Goal: Task Accomplishment & Management: Complete application form

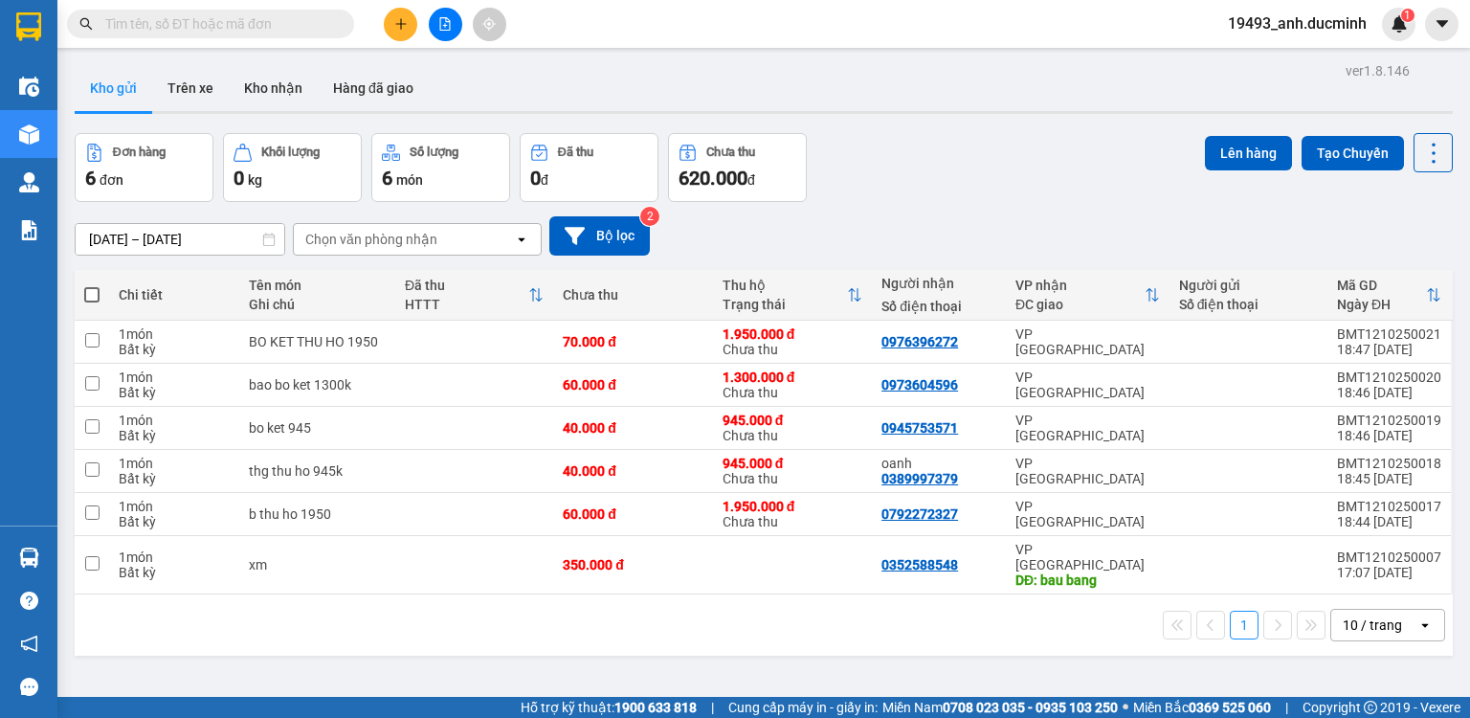
click at [92, 294] on span at bounding box center [91, 294] width 15 height 15
click at [92, 285] on input "checkbox" at bounding box center [92, 285] width 0 height 0
checkbox input "true"
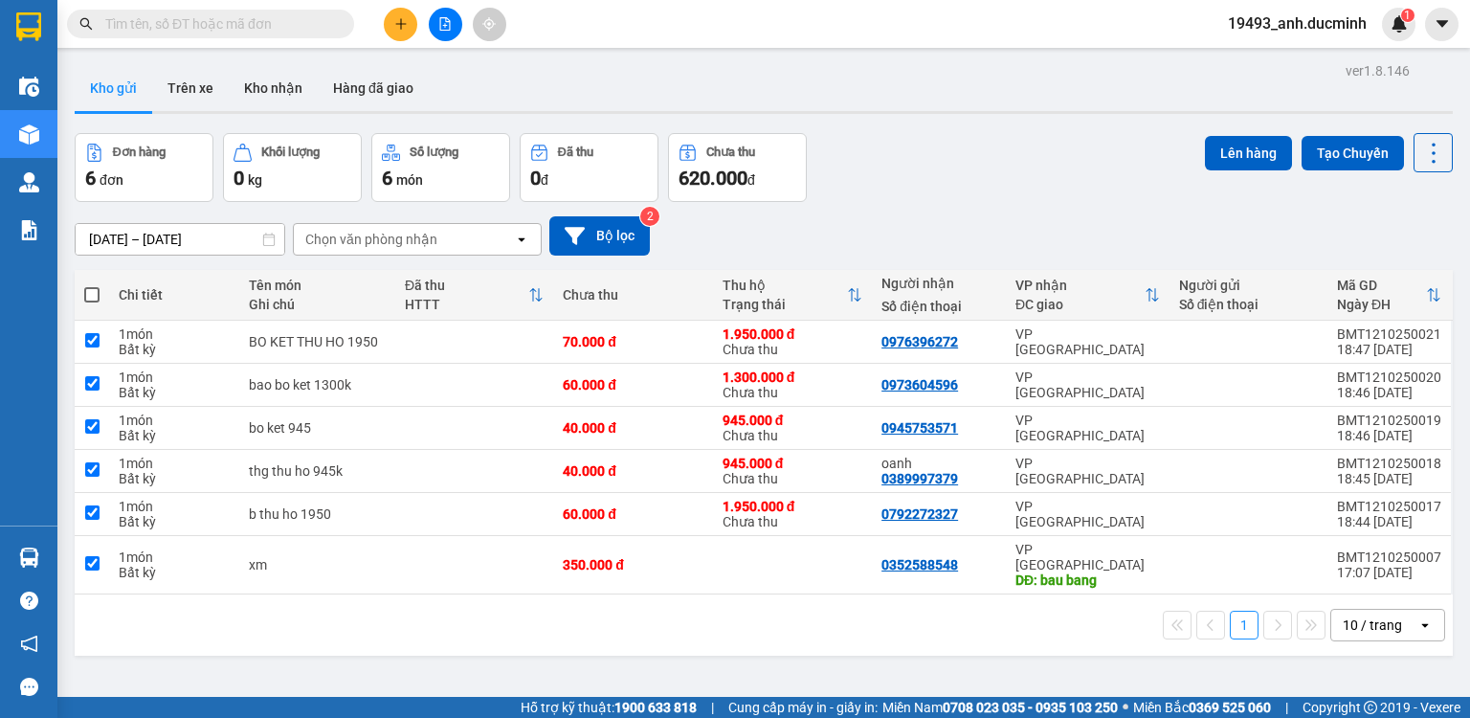
checkbox input "true"
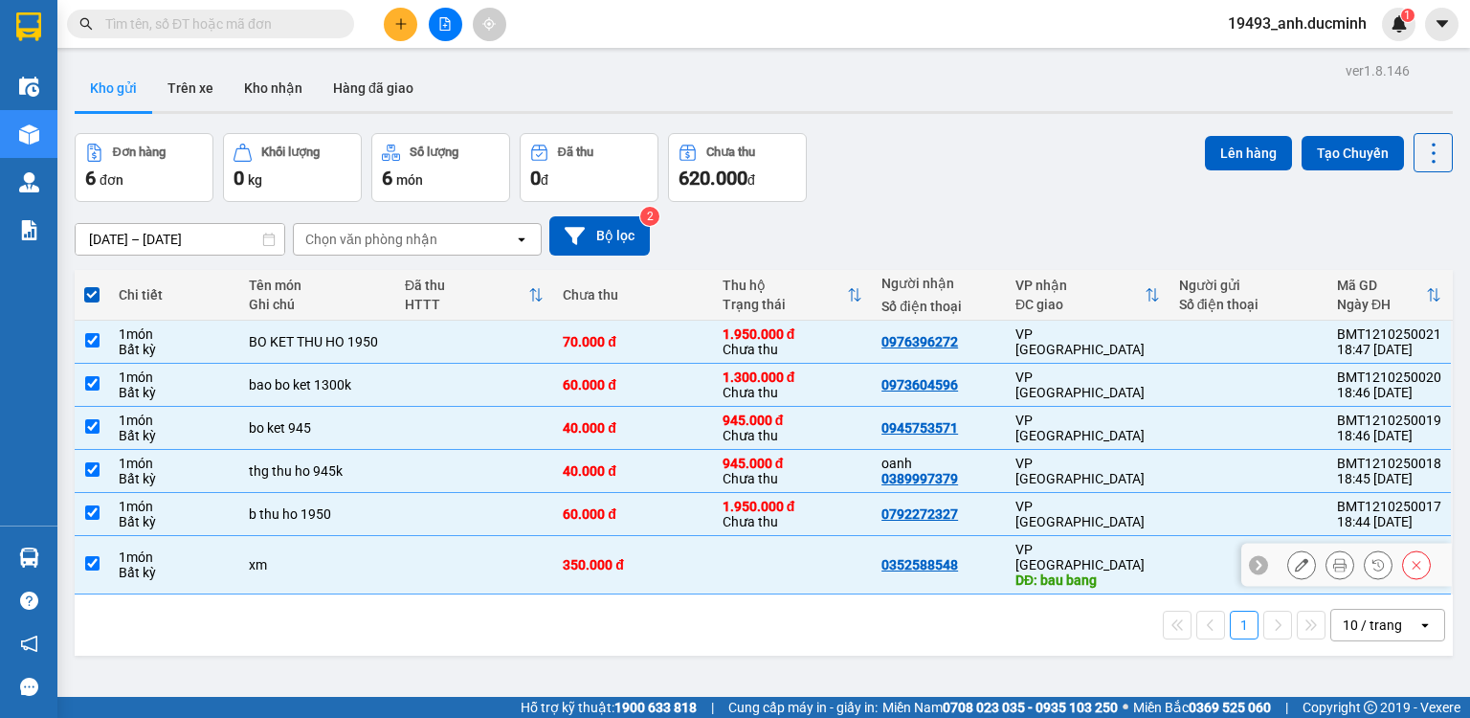
click at [88, 556] on input "checkbox" at bounding box center [92, 563] width 14 height 14
checkbox input "false"
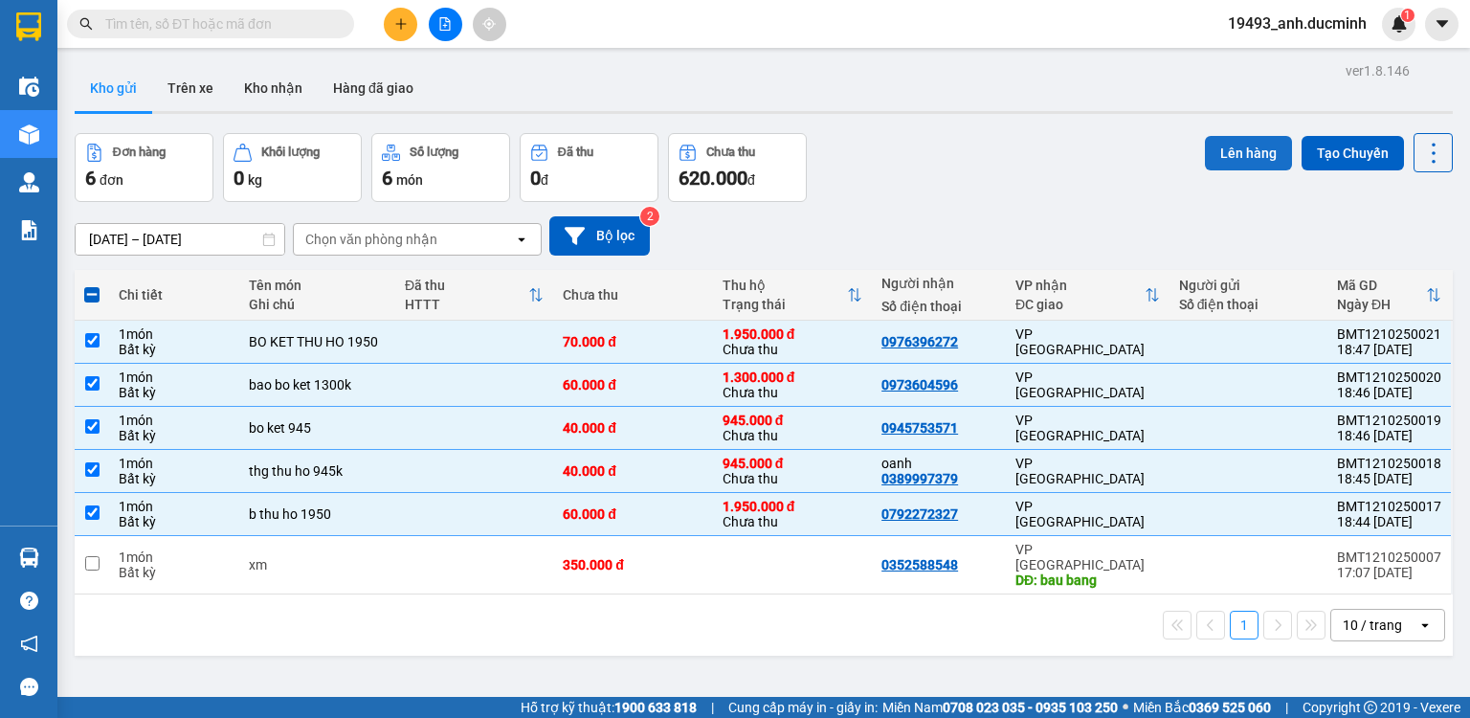
click at [1238, 157] on button "Lên hàng" at bounding box center [1248, 153] width 87 height 34
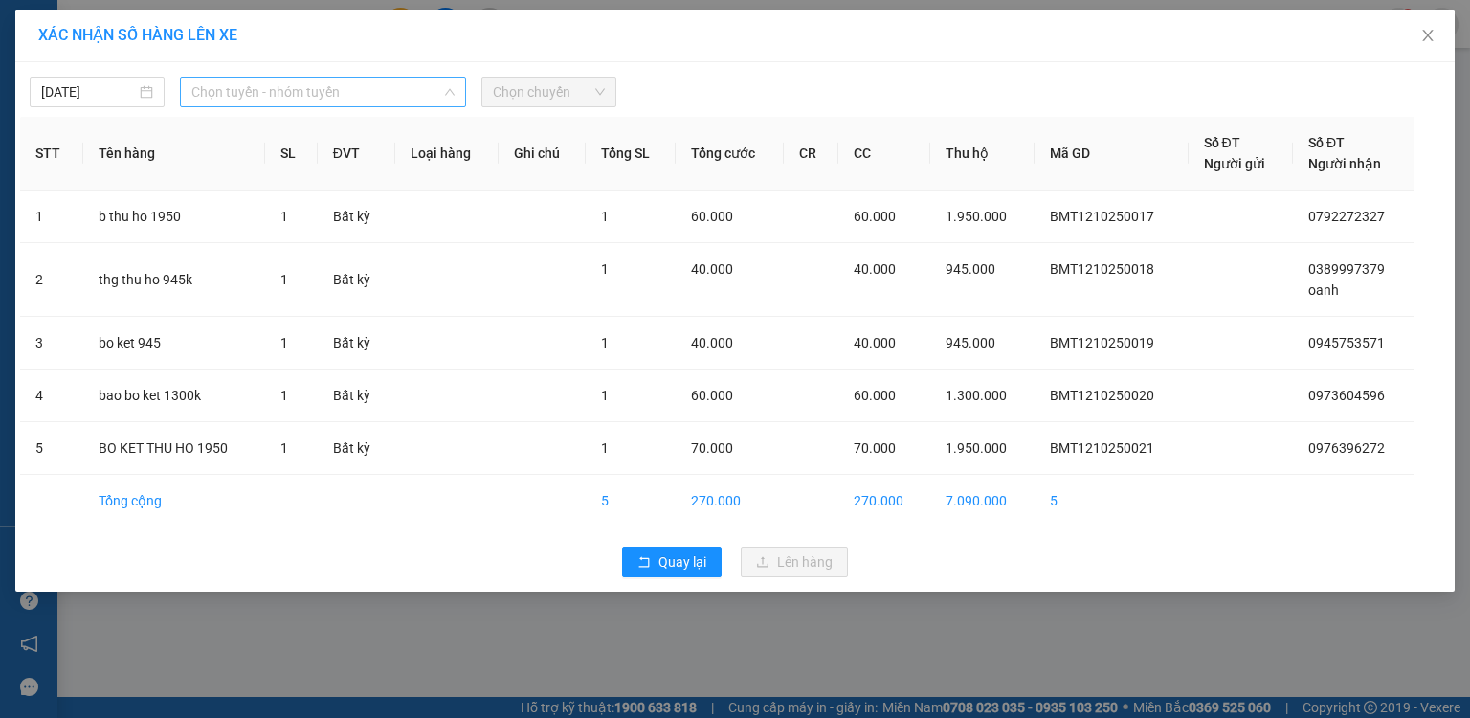
click at [252, 87] on span "Chọn tuyến - nhóm tuyến" at bounding box center [322, 92] width 263 height 29
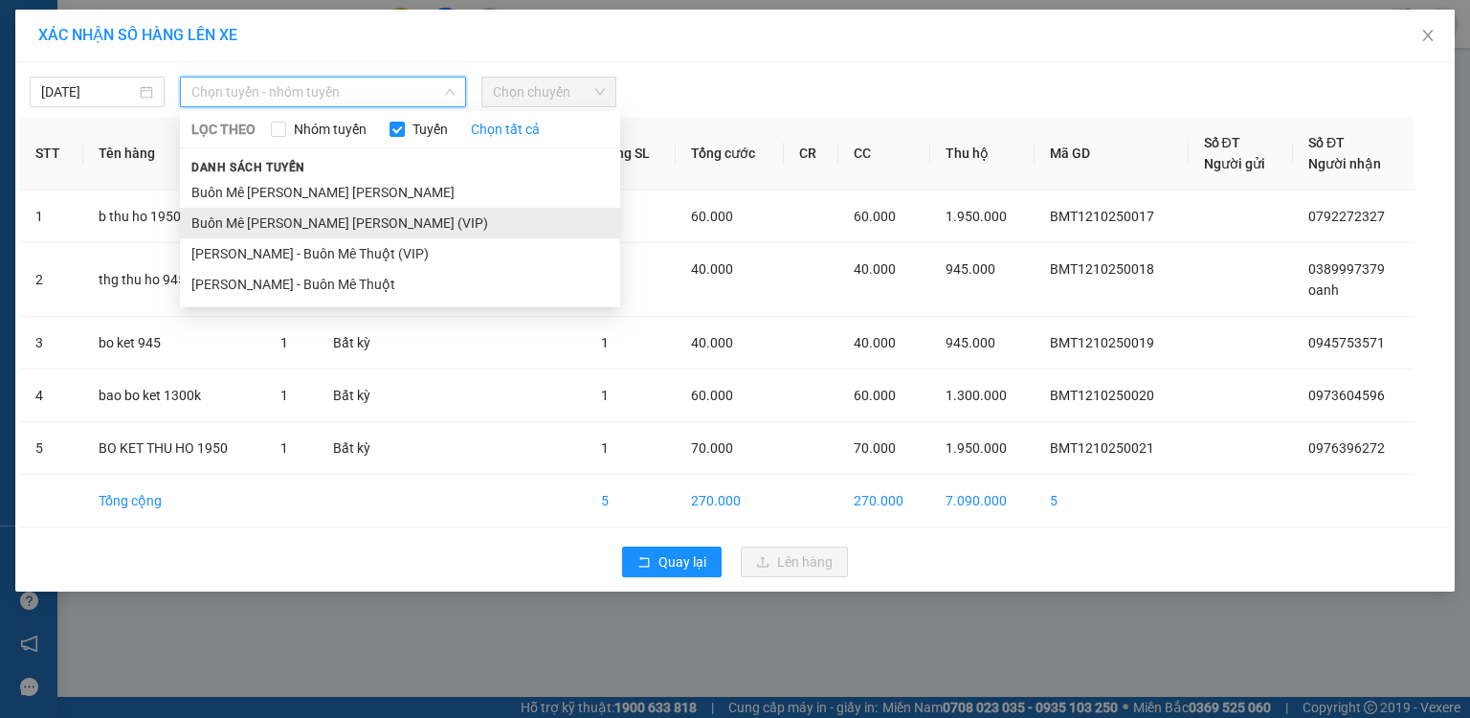
click at [268, 221] on li "Buôn Mê [PERSON_NAME] [PERSON_NAME] (VIP)" at bounding box center [400, 223] width 440 height 31
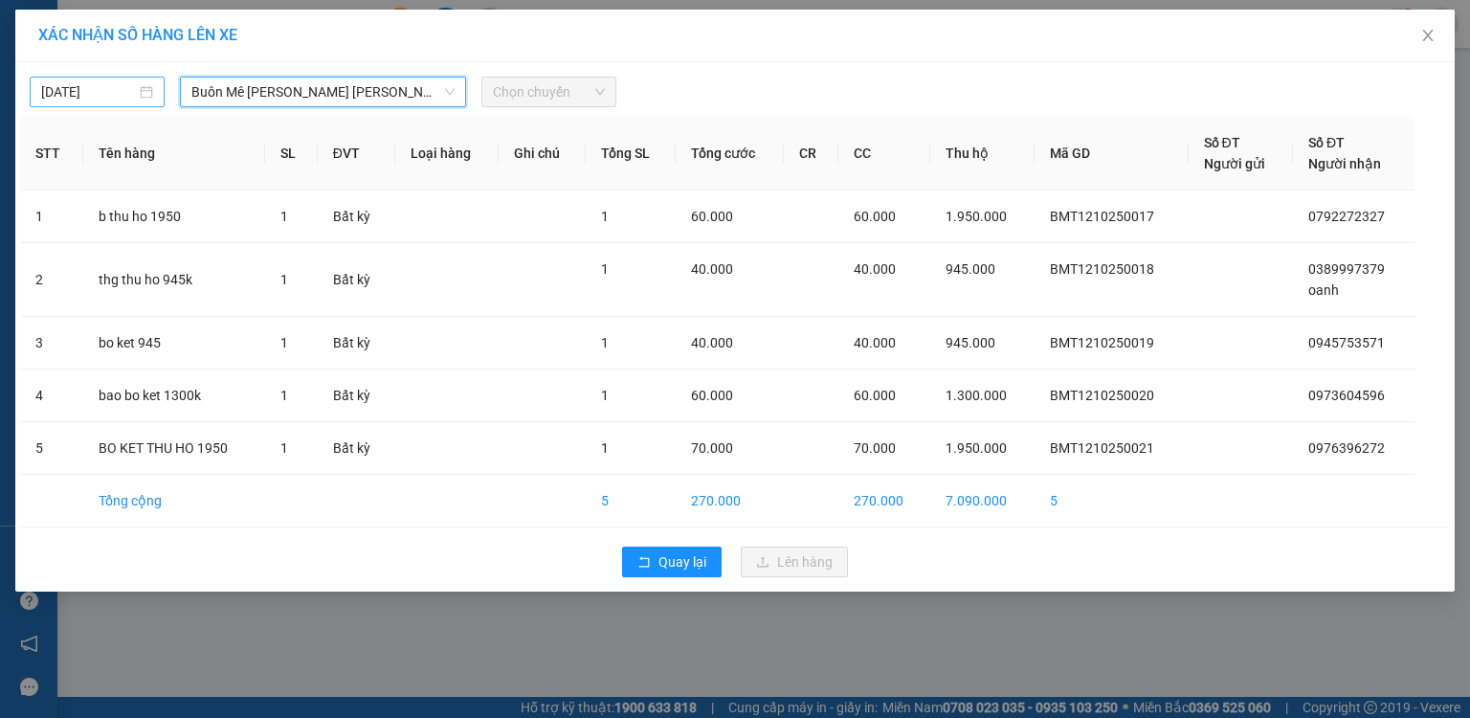
click at [108, 91] on input "[DATE]" at bounding box center [88, 91] width 95 height 21
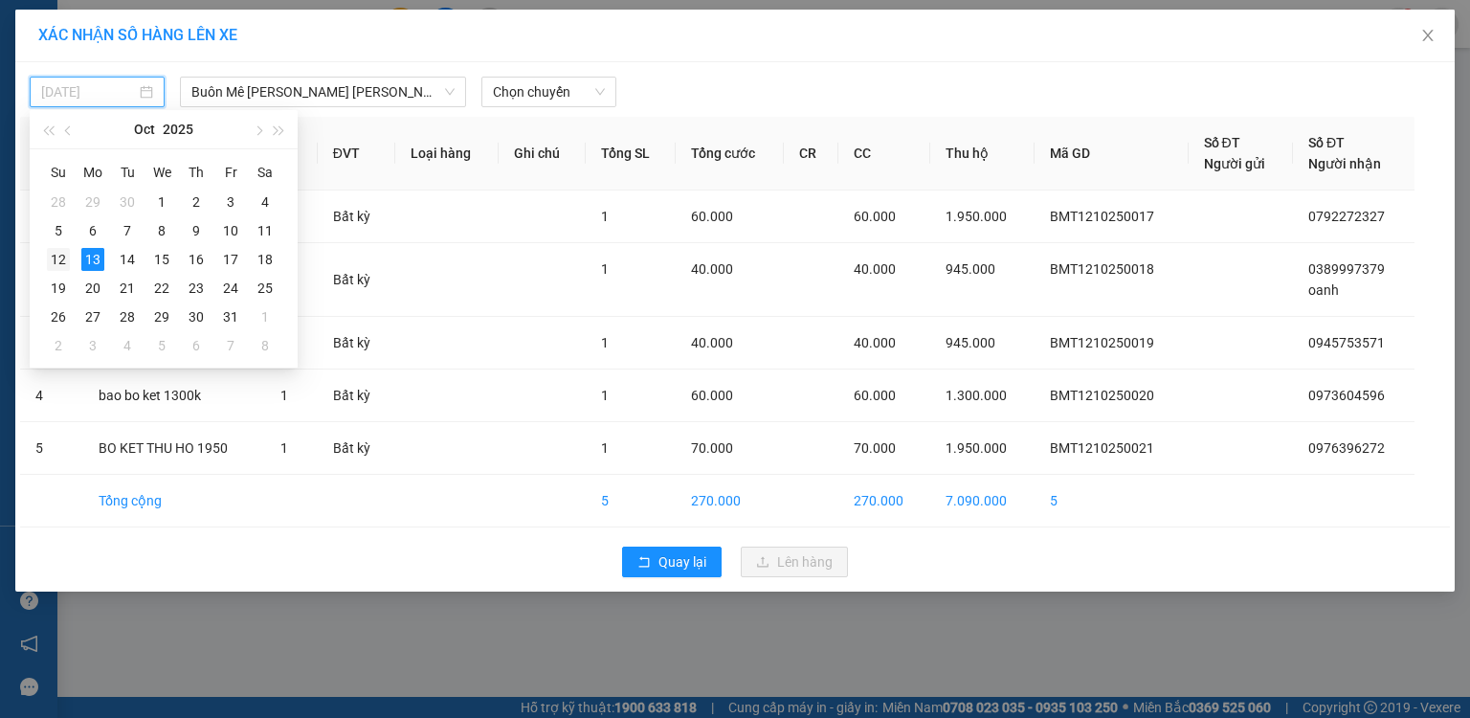
click at [59, 259] on div "12" at bounding box center [58, 259] width 23 height 23
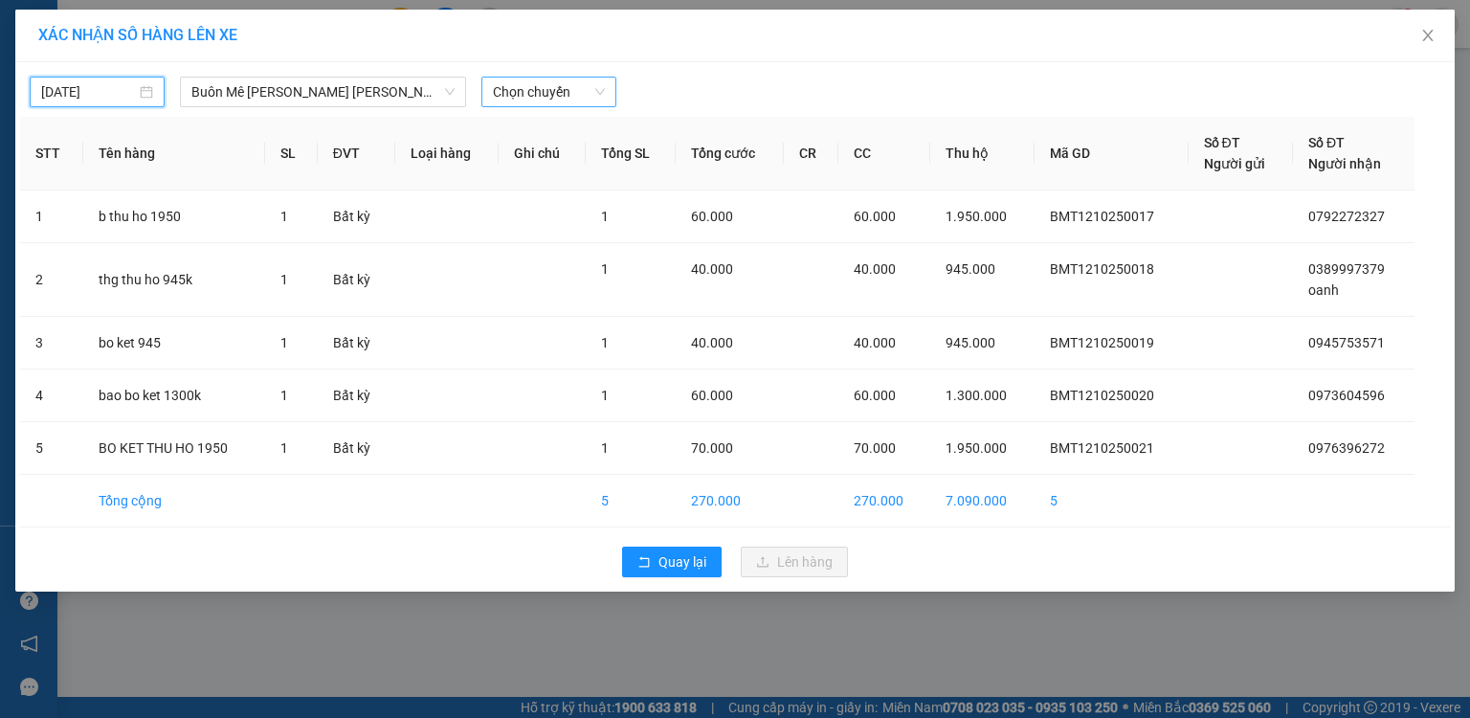
click at [548, 94] on span "Chọn chuyến" at bounding box center [549, 92] width 112 height 29
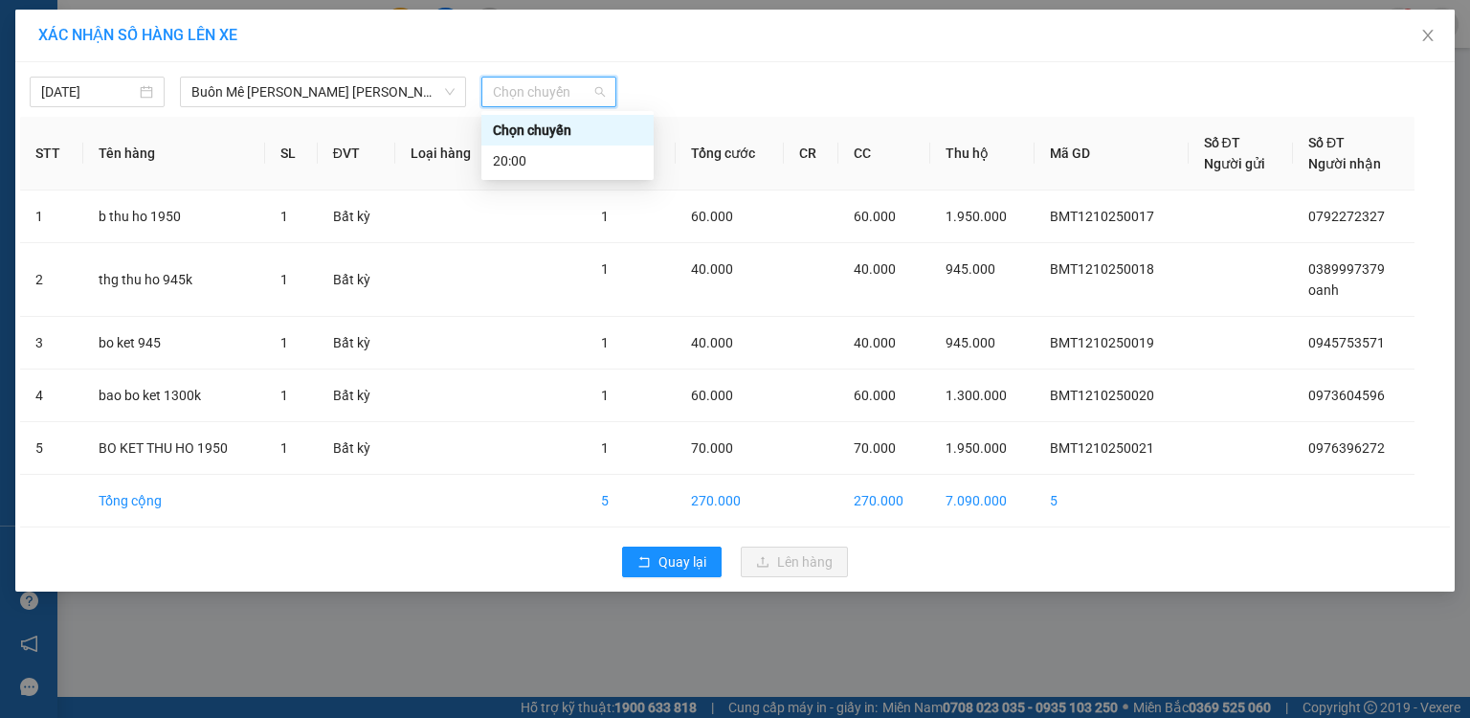
type input "[DATE]"
click at [527, 161] on div "20:00" at bounding box center [567, 160] width 149 height 21
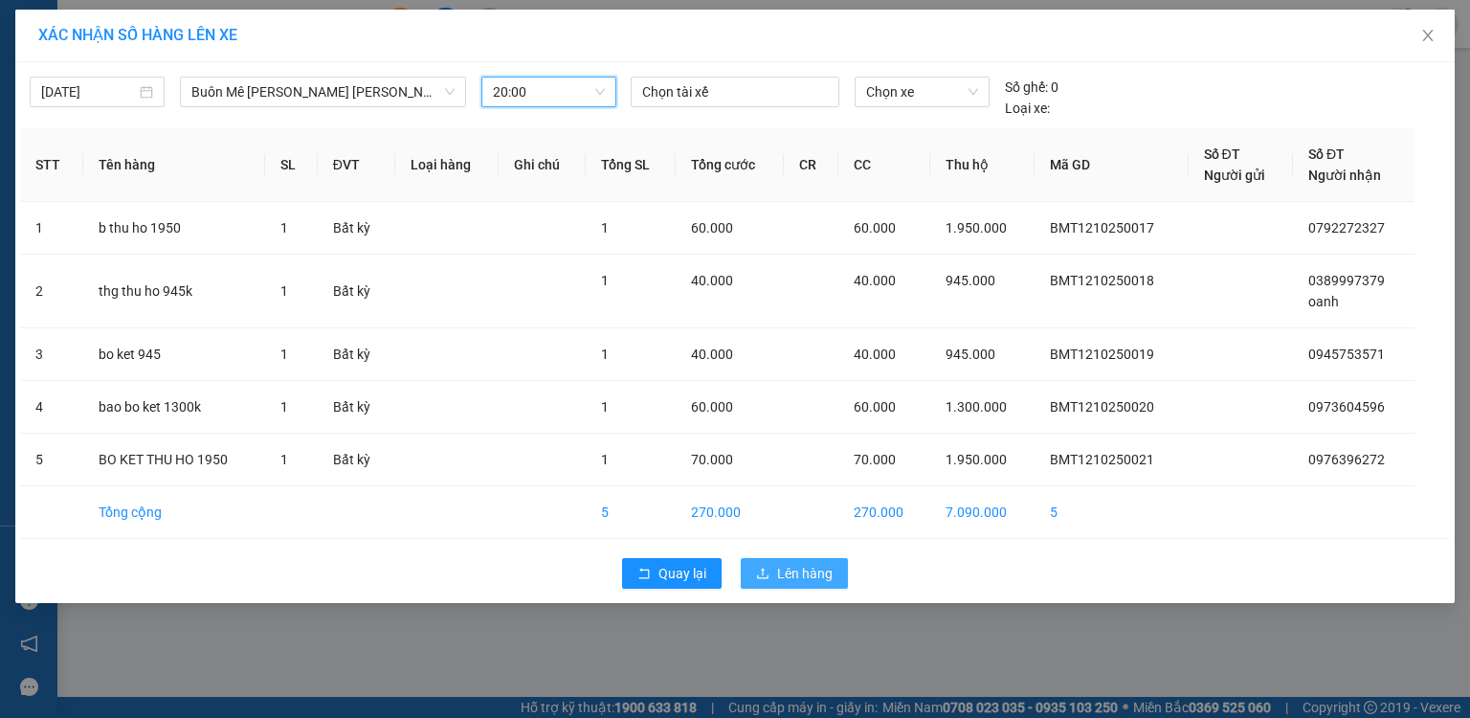
click at [768, 558] on button "Lên hàng" at bounding box center [794, 573] width 107 height 31
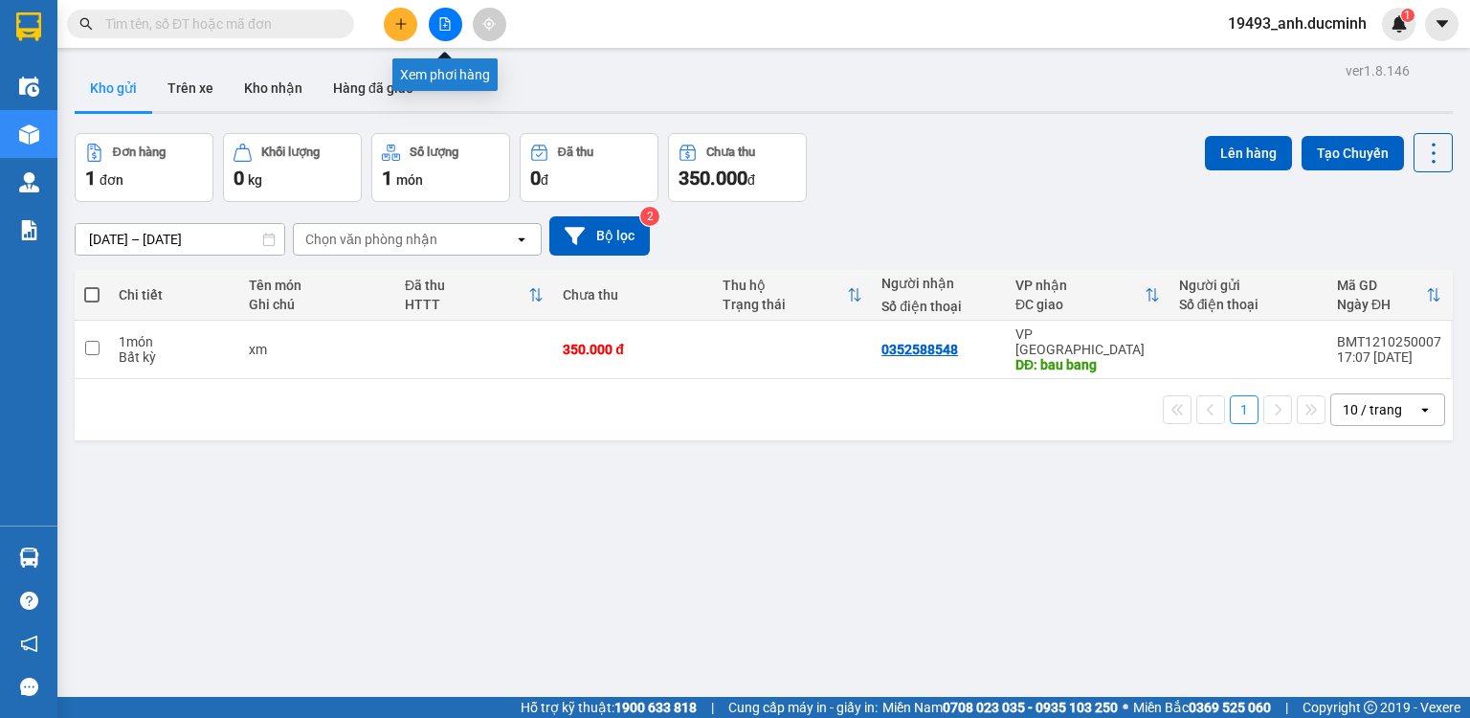
click at [443, 19] on icon "file-add" at bounding box center [444, 23] width 13 height 13
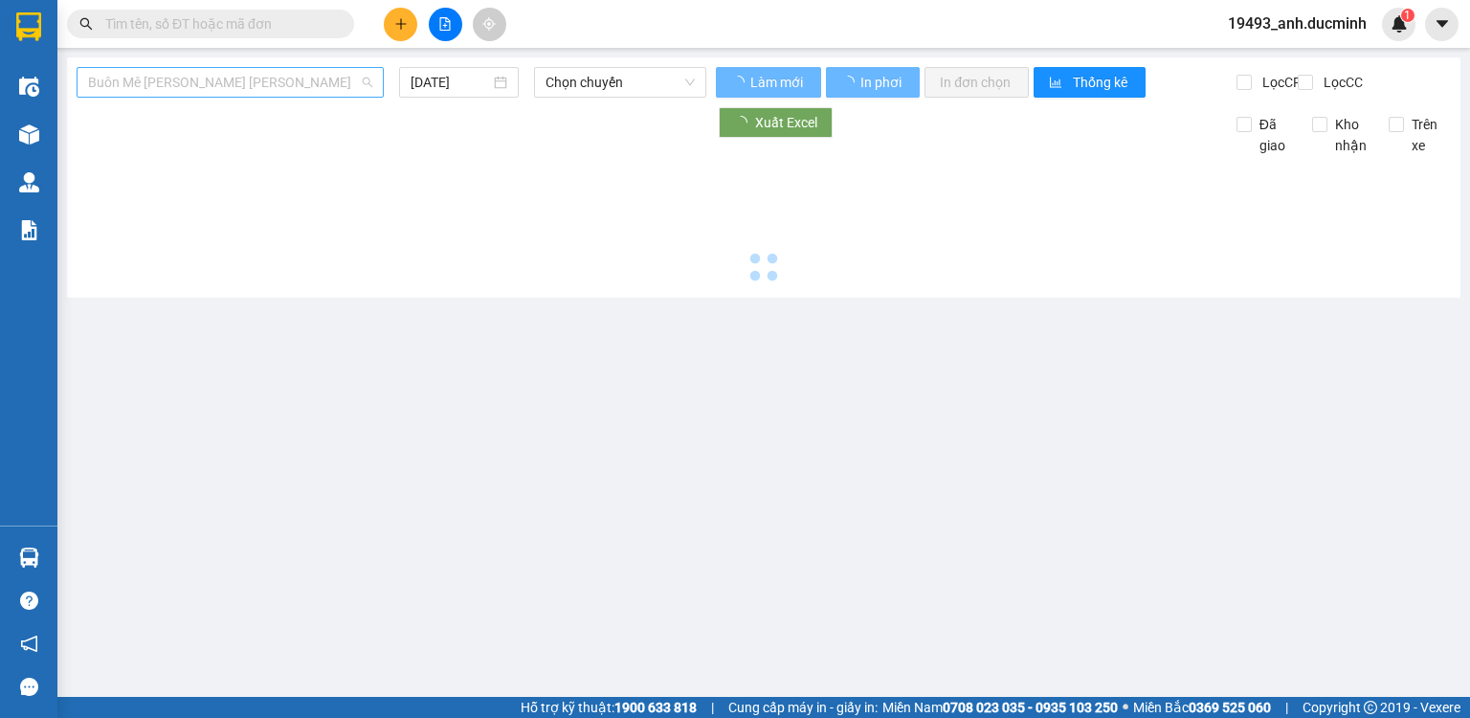
click at [252, 77] on span "Buôn Mê [PERSON_NAME] [PERSON_NAME]" at bounding box center [230, 82] width 284 height 29
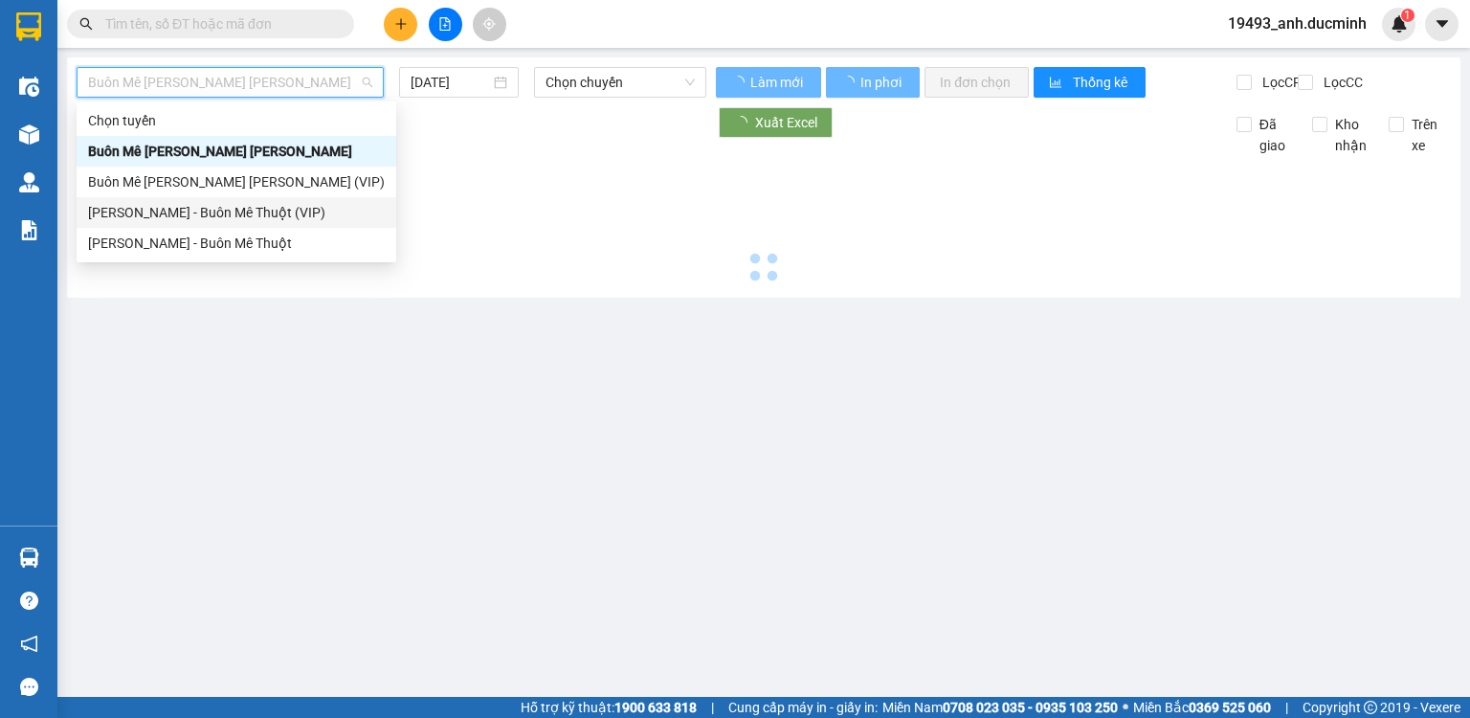
type input "[DATE]"
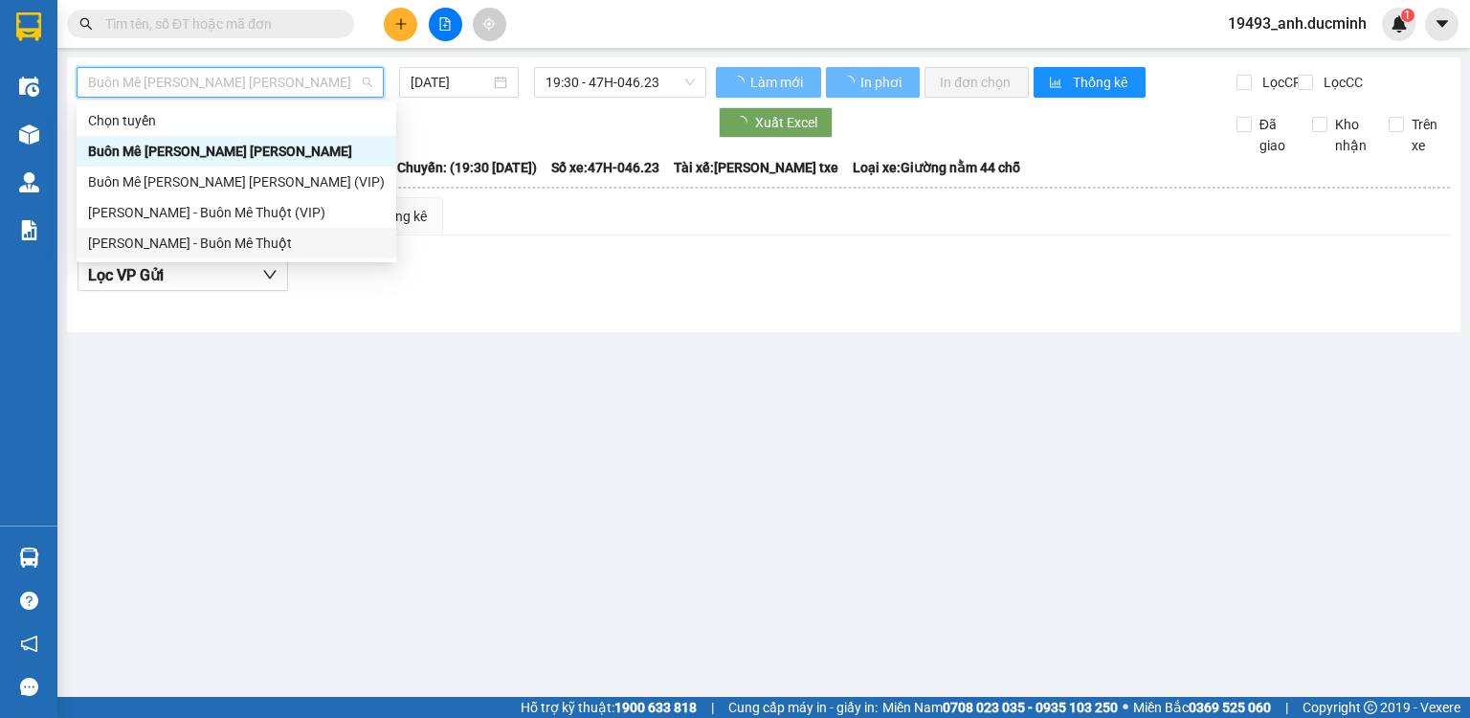
click at [226, 242] on div "[PERSON_NAME] - Buôn Mê Thuột" at bounding box center [236, 243] width 297 height 21
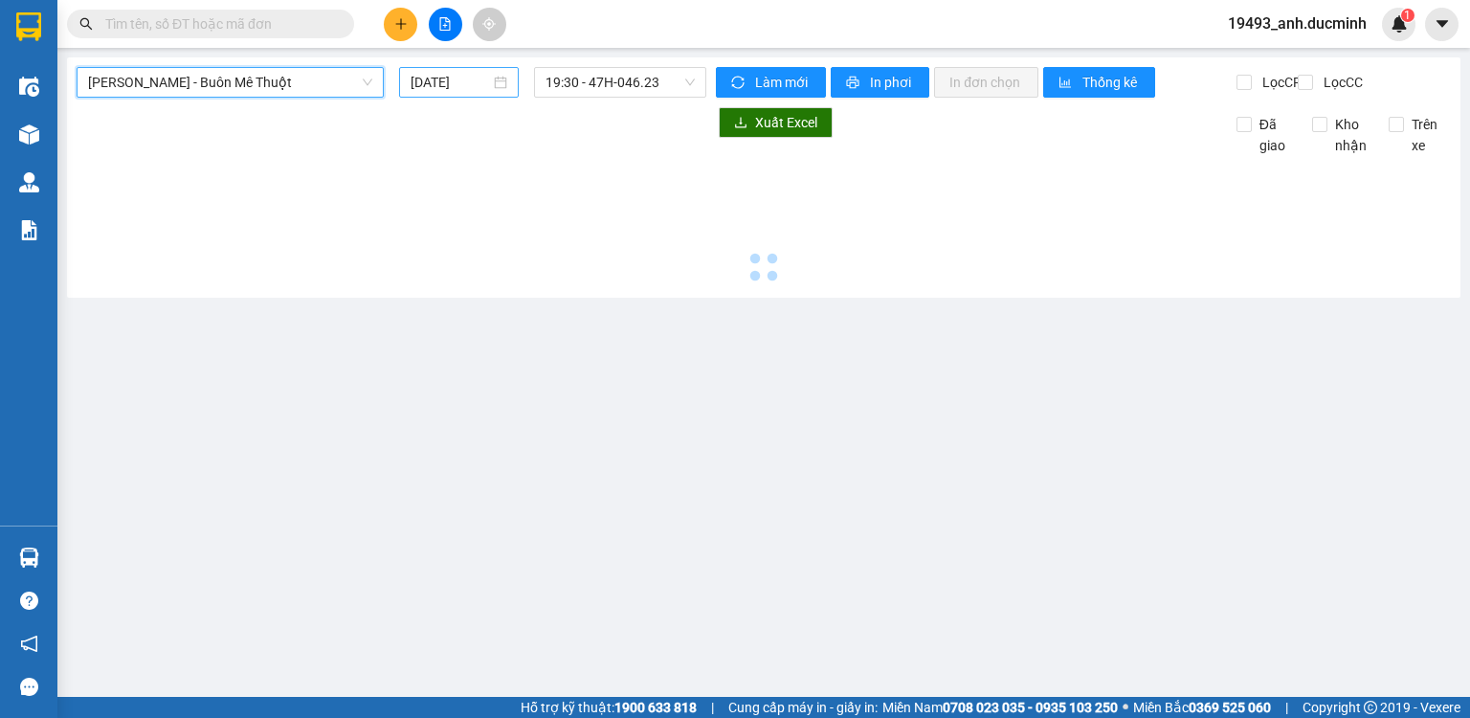
click at [440, 88] on input "[DATE]" at bounding box center [450, 82] width 78 height 21
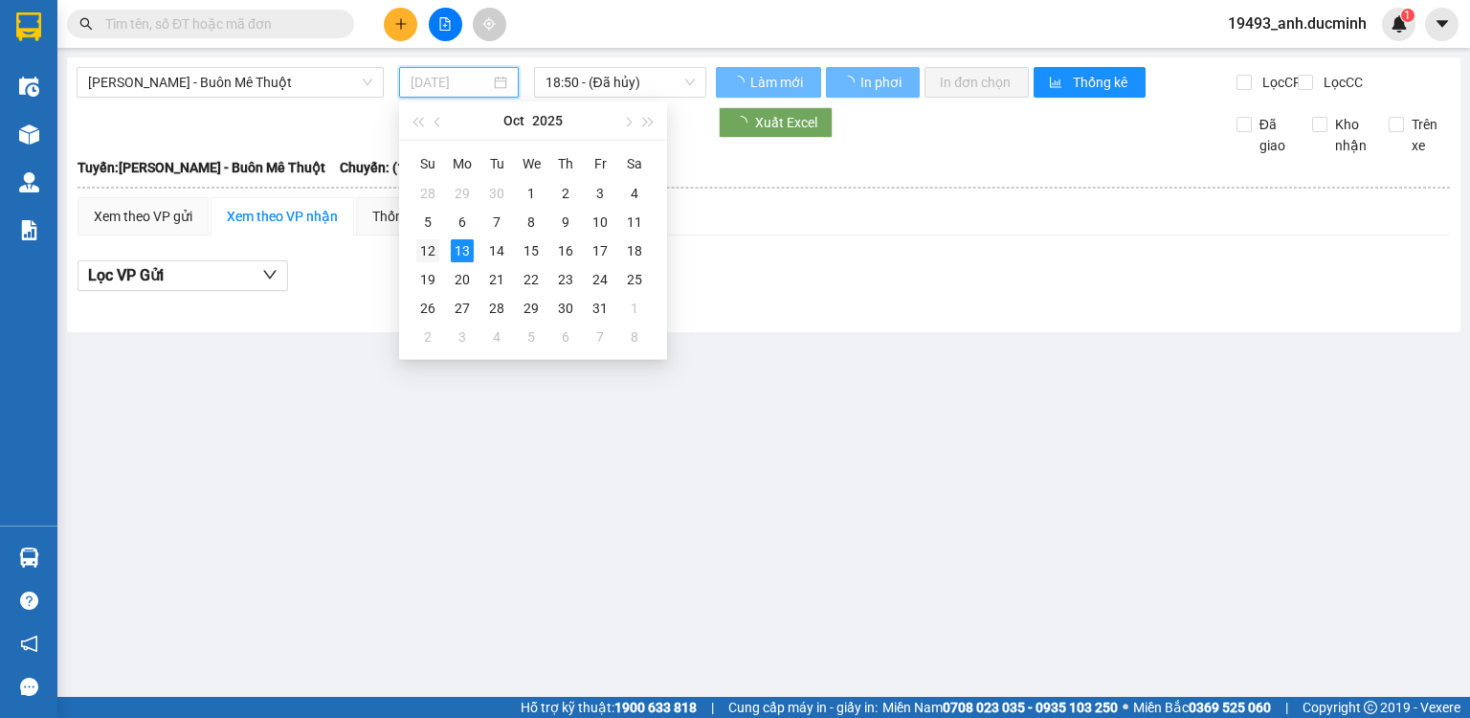
click at [429, 253] on div "12" at bounding box center [427, 250] width 23 height 23
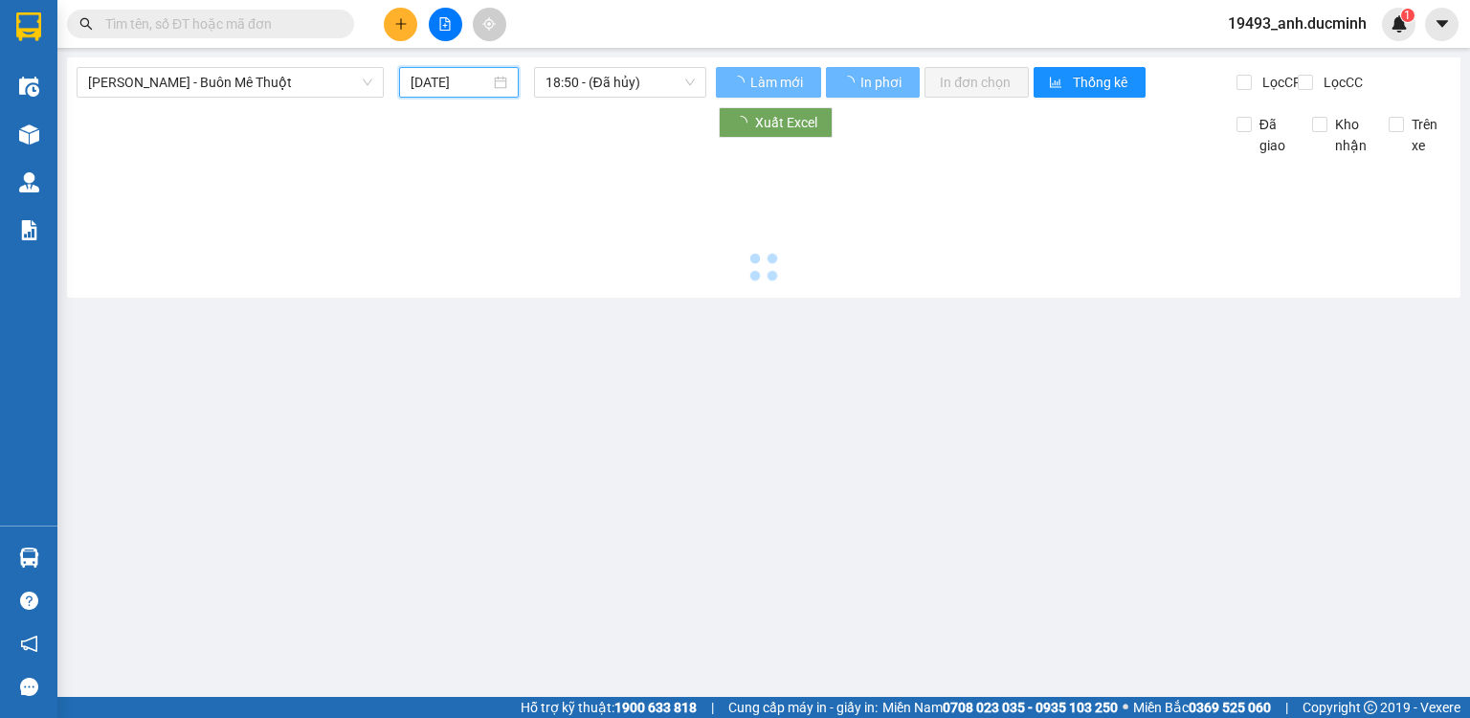
type input "[DATE]"
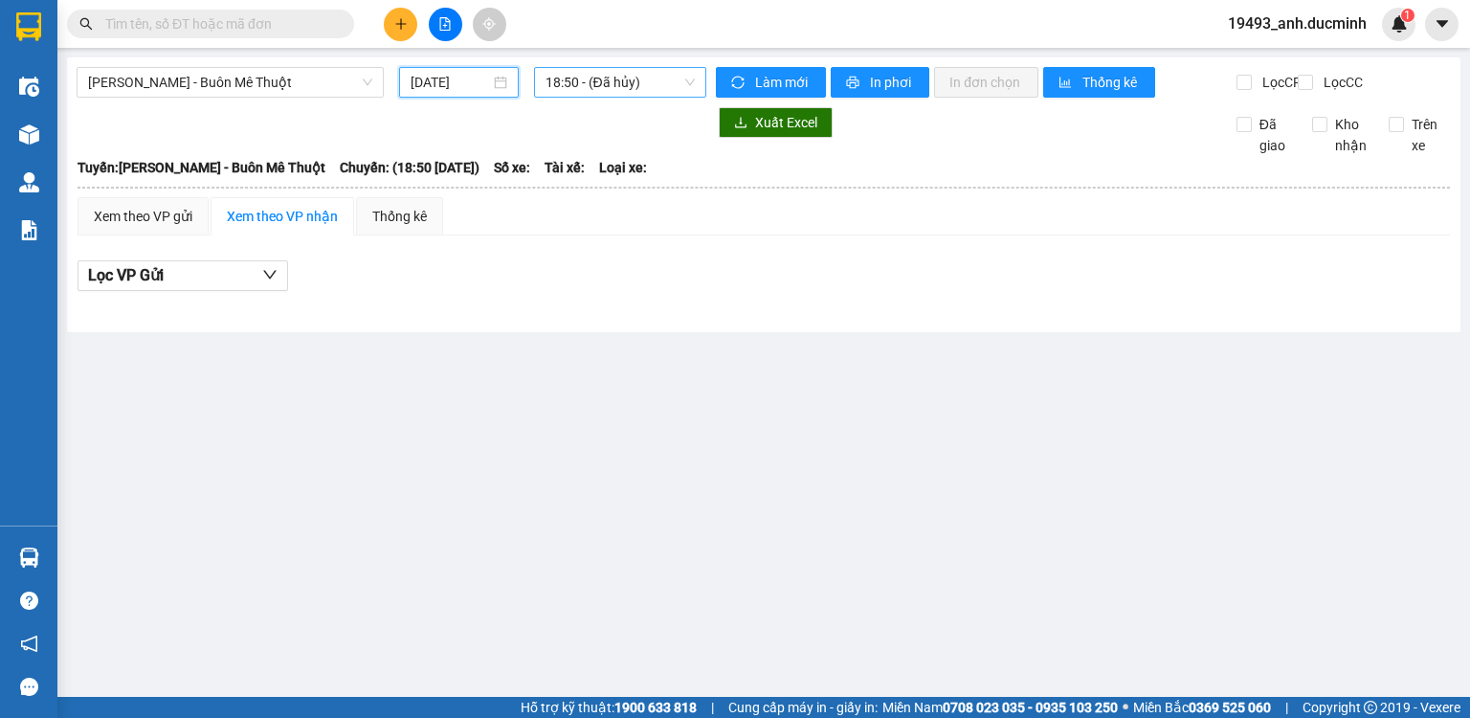
click at [621, 79] on span "18:50 - (Đã hủy)" at bounding box center [621, 82] width 150 height 29
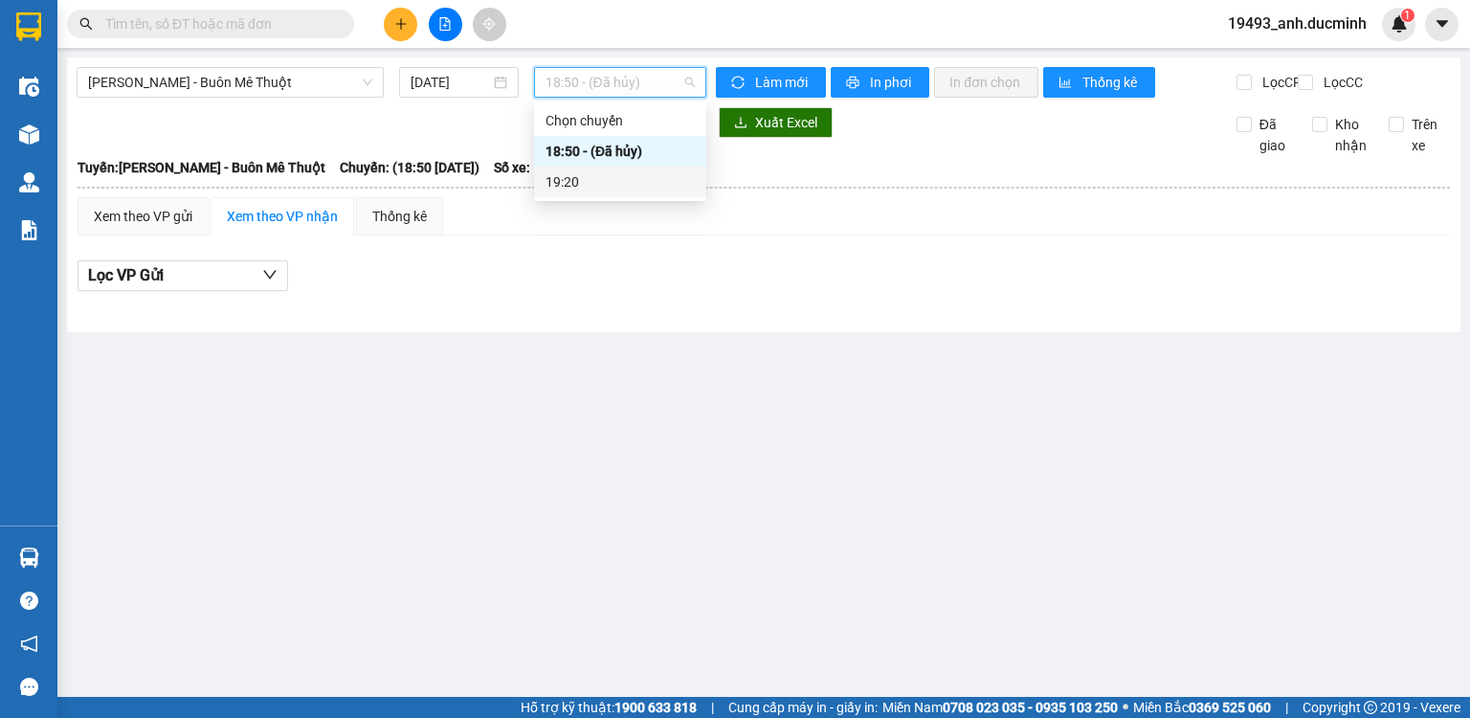
click at [587, 178] on div "19:20" at bounding box center [620, 181] width 149 height 21
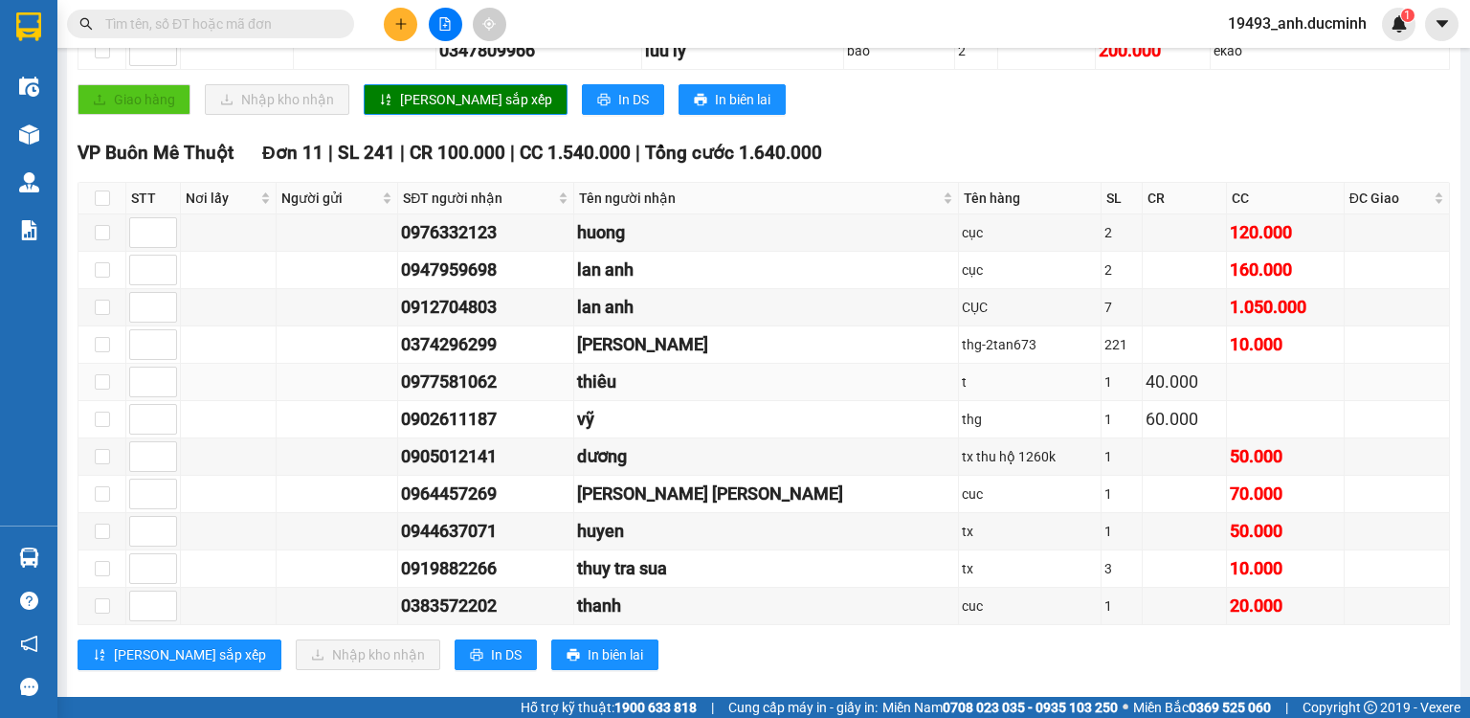
scroll to position [612, 0]
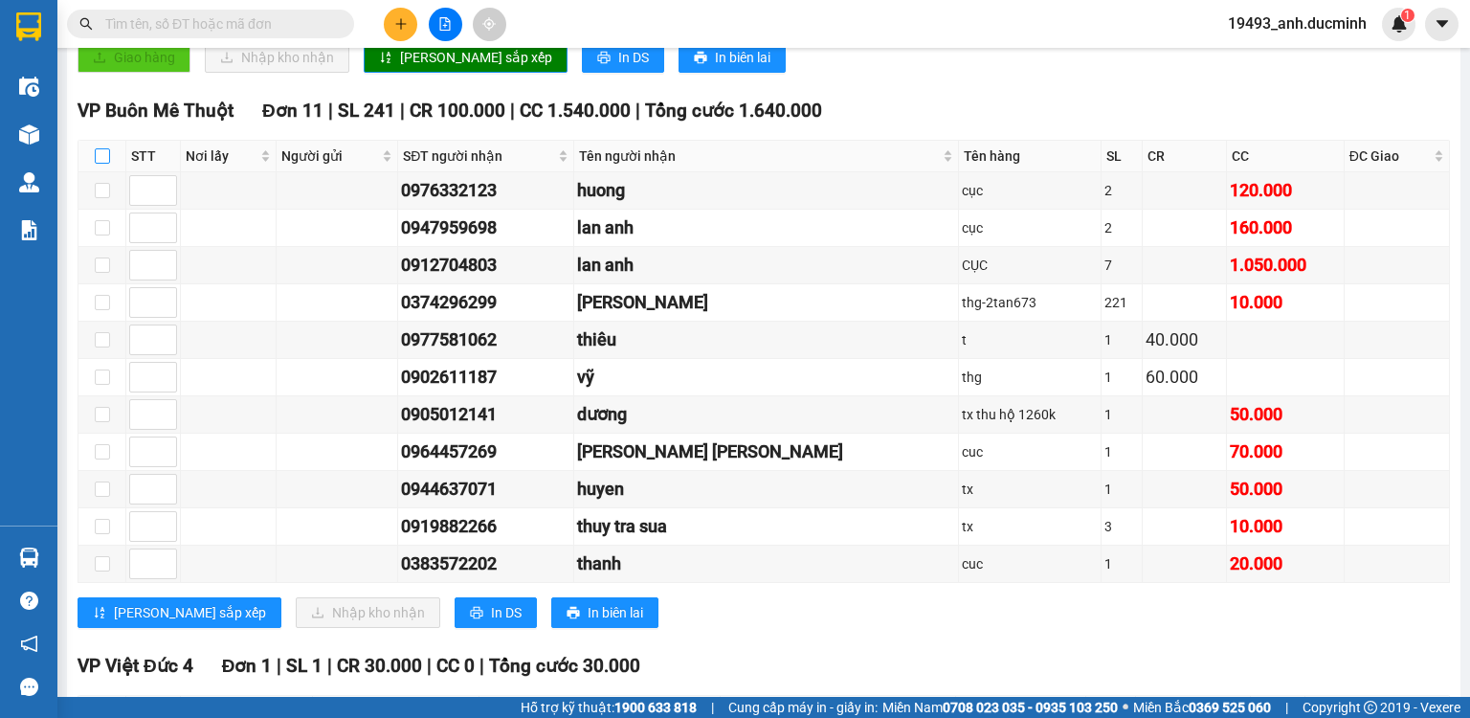
click at [103, 164] on input "checkbox" at bounding box center [102, 155] width 15 height 15
checkbox input "true"
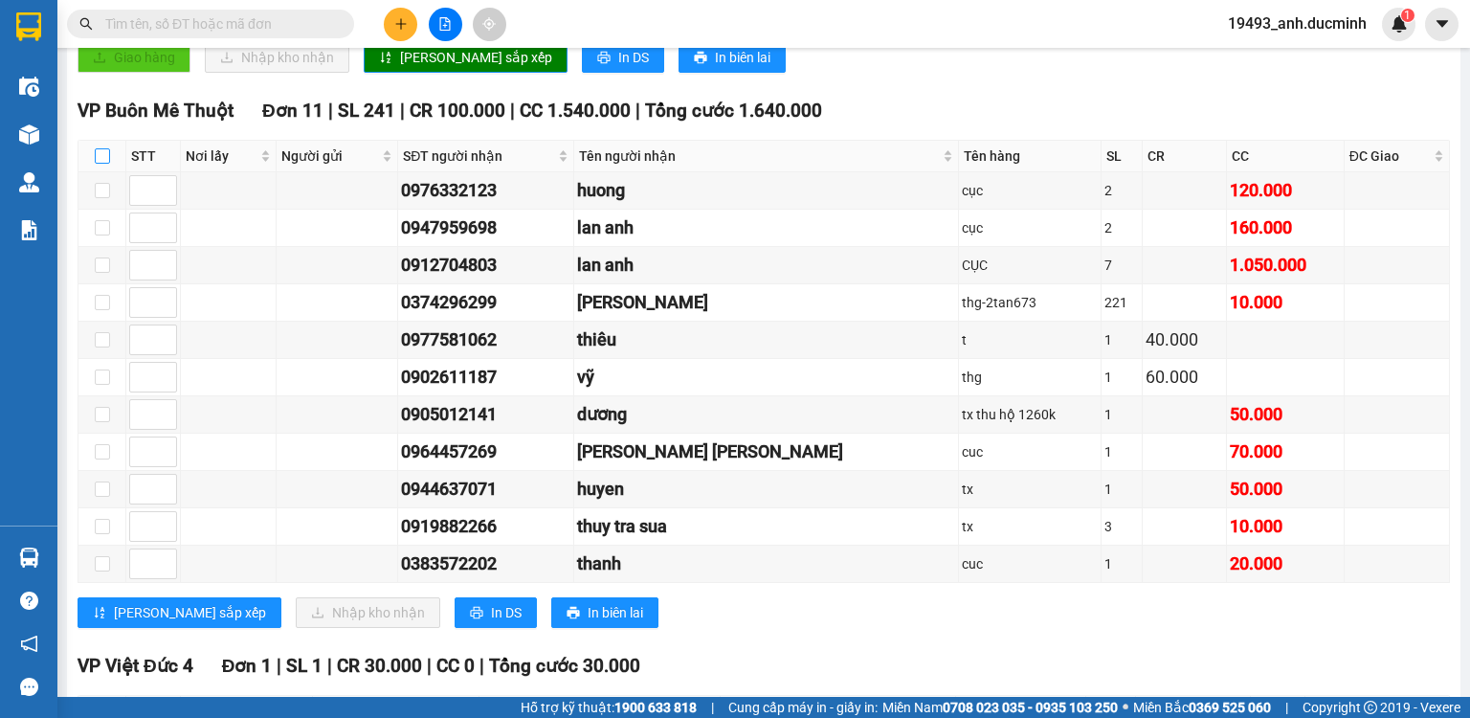
checkbox input "true"
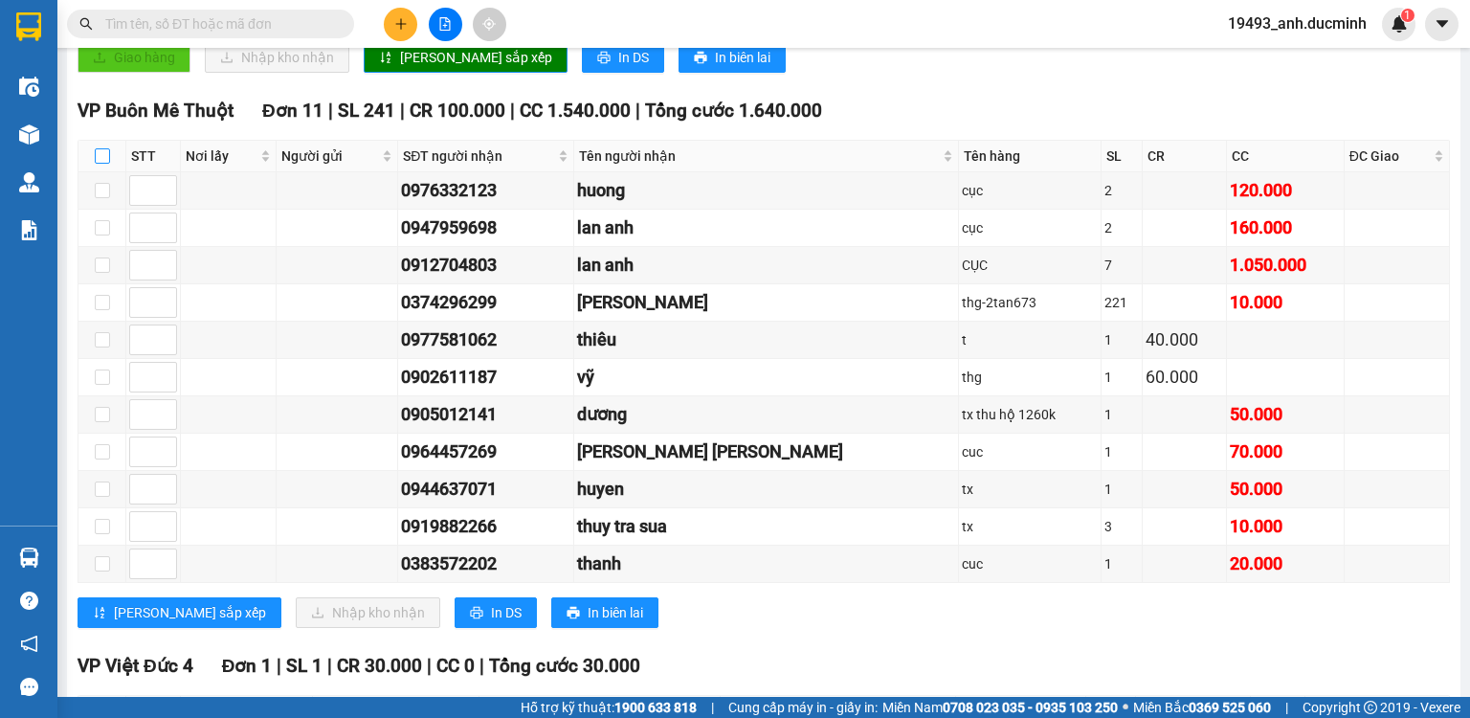
checkbox input "true"
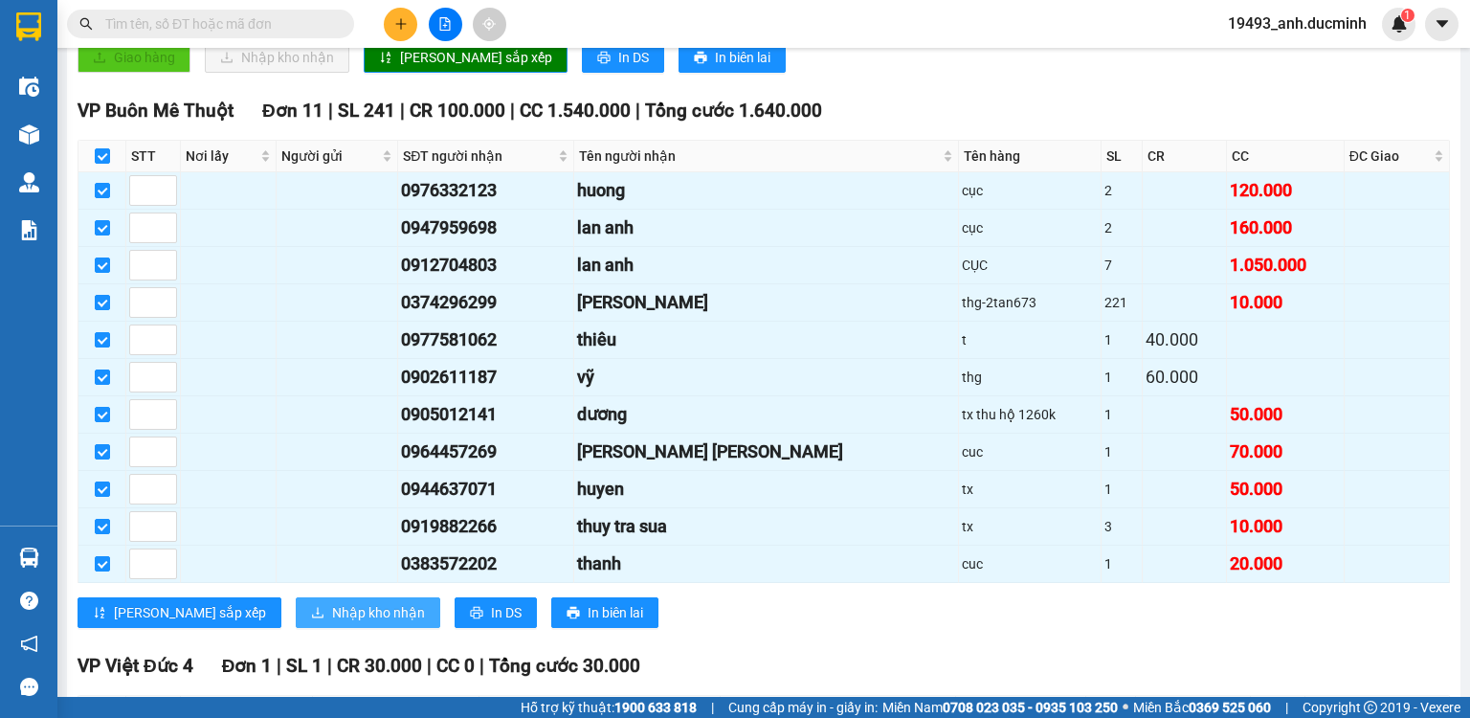
click at [296, 628] on button "Nhập kho nhận" at bounding box center [368, 612] width 145 height 31
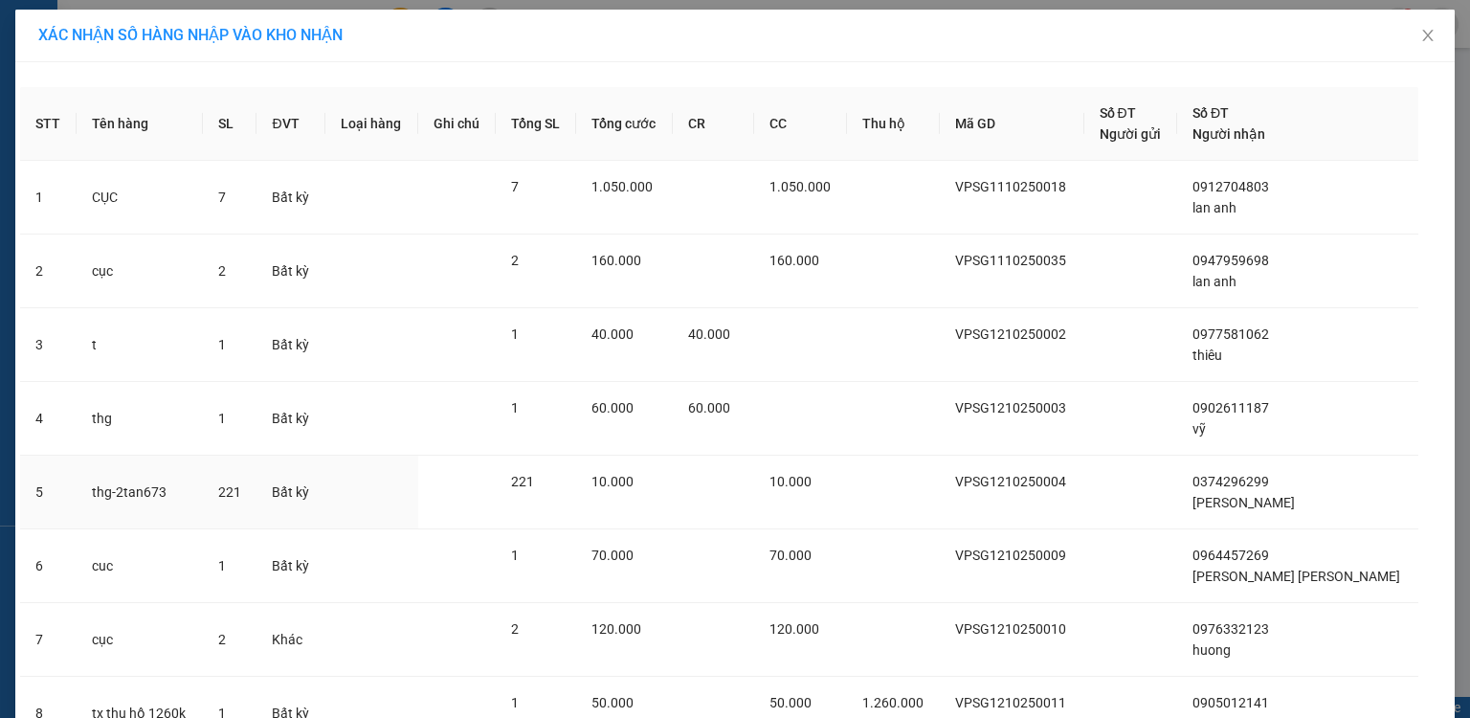
scroll to position [390, 0]
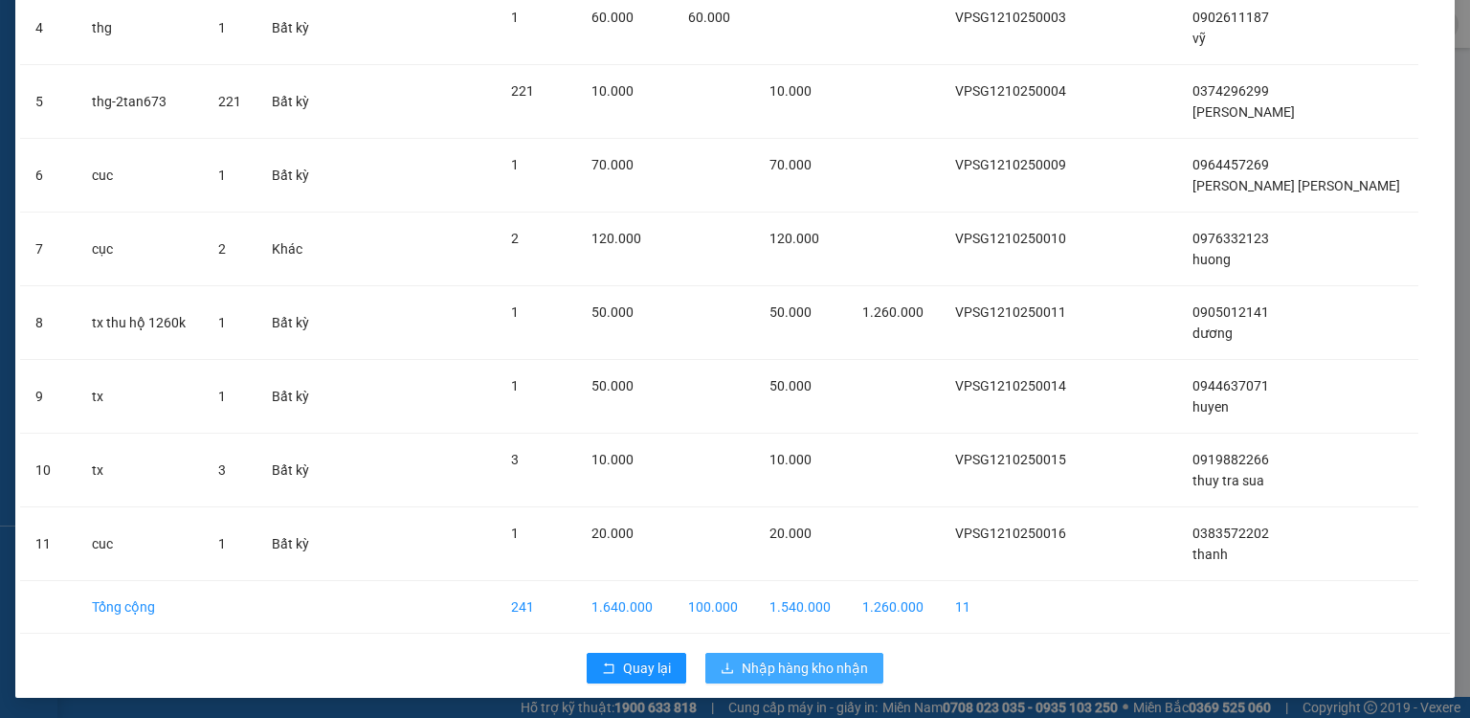
click at [781, 673] on span "Nhập hàng kho nhận" at bounding box center [805, 667] width 126 height 21
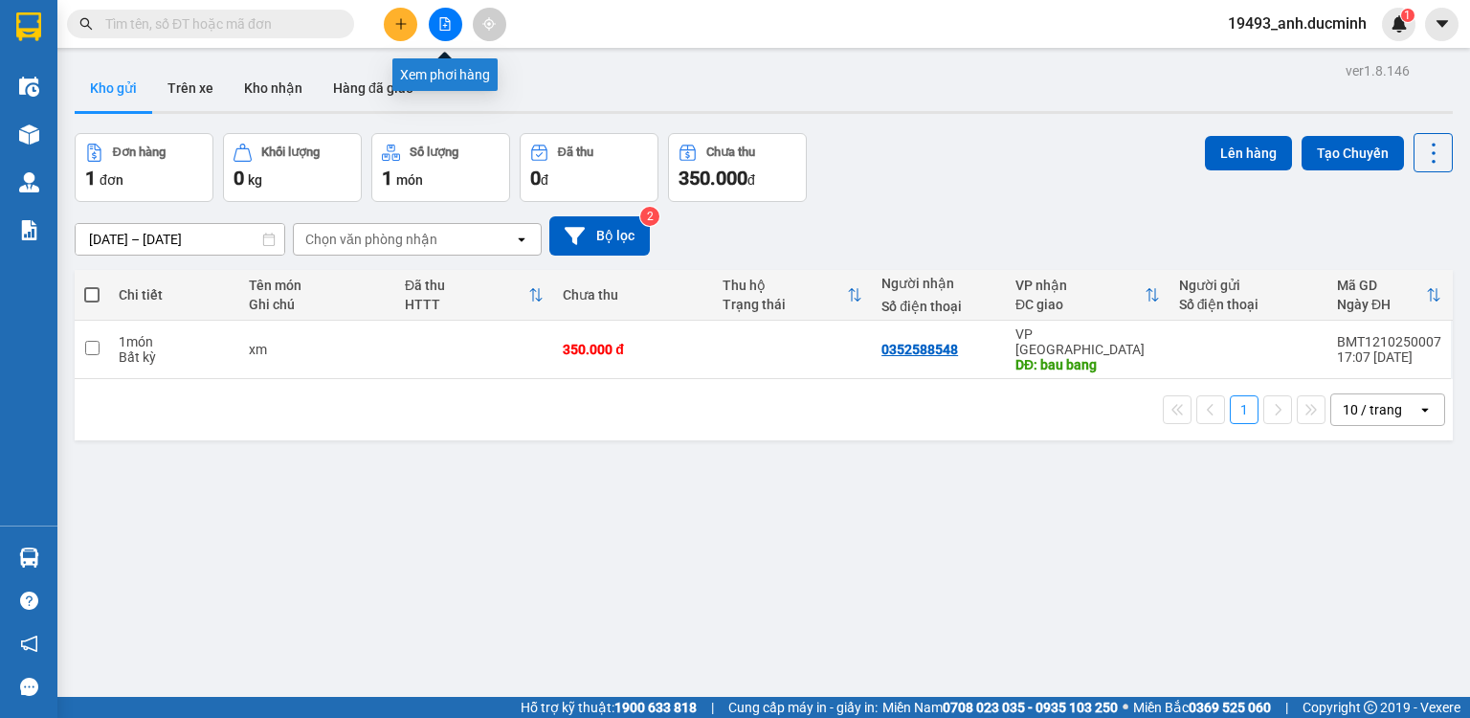
click at [443, 11] on button at bounding box center [445, 24] width 33 height 33
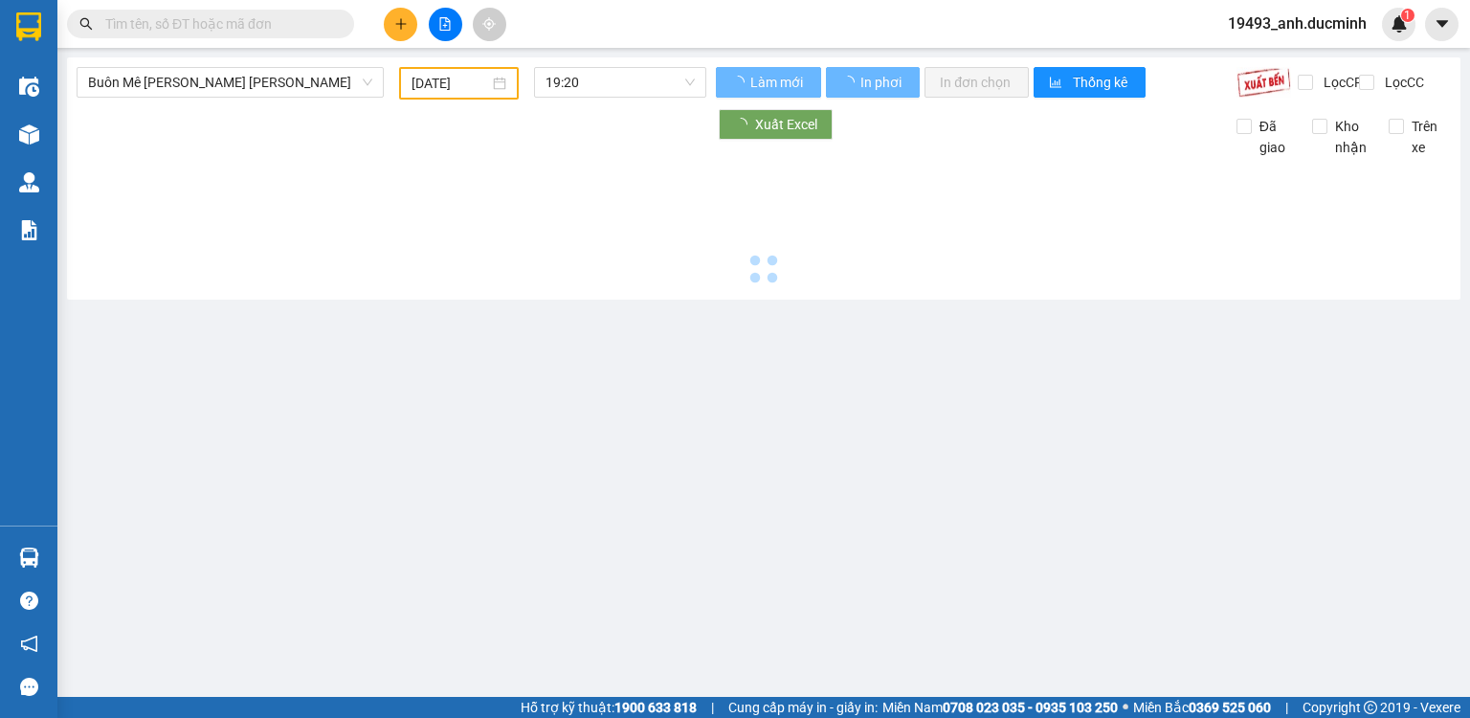
click at [254, 88] on span "Buôn Mê [PERSON_NAME] [PERSON_NAME]" at bounding box center [230, 82] width 284 height 29
type input "[DATE]"
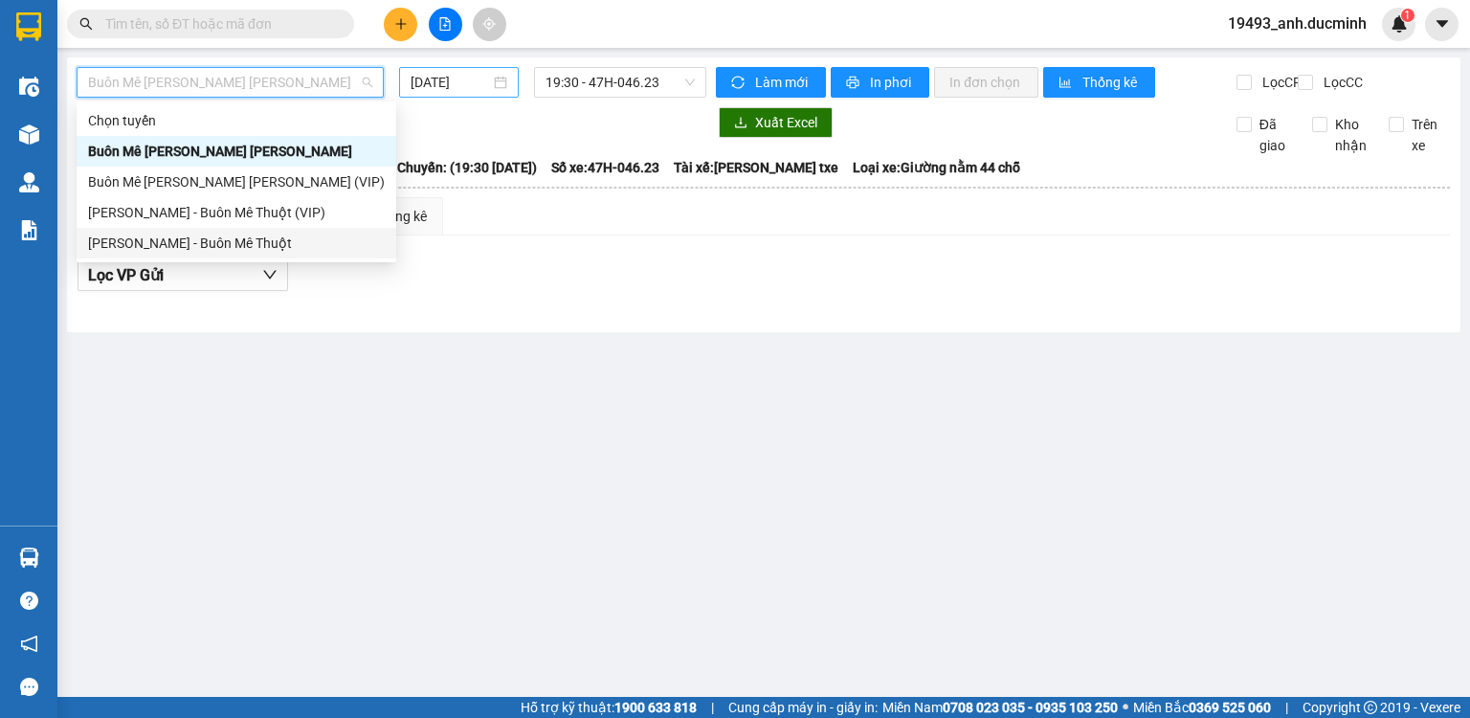
drag, startPoint x: 221, startPoint y: 245, endPoint x: 418, endPoint y: 76, distance: 259.9
click at [225, 241] on div "[PERSON_NAME] - Buôn Mê Thuột" at bounding box center [236, 243] width 297 height 21
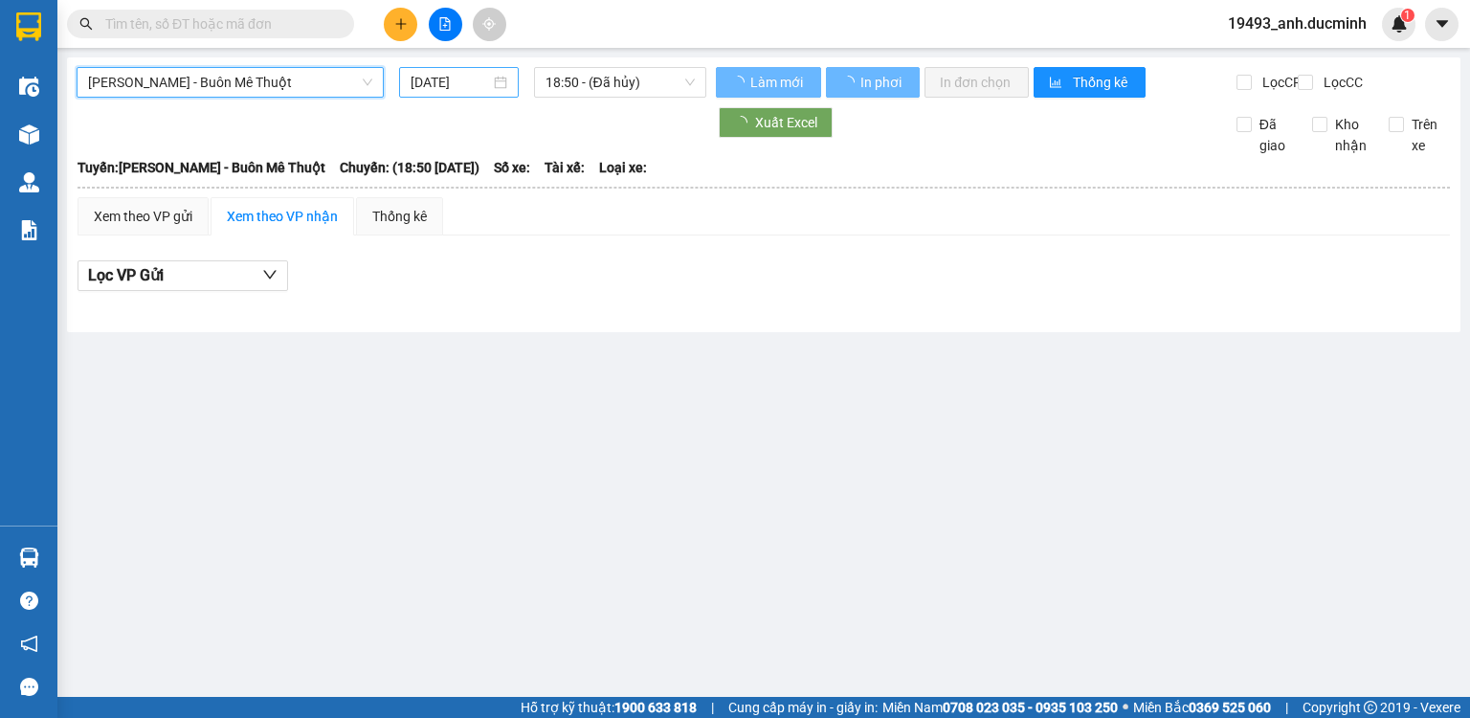
click at [457, 82] on input "[DATE]" at bounding box center [450, 82] width 78 height 21
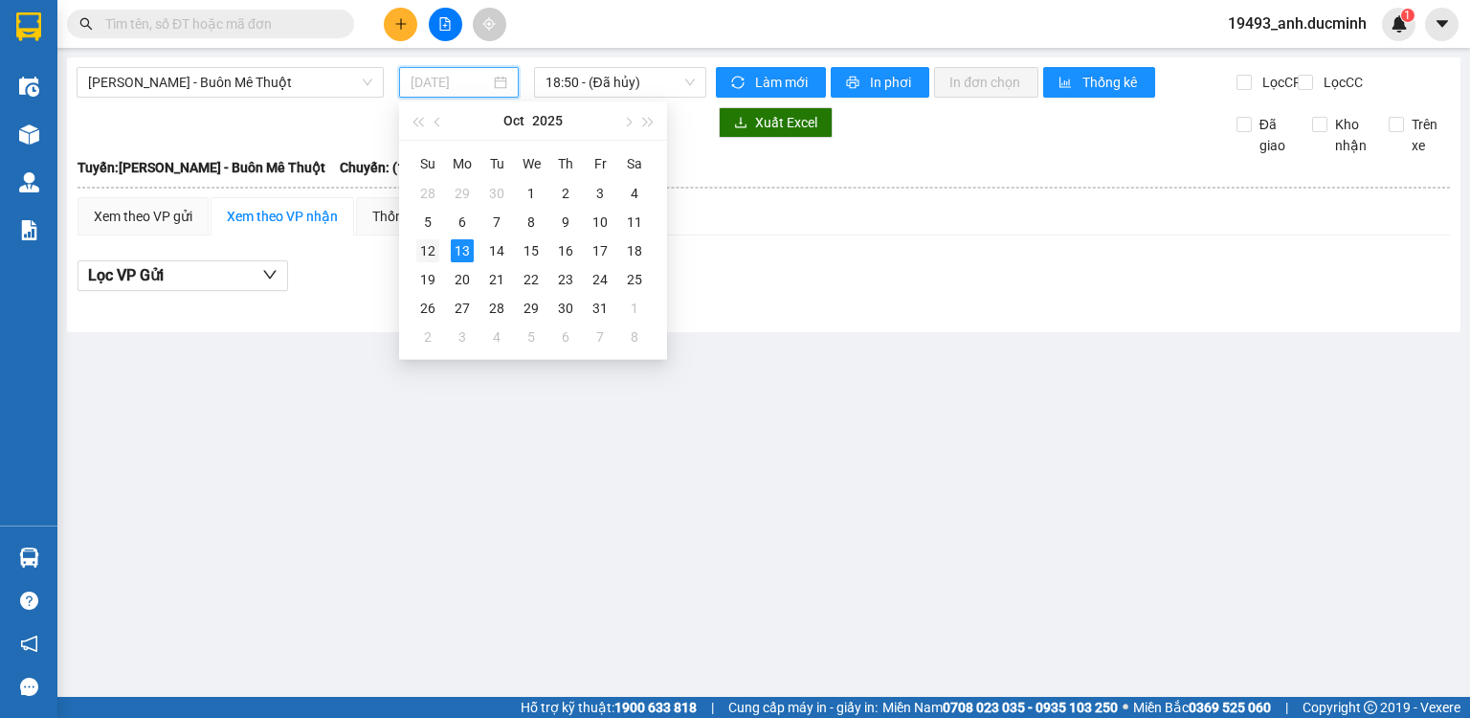
drag, startPoint x: 425, startPoint y: 245, endPoint x: 435, endPoint y: 240, distance: 11.6
click at [435, 240] on div "12" at bounding box center [427, 250] width 23 height 23
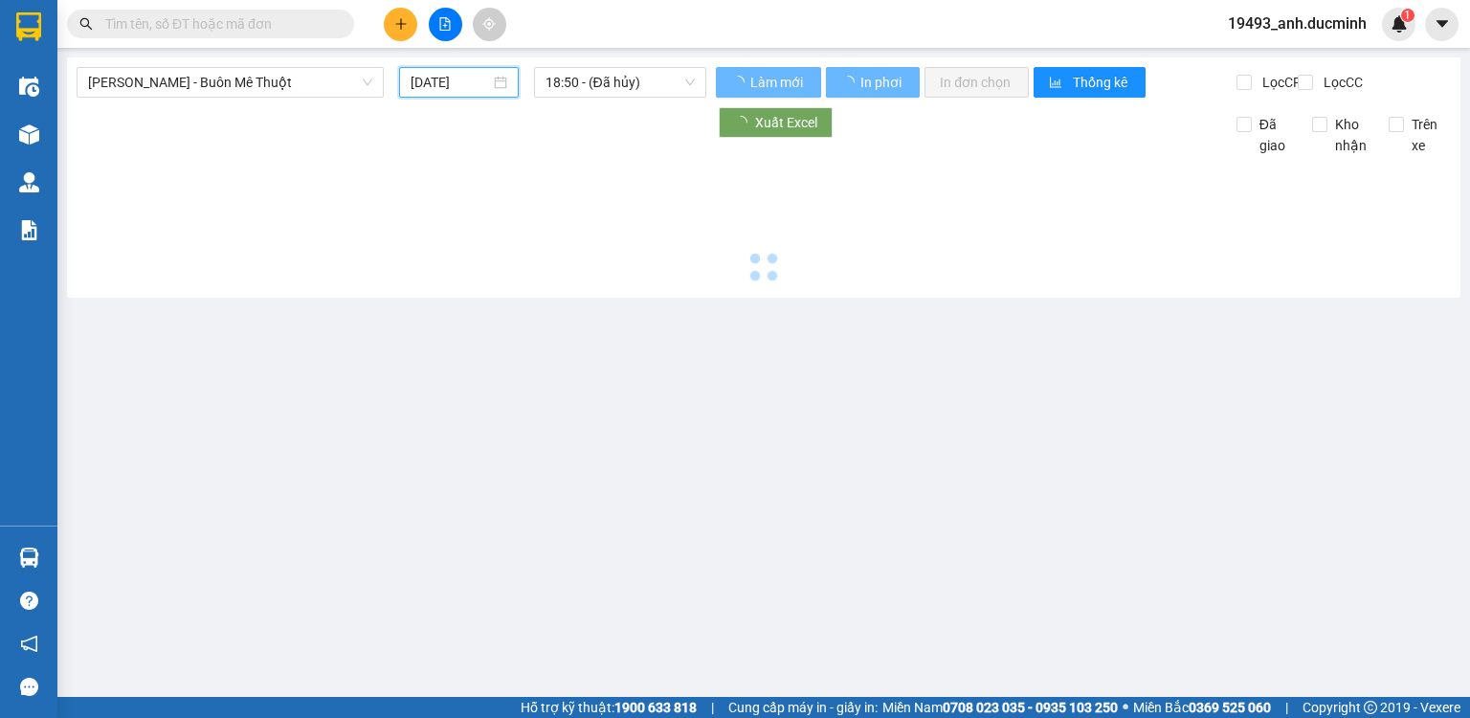
type input "[DATE]"
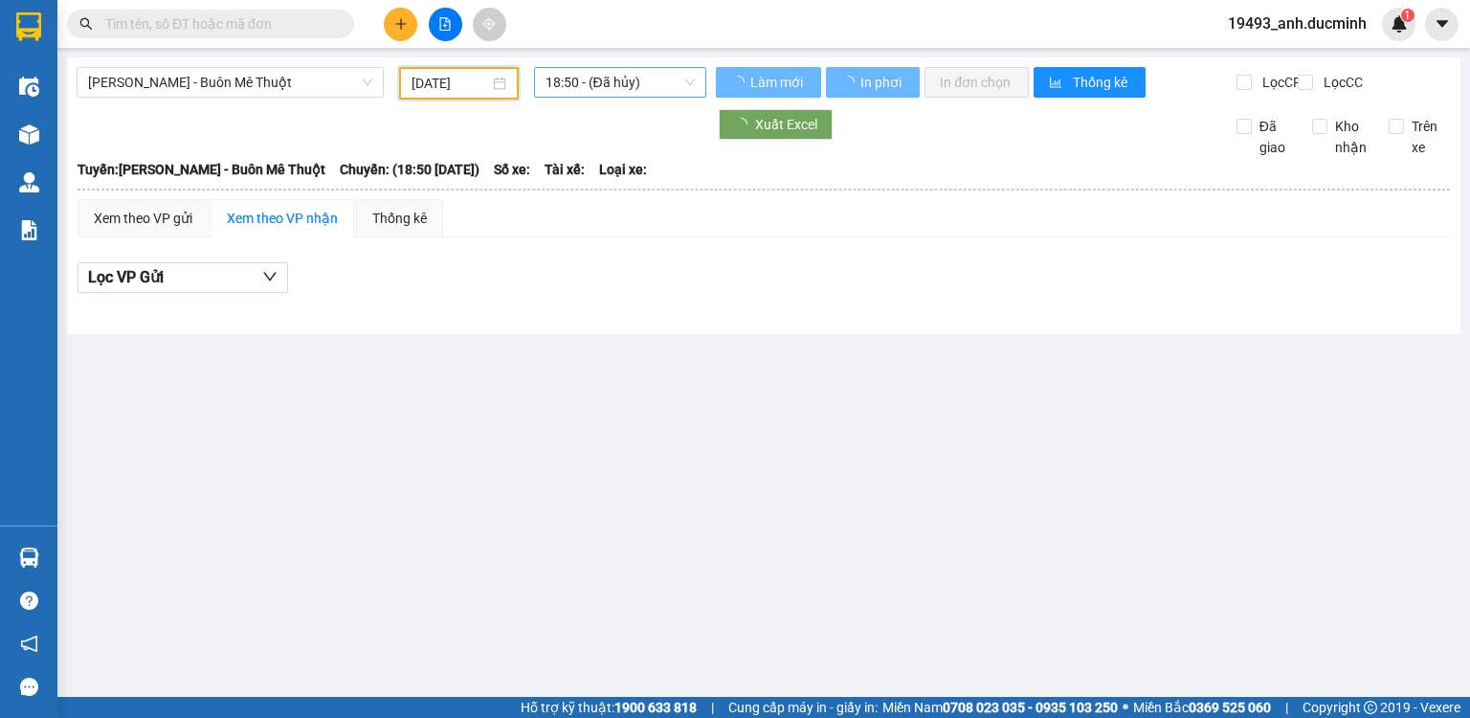
click at [586, 88] on span "18:50 - (Đã hủy)" at bounding box center [621, 82] width 150 height 29
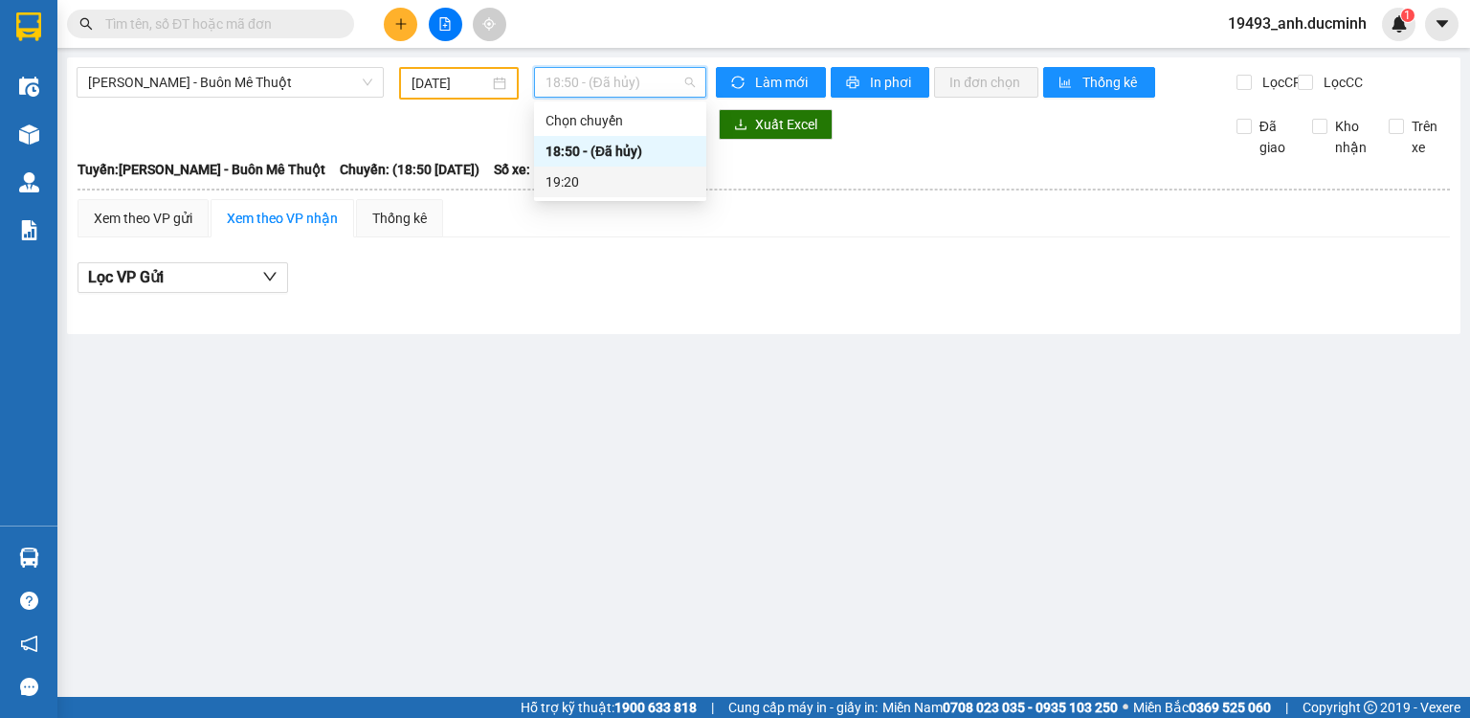
click at [574, 168] on div "19:20" at bounding box center [620, 182] width 172 height 31
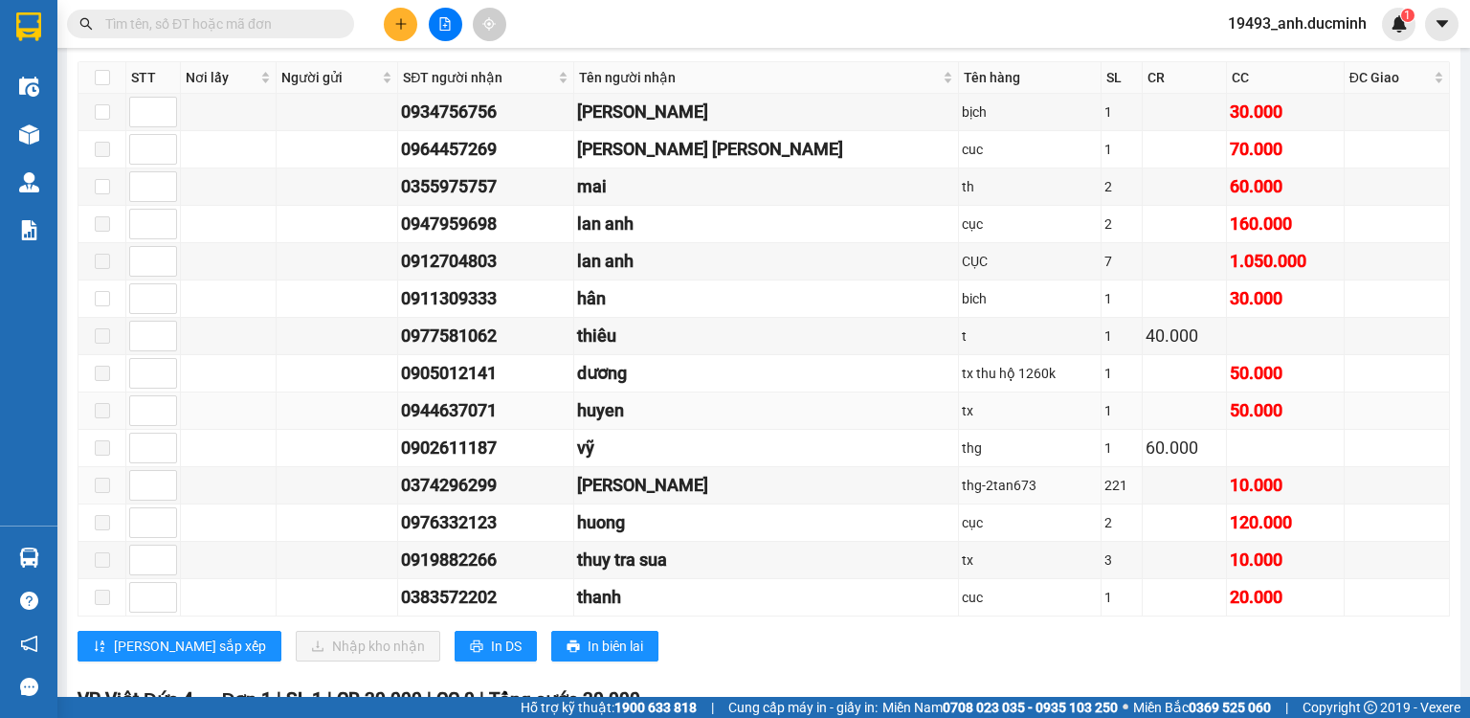
scroll to position [689, 0]
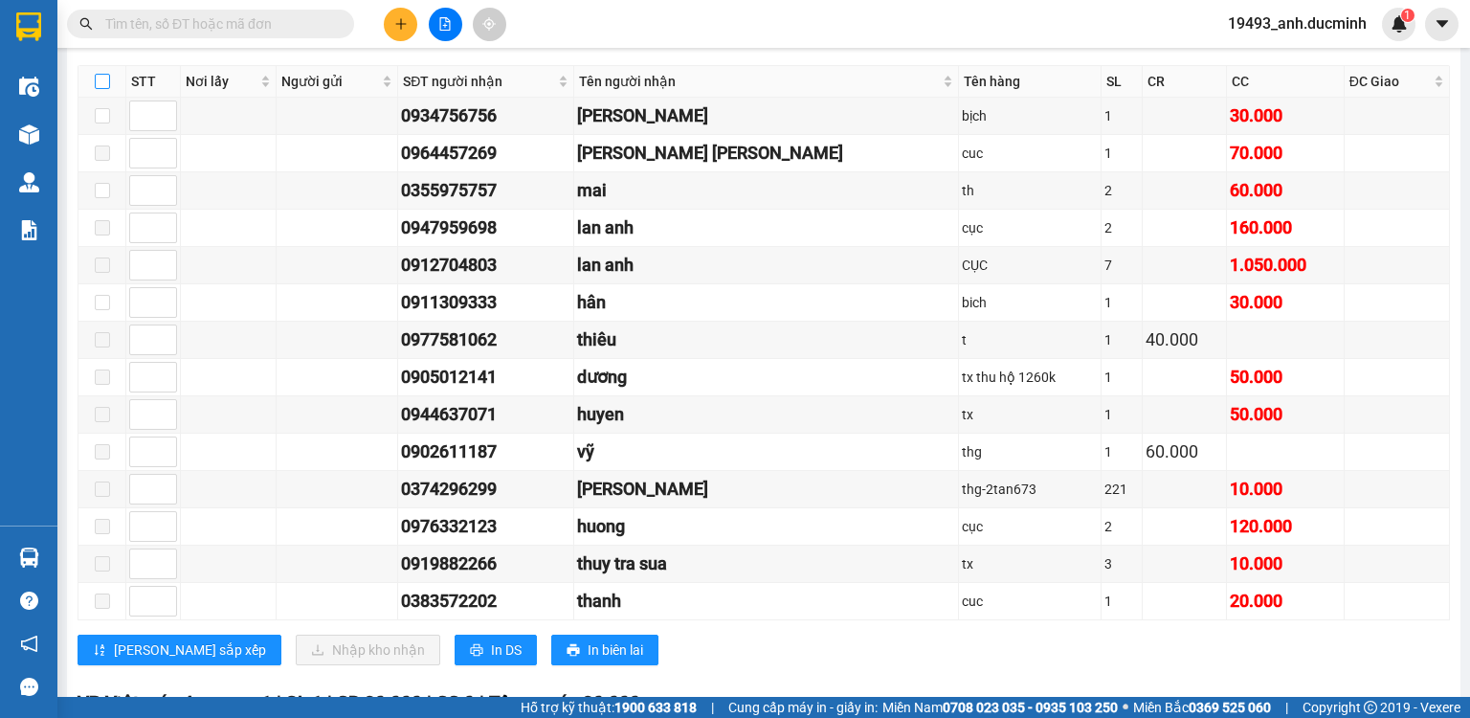
click at [103, 87] on input "checkbox" at bounding box center [102, 81] width 15 height 15
checkbox input "true"
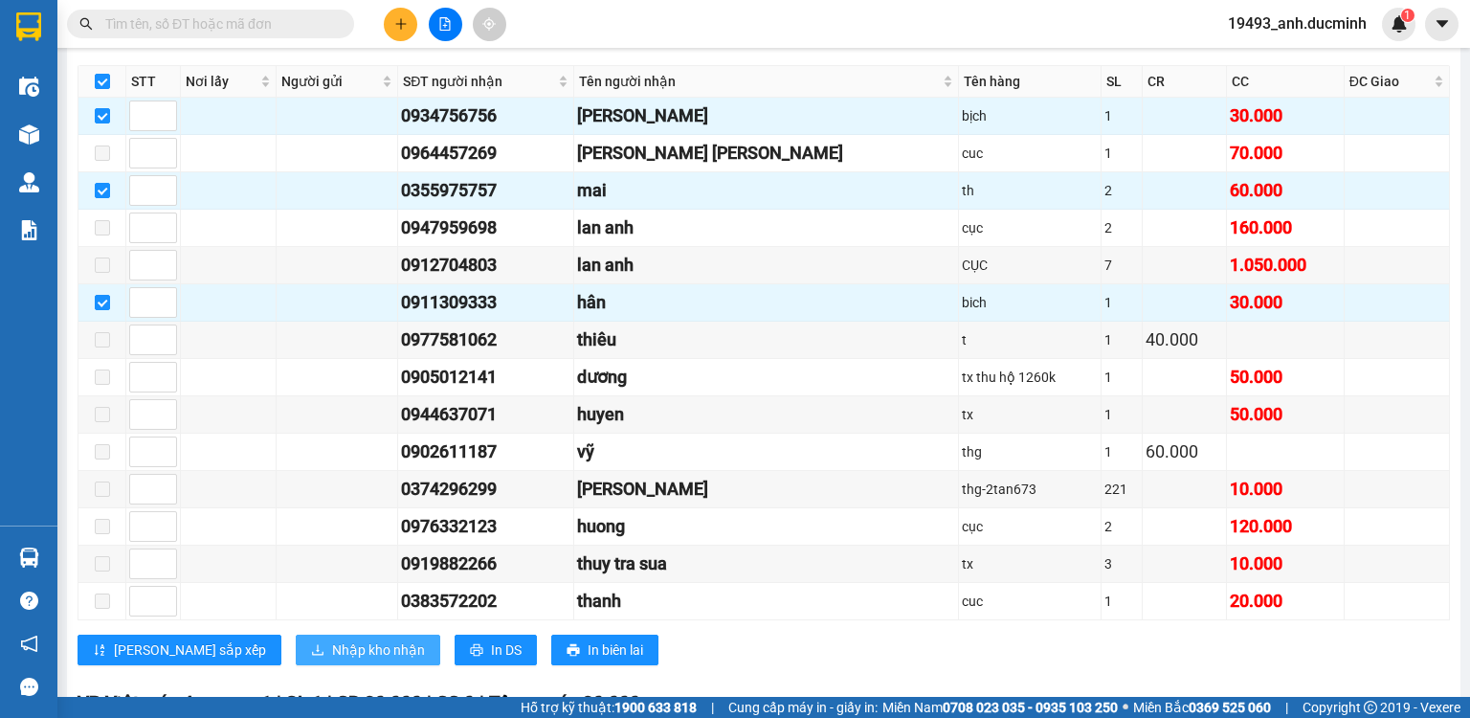
click at [332, 647] on span "Nhập kho nhận" at bounding box center [378, 649] width 93 height 21
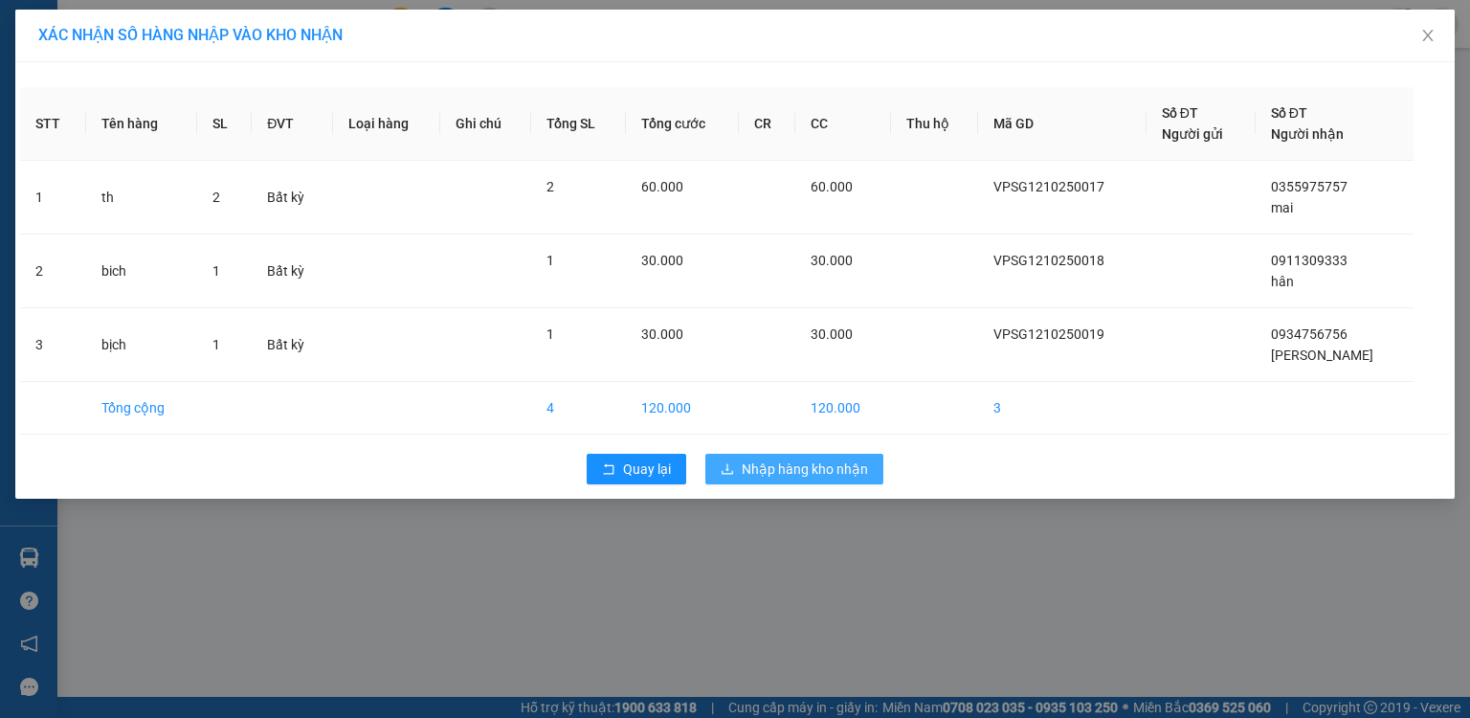
click at [815, 465] on span "Nhập hàng kho nhận" at bounding box center [805, 468] width 126 height 21
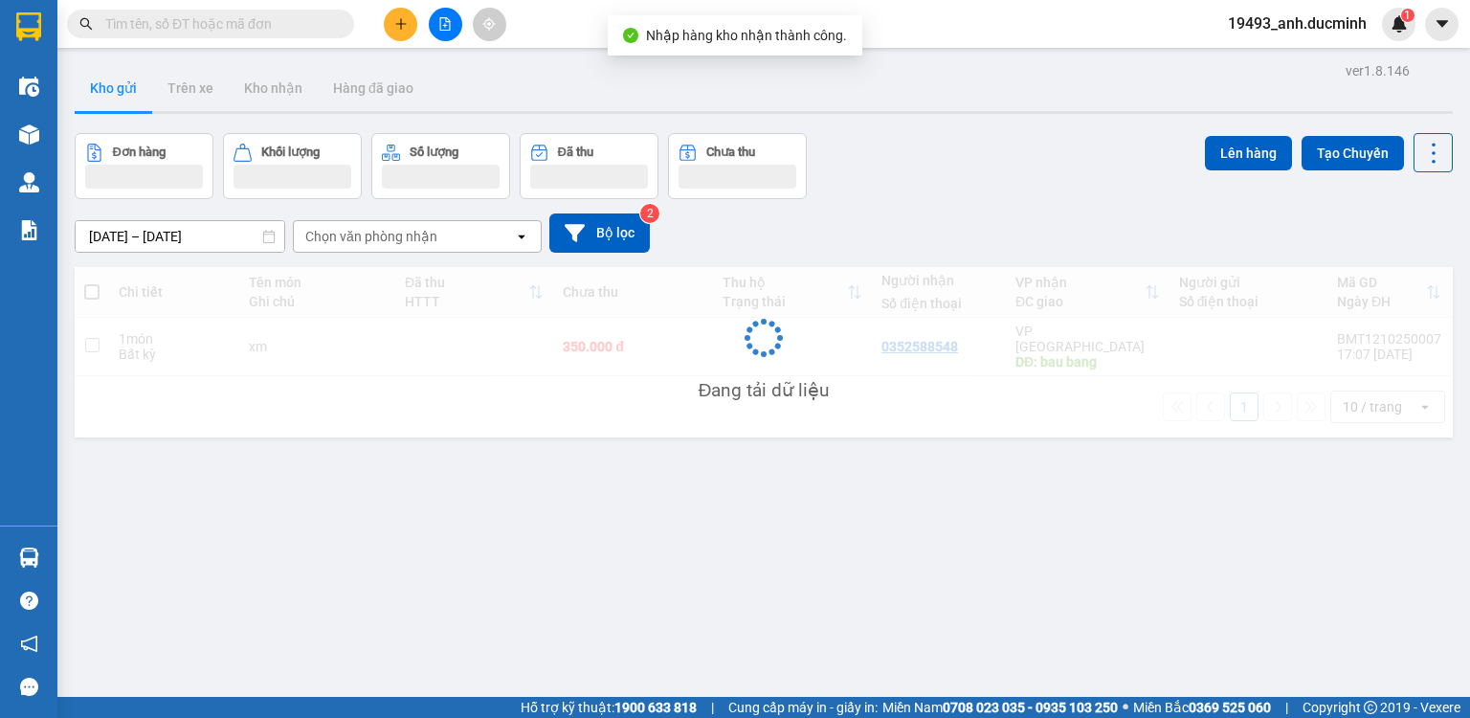
click at [448, 27] on icon "file-add" at bounding box center [444, 23] width 13 height 13
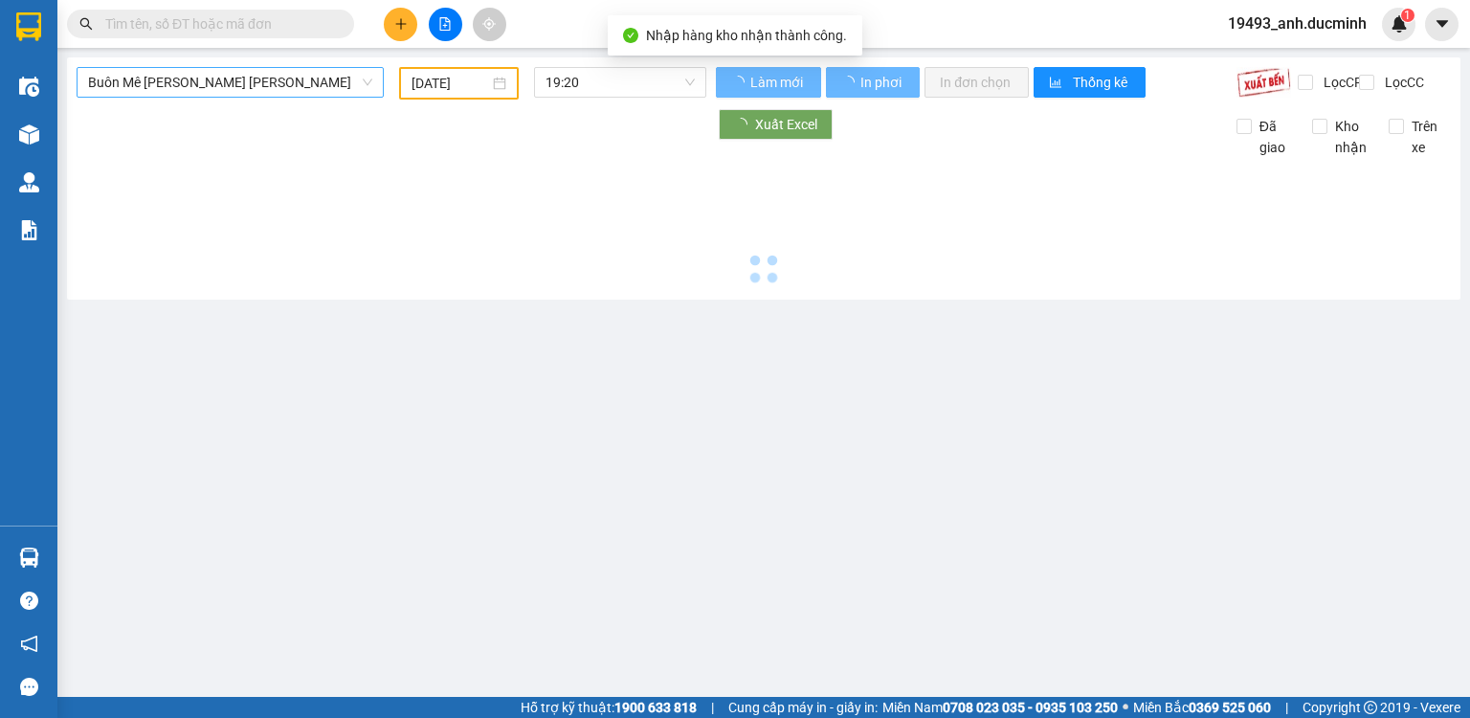
type input "[DATE]"
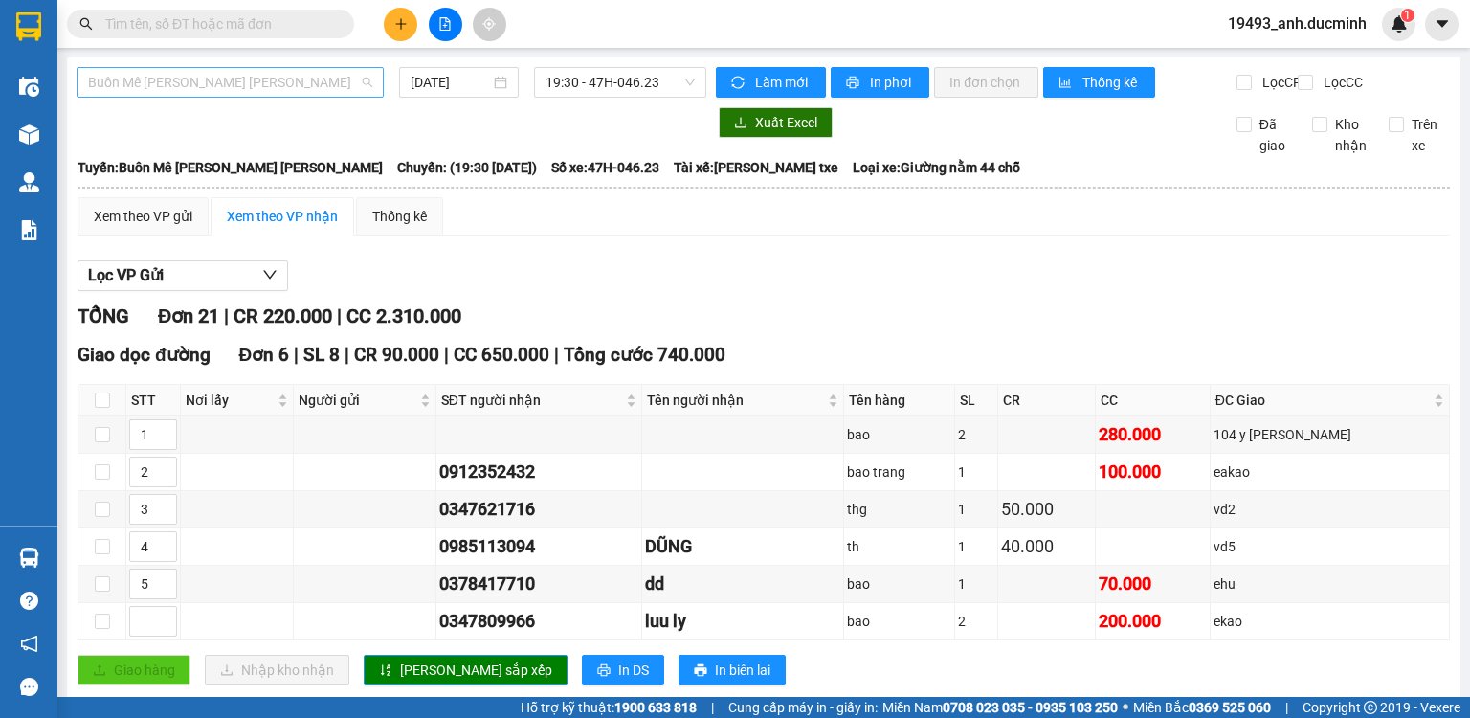
click at [198, 87] on span "Buôn Mê [PERSON_NAME] [PERSON_NAME]" at bounding box center [230, 82] width 284 height 29
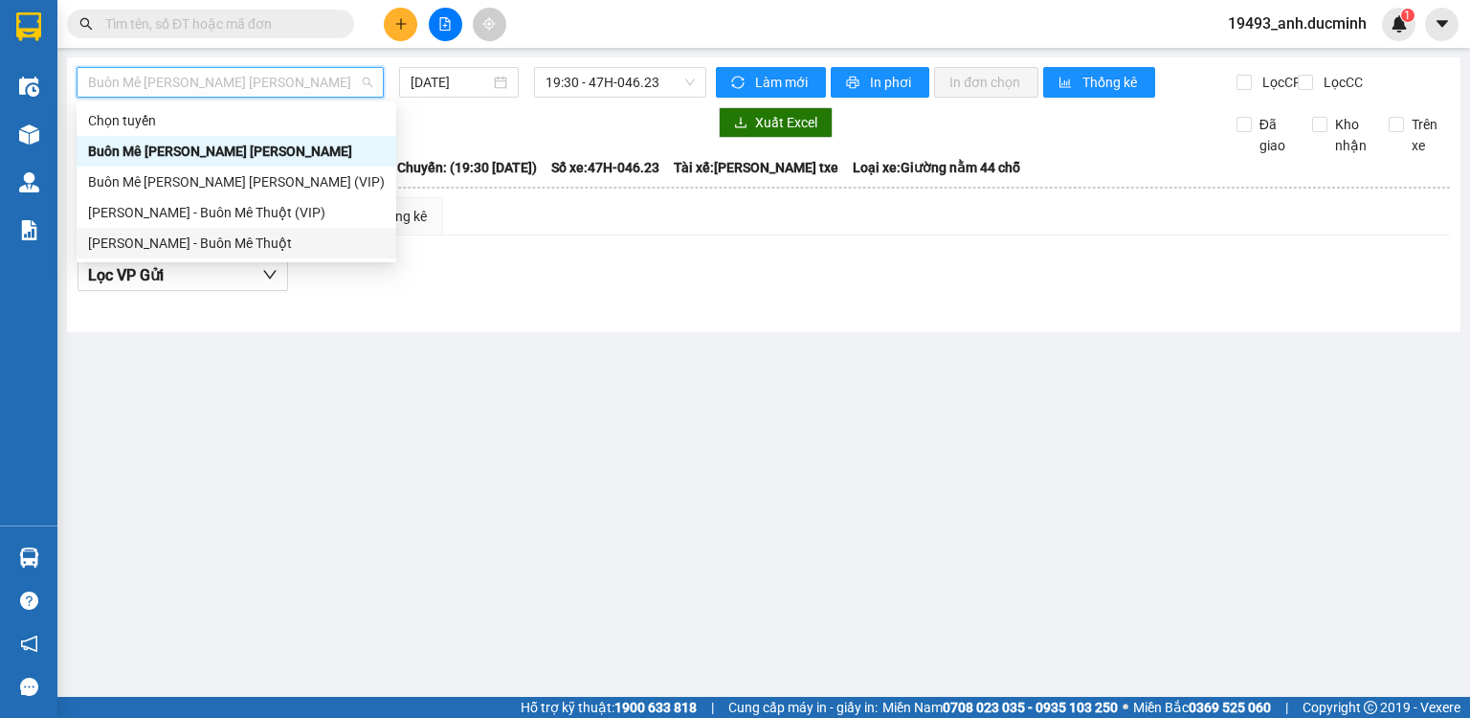
drag, startPoint x: 172, startPoint y: 244, endPoint x: 433, endPoint y: 50, distance: 324.8
click at [172, 242] on div "[PERSON_NAME] - Buôn Mê Thuột" at bounding box center [236, 243] width 297 height 21
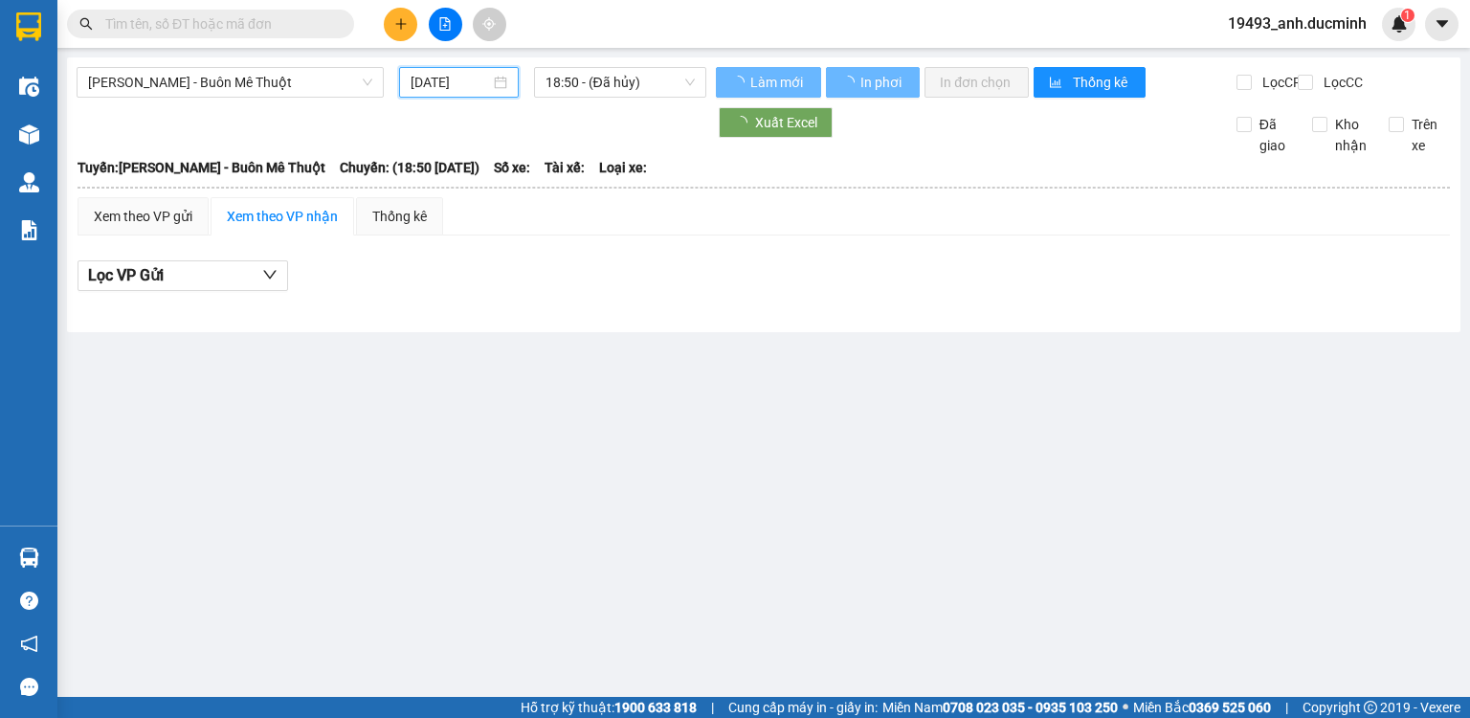
drag, startPoint x: 456, startPoint y: 86, endPoint x: 468, endPoint y: 110, distance: 27.0
click at [455, 86] on input "[DATE]" at bounding box center [450, 82] width 78 height 21
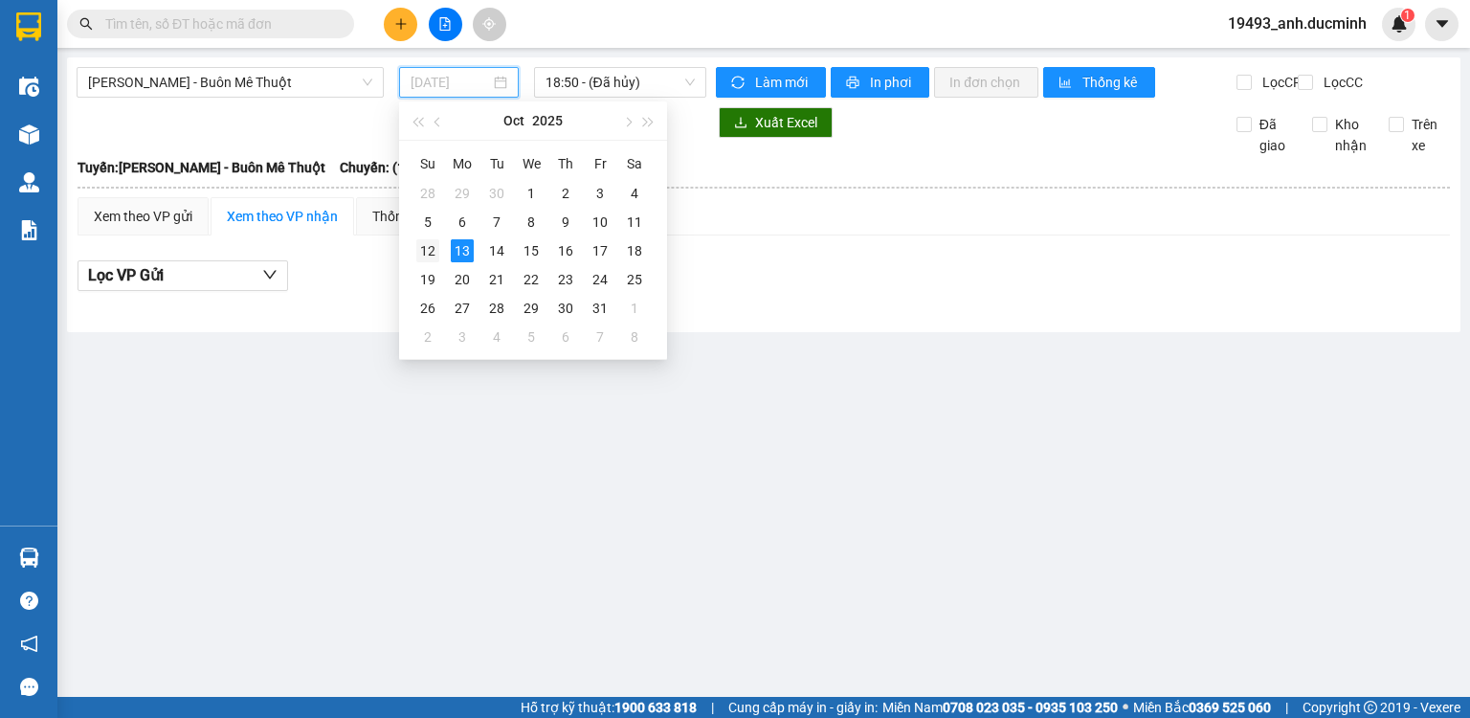
click at [427, 249] on div "12" at bounding box center [427, 250] width 23 height 23
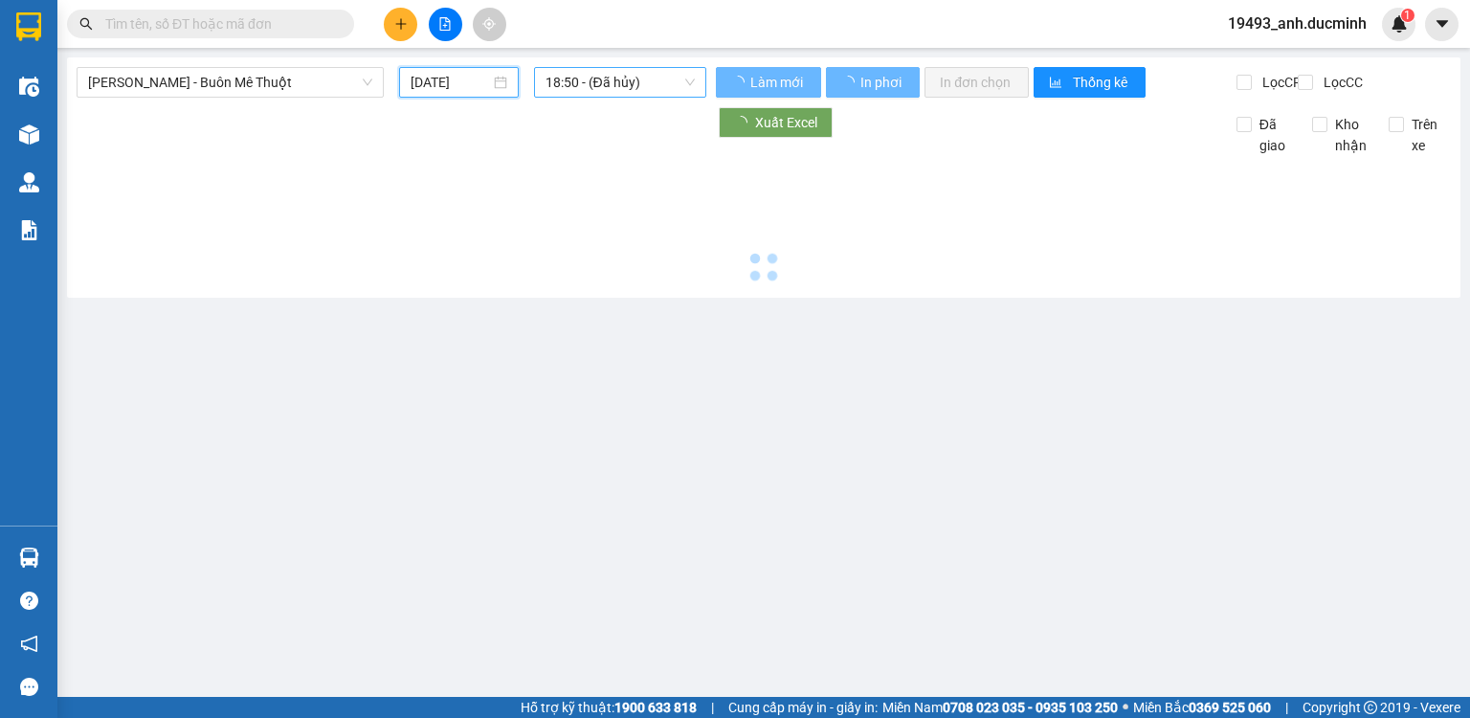
type input "[DATE]"
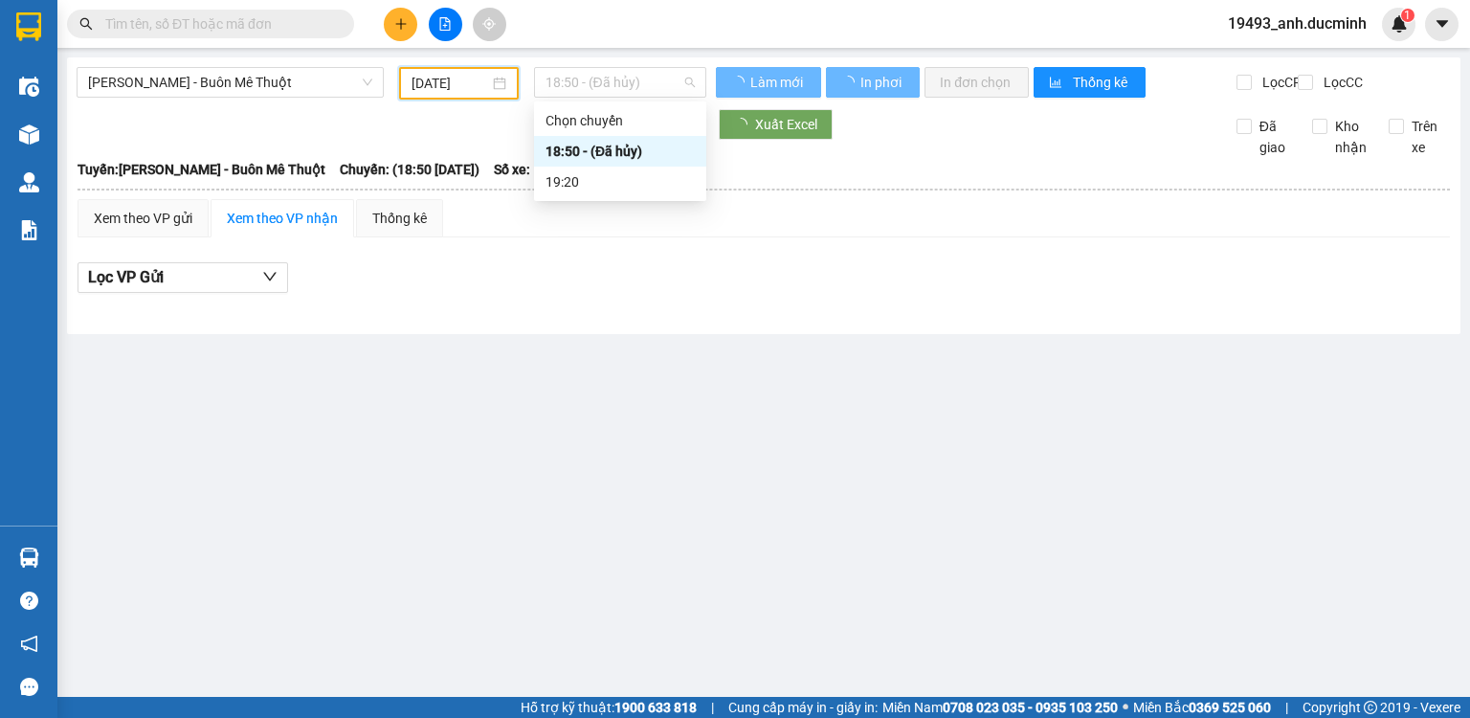
drag, startPoint x: 574, startPoint y: 81, endPoint x: 579, endPoint y: 157, distance: 75.8
click at [574, 81] on span "18:50 - (Đã hủy)" at bounding box center [621, 82] width 150 height 29
click at [573, 190] on div "19:20" at bounding box center [620, 181] width 149 height 21
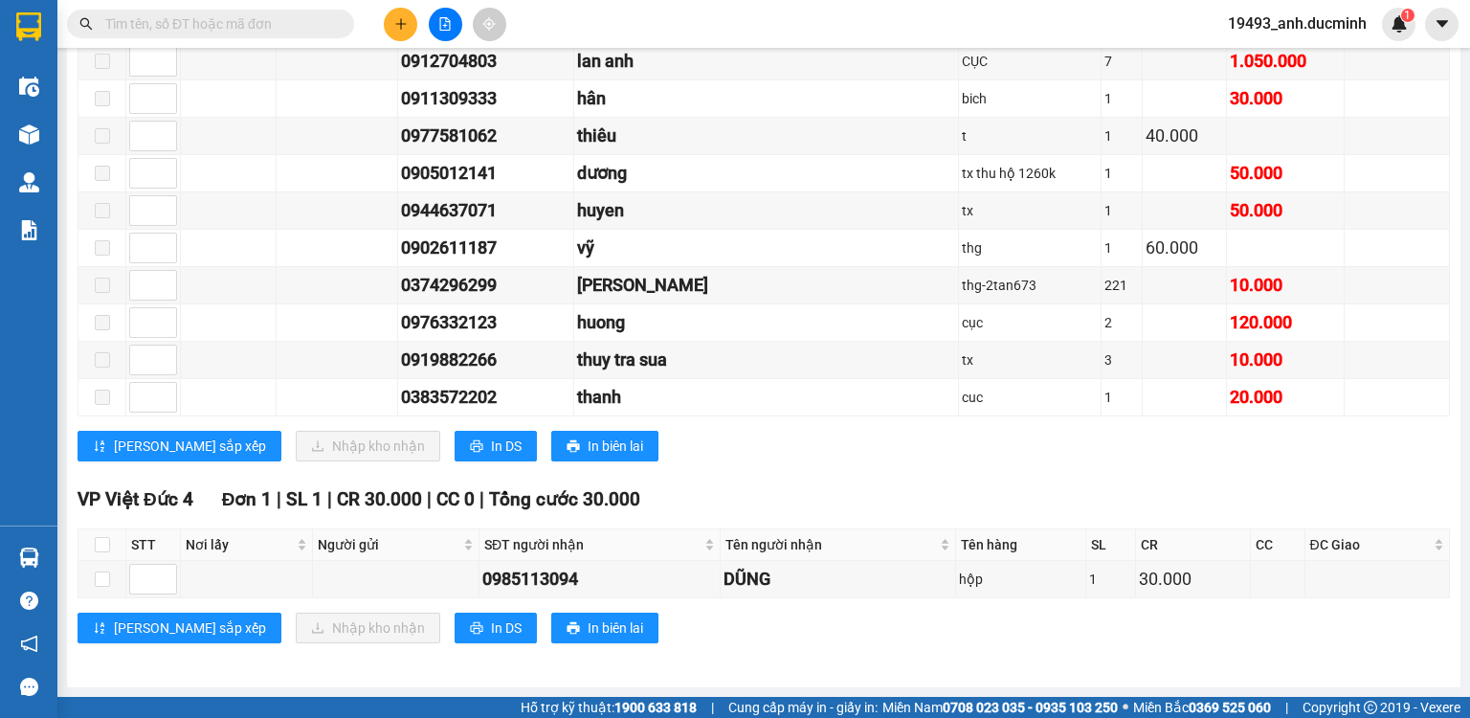
scroll to position [816, 0]
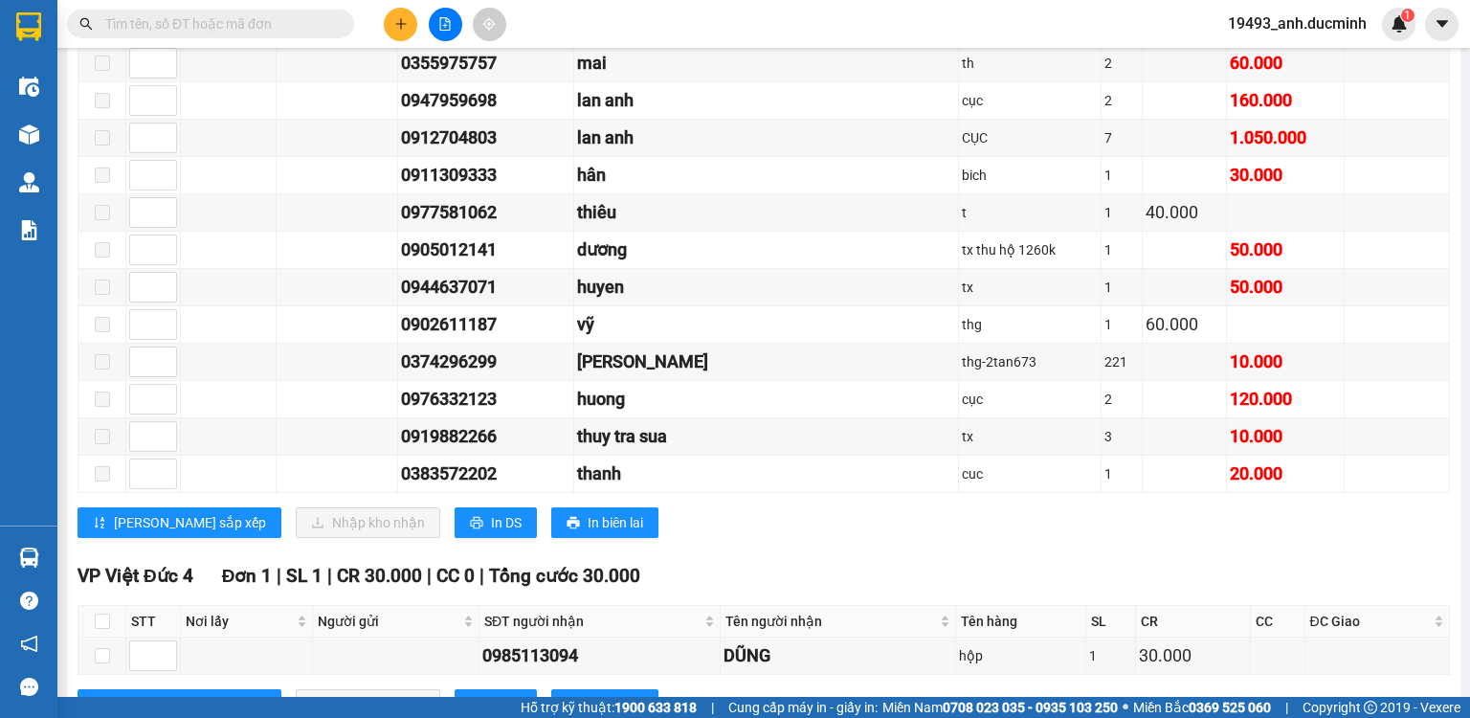
click at [277, 29] on input "text" at bounding box center [218, 23] width 226 height 21
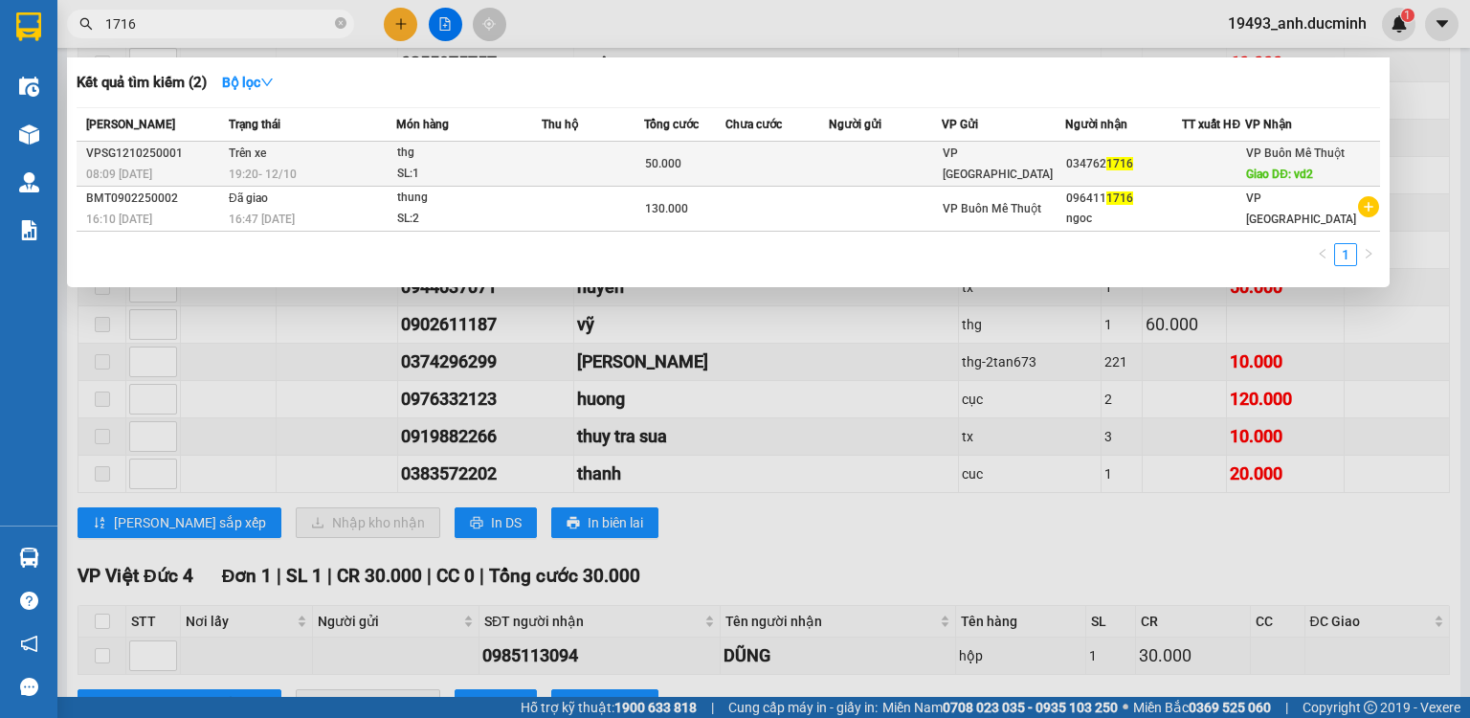
type input "1716"
click at [503, 159] on div "thg" at bounding box center [469, 153] width 144 height 21
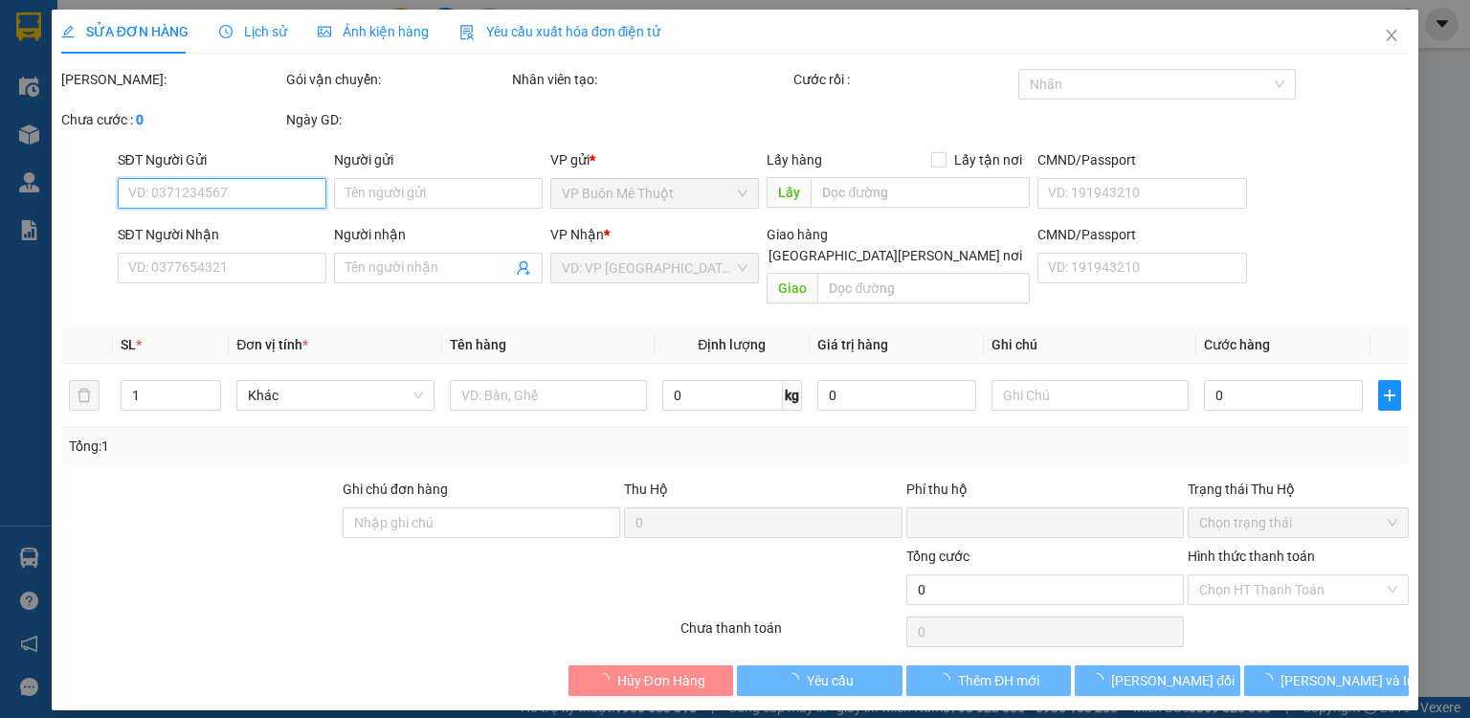
type input "0347621716"
type input "vd2"
type input "0"
type input "50.000"
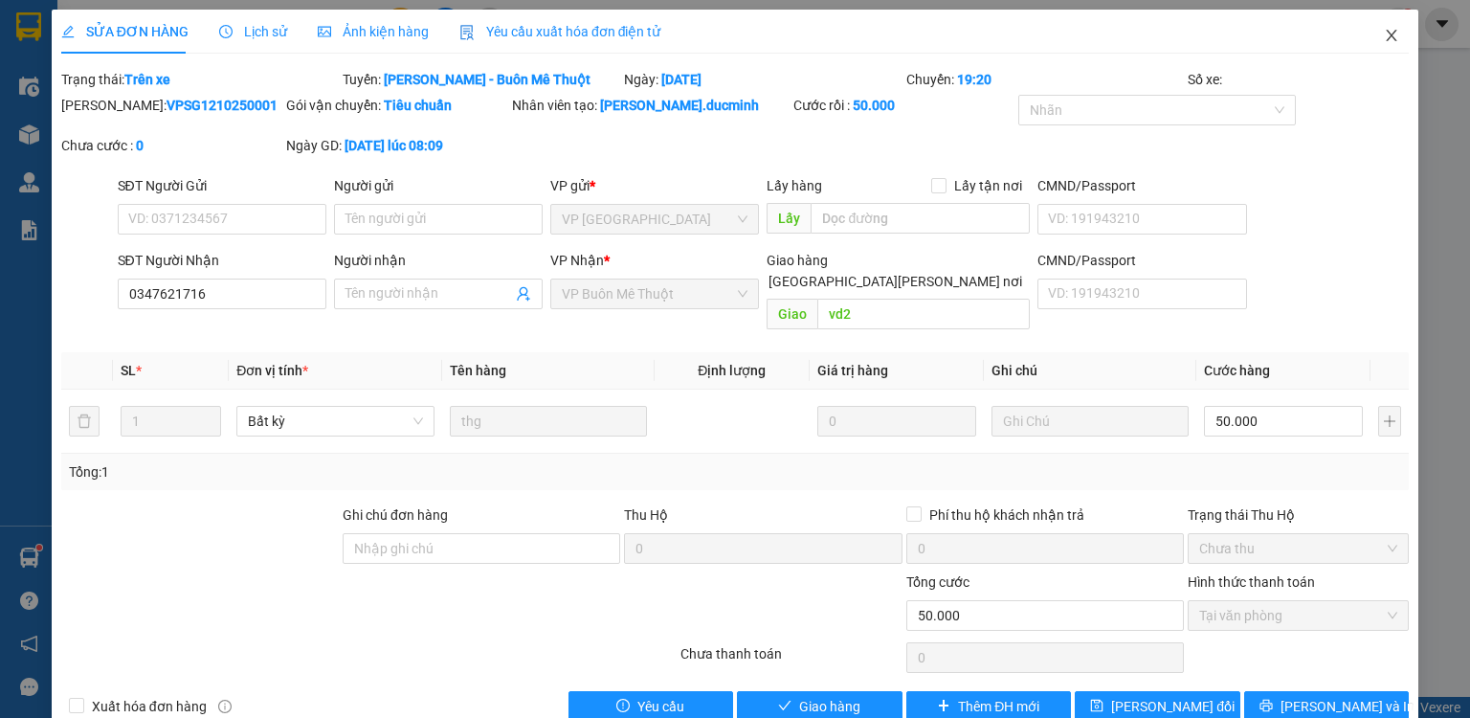
click at [1384, 37] on icon "close" at bounding box center [1391, 35] width 15 height 15
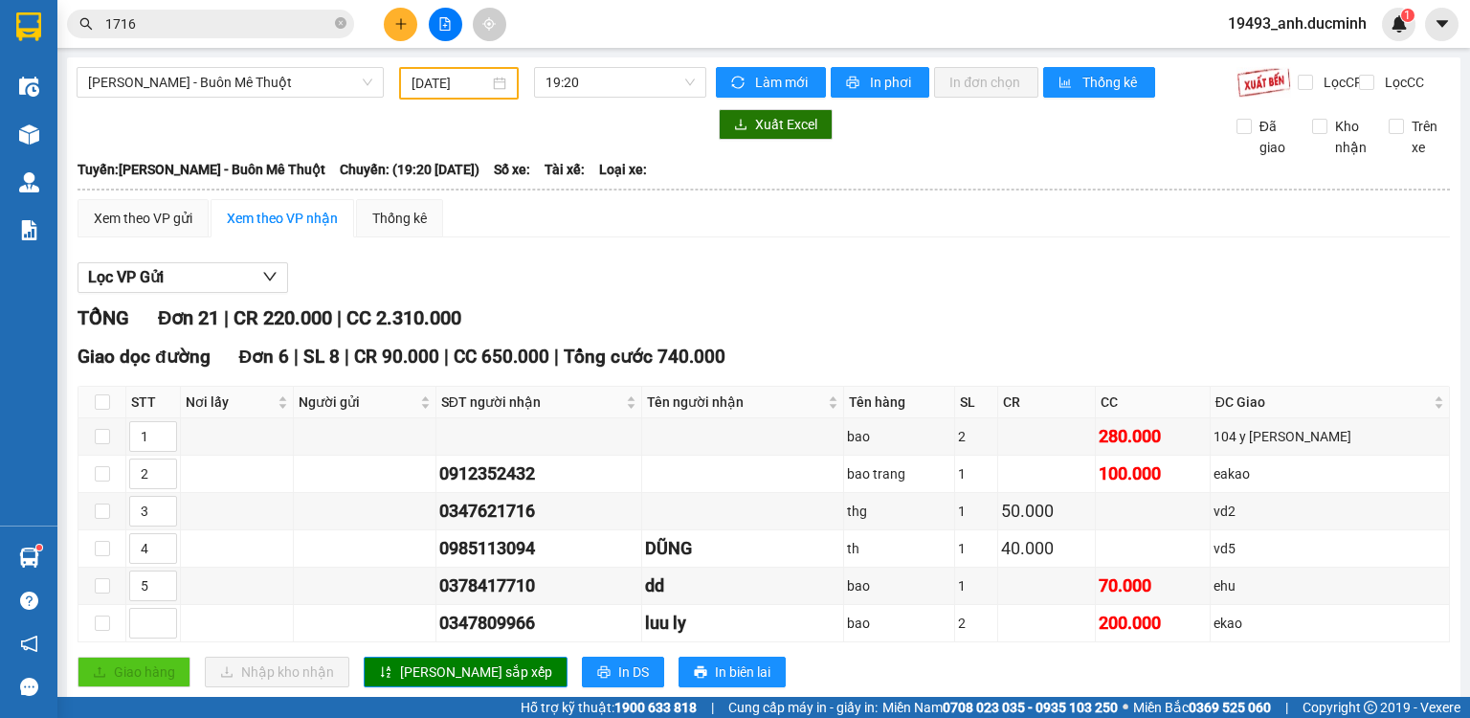
scroll to position [153, 0]
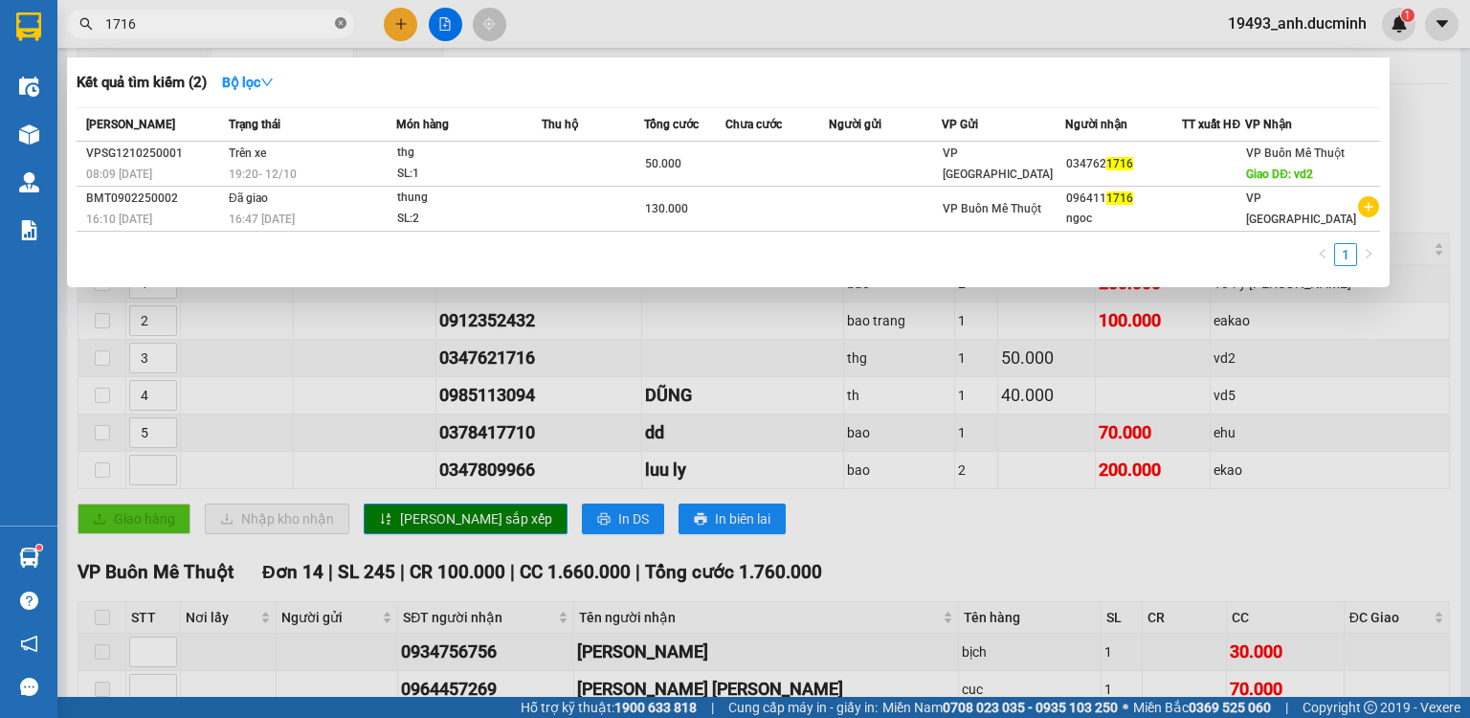
click at [338, 23] on icon "close-circle" at bounding box center [340, 22] width 11 height 11
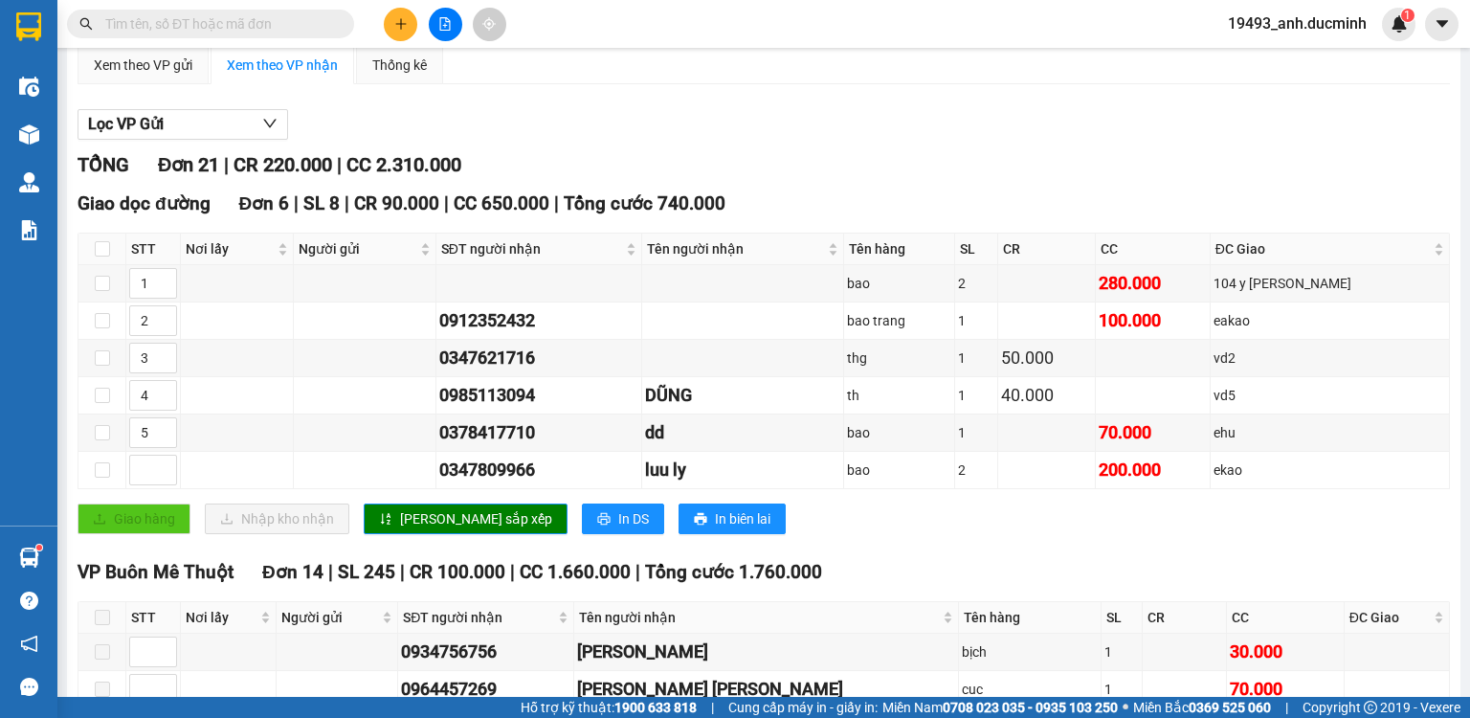
click at [319, 19] on input "text" at bounding box center [218, 23] width 226 height 21
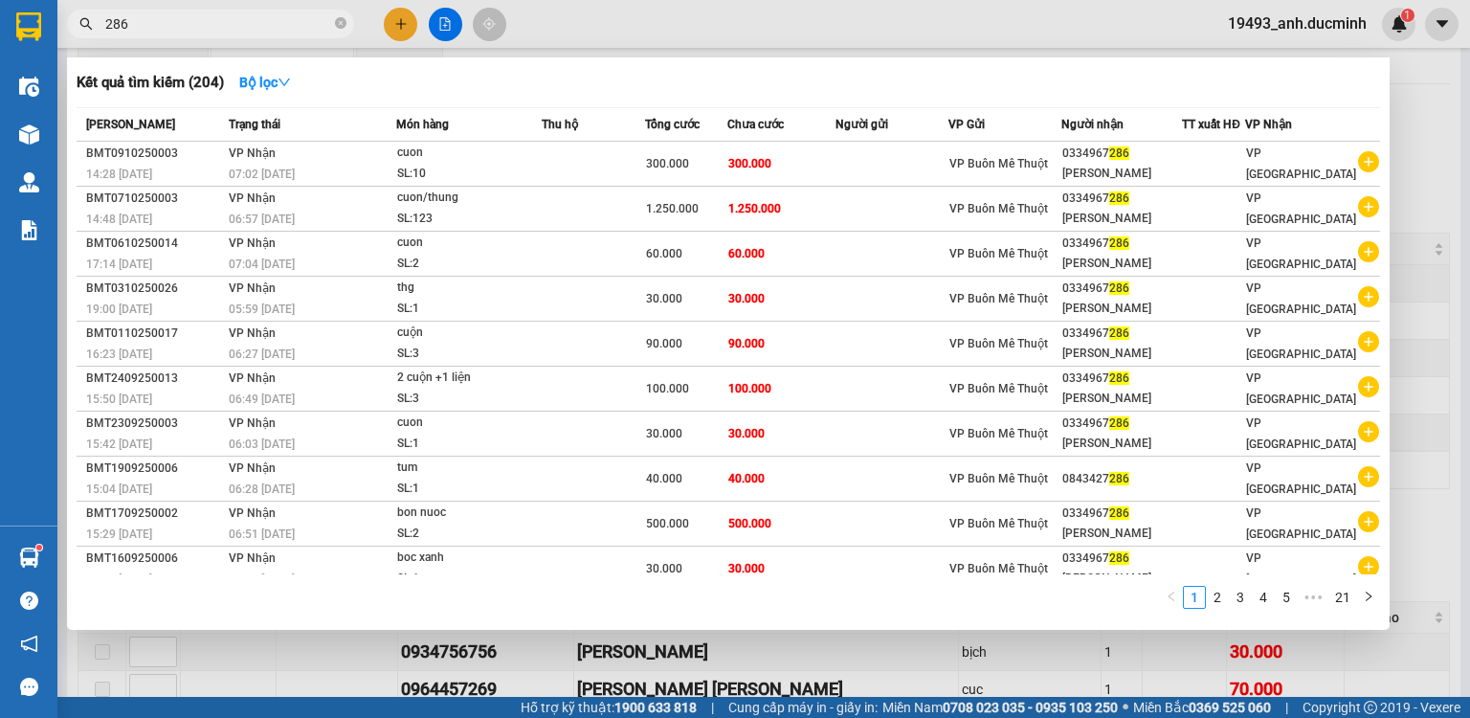
drag, startPoint x: 340, startPoint y: 23, endPoint x: 327, endPoint y: 26, distance: 12.8
click at [332, 25] on span "286" at bounding box center [210, 24] width 287 height 29
click at [297, 28] on input "286" at bounding box center [218, 23] width 226 height 21
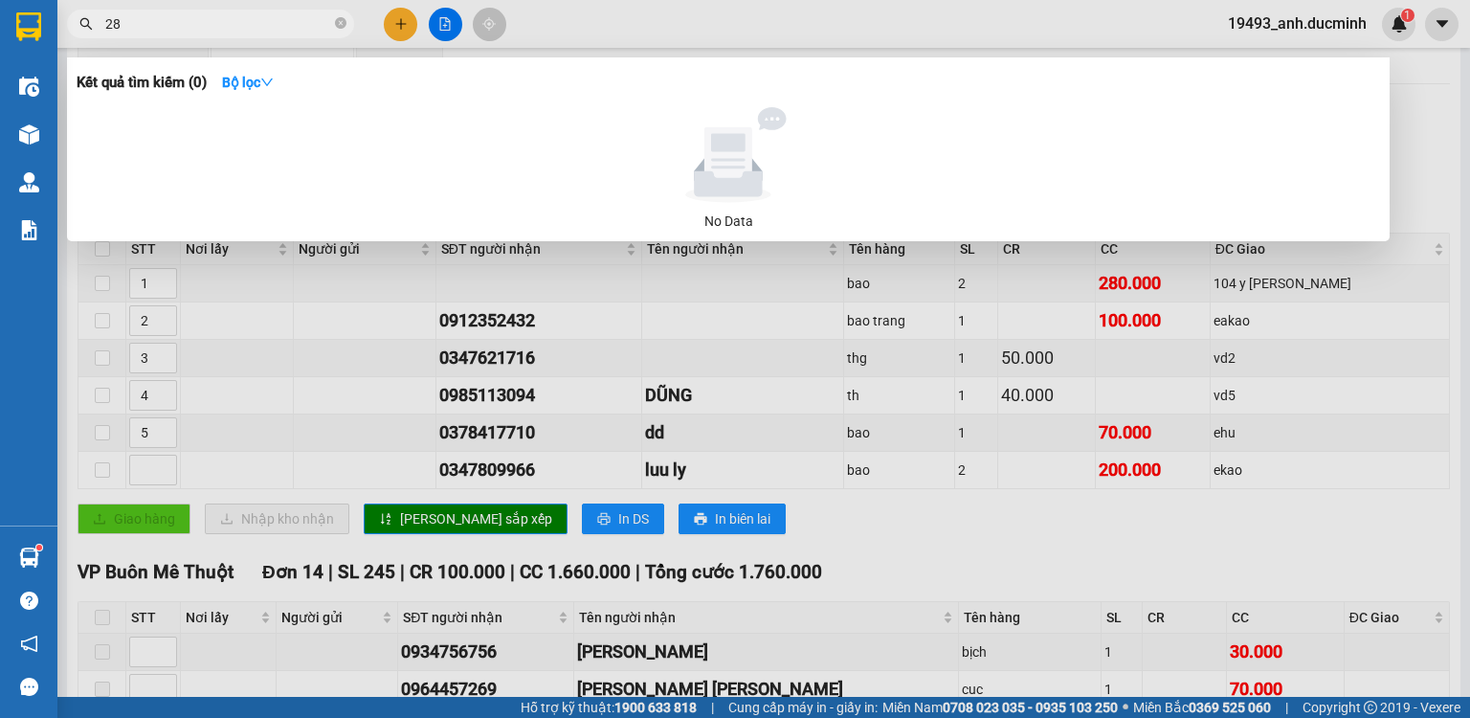
type input "2"
type input "[PERSON_NAME] y"
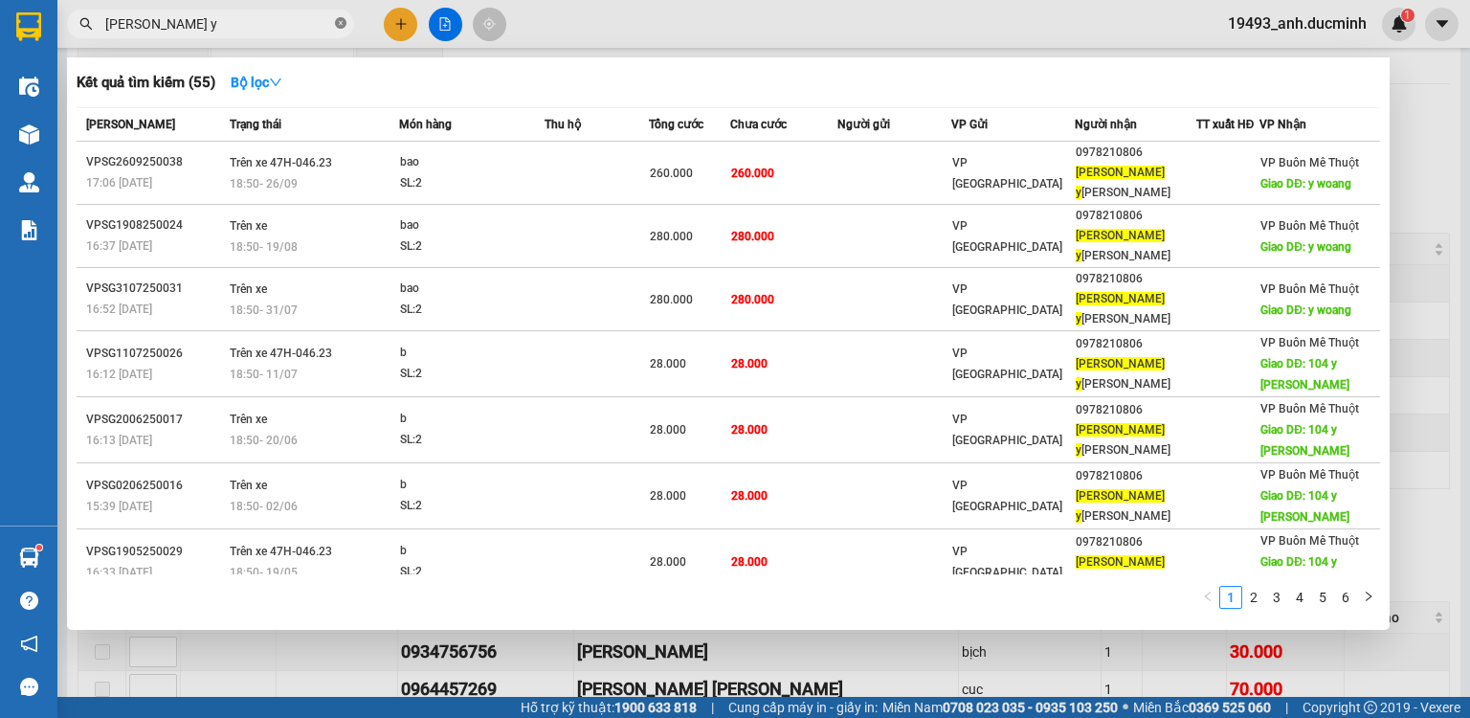
click at [339, 19] on icon "close-circle" at bounding box center [340, 22] width 11 height 11
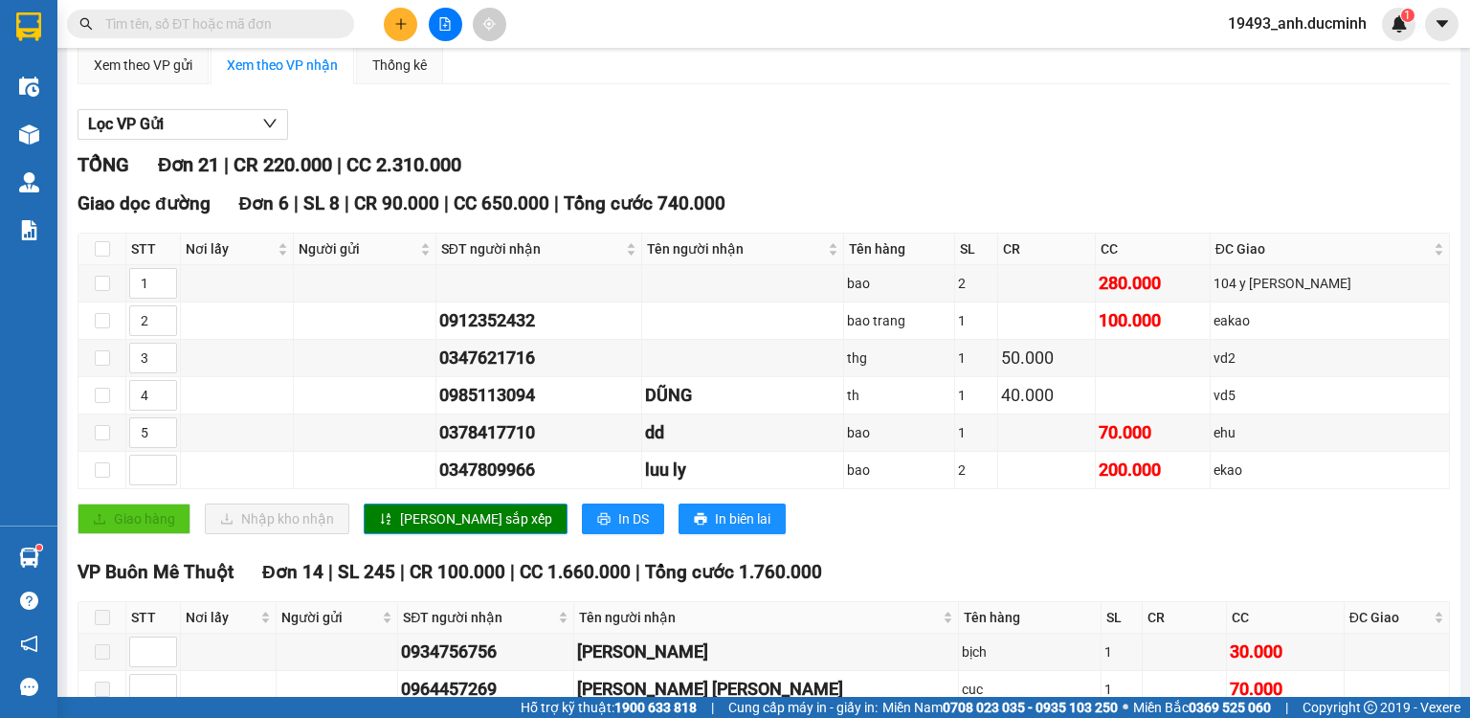
click at [320, 19] on input "text" at bounding box center [218, 23] width 226 height 21
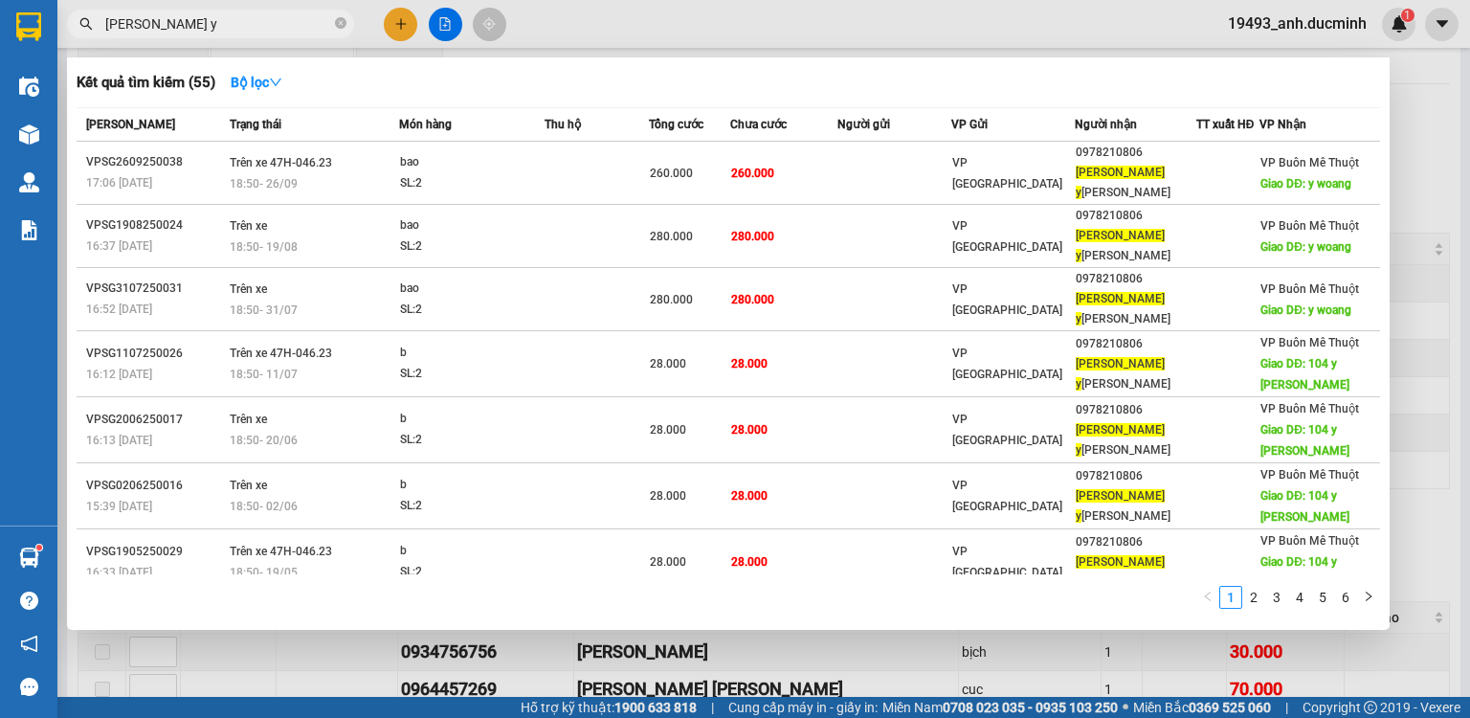
type input "[PERSON_NAME] y"
click at [341, 25] on icon "close-circle" at bounding box center [340, 22] width 11 height 11
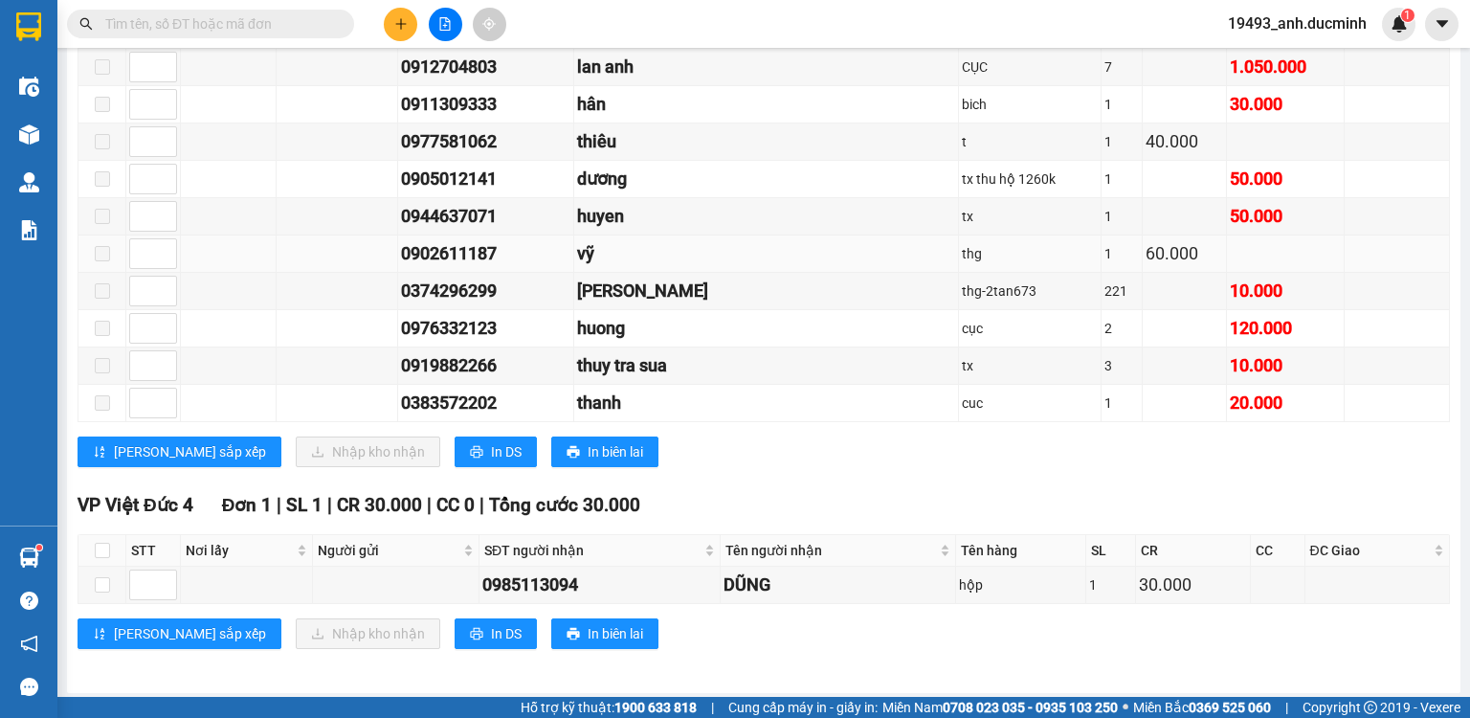
scroll to position [893, 0]
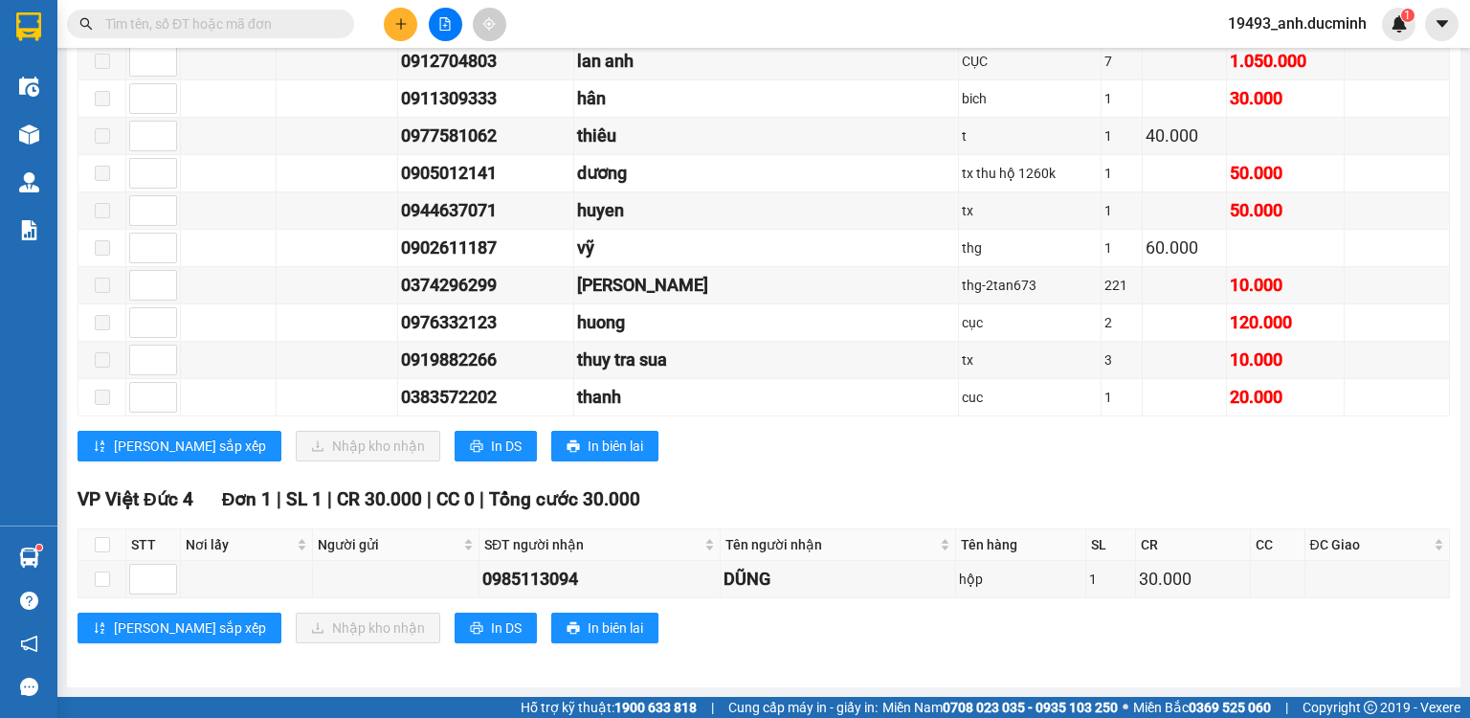
click at [312, 20] on input "text" at bounding box center [218, 23] width 226 height 21
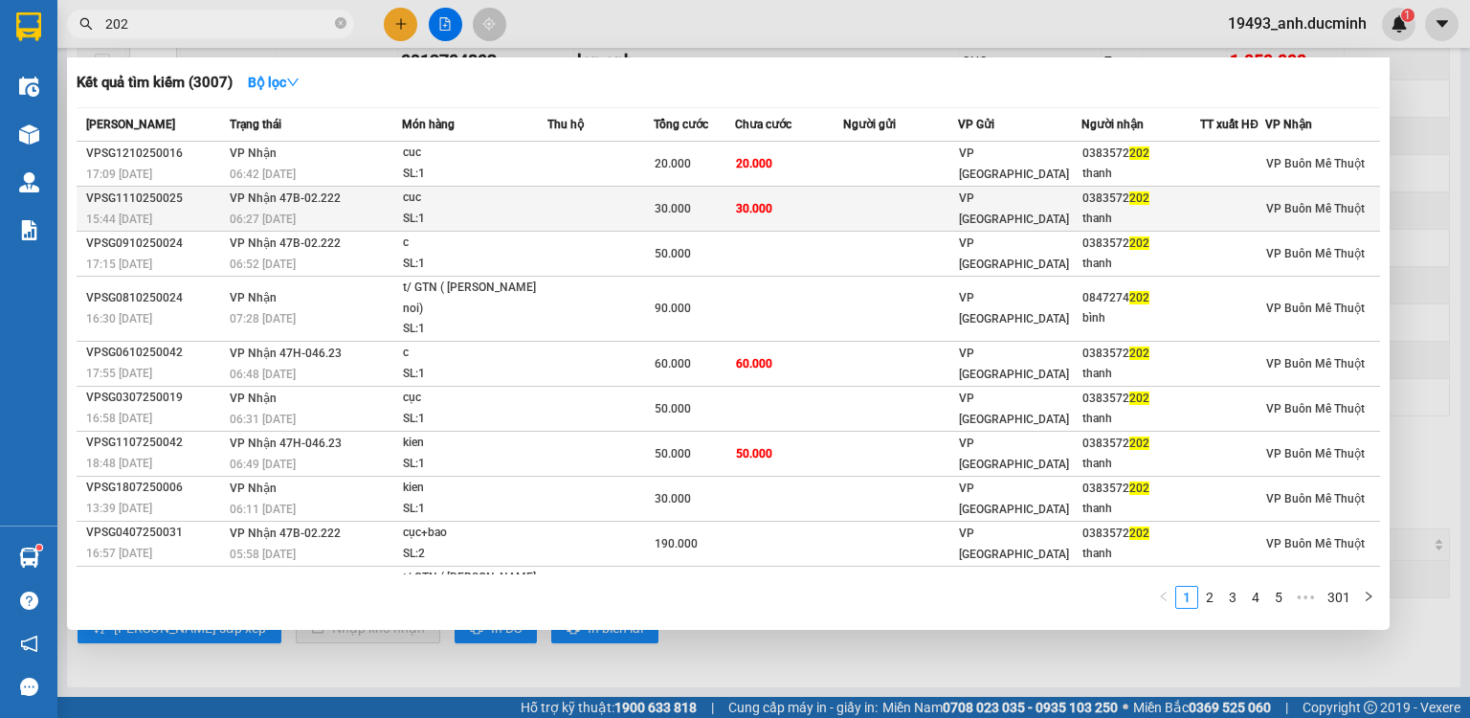
type input "202"
click at [679, 207] on span "30.000" at bounding box center [673, 208] width 36 height 13
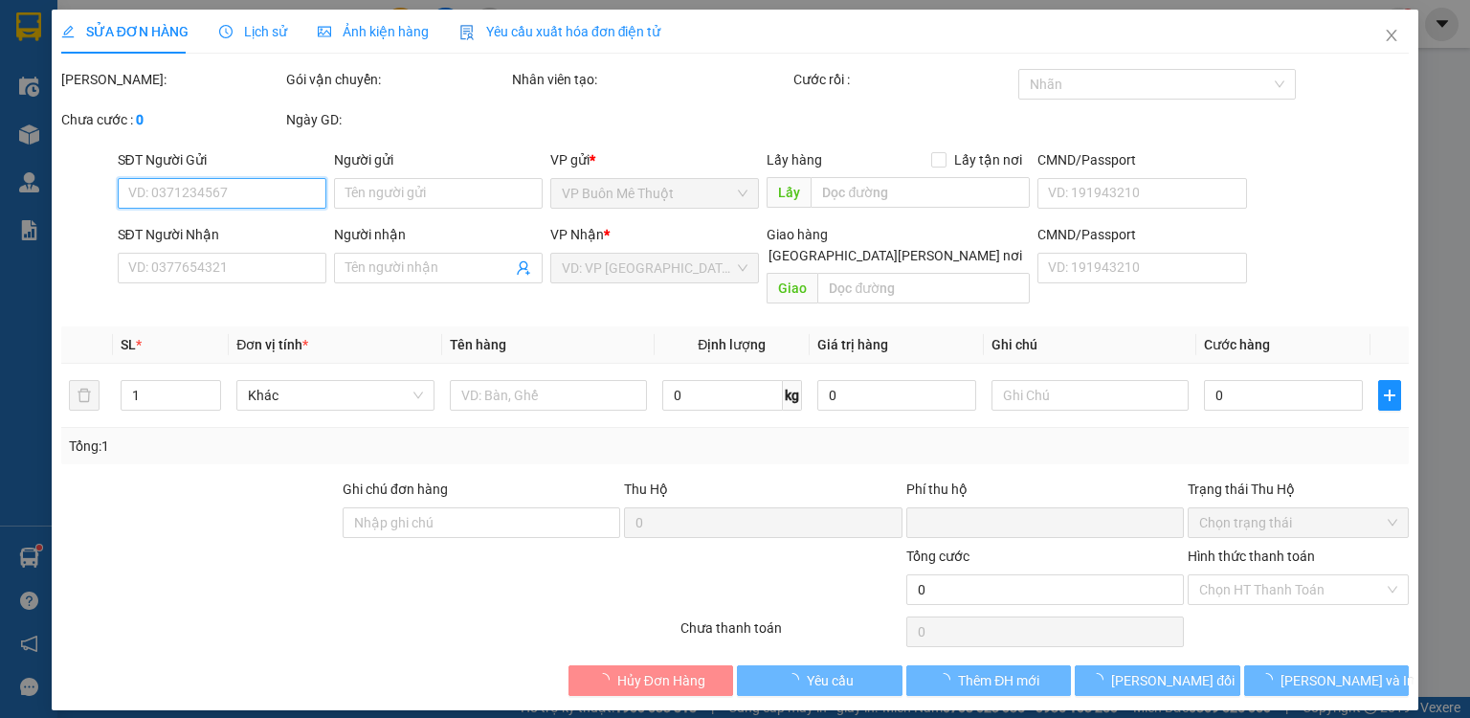
type input "0383572202"
type input "thanh"
type input "0"
type input "30.000"
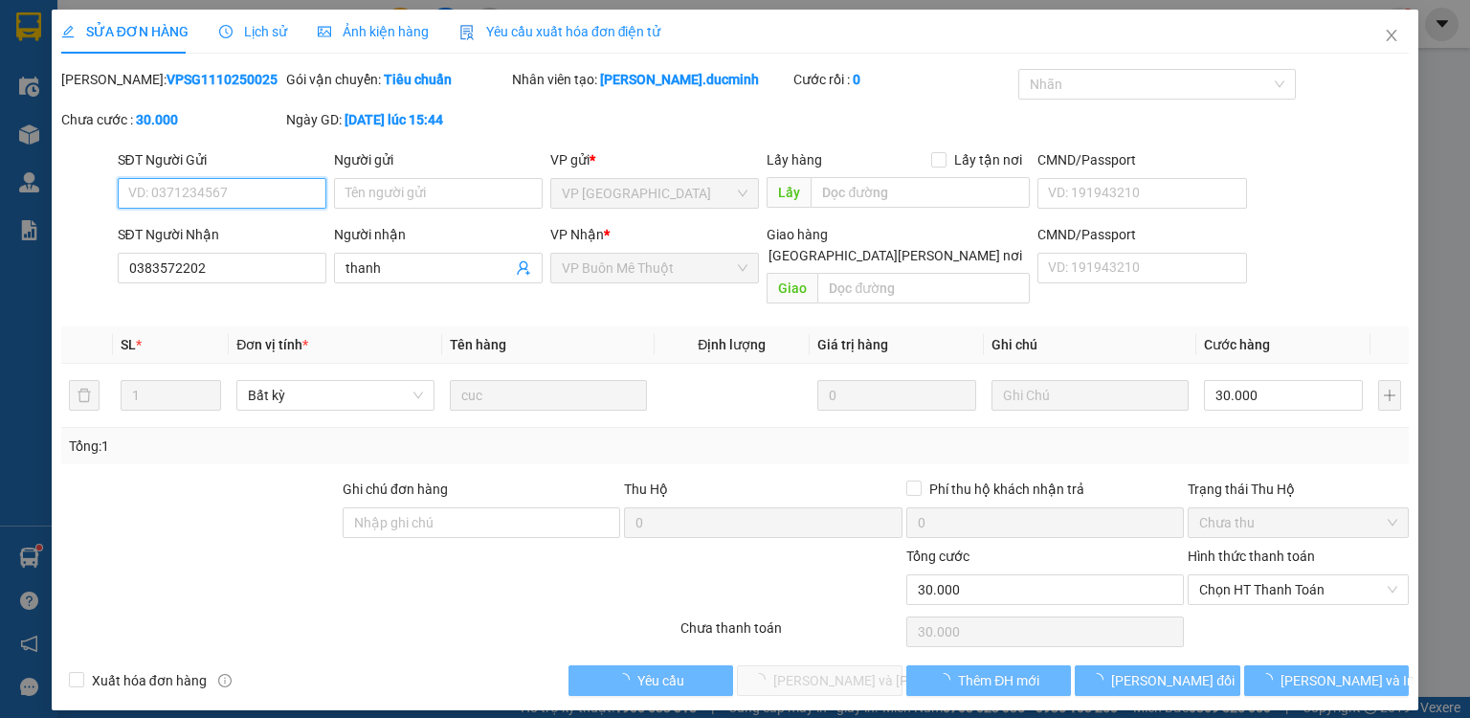
drag, startPoint x: 1251, startPoint y: 574, endPoint x: 1252, endPoint y: 590, distance: 15.3
click at [1251, 575] on span "Chọn HT Thanh Toán" at bounding box center [1298, 589] width 198 height 29
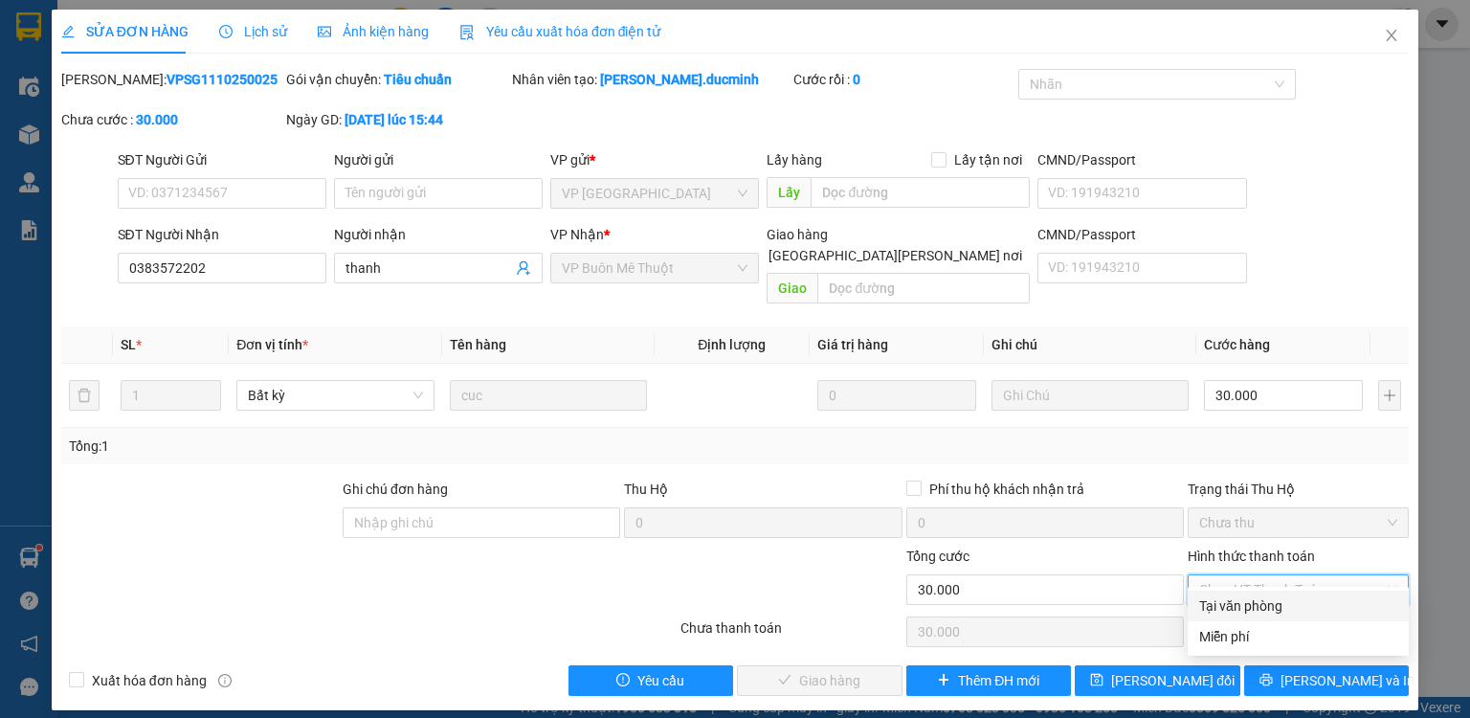
drag, startPoint x: 1256, startPoint y: 611, endPoint x: 937, endPoint y: 635, distance: 319.7
click at [1256, 612] on div "Tại văn phòng" at bounding box center [1298, 605] width 198 height 21
type input "0"
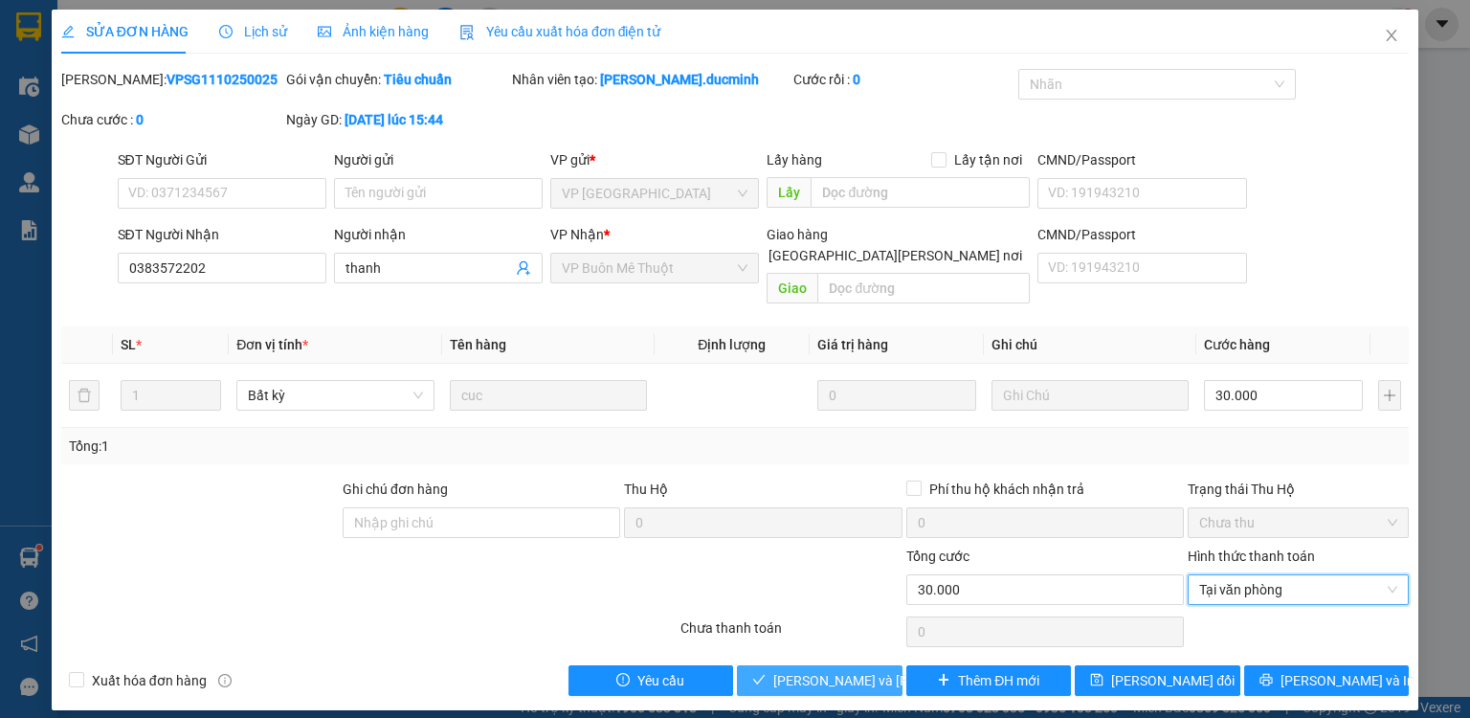
click at [841, 670] on span "[PERSON_NAME] và [PERSON_NAME] hàng" at bounding box center [902, 680] width 258 height 21
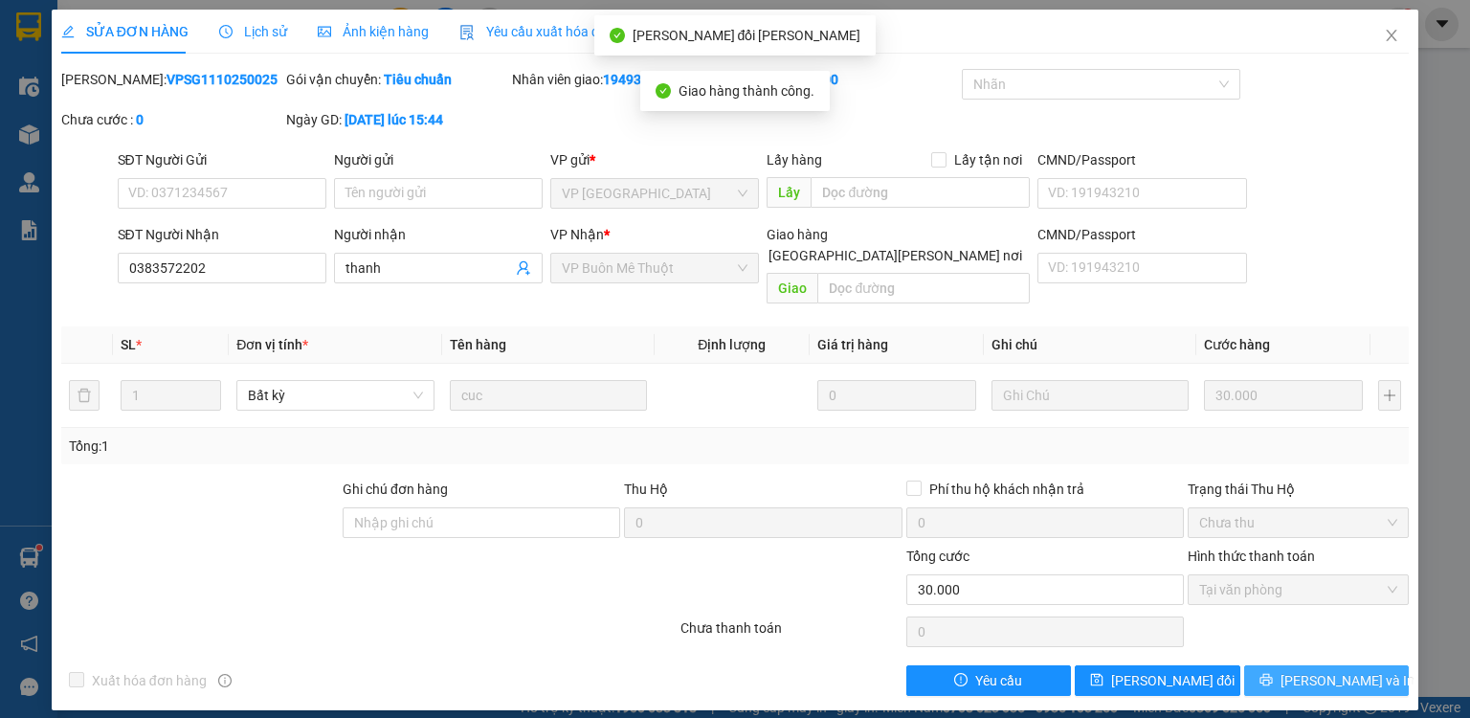
drag, startPoint x: 1336, startPoint y: 665, endPoint x: 1342, endPoint y: 655, distance: 12.0
click at [1339, 670] on span "[PERSON_NAME] và In" at bounding box center [1348, 680] width 134 height 21
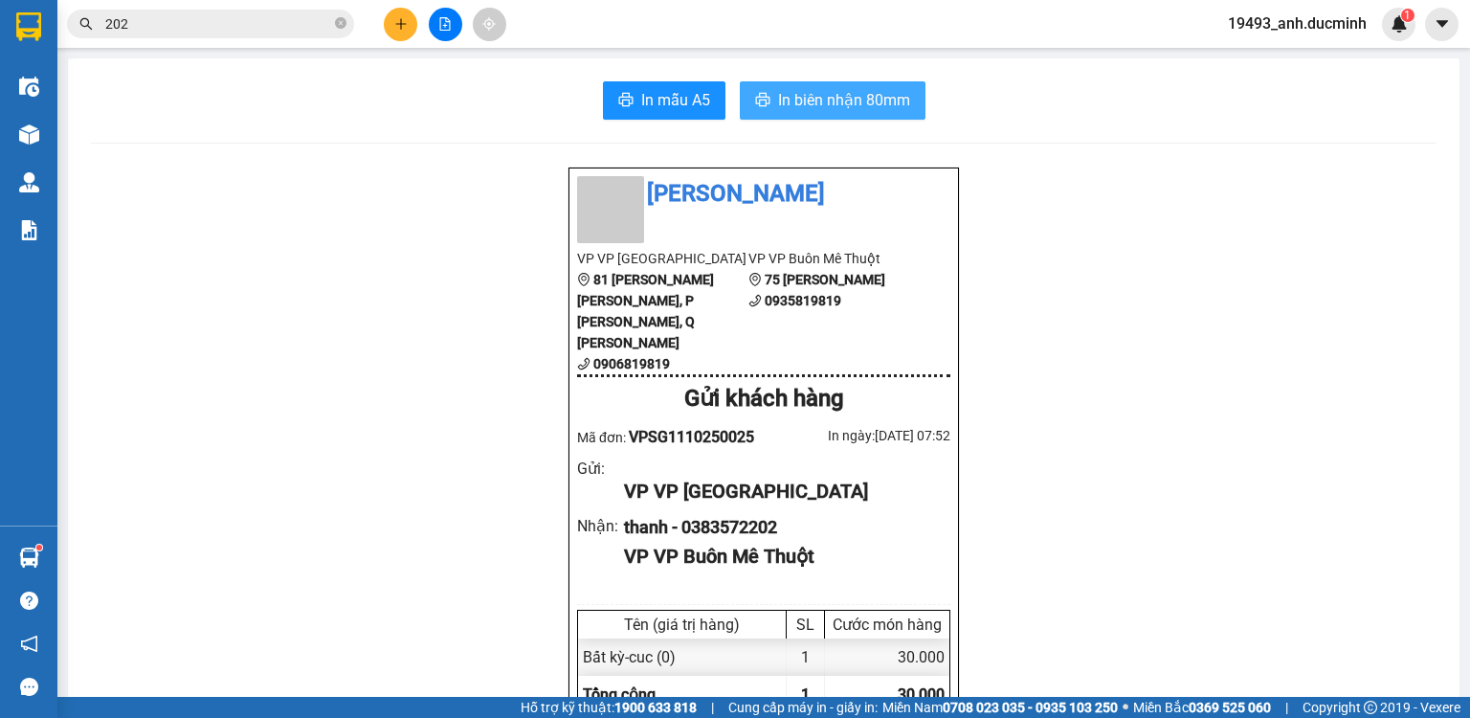
click at [835, 115] on button "In biên nhận 80mm" at bounding box center [833, 100] width 186 height 38
click at [272, 25] on input "202" at bounding box center [218, 23] width 226 height 21
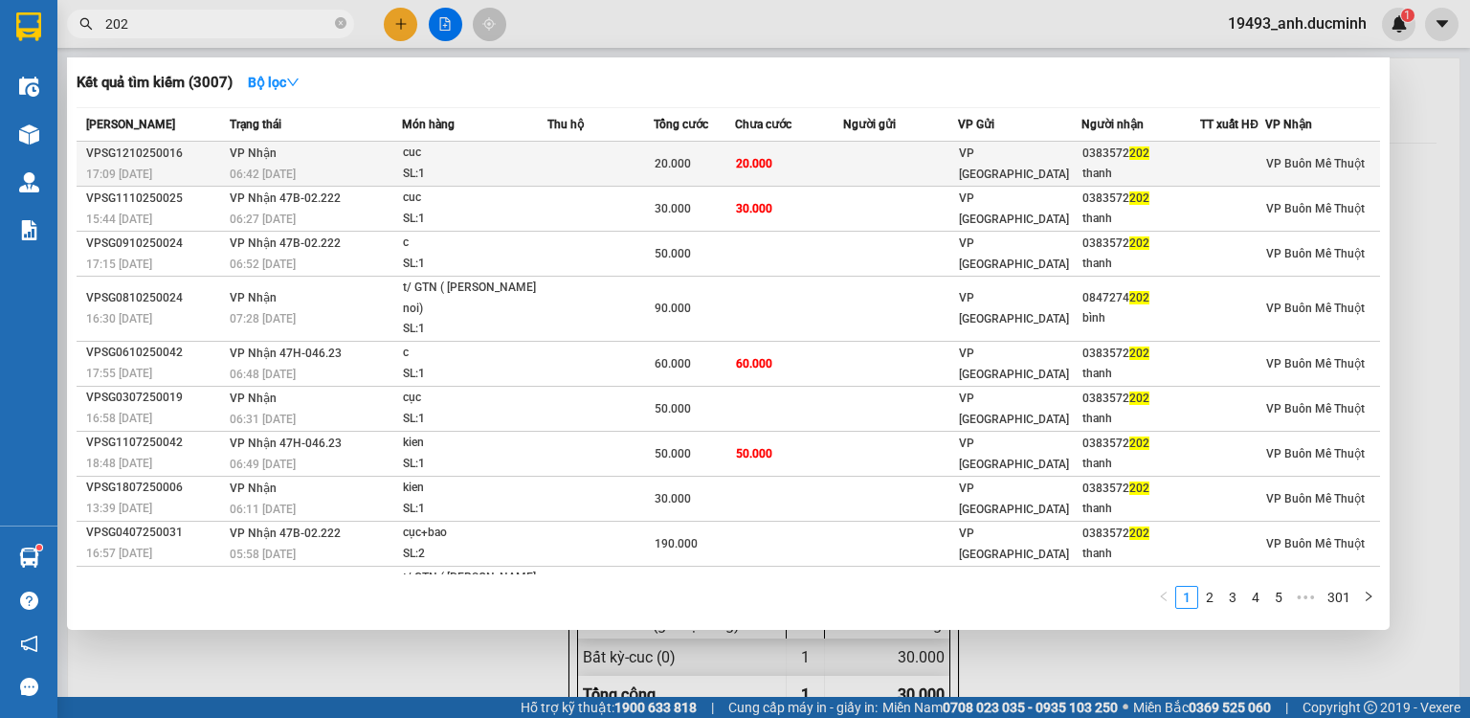
click at [615, 158] on td at bounding box center [599, 164] width 105 height 45
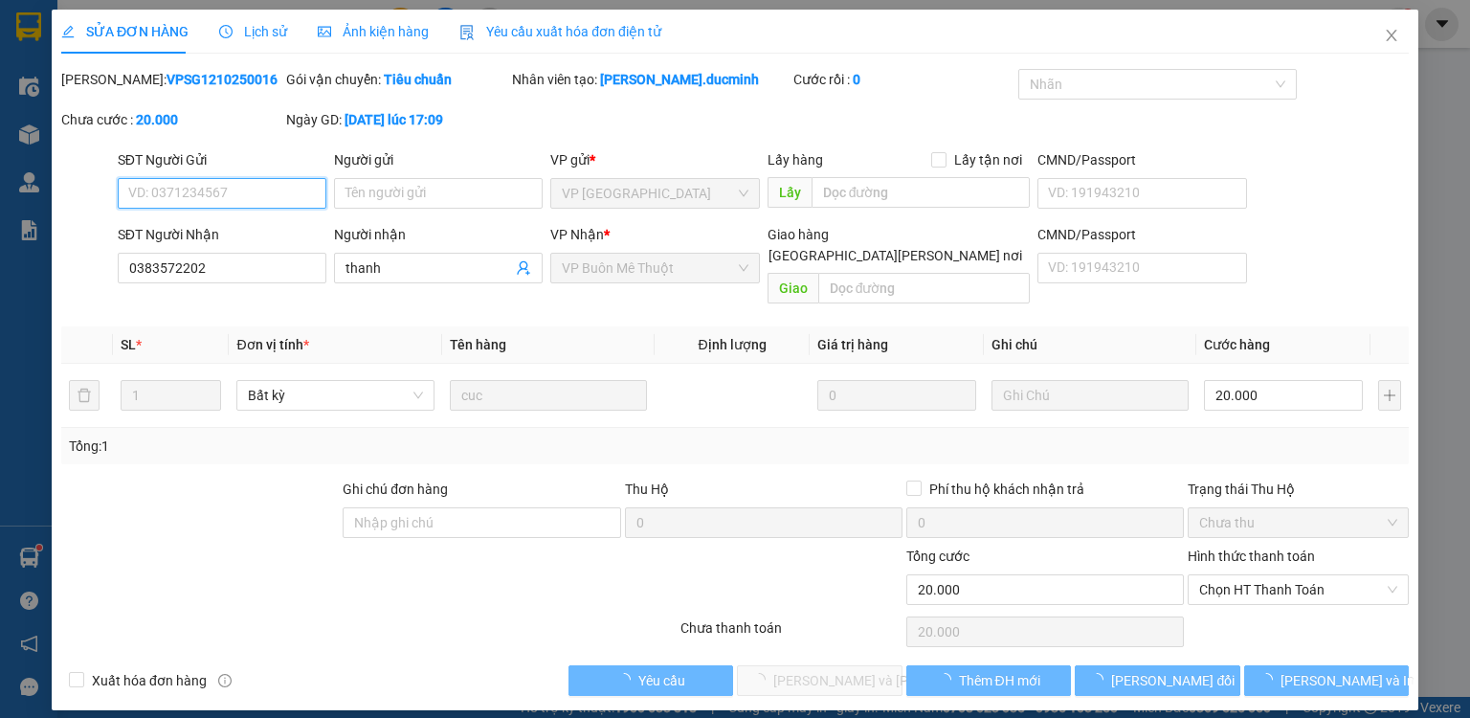
type input "0383572202"
type input "thanh"
type input "0"
type input "20.000"
drag, startPoint x: 1255, startPoint y: 571, endPoint x: 1247, endPoint y: 609, distance: 38.1
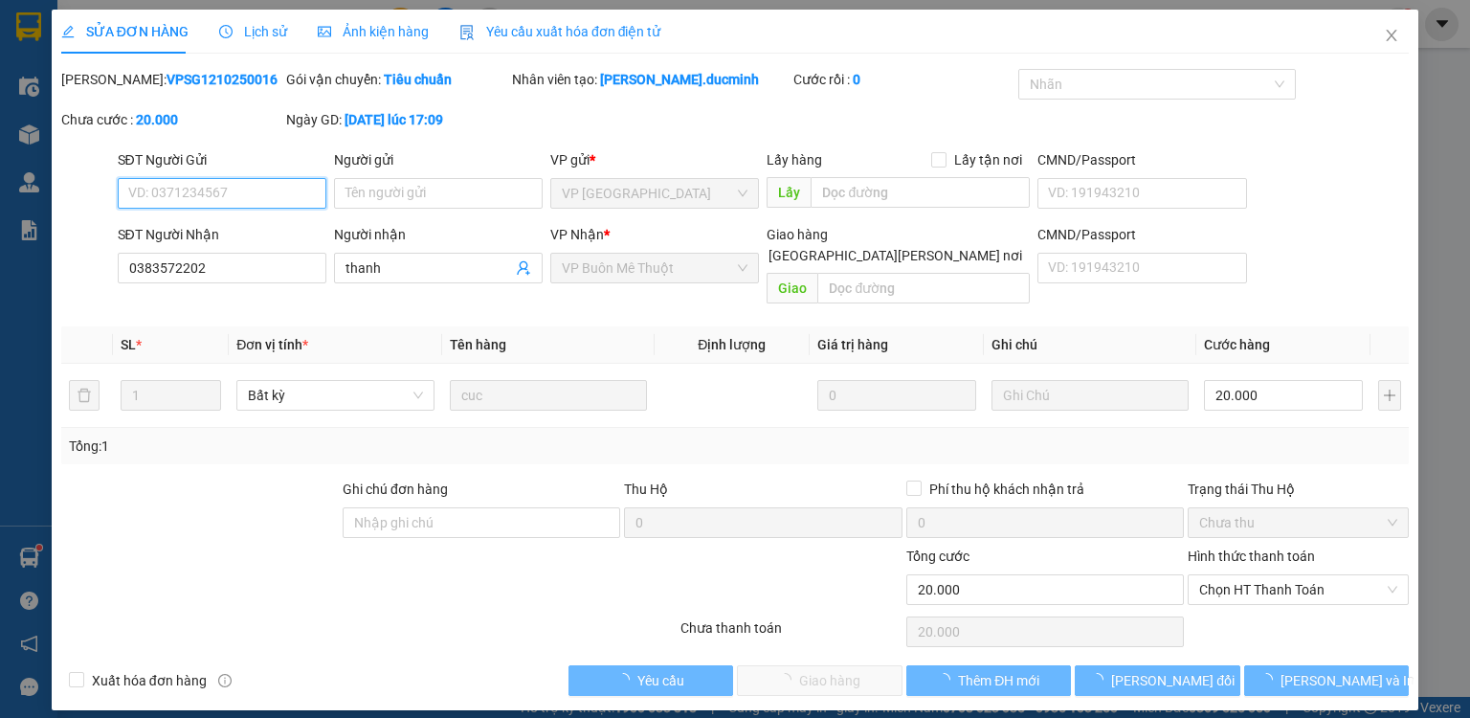
click at [1255, 575] on span "Chọn HT Thanh Toán" at bounding box center [1298, 589] width 198 height 29
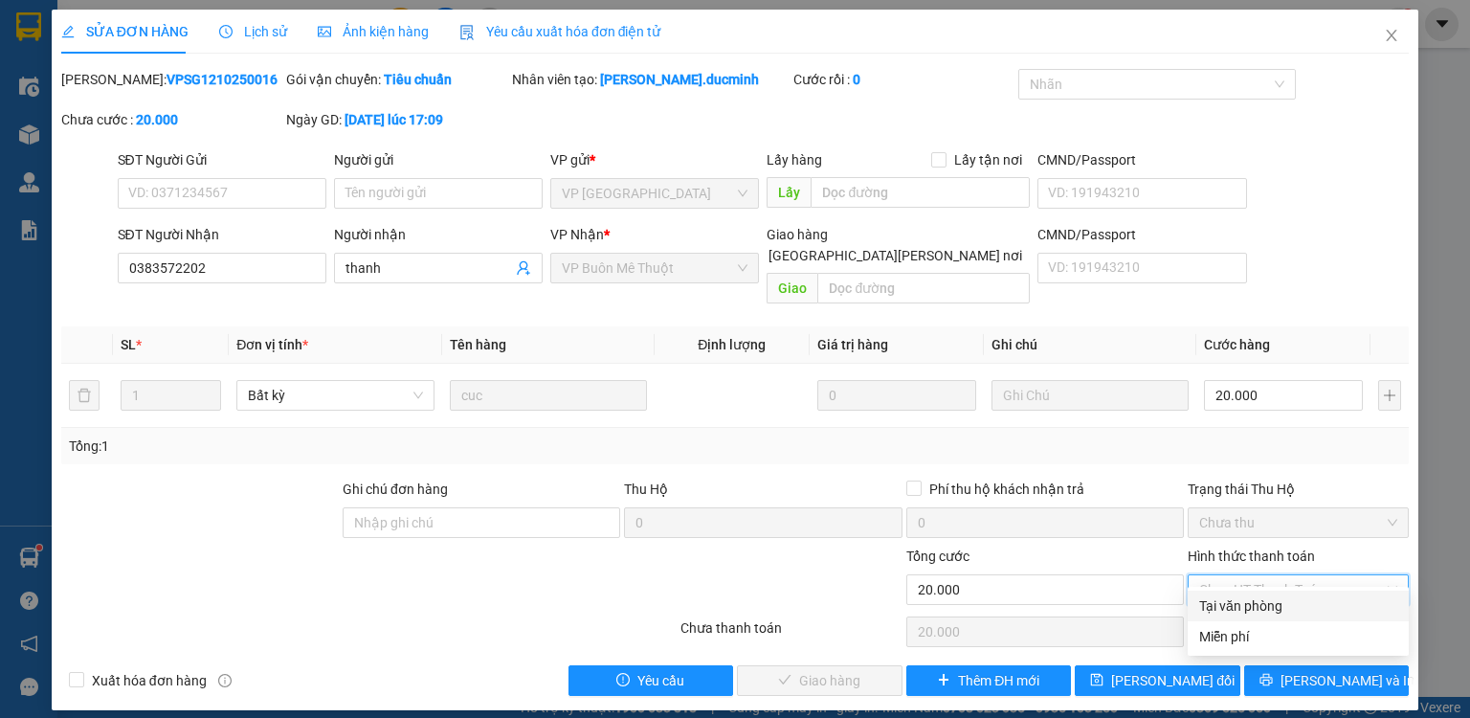
drag, startPoint x: 1247, startPoint y: 607, endPoint x: 1072, endPoint y: 649, distance: 180.1
click at [1245, 609] on div "Tại văn phòng" at bounding box center [1298, 605] width 198 height 21
type input "0"
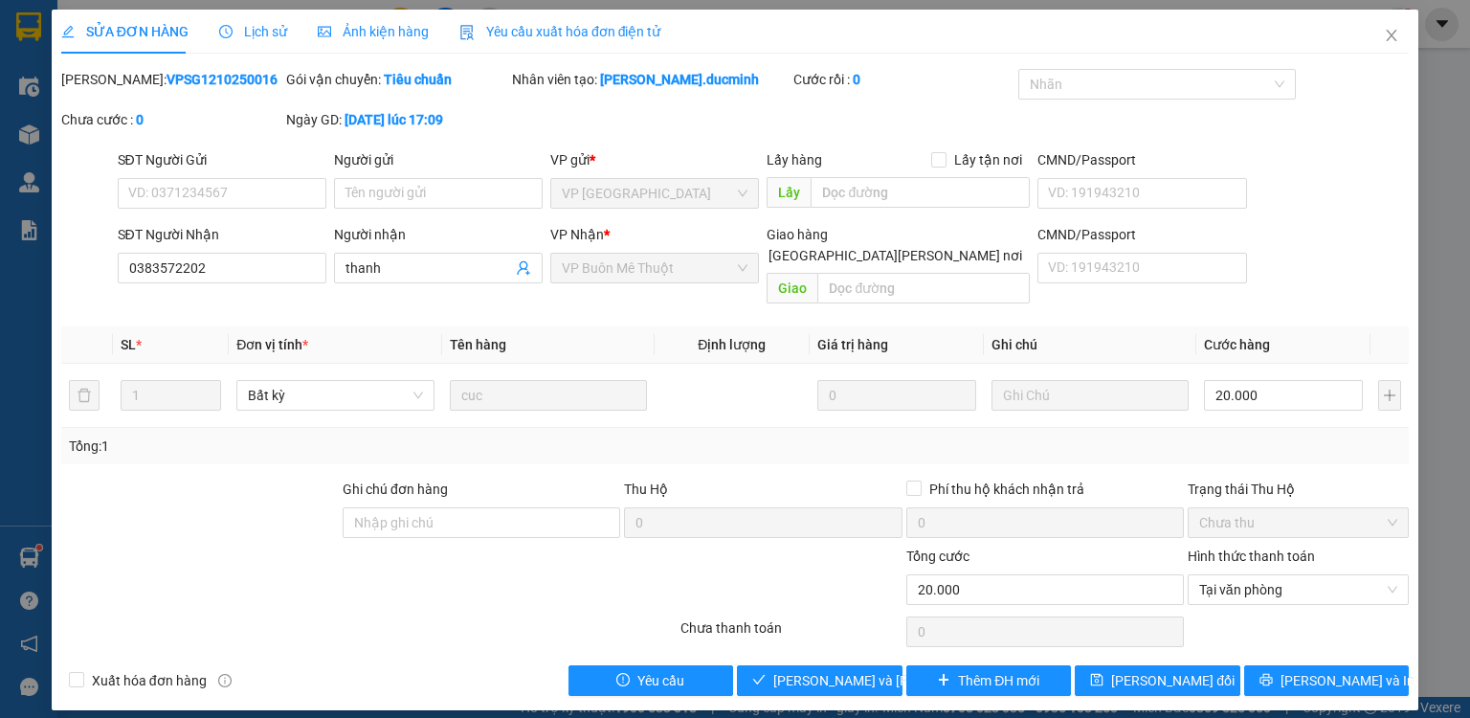
click at [836, 682] on div "SỬA ĐƠN HÀNG Lịch sử [PERSON_NAME] hàng Yêu cầu xuất [PERSON_NAME] điện tử Tota…" at bounding box center [735, 360] width 1367 height 701
click at [850, 670] on span "[PERSON_NAME] và [PERSON_NAME] hàng" at bounding box center [902, 680] width 258 height 21
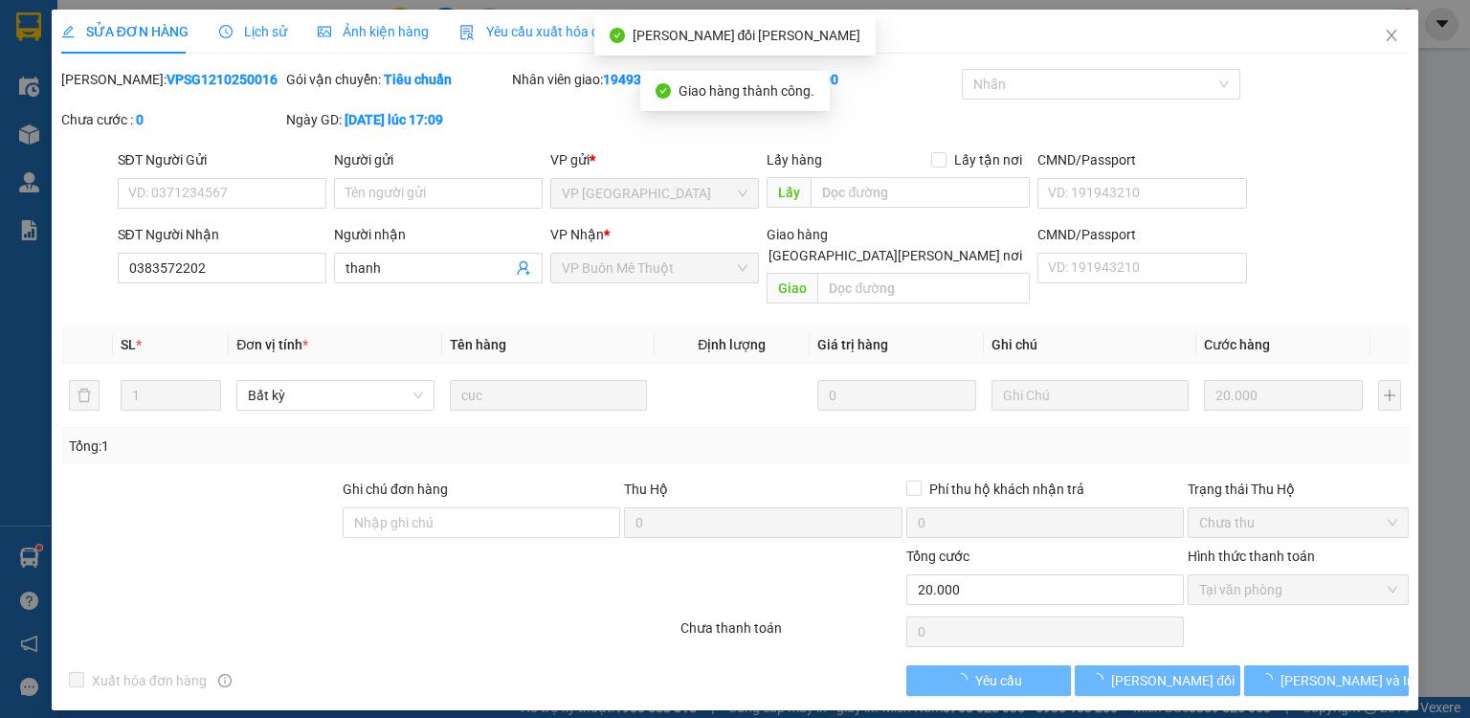
click at [1344, 670] on span "[PERSON_NAME] và In" at bounding box center [1348, 680] width 134 height 21
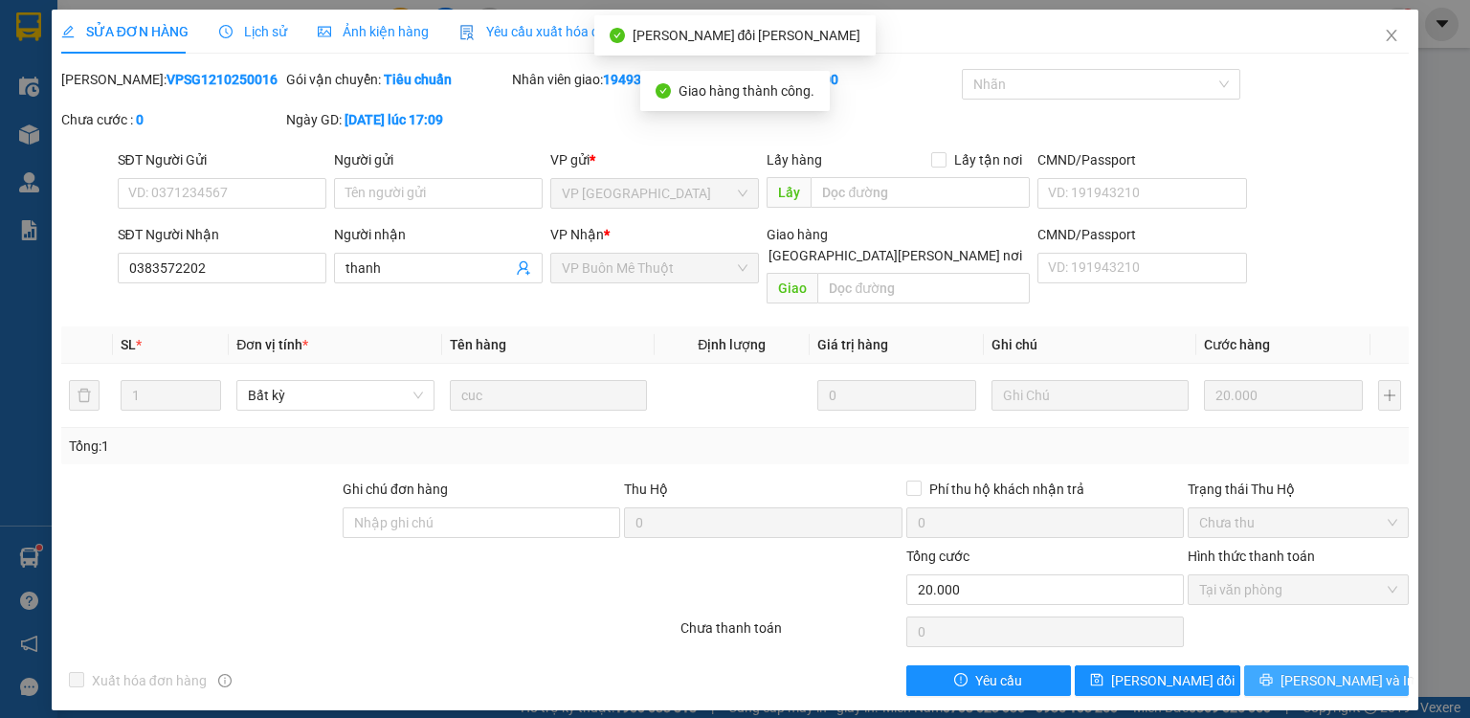
click at [1334, 670] on span "[PERSON_NAME] và In" at bounding box center [1348, 680] width 134 height 21
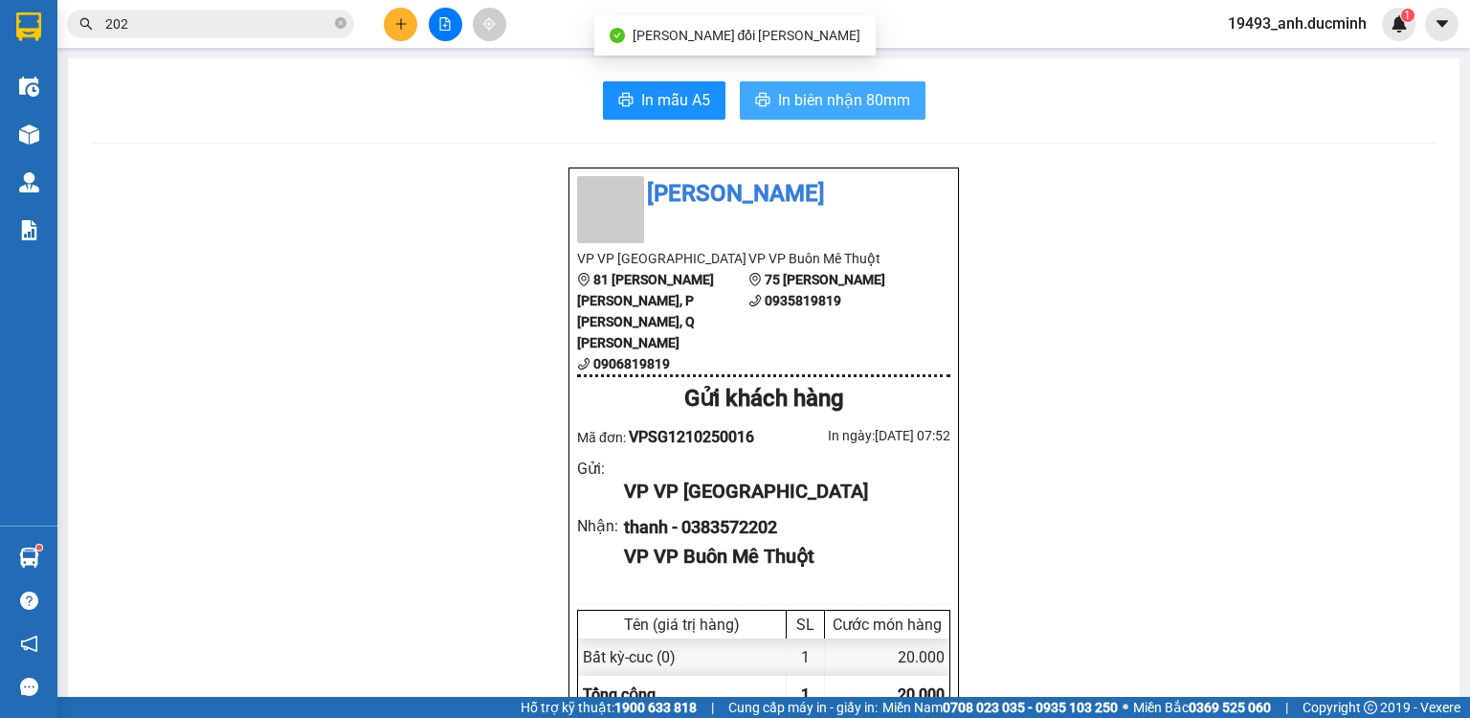
click at [834, 91] on span "In biên nhận 80mm" at bounding box center [844, 100] width 132 height 24
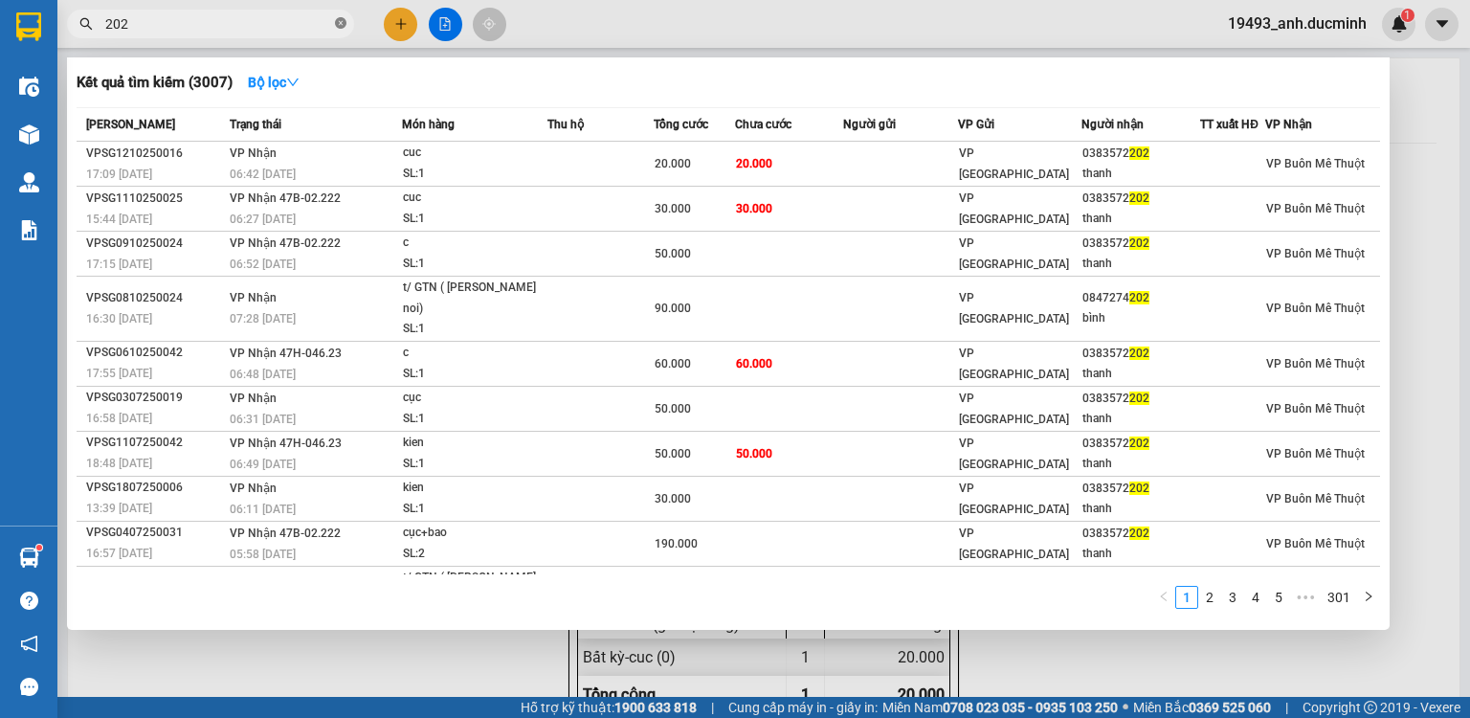
click at [335, 15] on span at bounding box center [340, 24] width 11 height 18
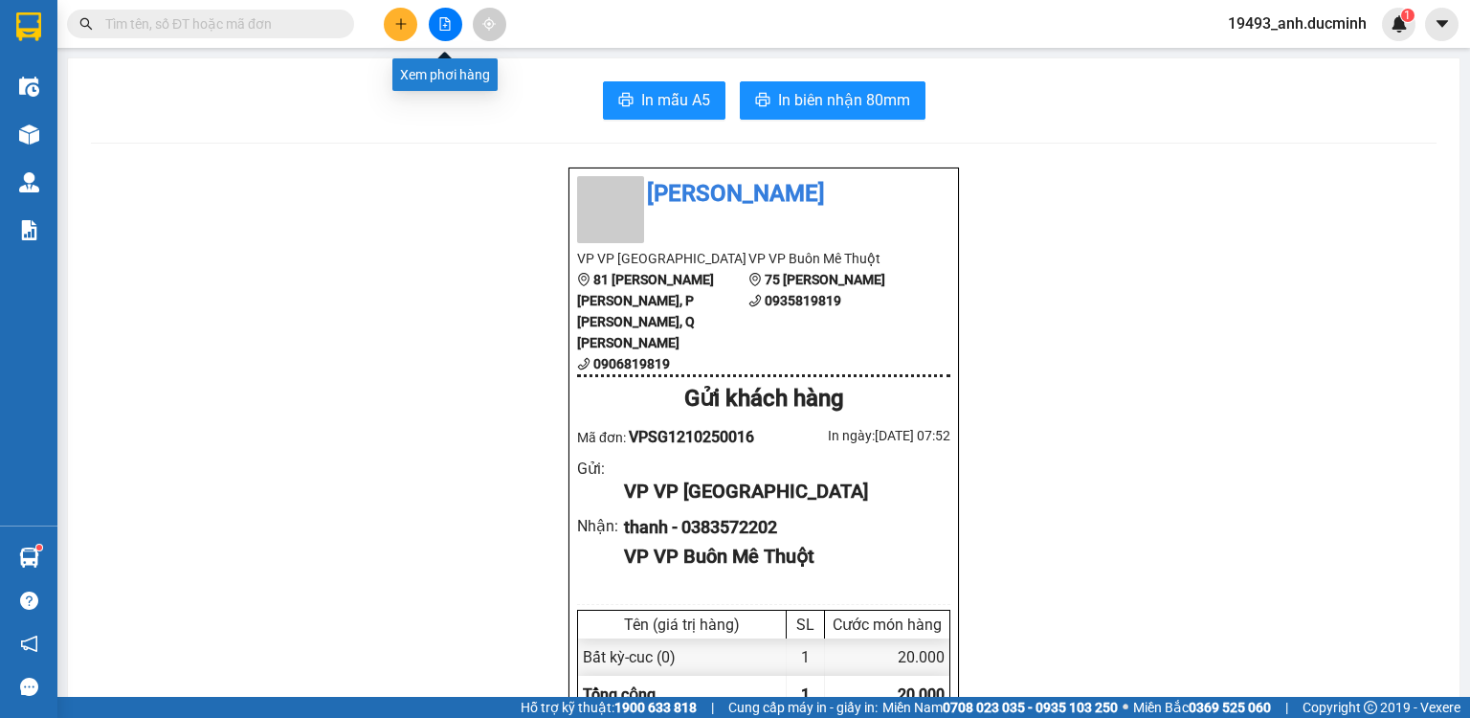
click at [434, 27] on button at bounding box center [445, 24] width 33 height 33
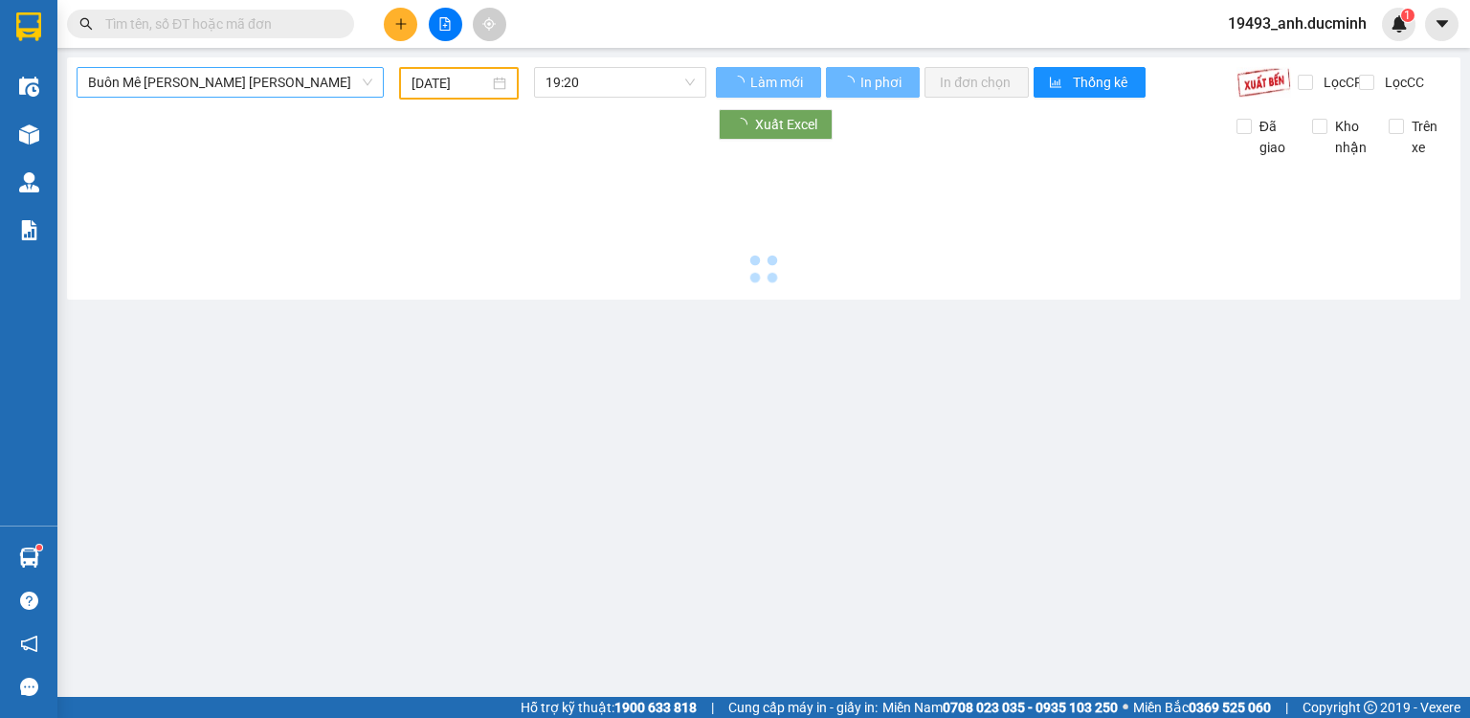
type input "[DATE]"
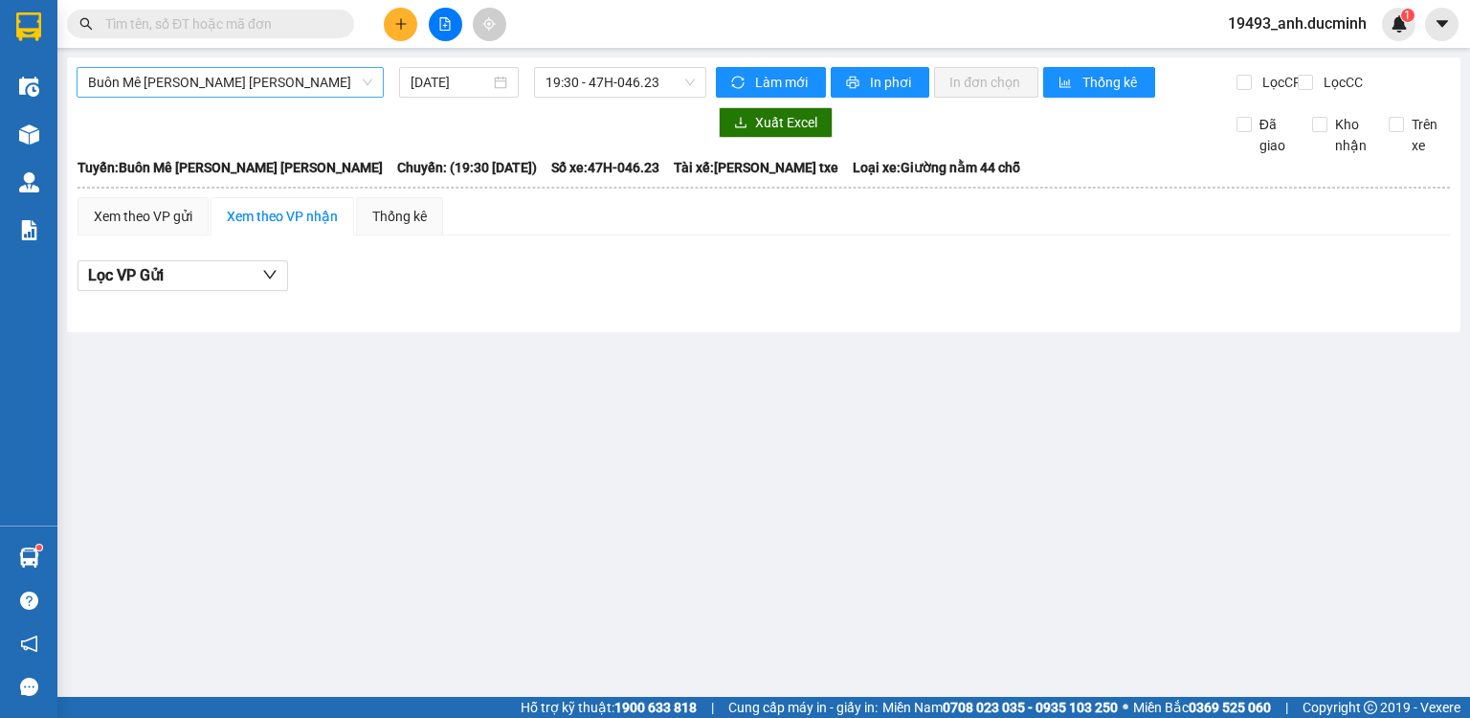
click at [234, 79] on span "Buôn Mê [PERSON_NAME] [PERSON_NAME]" at bounding box center [230, 82] width 284 height 29
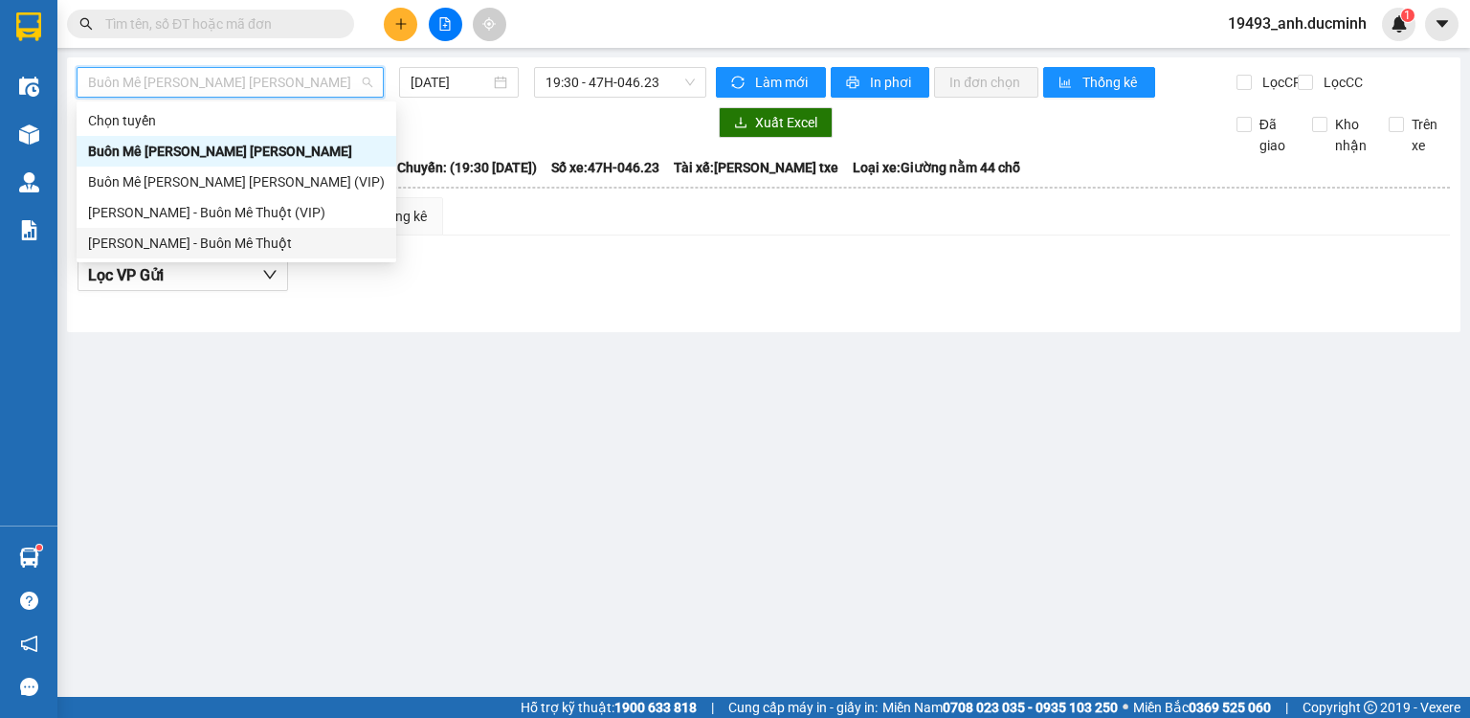
drag, startPoint x: 200, startPoint y: 240, endPoint x: 421, endPoint y: 149, distance: 239.0
click at [201, 240] on div "[PERSON_NAME] - Buôn Mê Thuột" at bounding box center [236, 243] width 297 height 21
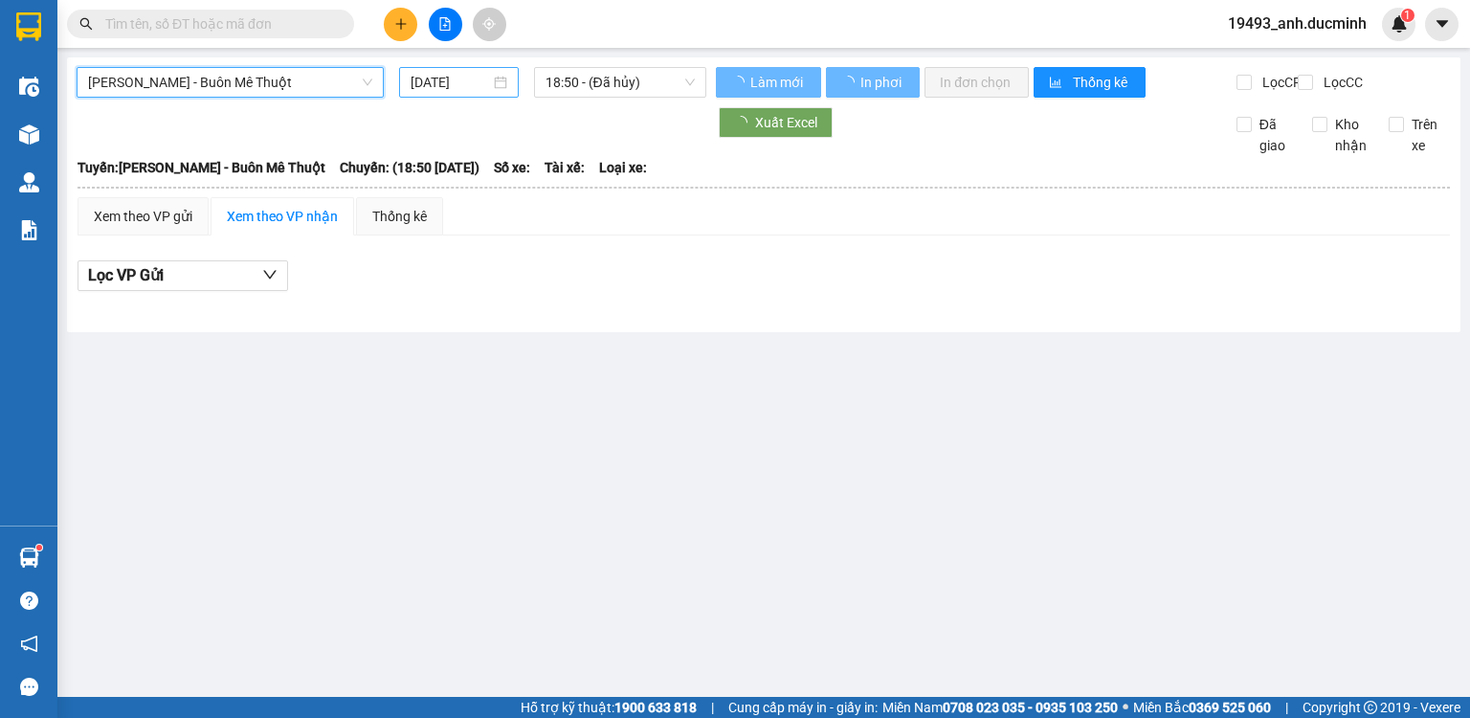
click at [469, 80] on input "[DATE]" at bounding box center [450, 82] width 78 height 21
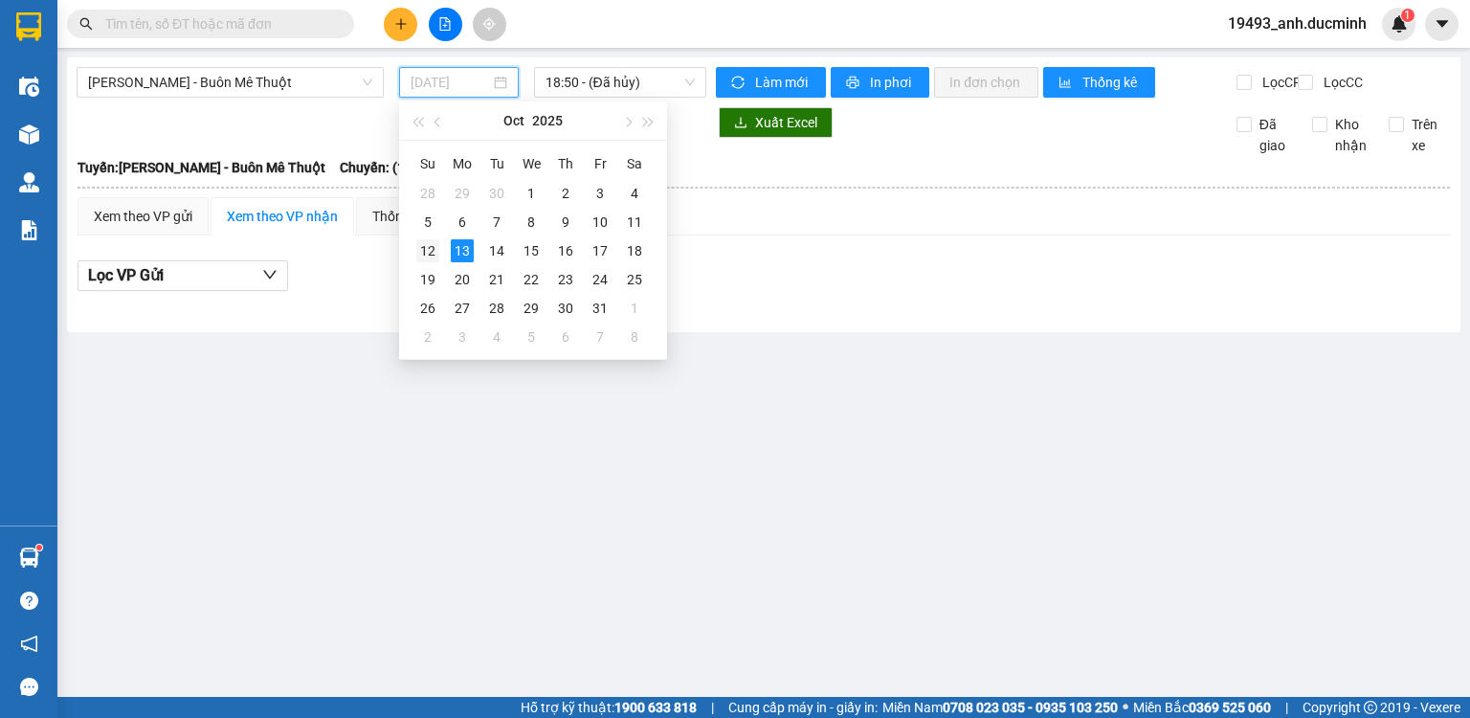
click at [423, 256] on div "12" at bounding box center [427, 250] width 23 height 23
type input "[DATE]"
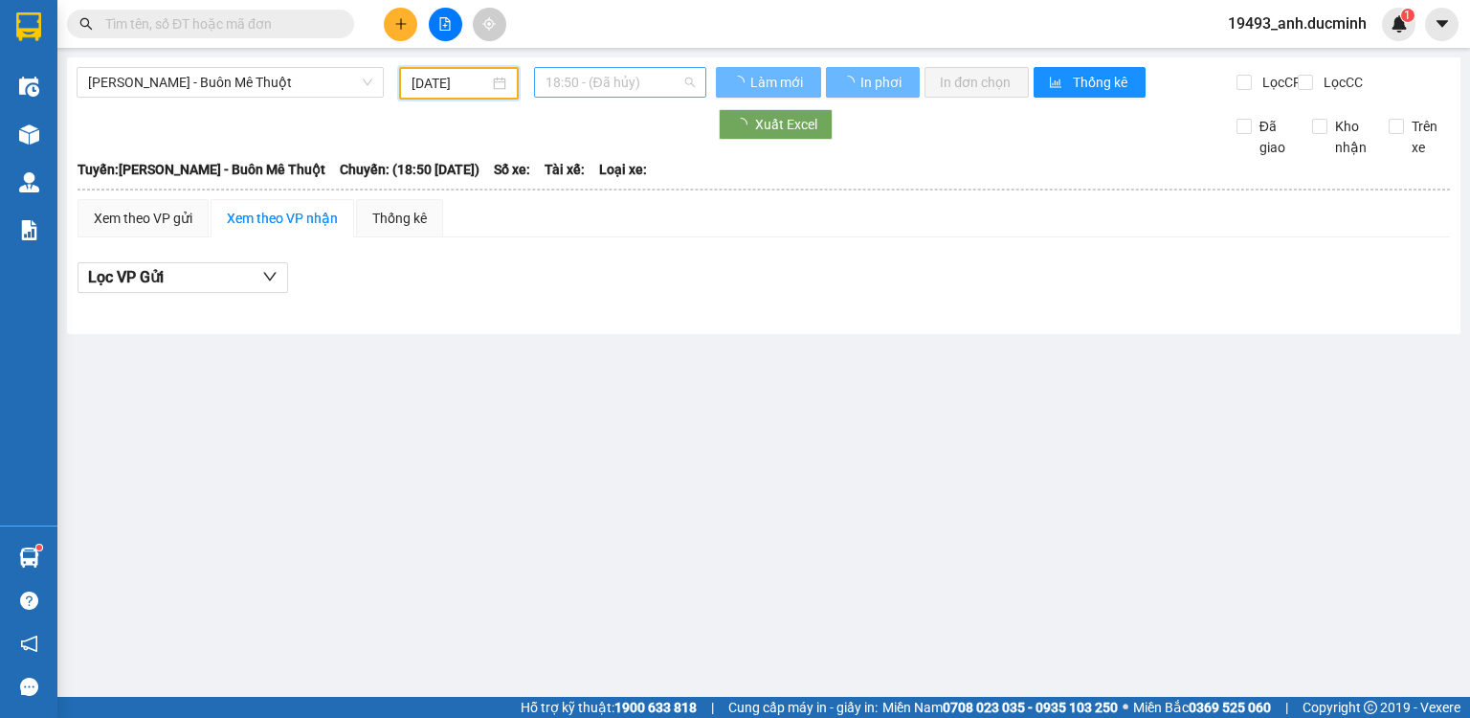
click at [599, 80] on span "18:50 - (Đã hủy)" at bounding box center [621, 82] width 150 height 29
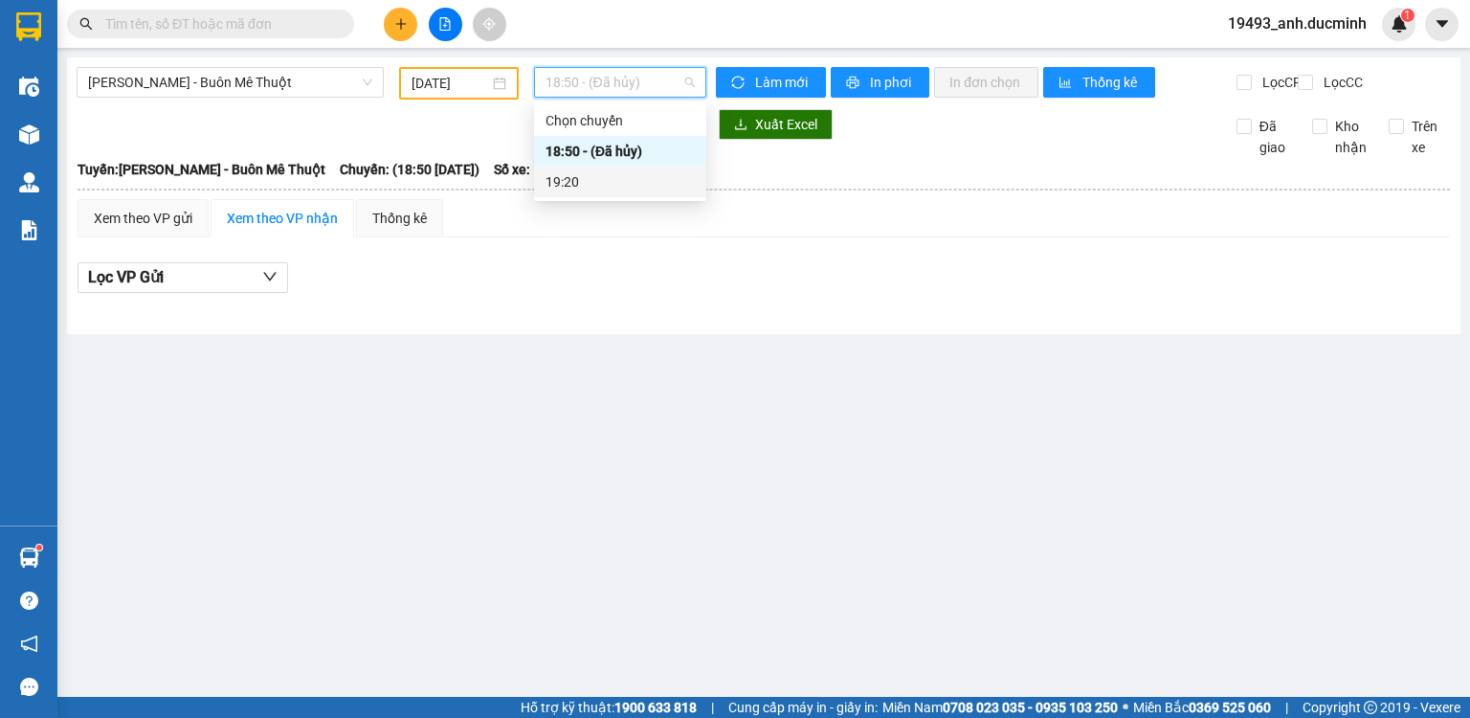
click at [578, 181] on div "19:20" at bounding box center [620, 181] width 149 height 21
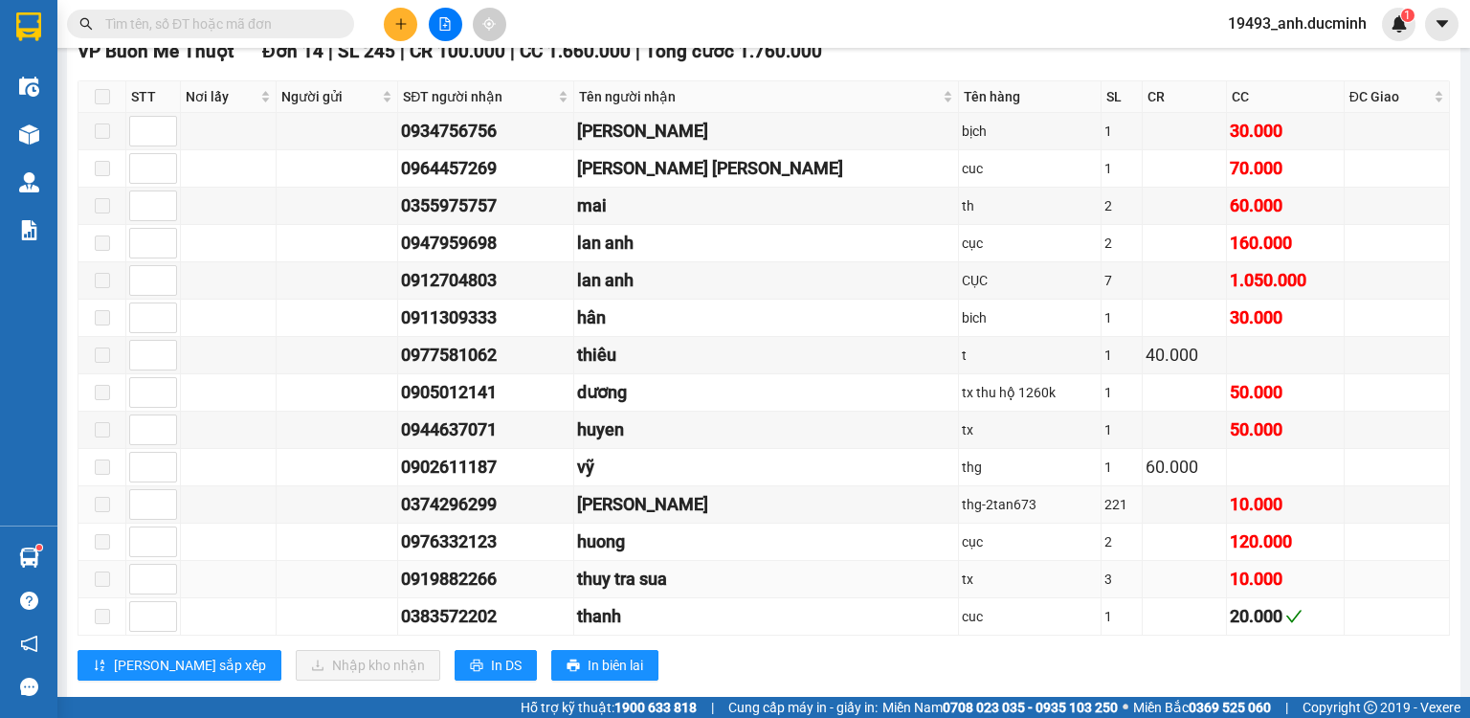
scroll to position [663, 0]
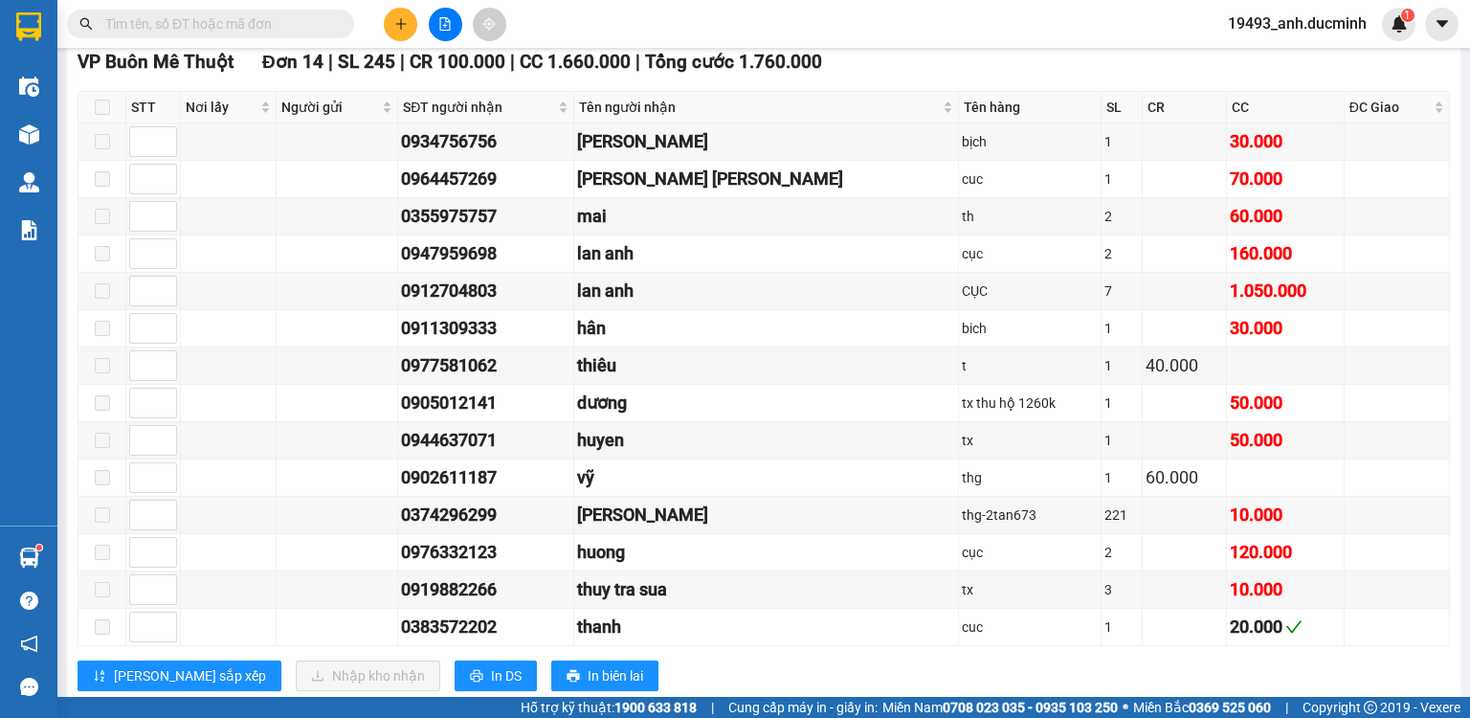
click at [310, 31] on input "text" at bounding box center [218, 23] width 226 height 21
click at [276, 26] on input "text" at bounding box center [218, 23] width 226 height 21
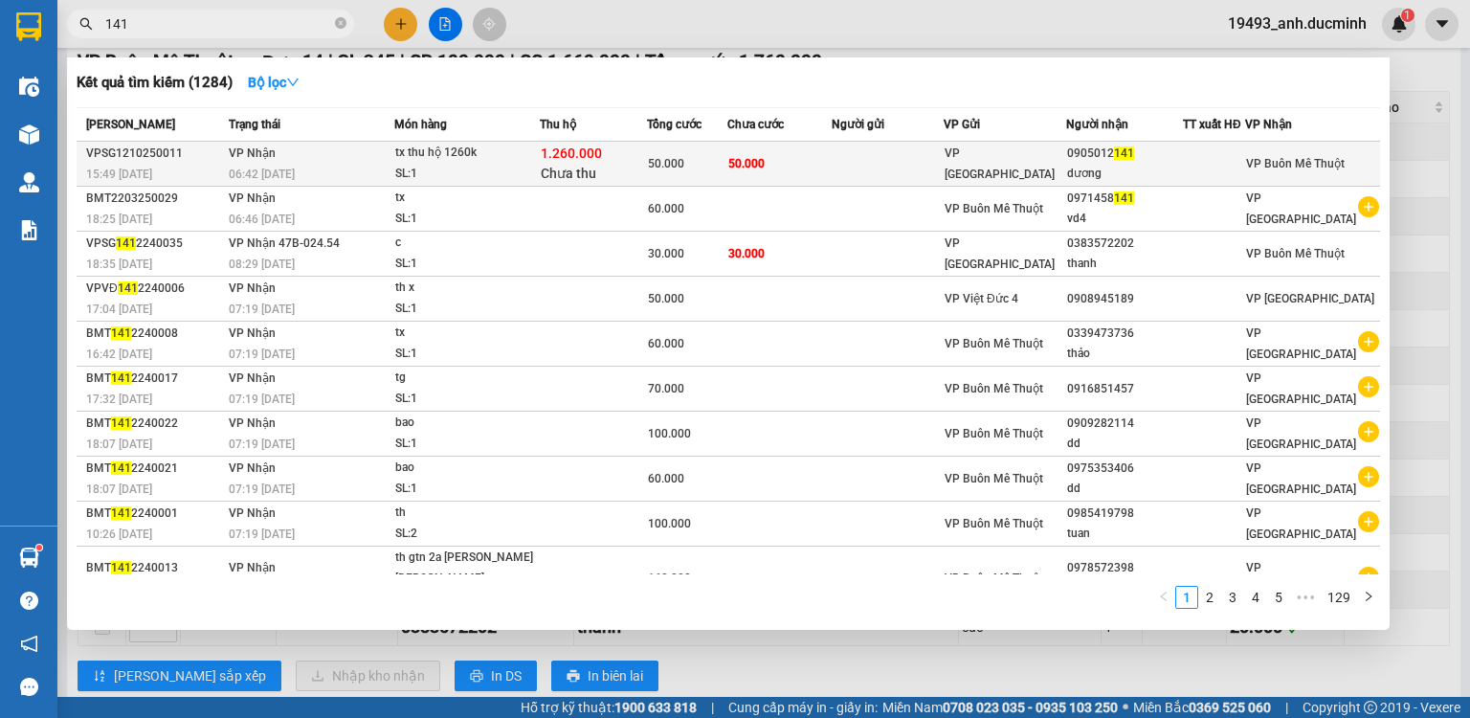
type input "141"
click at [748, 155] on span "50.000" at bounding box center [746, 162] width 36 height 15
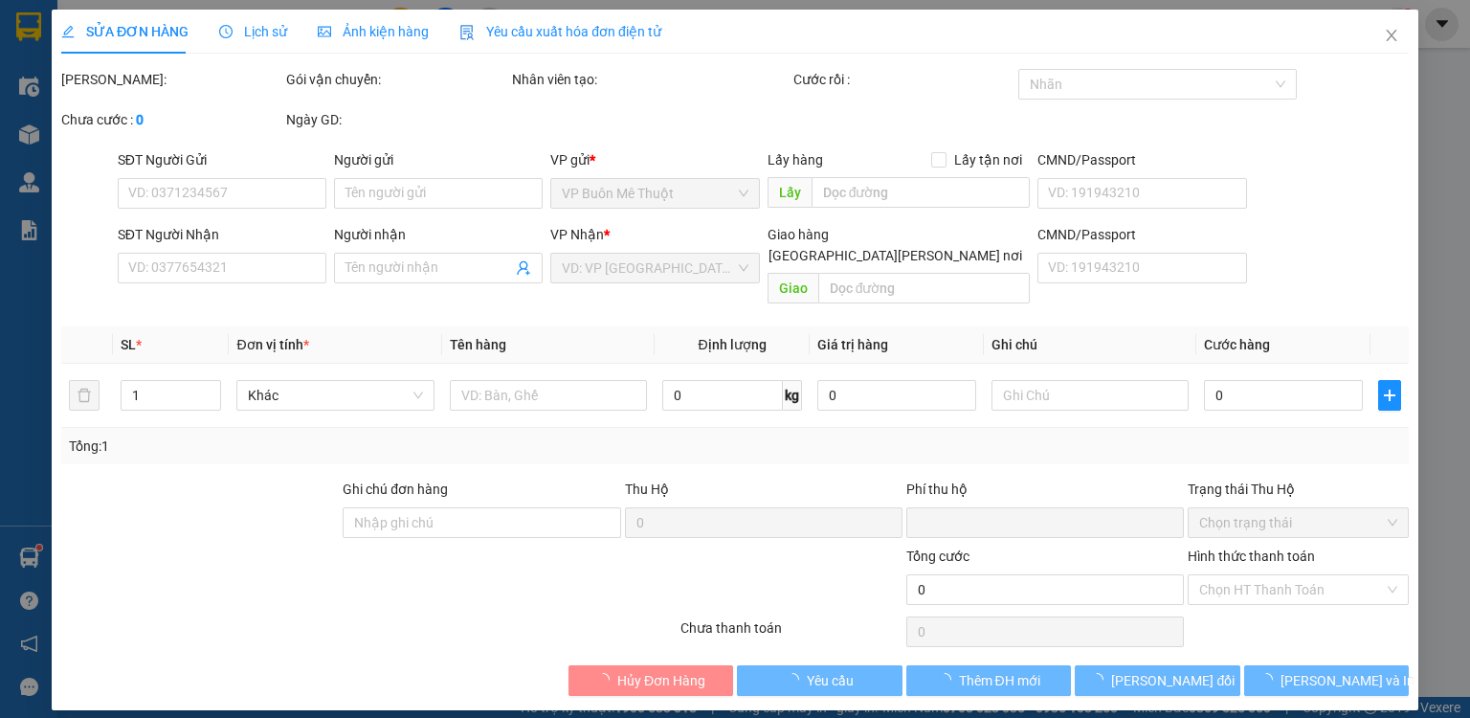
type input "0905012141"
type input "dương"
type input "50.000"
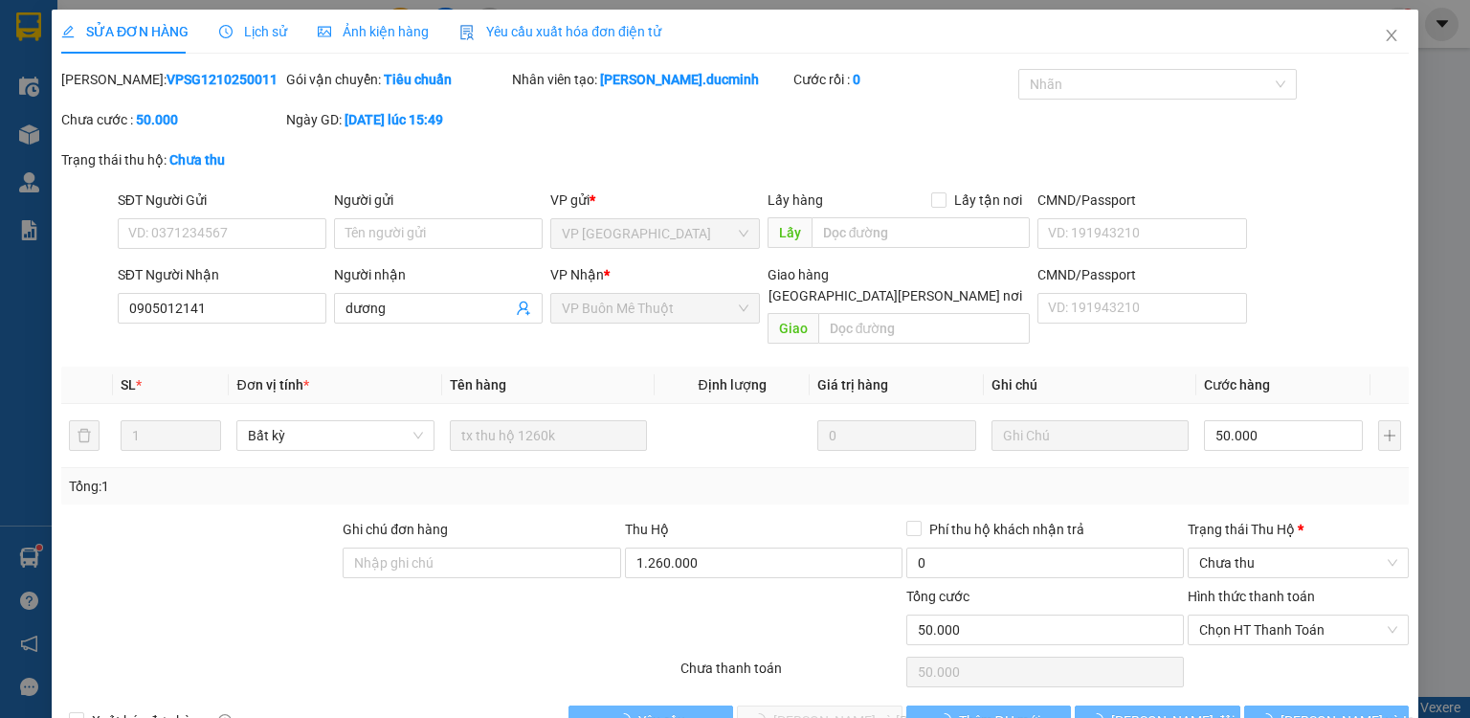
click at [1263, 573] on div "SỬA ĐƠN HÀNG Lịch sử [PERSON_NAME] hàng Yêu cầu xuất [PERSON_NAME] điện tử Tota…" at bounding box center [735, 380] width 1367 height 741
click at [1259, 615] on span "Chọn HT Thanh Toán" at bounding box center [1298, 629] width 198 height 29
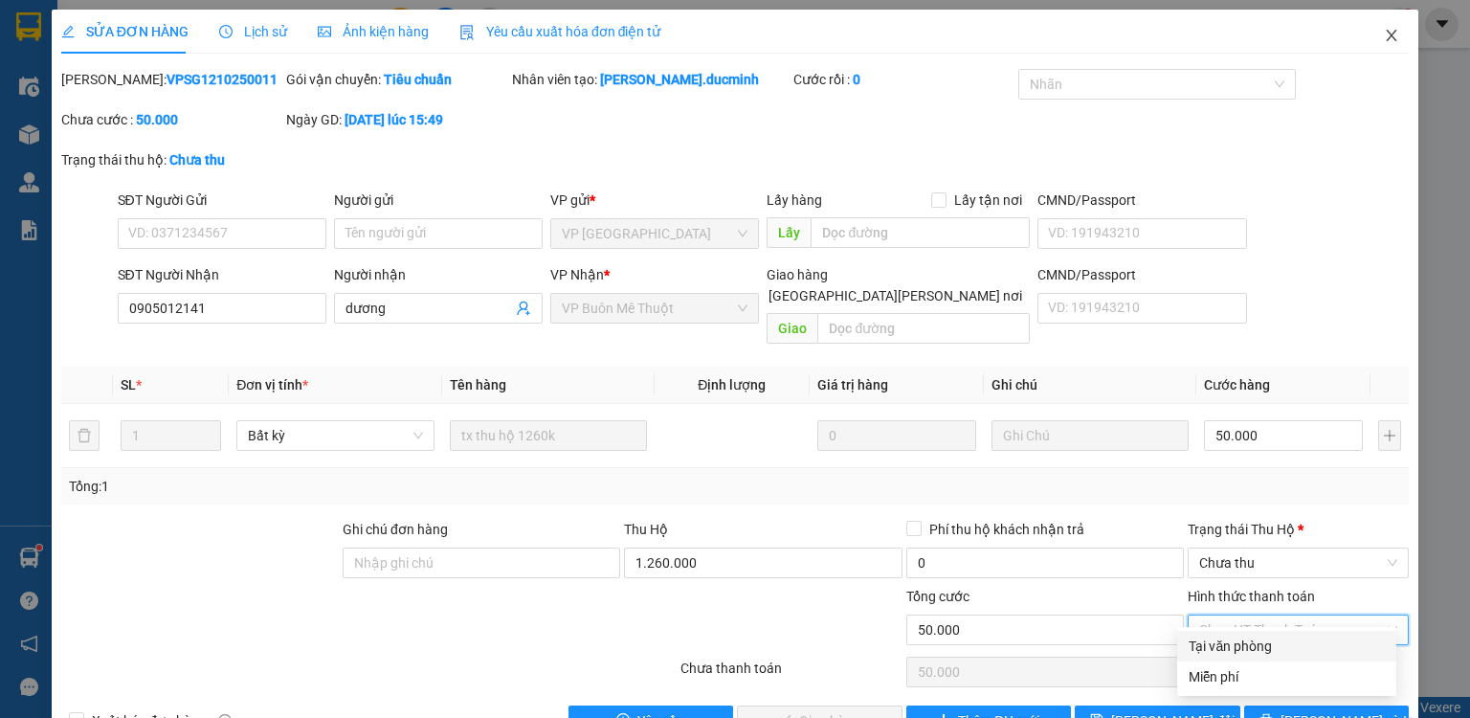
click at [1384, 31] on icon "close" at bounding box center [1391, 35] width 15 height 15
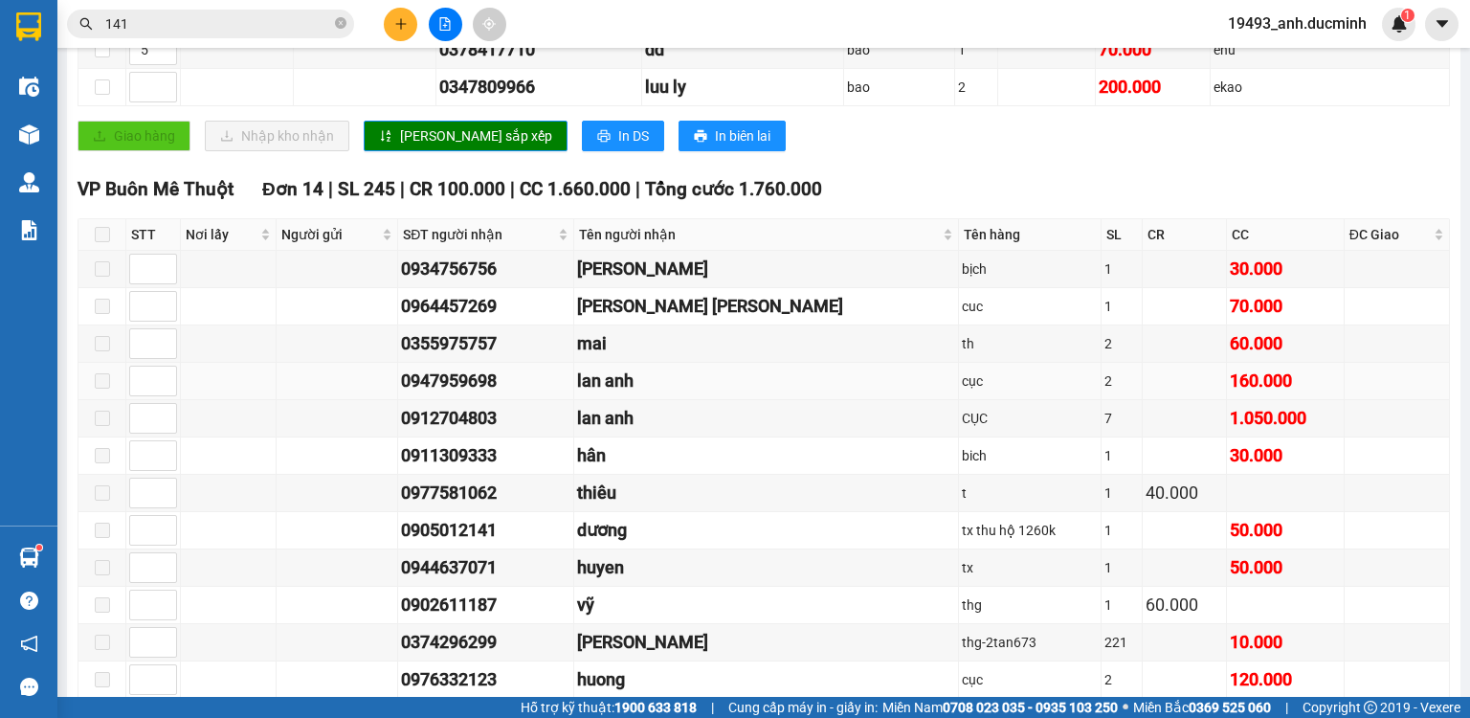
scroll to position [612, 0]
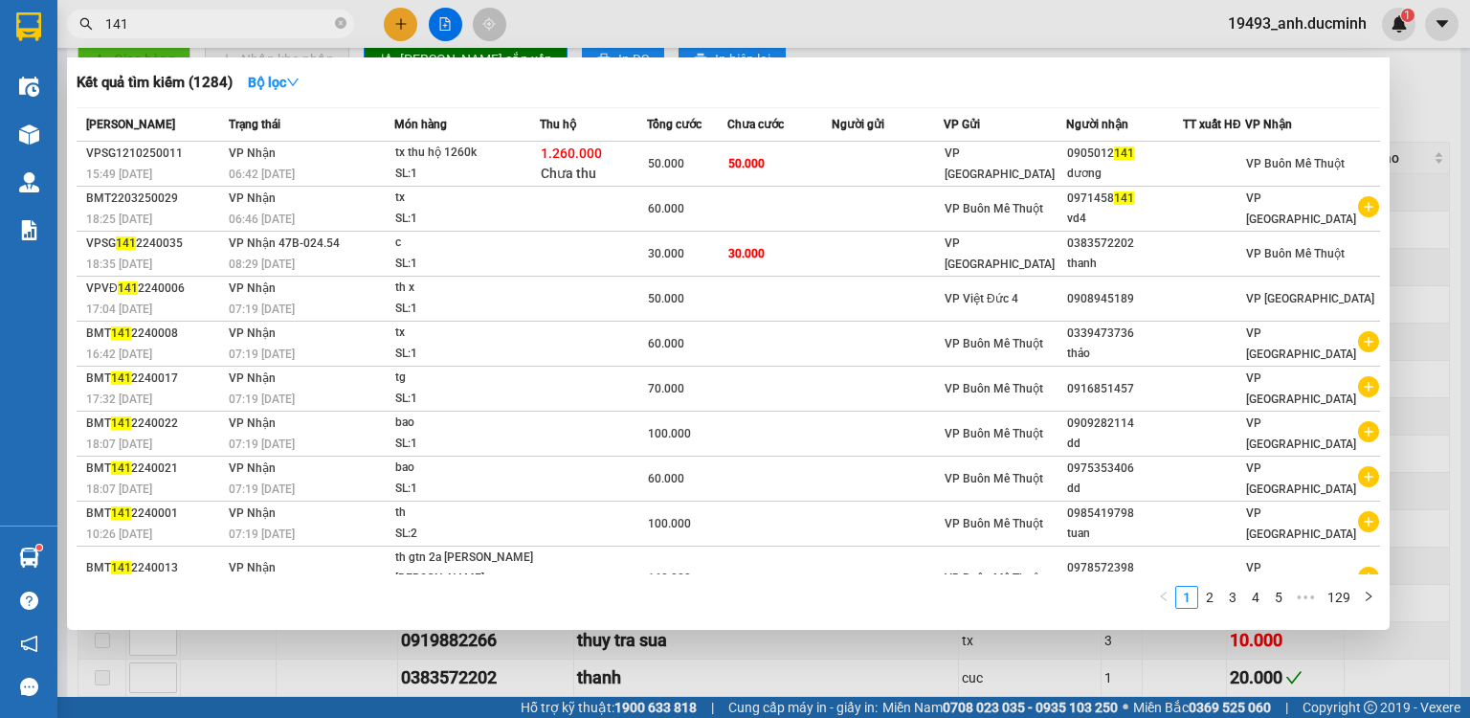
drag, startPoint x: 341, startPoint y: 23, endPoint x: 311, endPoint y: 29, distance: 30.2
click at [337, 23] on icon "close-circle" at bounding box center [340, 22] width 11 height 11
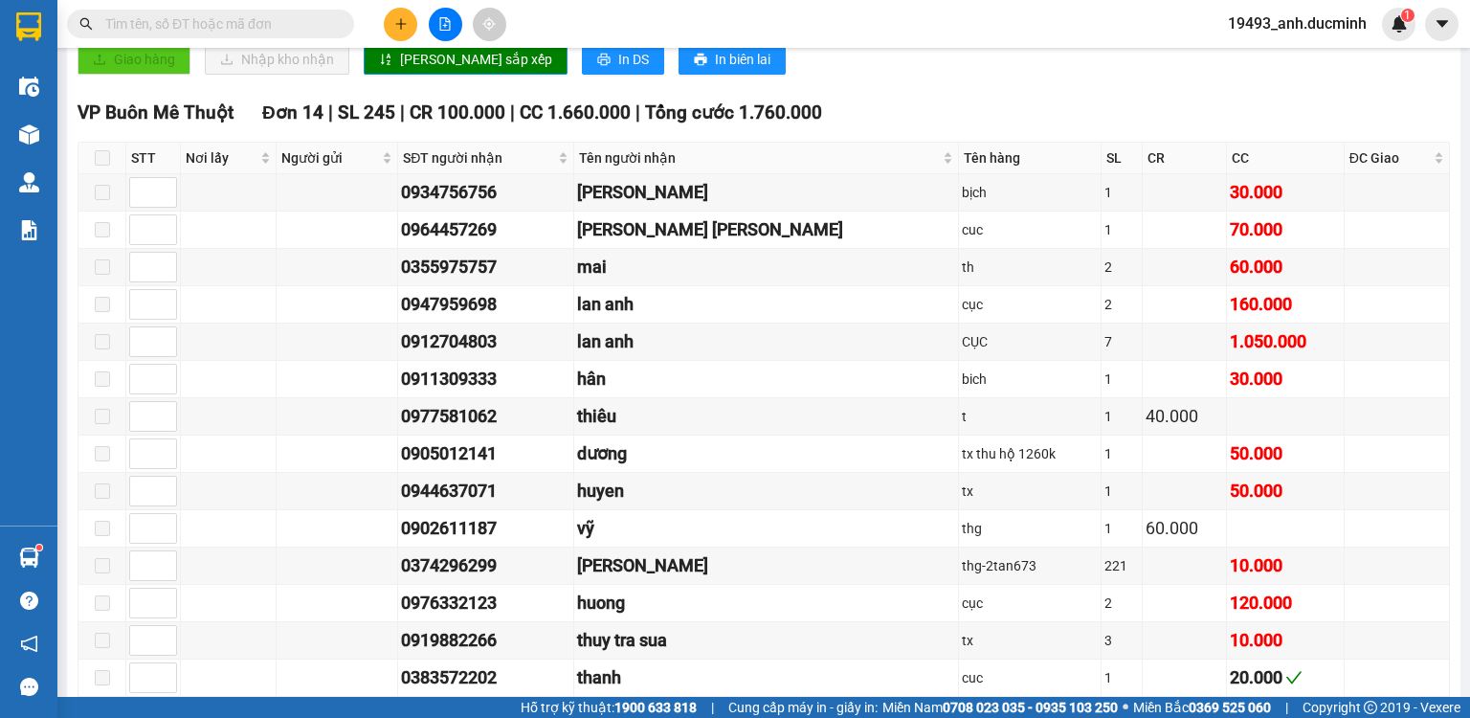
click at [301, 24] on input "text" at bounding box center [218, 23] width 226 height 21
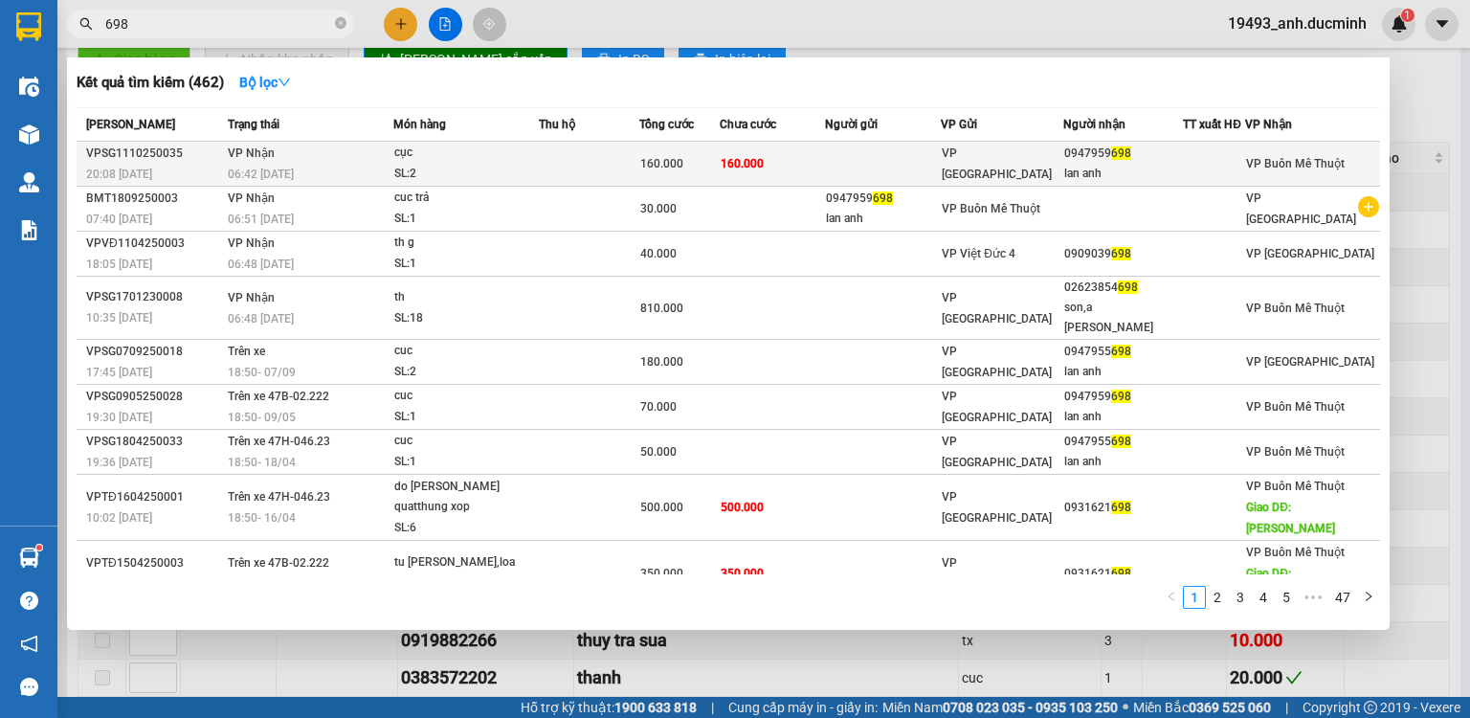
type input "698"
click at [809, 171] on td "160.000" at bounding box center [772, 164] width 104 height 45
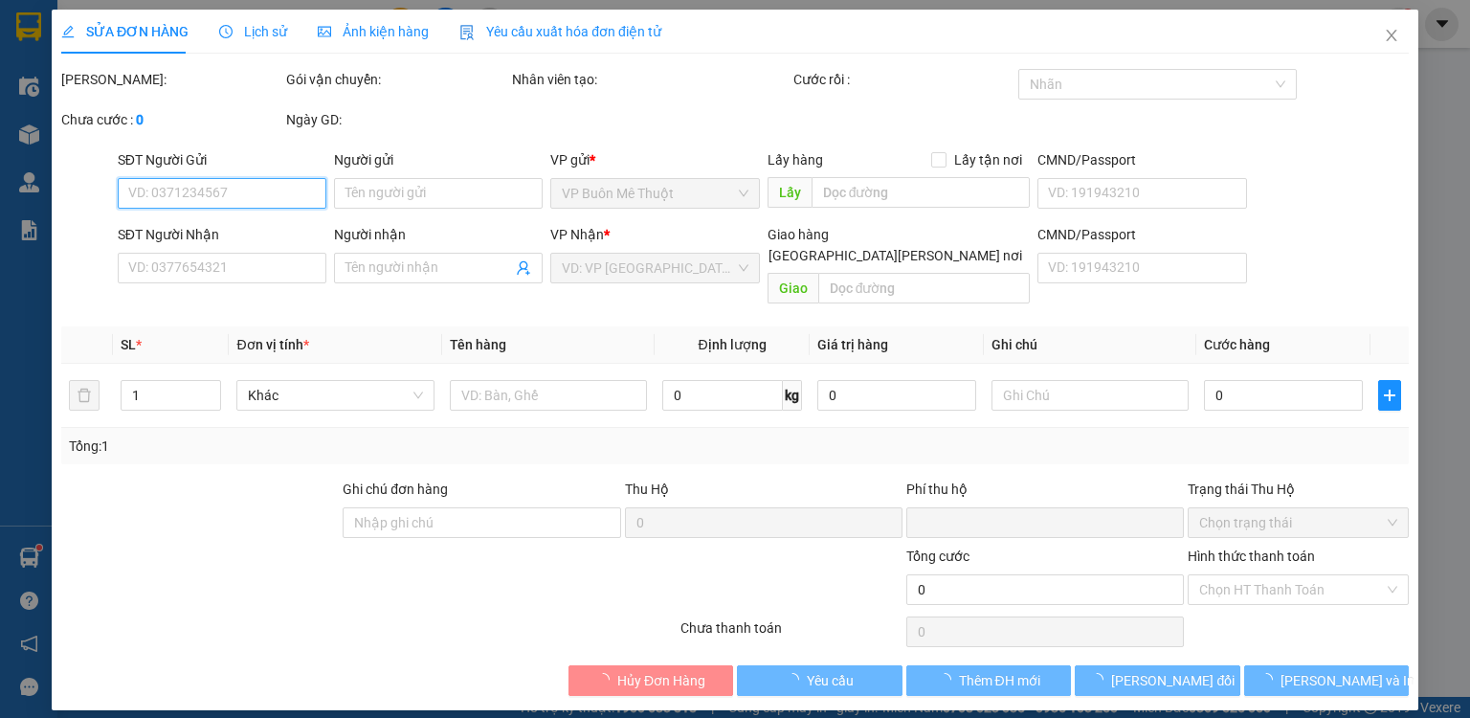
type input "0947959698"
type input "lan anh"
type input "0"
type input "160.000"
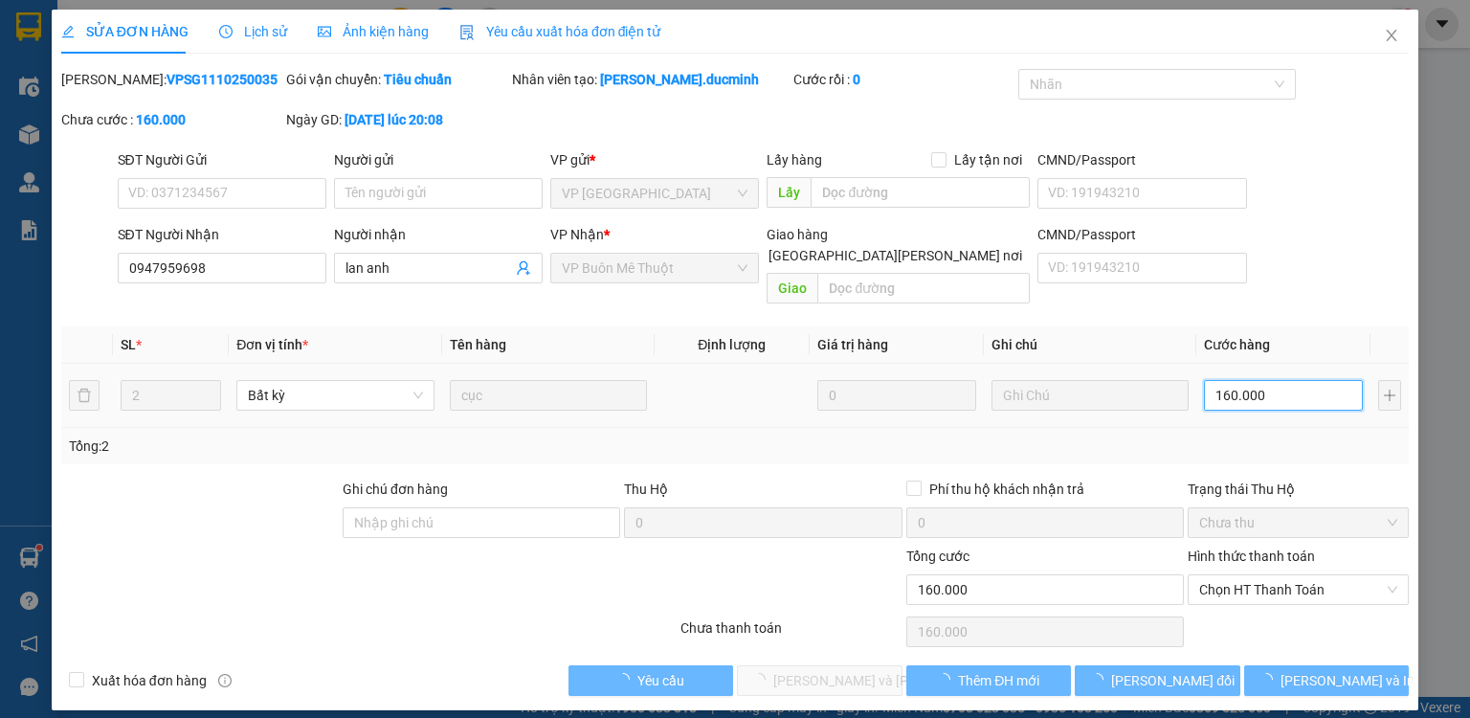
click at [1298, 380] on input "160.000" at bounding box center [1283, 395] width 159 height 31
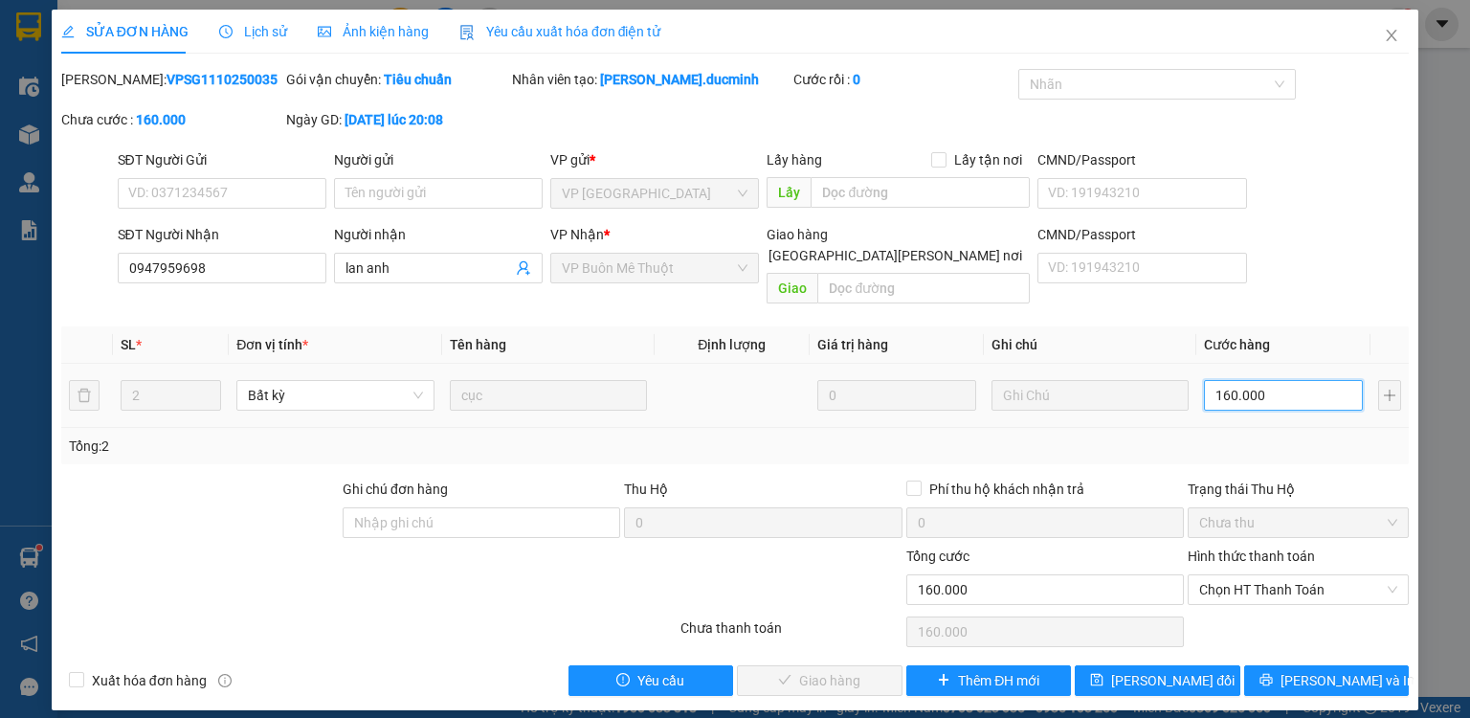
type input "1"
type input "14"
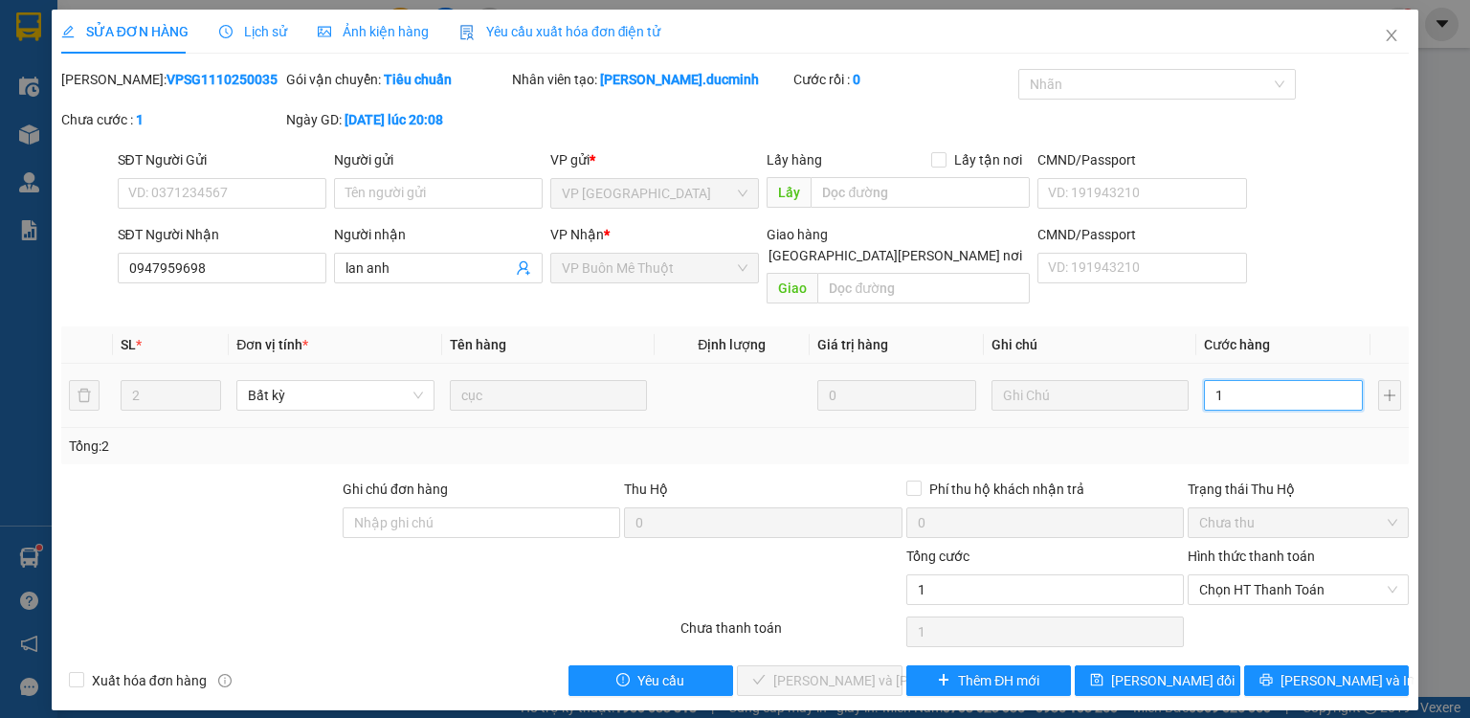
type input "14"
type input "140"
click at [1224, 575] on span "Chọn HT Thanh Toán" at bounding box center [1298, 589] width 198 height 29
type input "140"
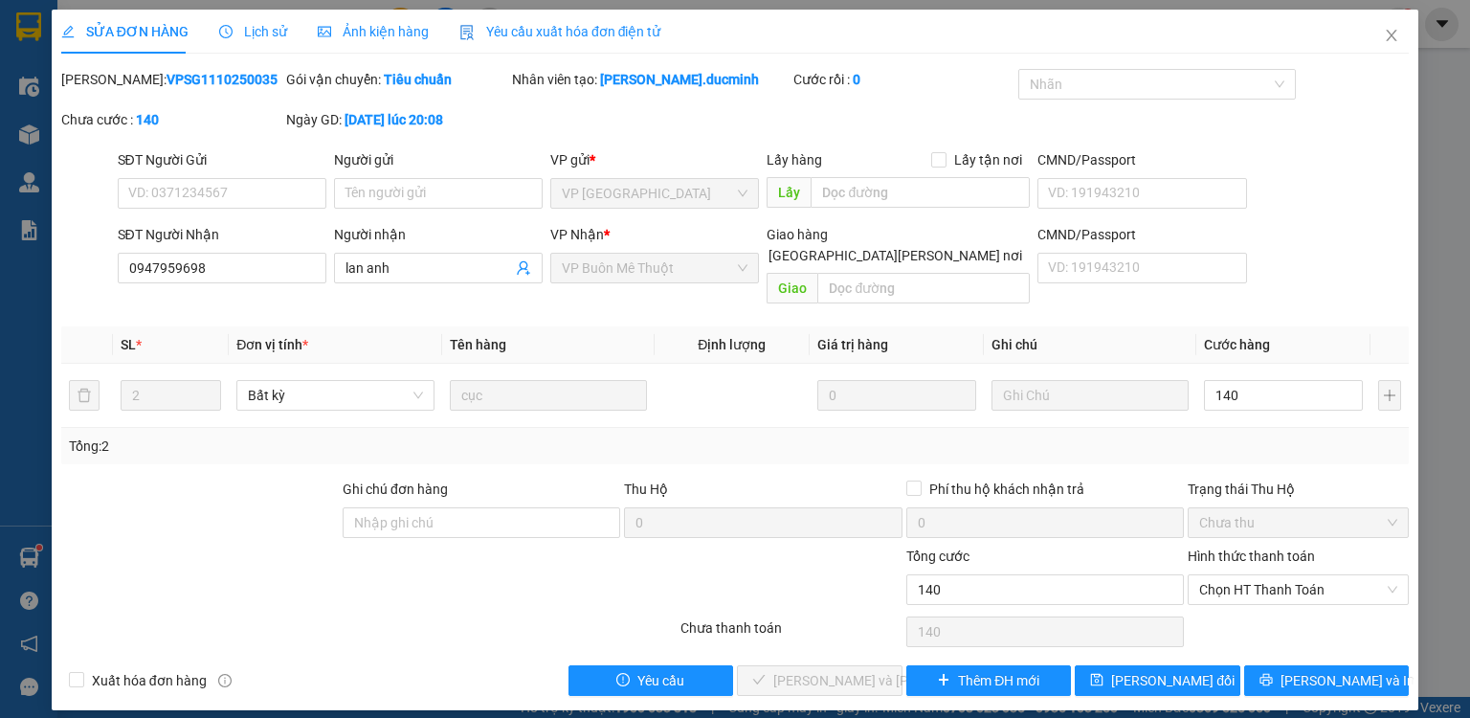
type input "140.000"
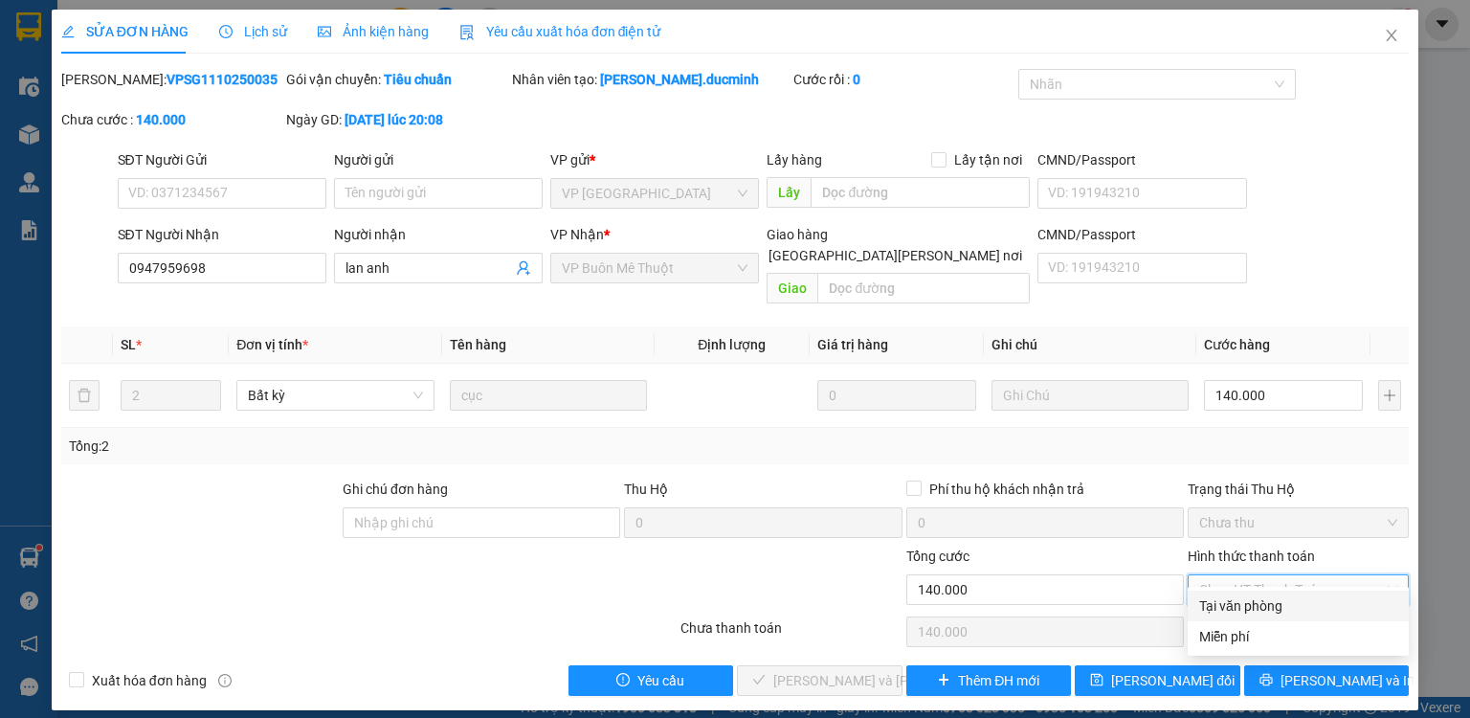
click at [1213, 609] on div "Tại văn phòng" at bounding box center [1298, 605] width 198 height 21
type input "0"
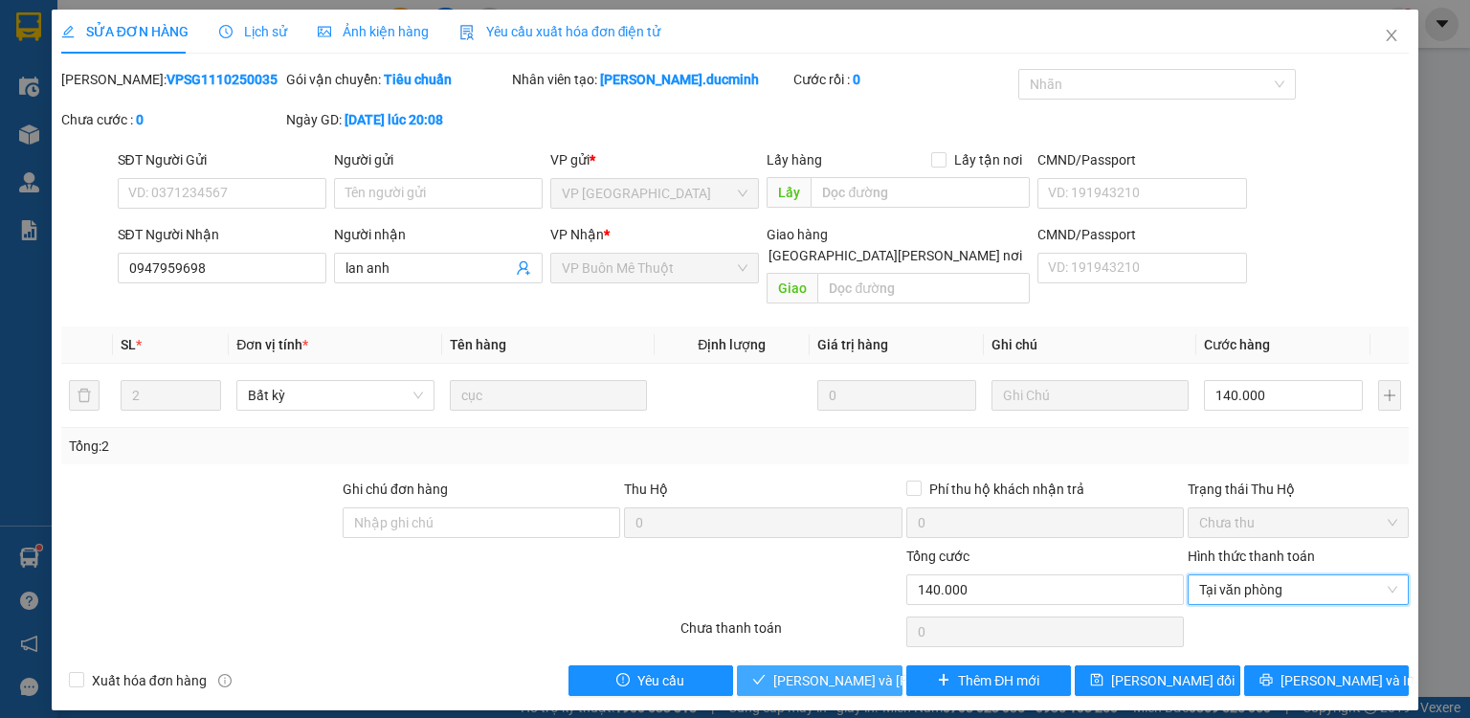
click at [838, 670] on span "[PERSON_NAME] và [PERSON_NAME] hàng" at bounding box center [902, 680] width 258 height 21
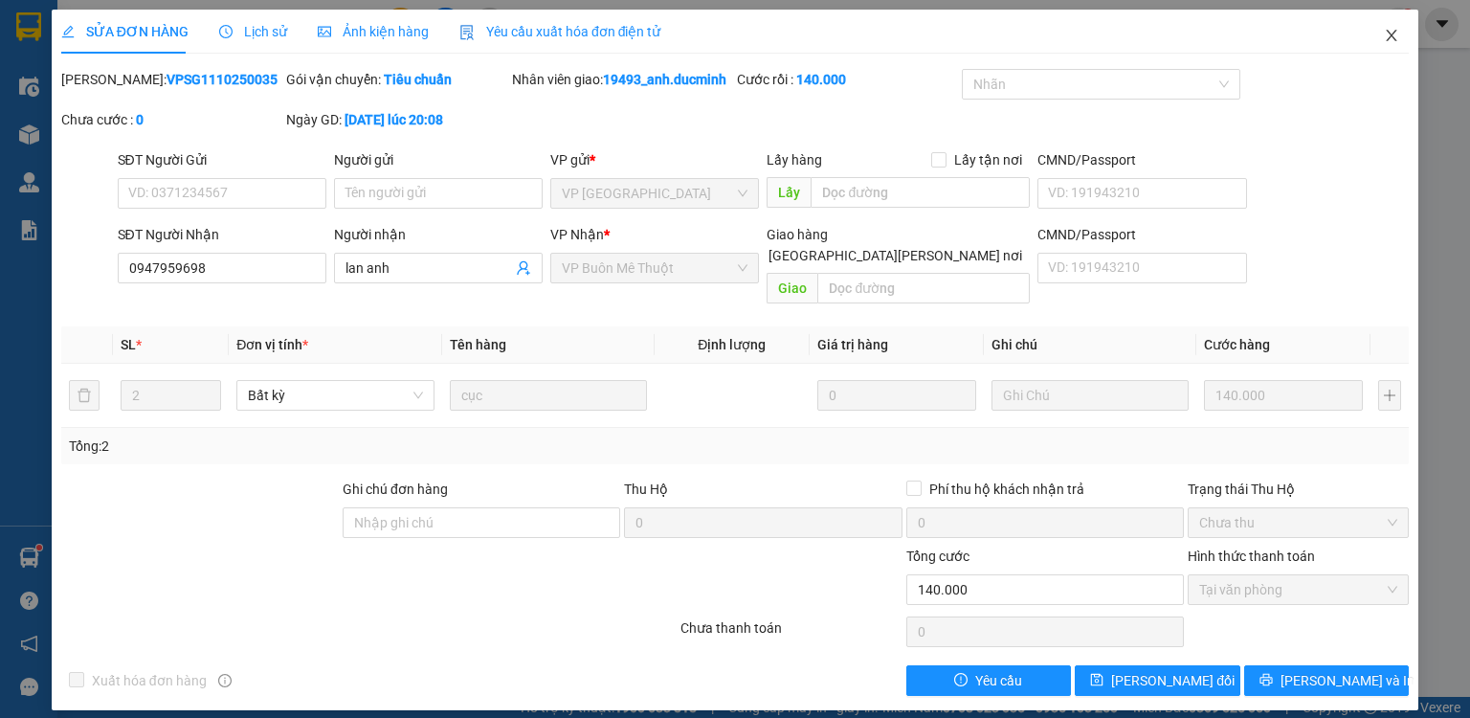
click at [1399, 26] on span "Close" at bounding box center [1392, 37] width 54 height 54
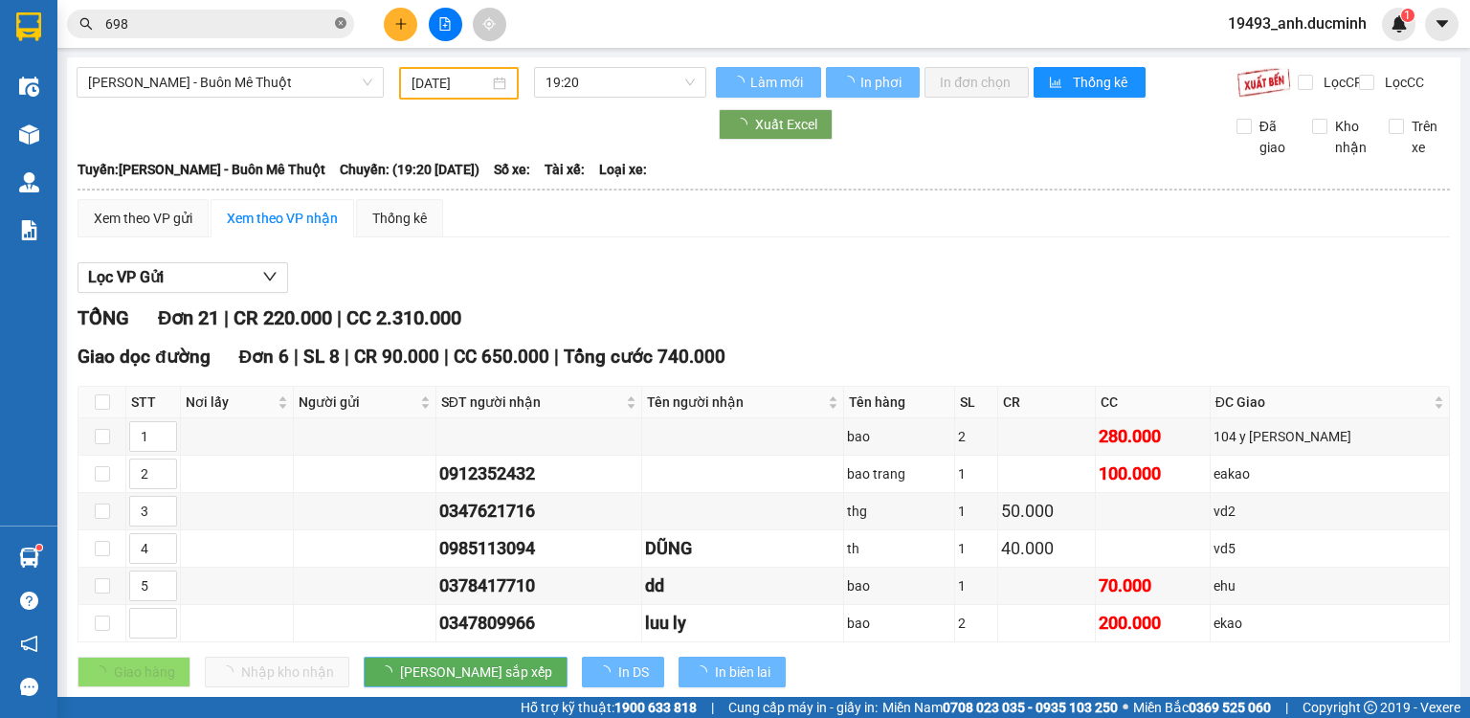
click at [337, 24] on icon "close-circle" at bounding box center [340, 22] width 11 height 11
click at [260, 18] on input "text" at bounding box center [218, 23] width 226 height 21
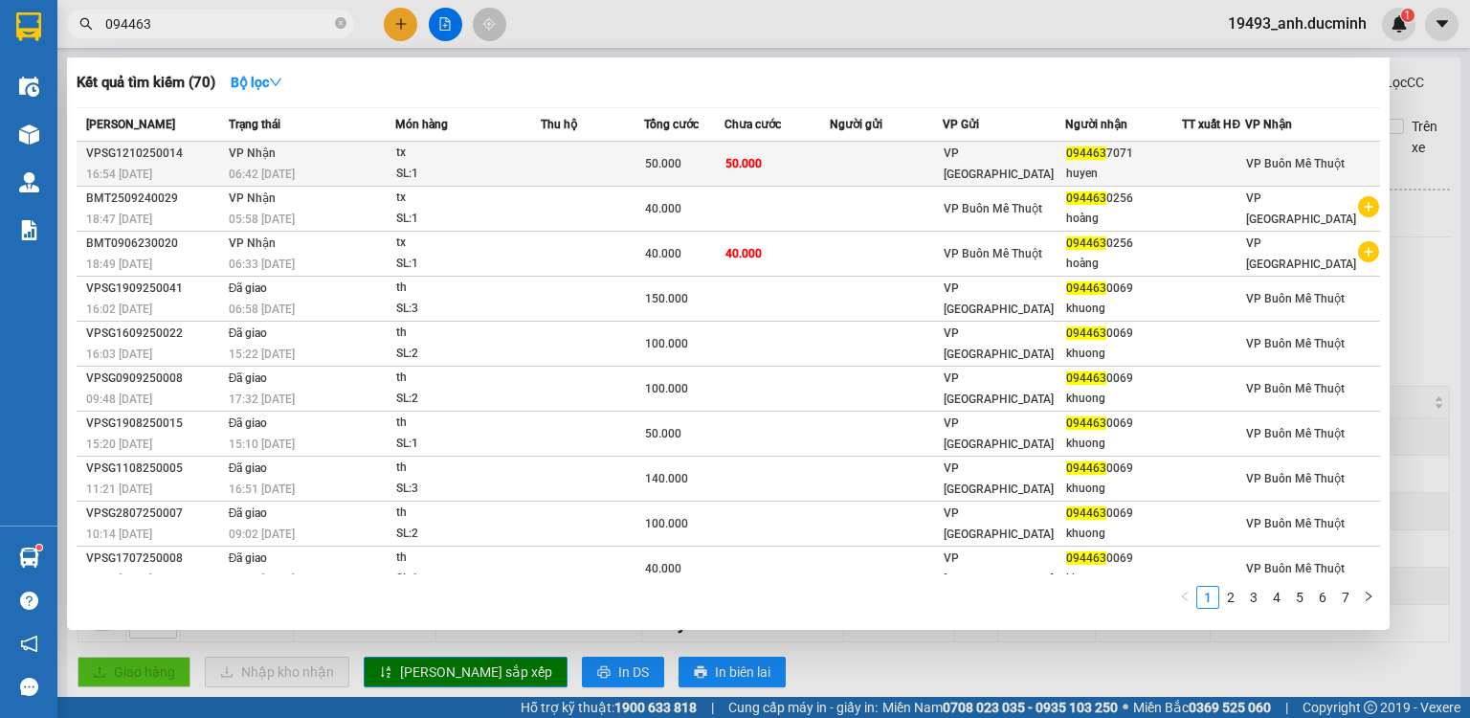
type input "094463"
click at [724, 164] on div "50.000" at bounding box center [684, 163] width 78 height 21
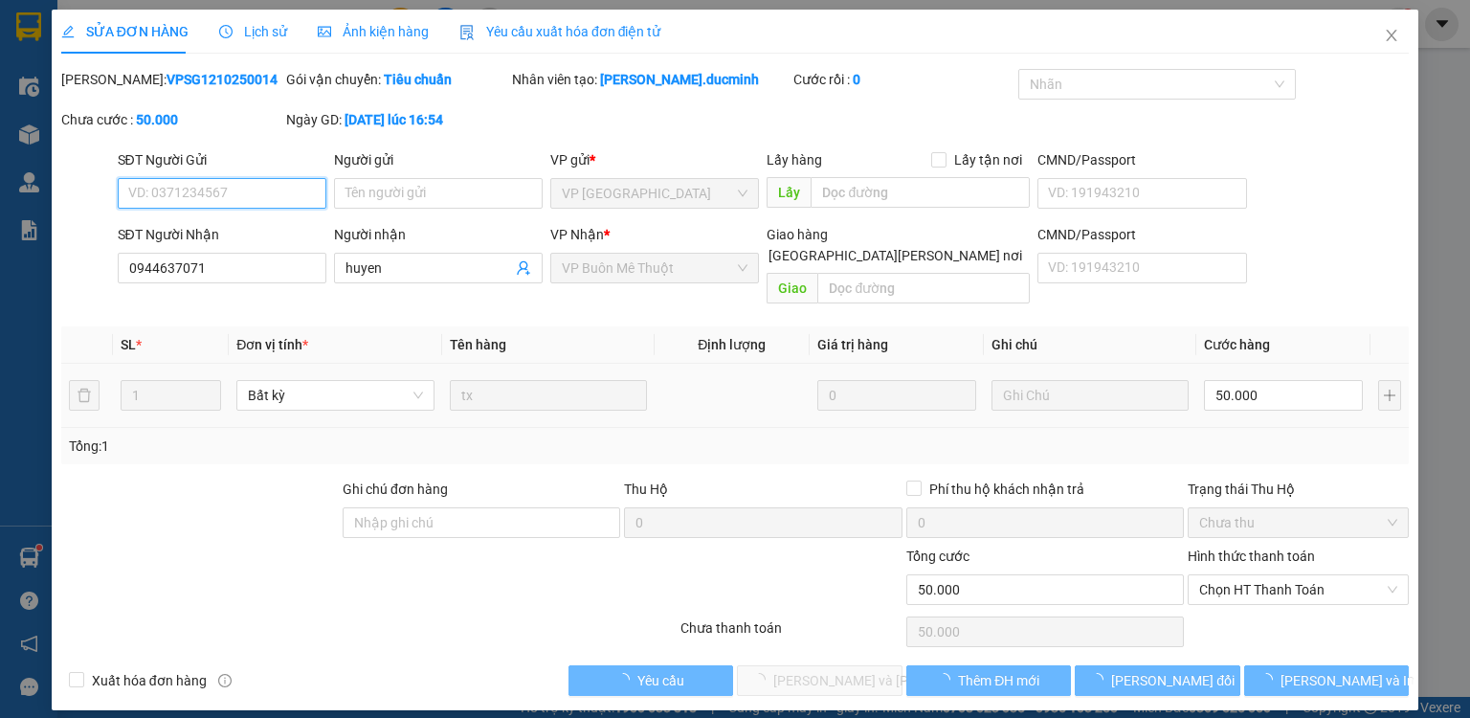
type input "0944637071"
type input "huyen"
type input "0"
type input "50.000"
click at [1240, 575] on span "Chọn HT Thanh Toán" at bounding box center [1298, 589] width 198 height 29
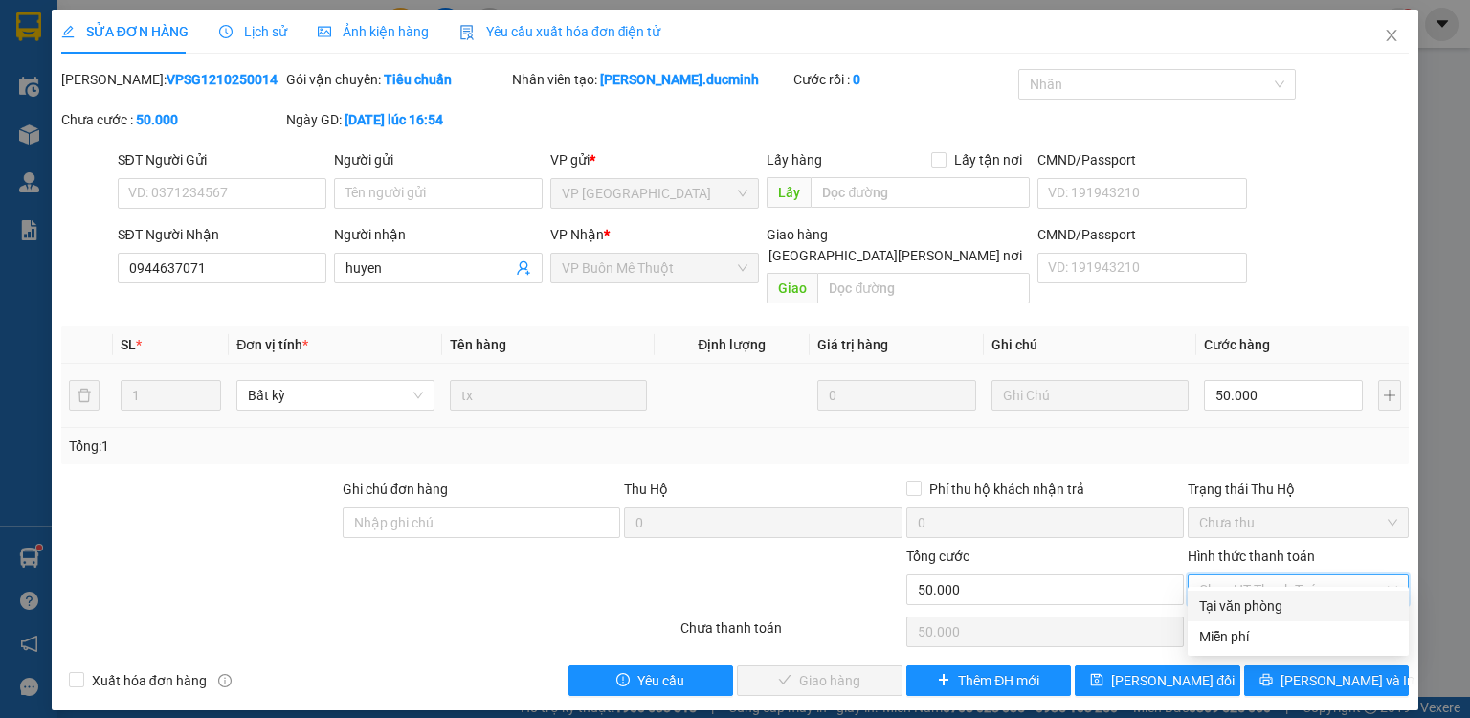
click at [1233, 607] on div "Tại văn phòng" at bounding box center [1298, 605] width 198 height 21
type input "0"
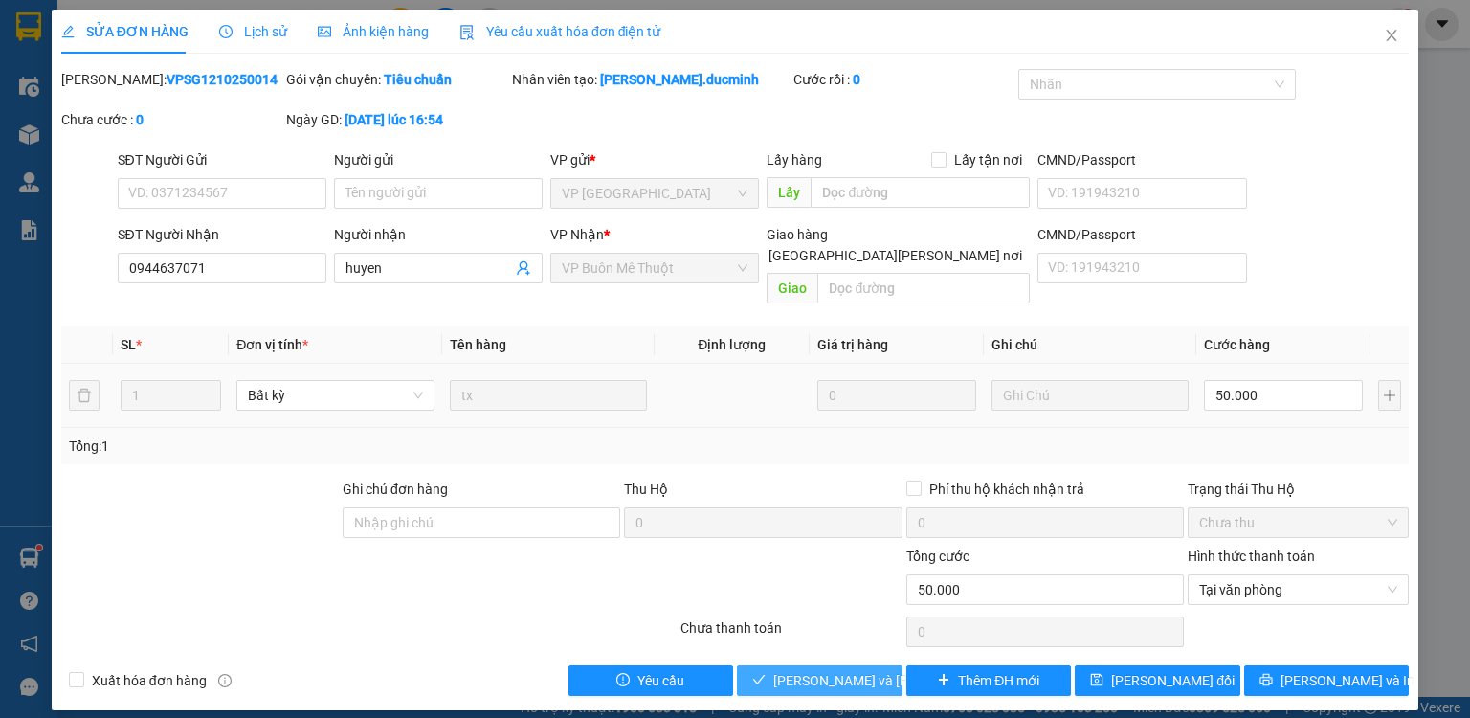
click at [873, 670] on span "[PERSON_NAME] và [PERSON_NAME] hàng" at bounding box center [902, 680] width 258 height 21
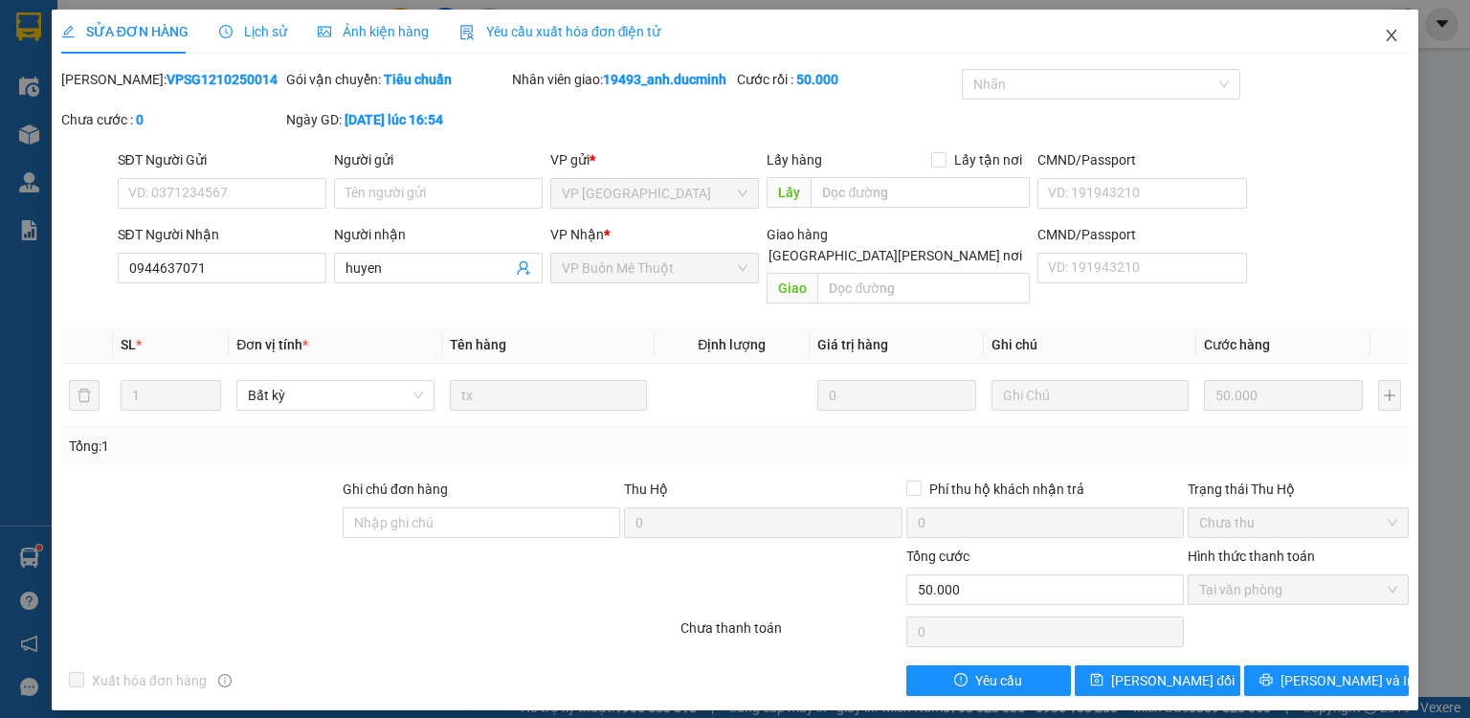
click at [1386, 34] on icon "close" at bounding box center [1391, 35] width 15 height 15
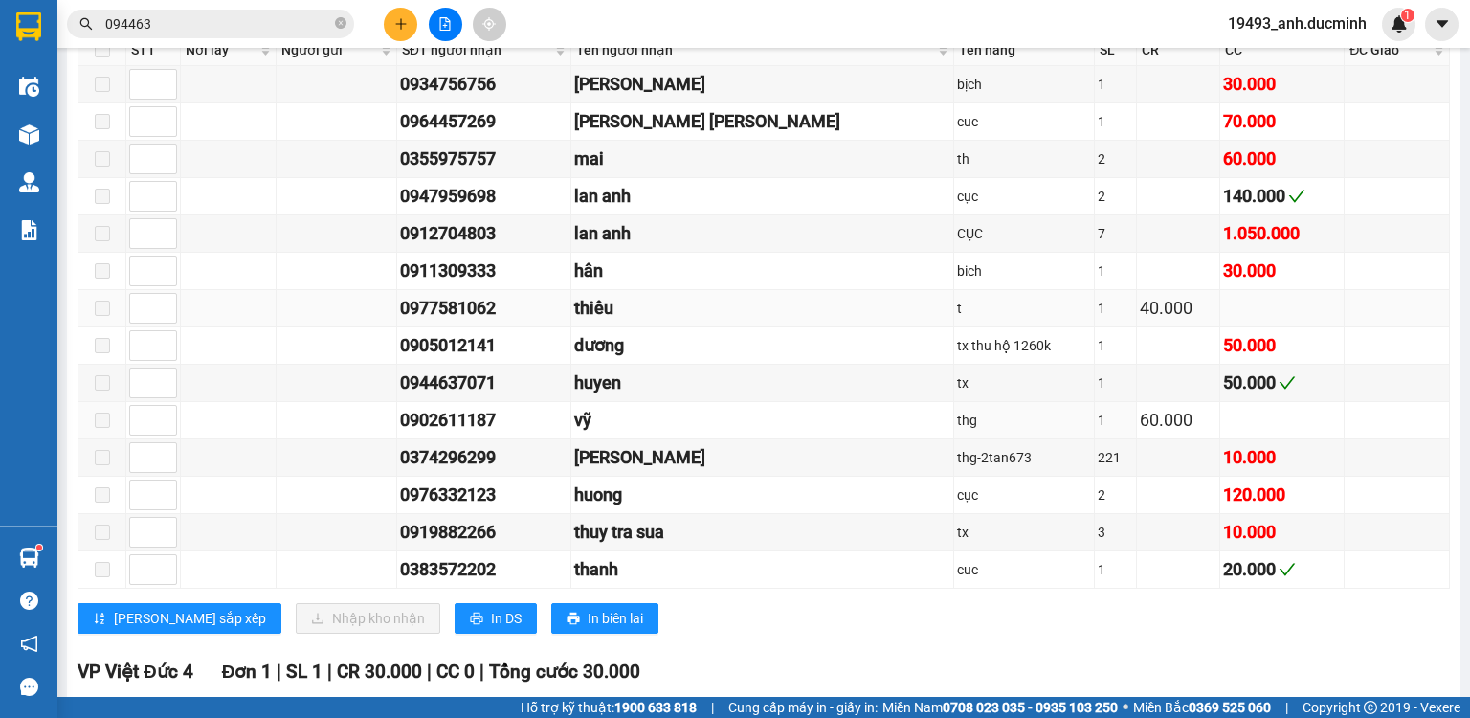
scroll to position [766, 0]
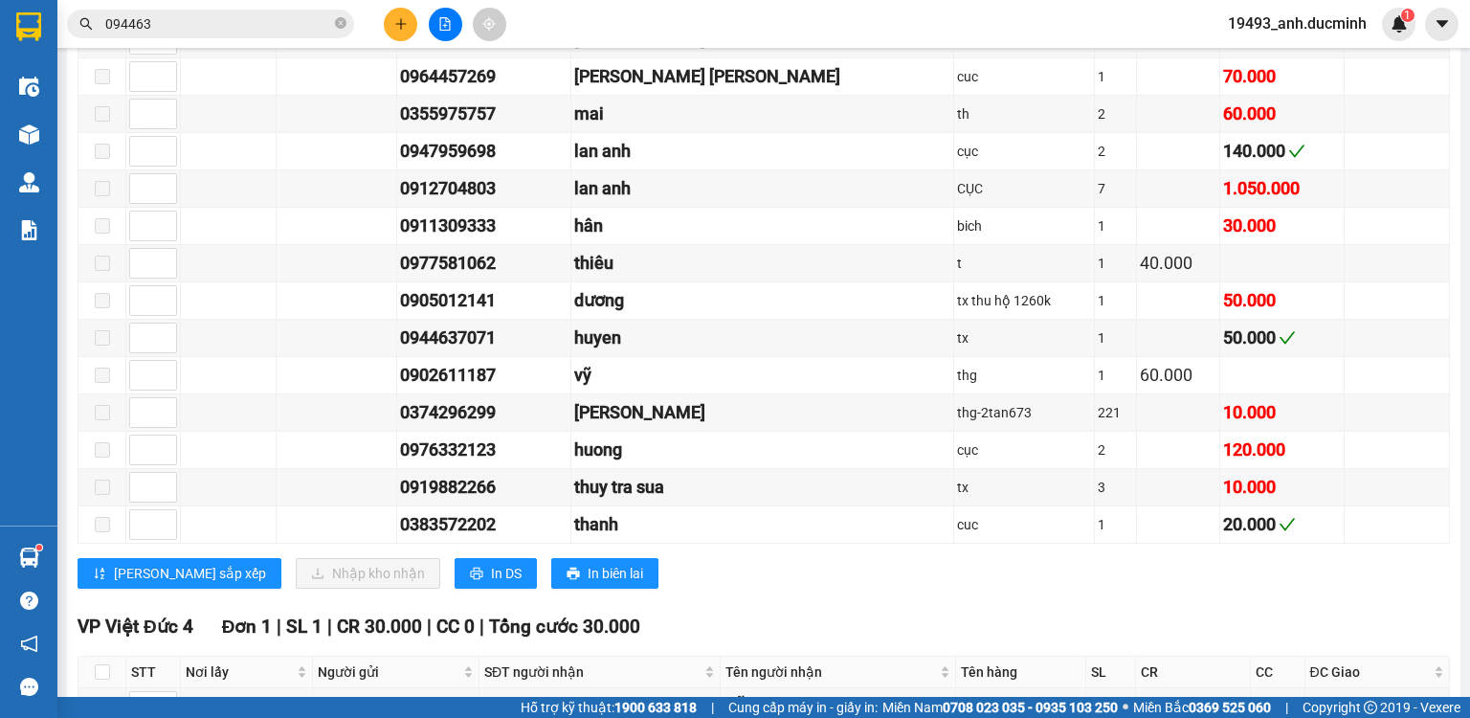
click at [341, 23] on icon "close-circle" at bounding box center [340, 22] width 11 height 11
click at [317, 23] on input "text" at bounding box center [218, 23] width 226 height 21
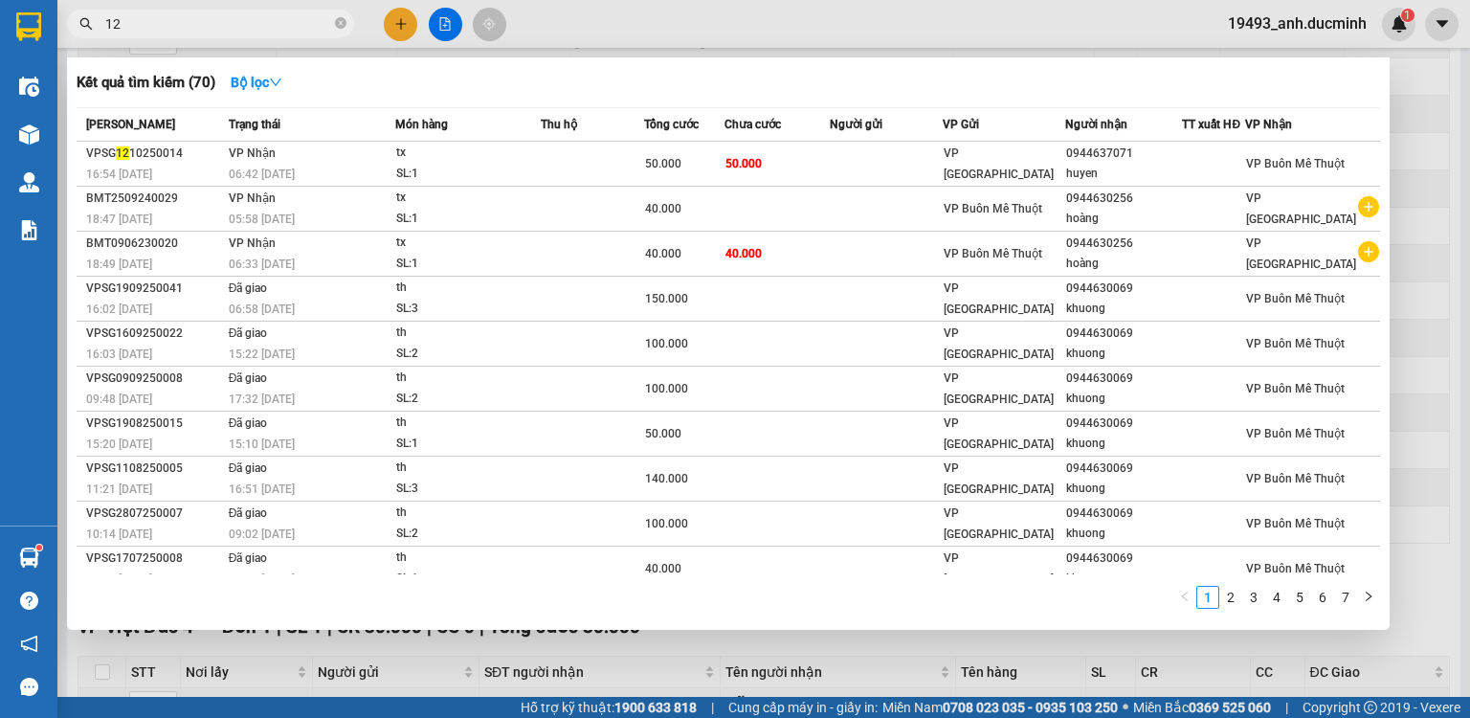
type input "123"
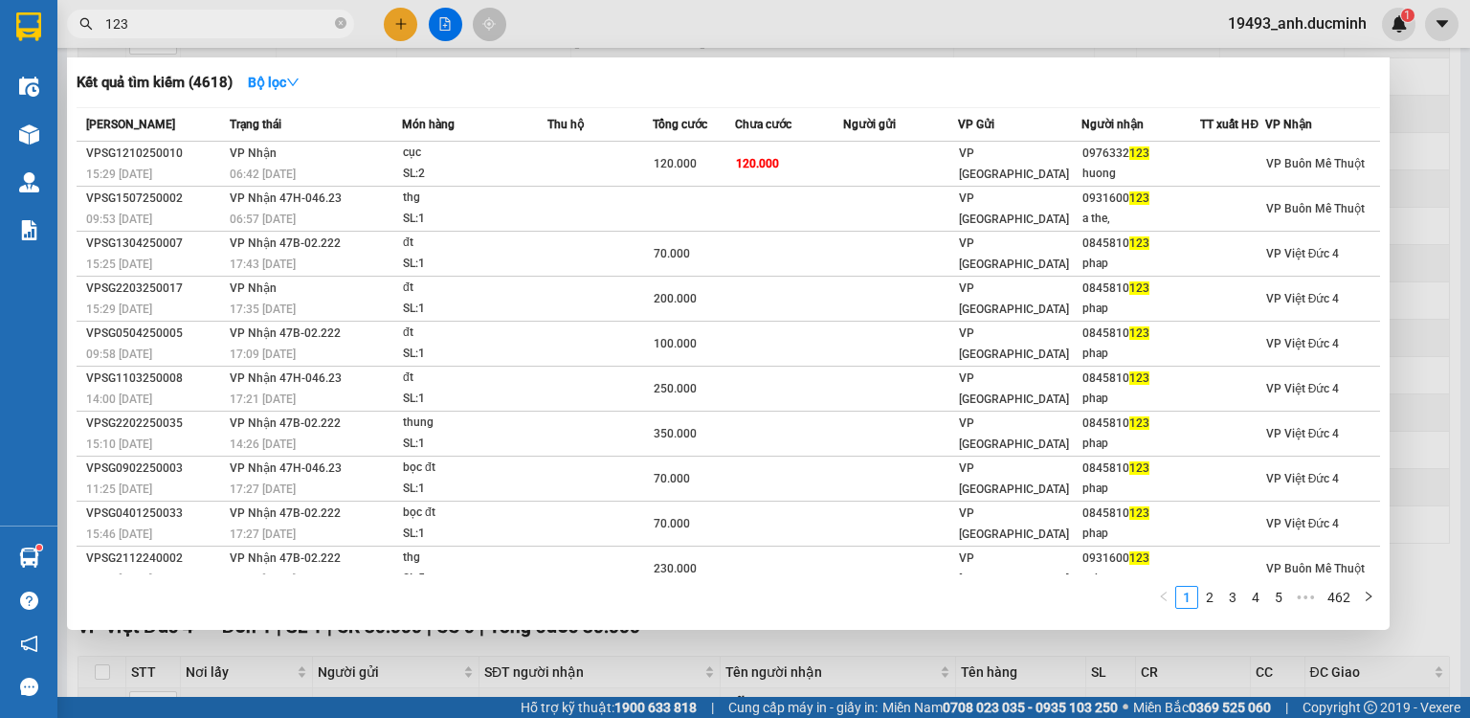
drag, startPoint x: 342, startPoint y: 20, endPoint x: 378, endPoint y: 44, distance: 43.5
click at [341, 20] on icon "close-circle" at bounding box center [340, 22] width 11 height 11
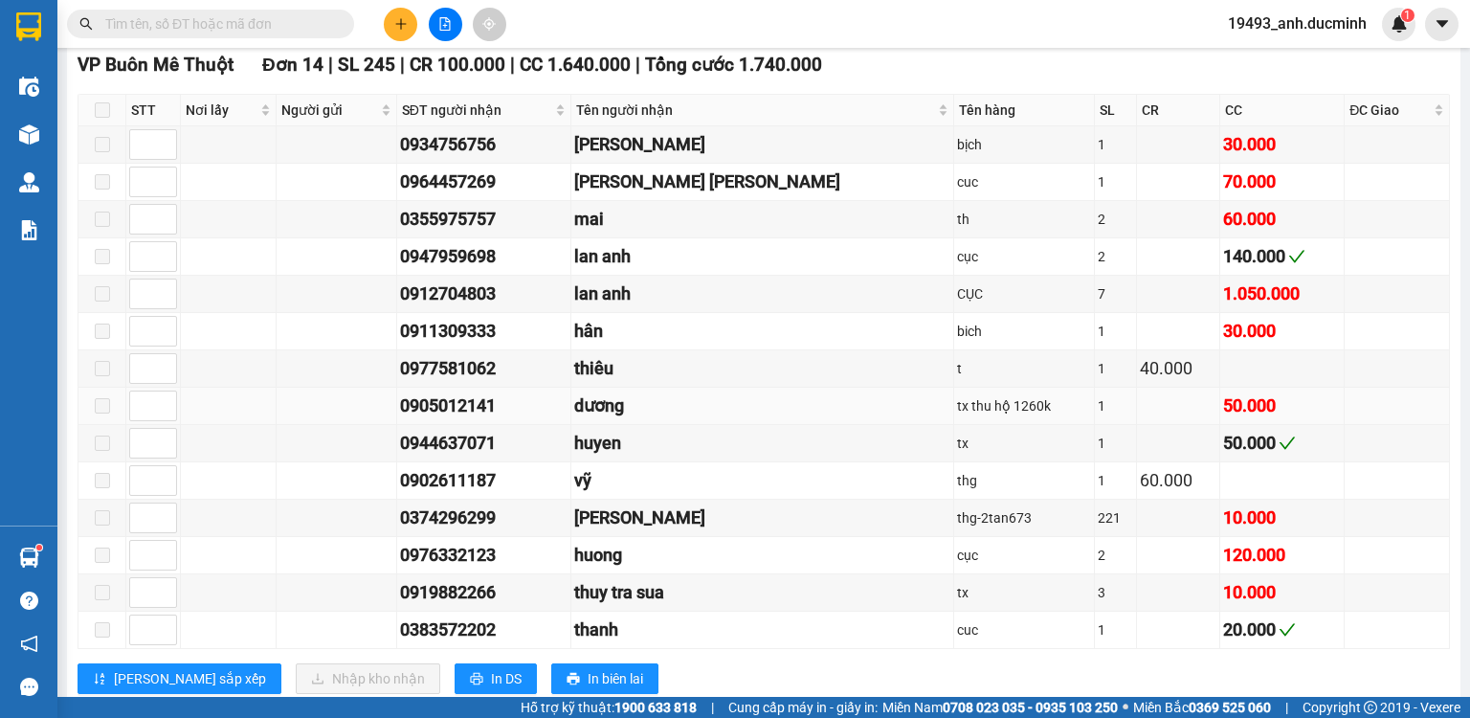
scroll to position [612, 0]
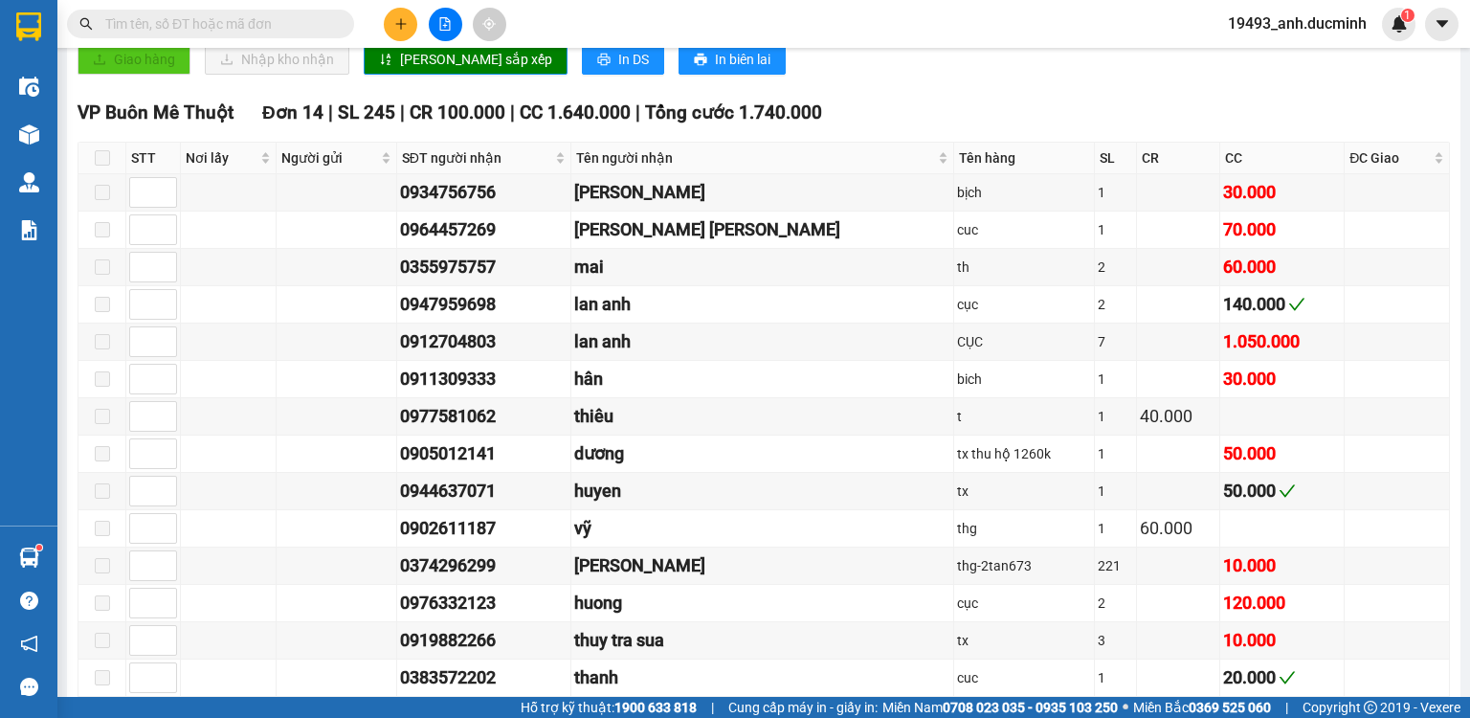
click at [286, 31] on input "text" at bounding box center [218, 23] width 226 height 21
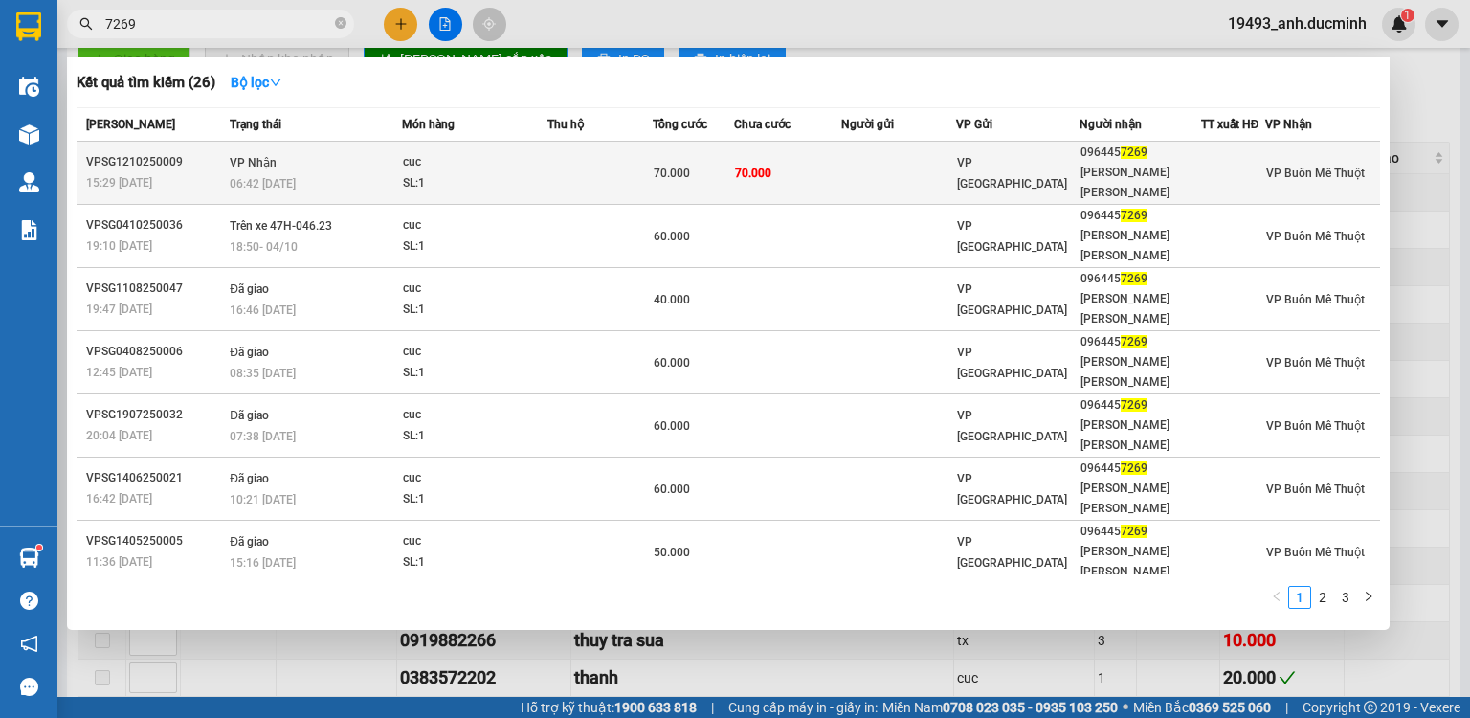
type input "7269"
click at [880, 162] on td at bounding box center [899, 173] width 116 height 63
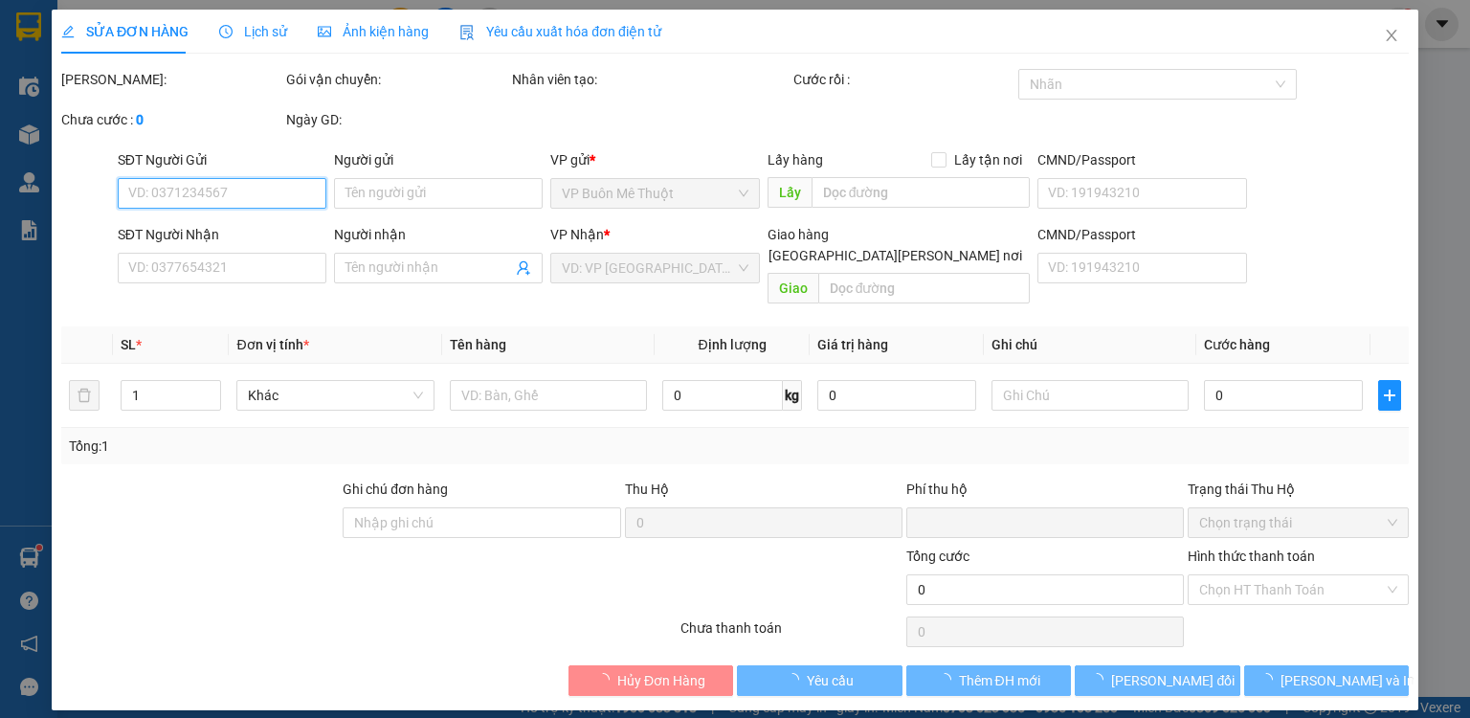
type input "0964457269"
type input "[PERSON_NAME] [PERSON_NAME]"
type input "0"
type input "70.000"
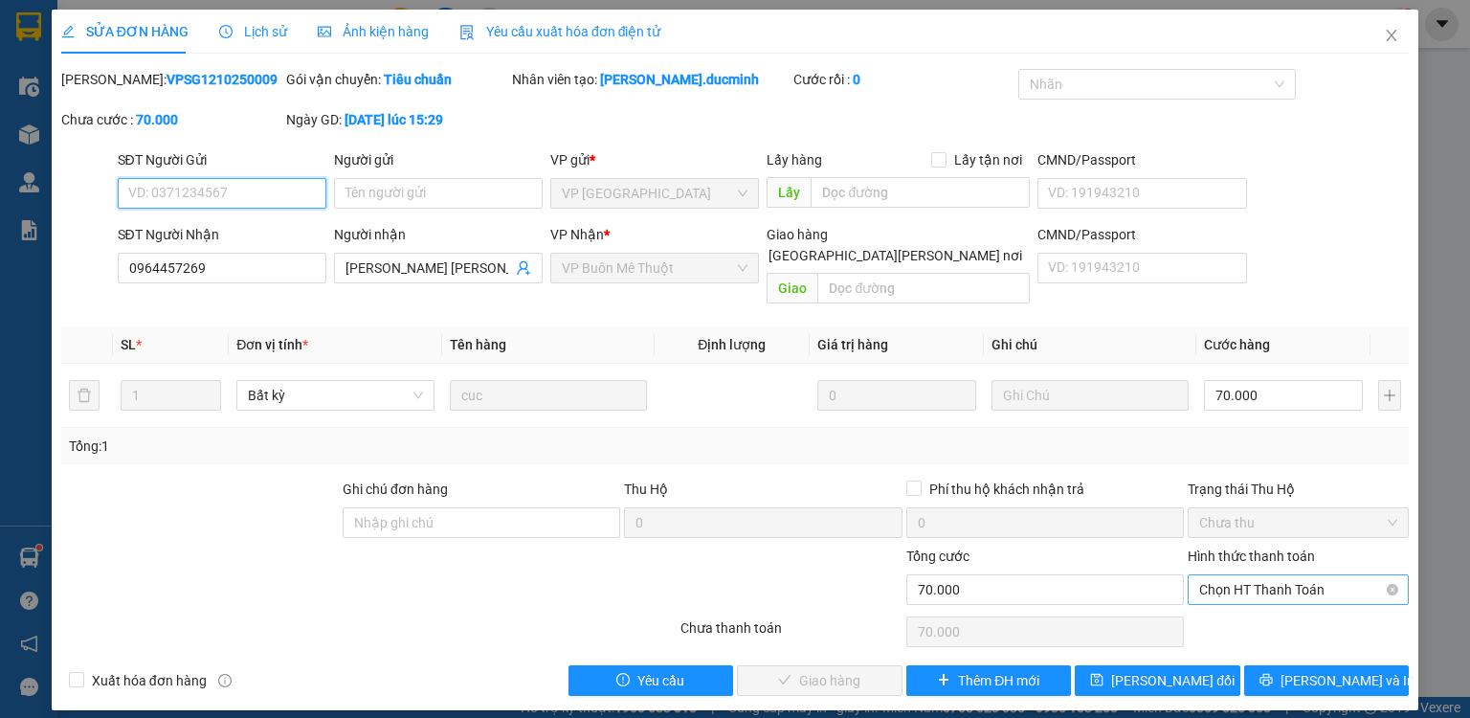
click at [1268, 575] on span "Chọn HT Thanh Toán" at bounding box center [1298, 589] width 198 height 29
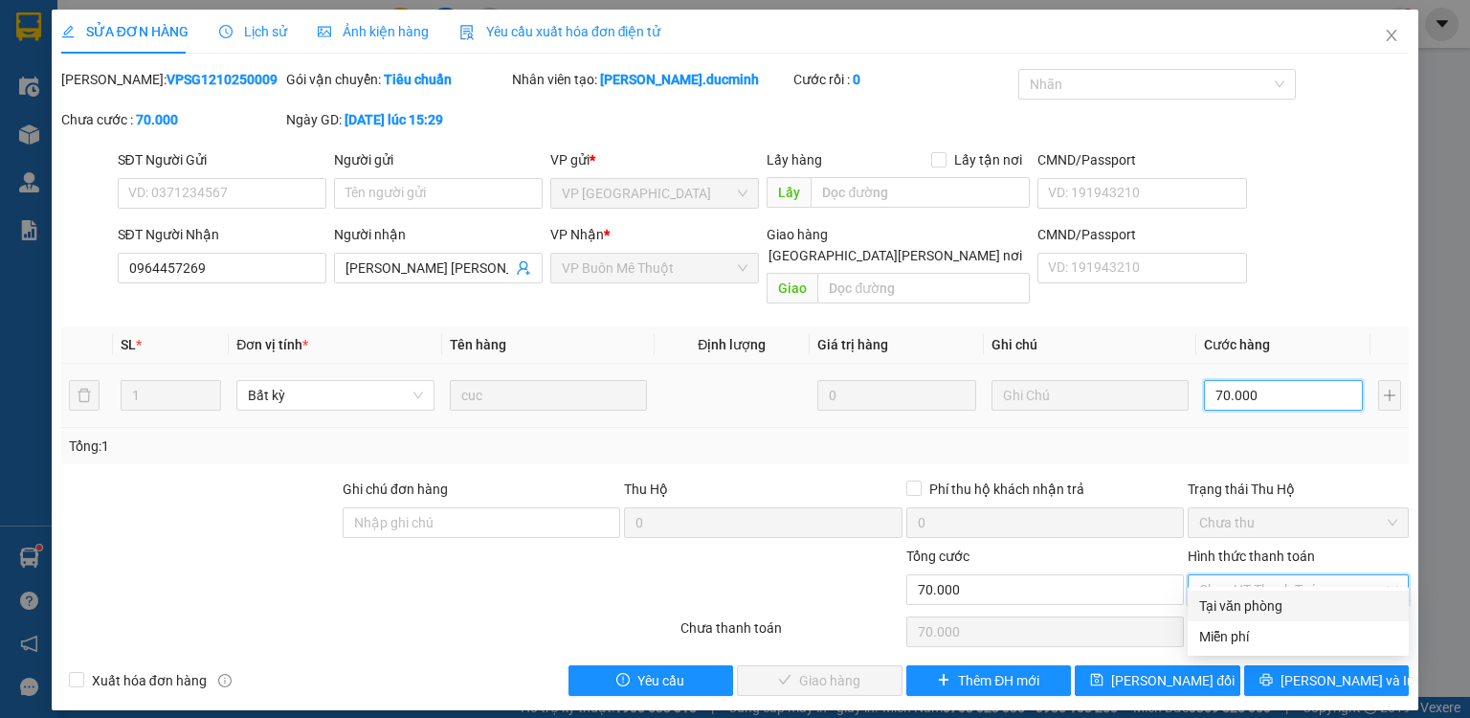
click at [1290, 380] on input "70.000" at bounding box center [1283, 395] width 159 height 31
type input "6"
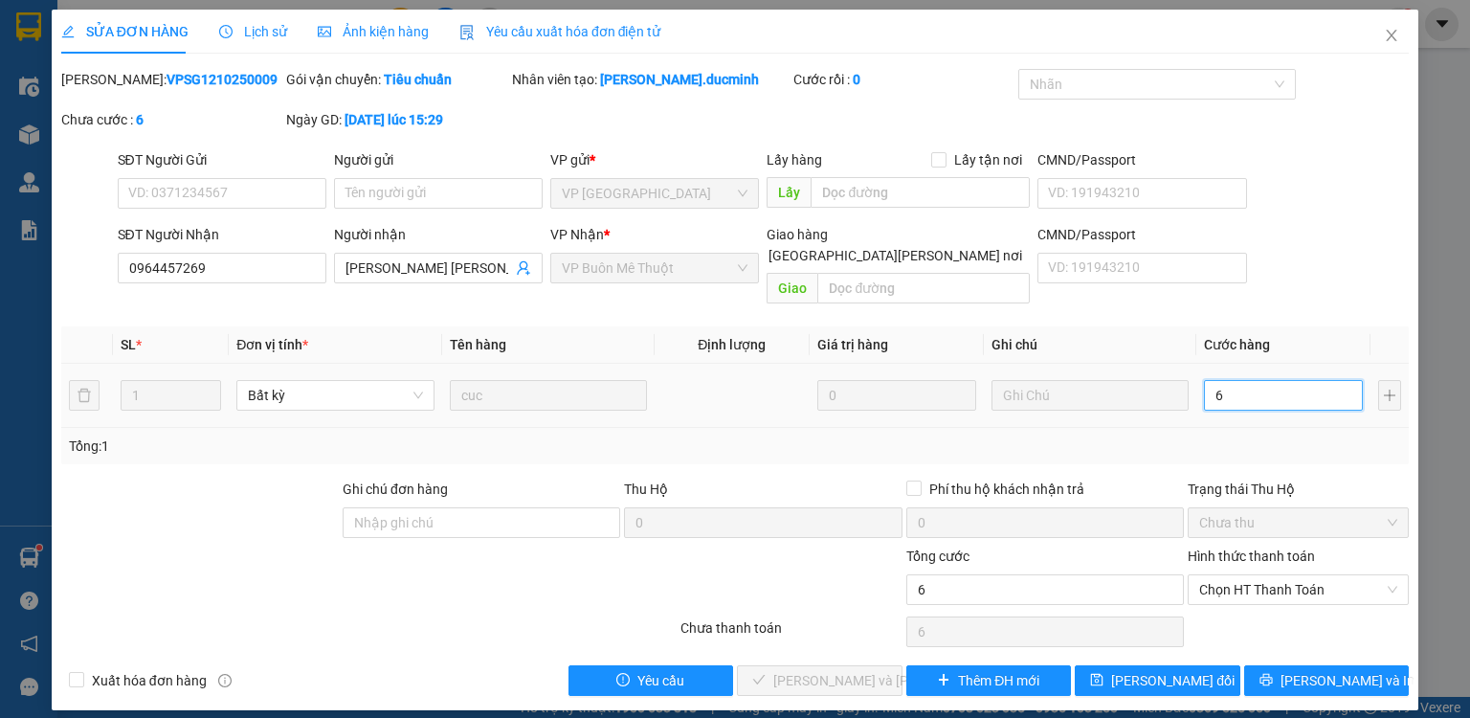
type input "60"
click at [1276, 575] on span "Chọn HT Thanh Toán" at bounding box center [1298, 589] width 198 height 29
type input "60"
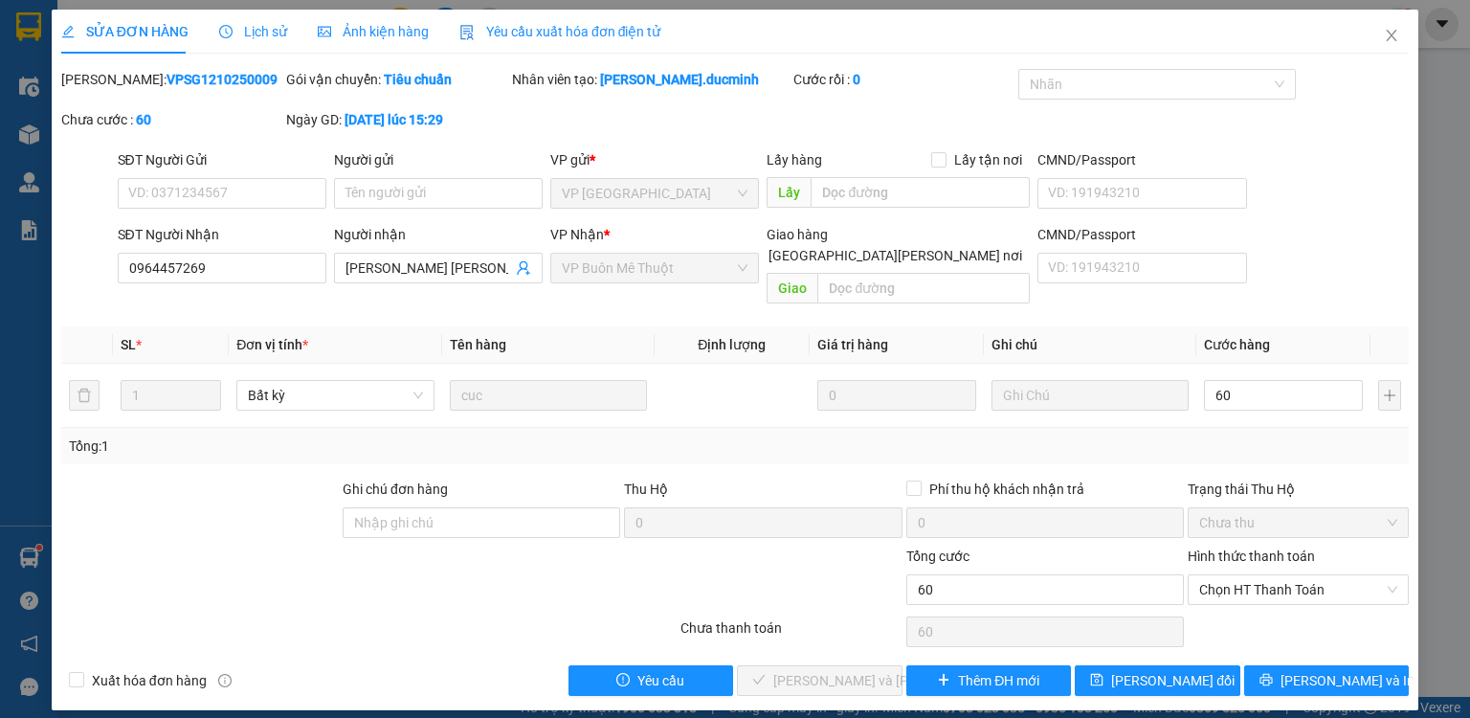
type input "60.000"
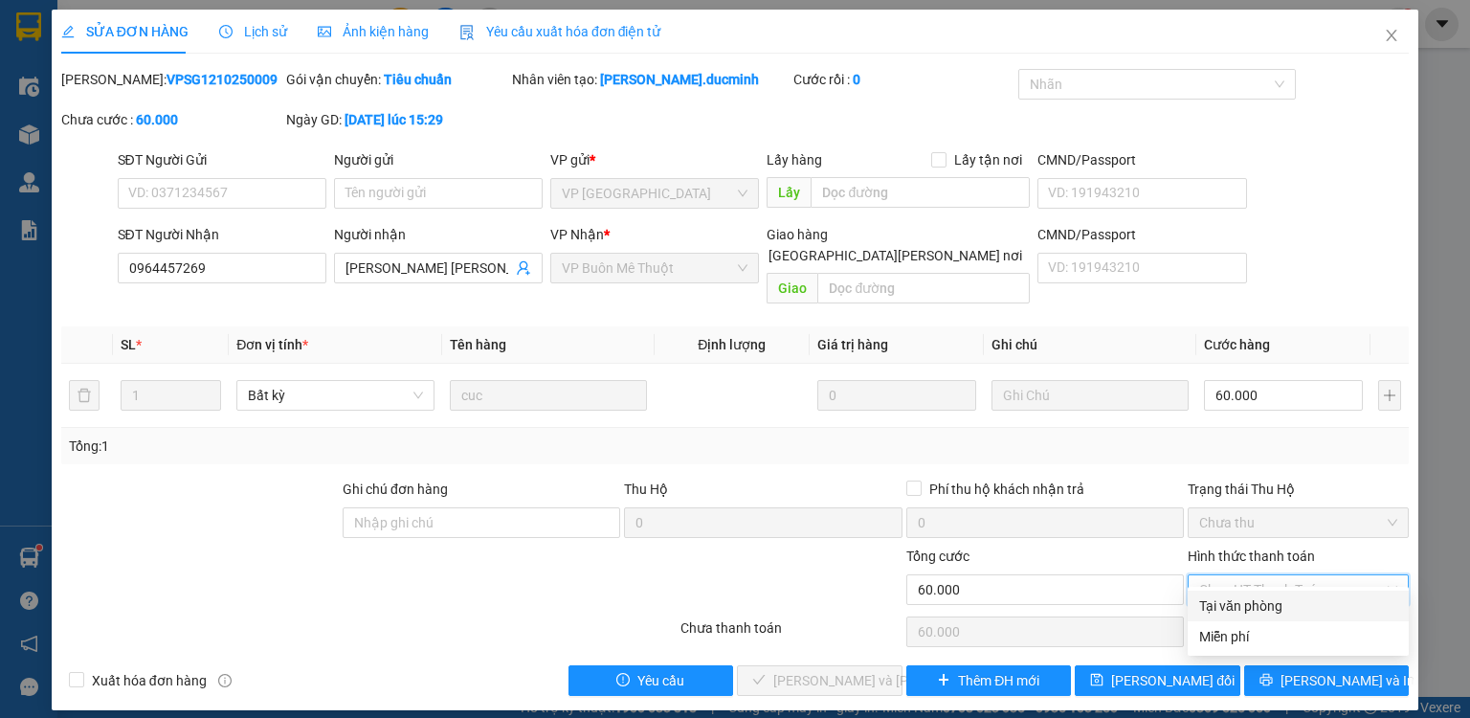
click at [1263, 614] on div "Tại văn phòng" at bounding box center [1298, 605] width 198 height 21
type input "0"
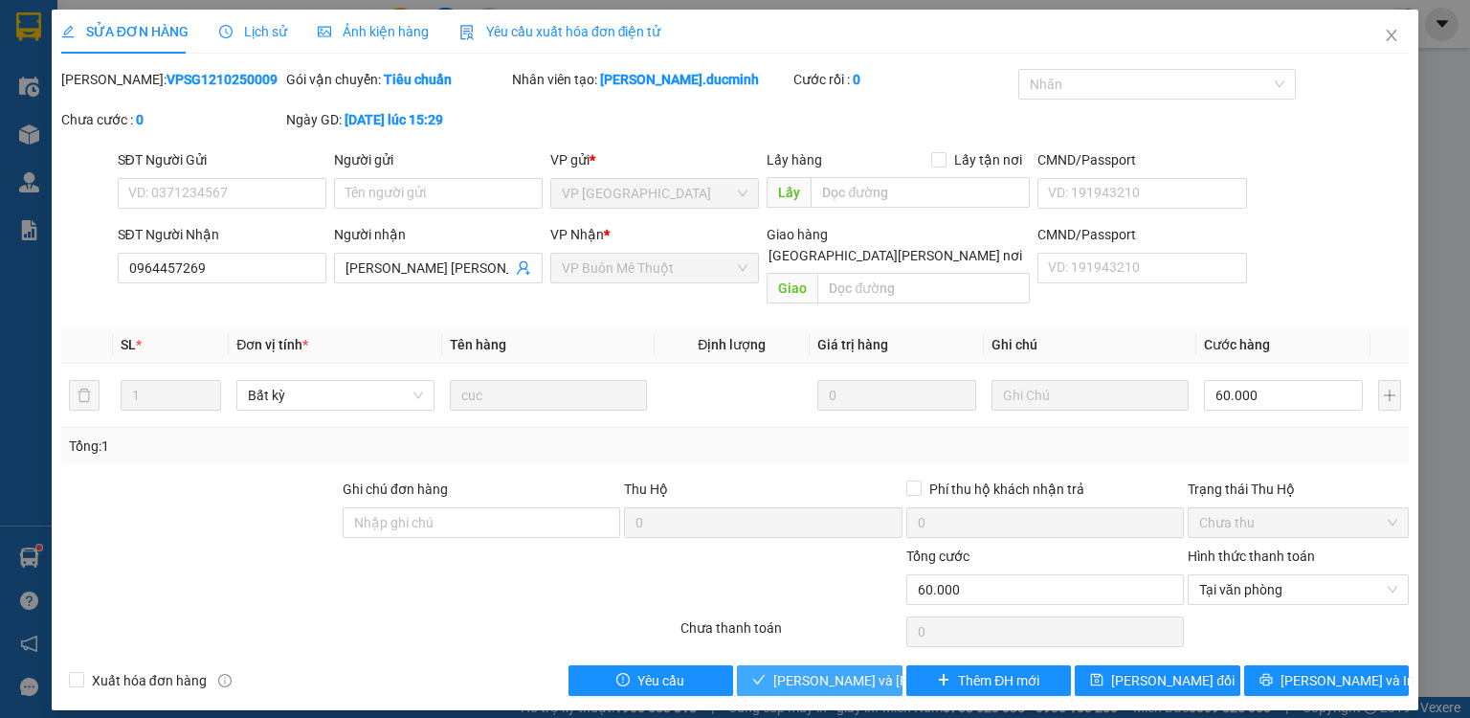
click at [843, 670] on button "[PERSON_NAME] và [PERSON_NAME] hàng" at bounding box center [820, 680] width 166 height 31
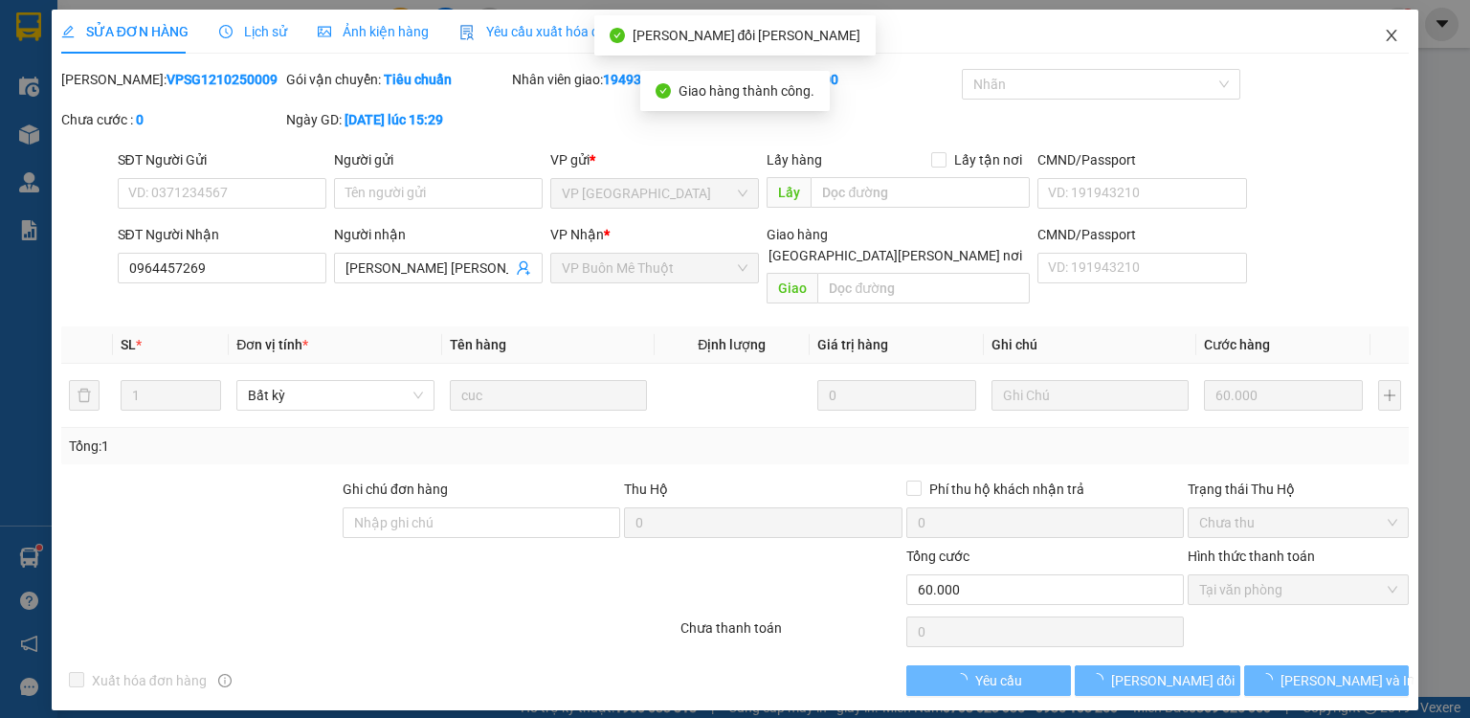
click at [1393, 35] on icon "close" at bounding box center [1391, 35] width 15 height 15
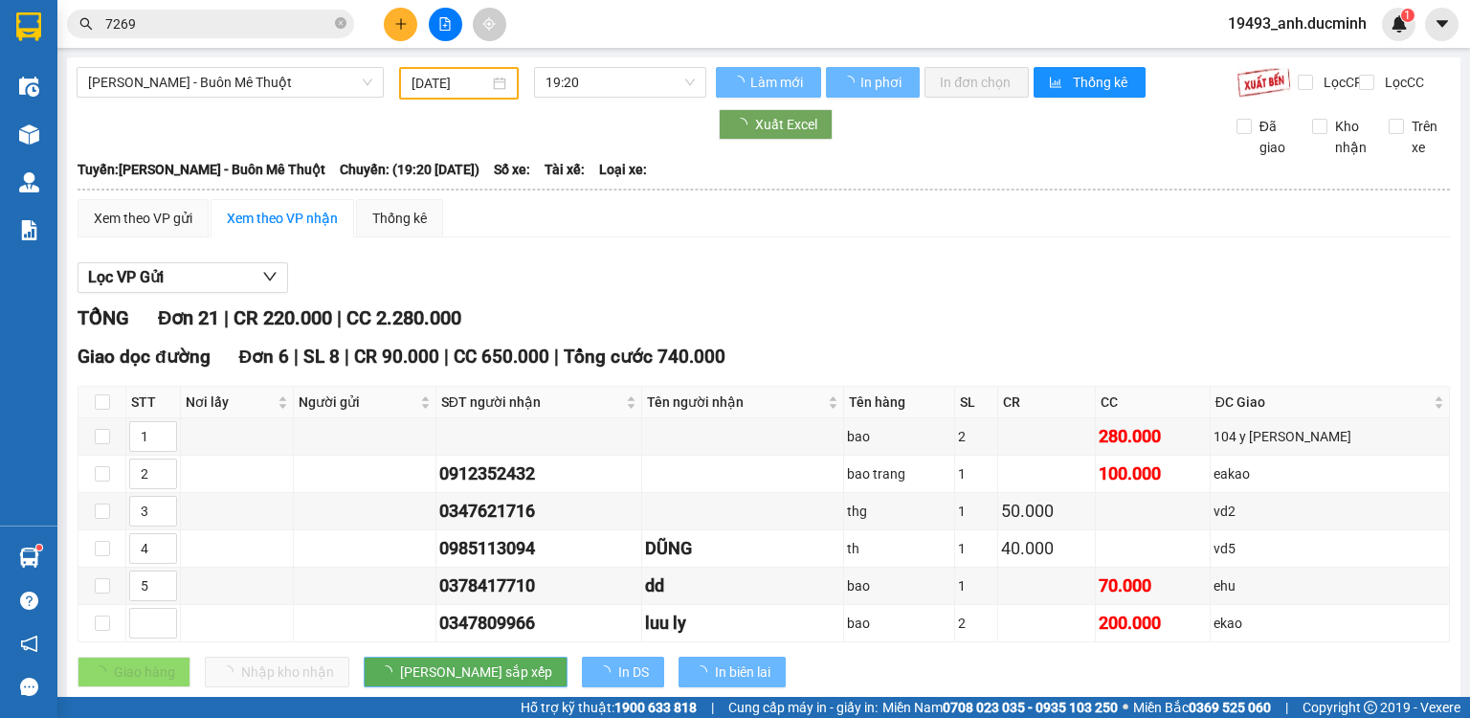
click at [337, 21] on icon "close-circle" at bounding box center [340, 22] width 11 height 11
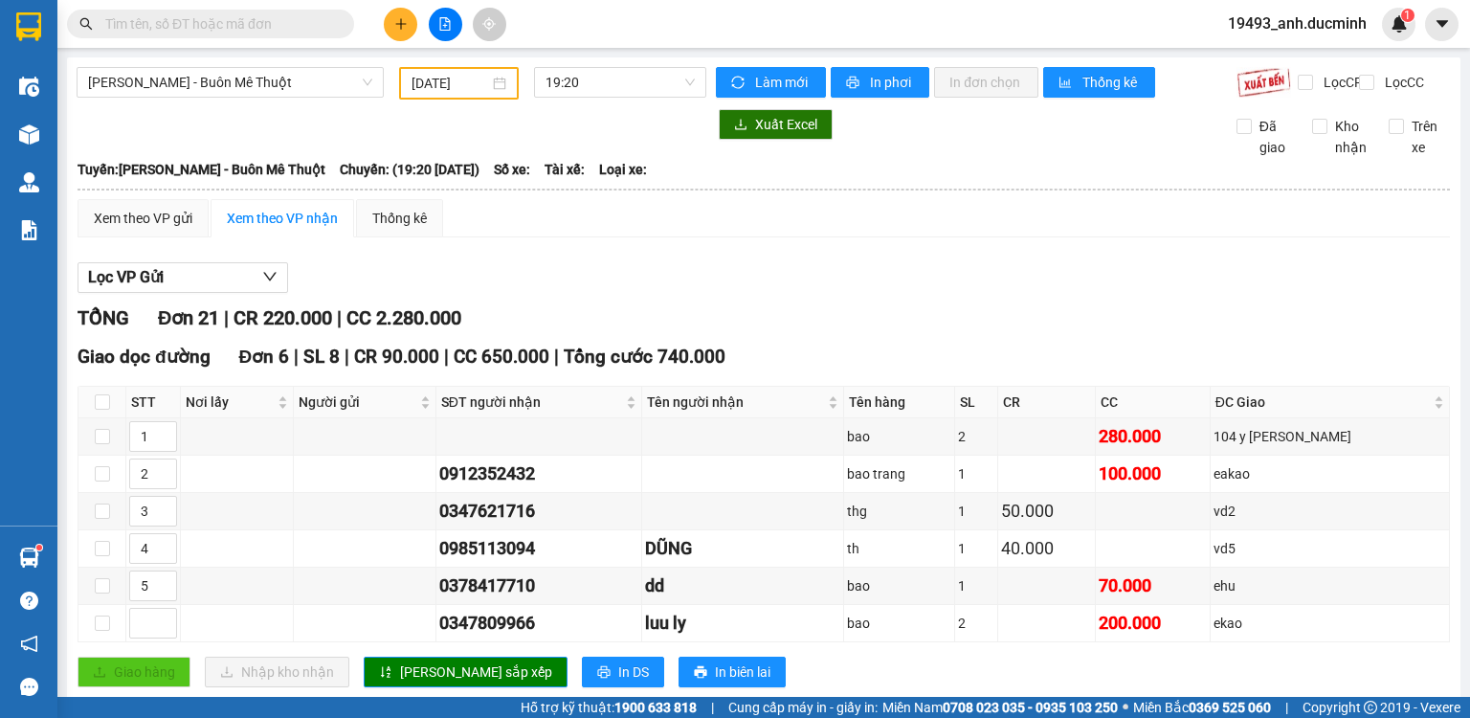
click at [307, 27] on input "text" at bounding box center [218, 23] width 226 height 21
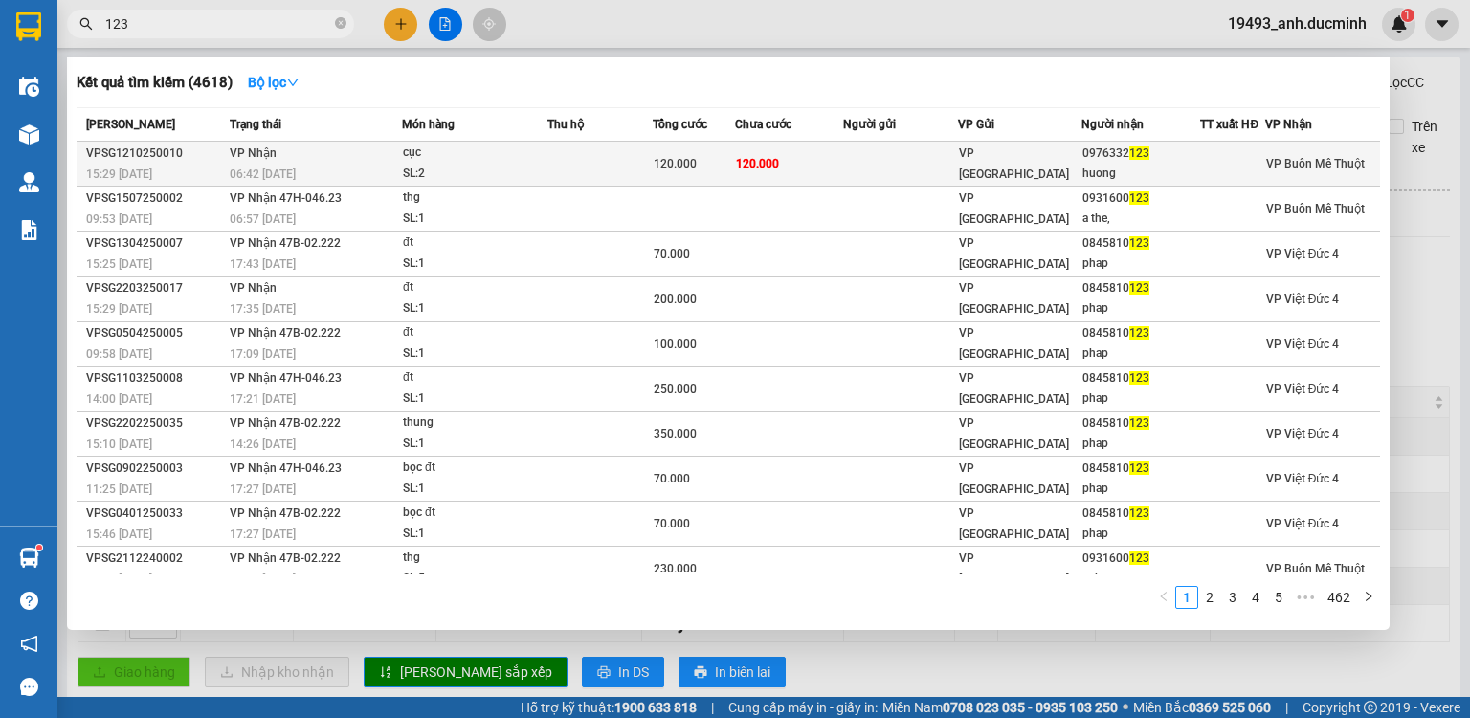
type input "123"
click at [870, 161] on td at bounding box center [901, 164] width 116 height 45
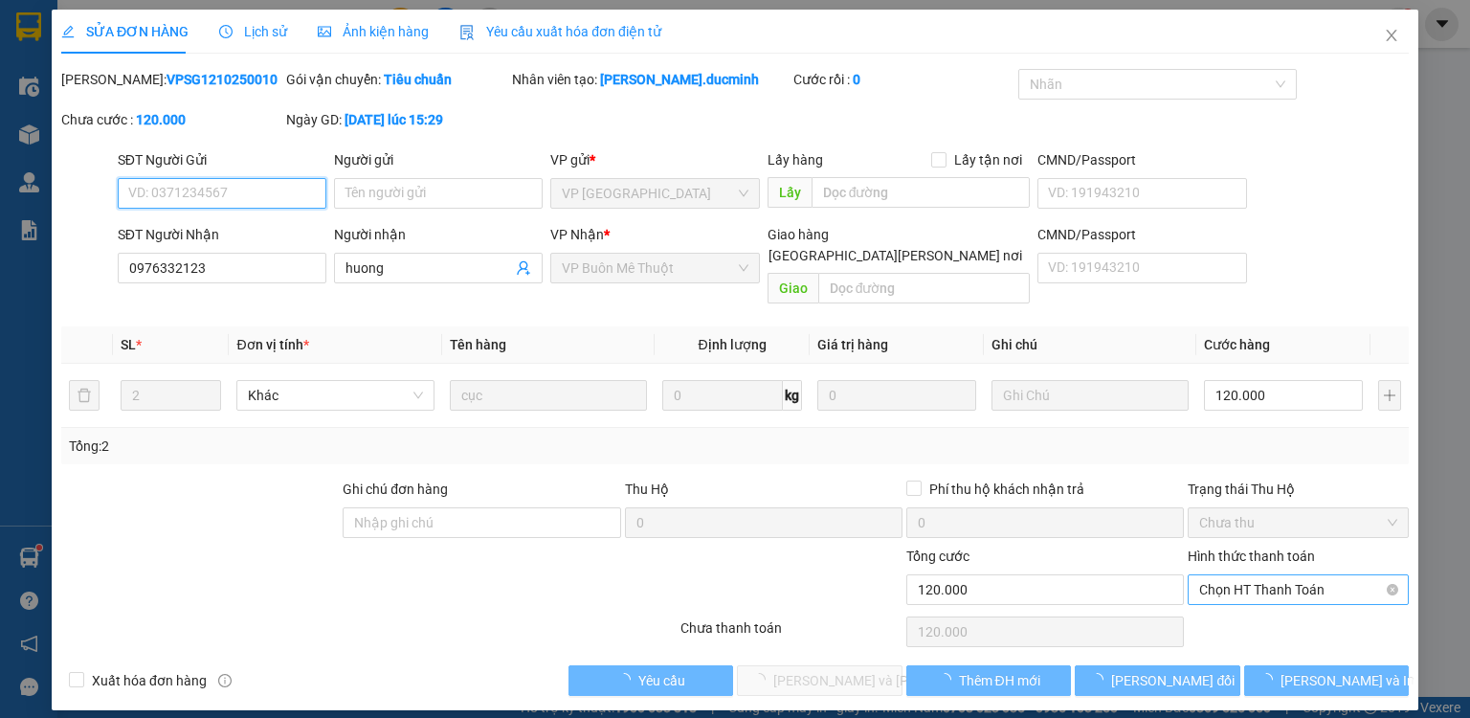
type input "0976332123"
type input "huong"
type input "0"
type input "120.000"
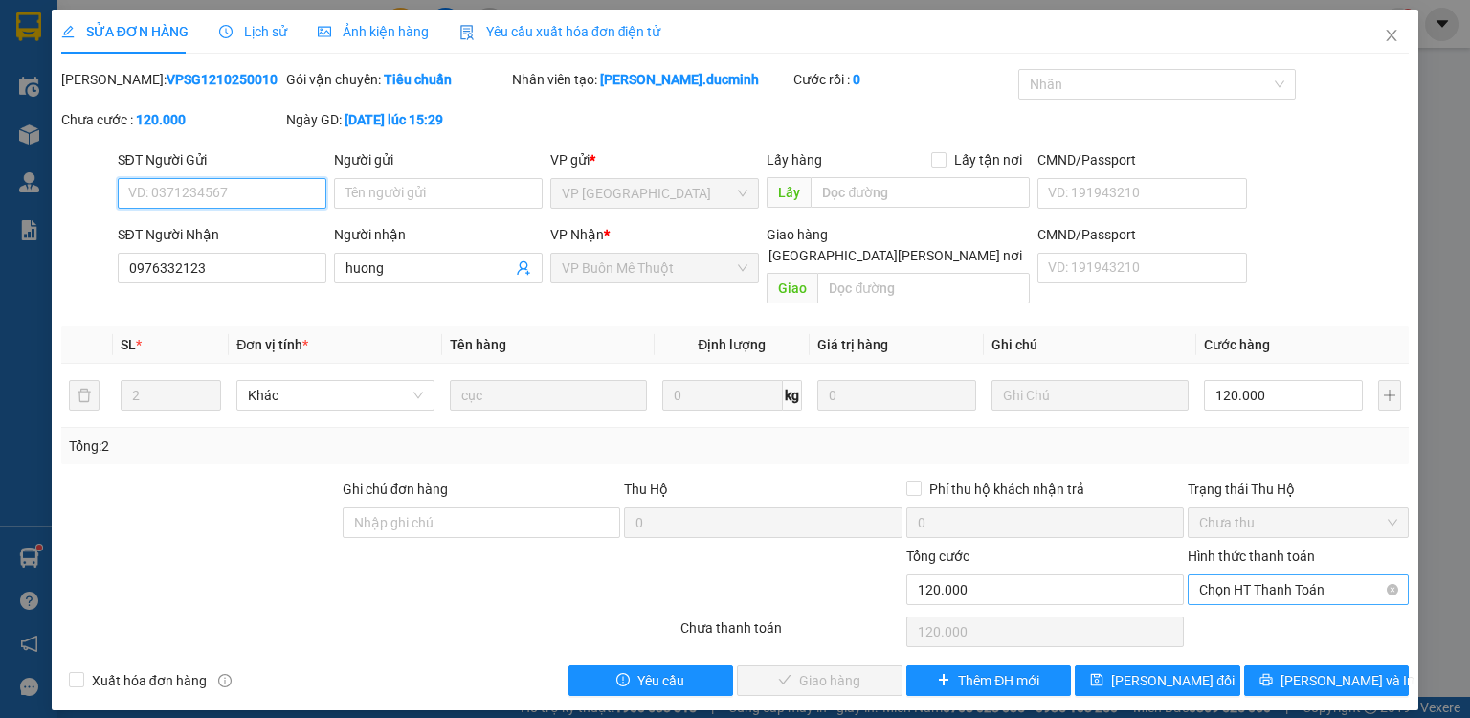
click at [1258, 575] on span "Chọn HT Thanh Toán" at bounding box center [1298, 589] width 198 height 29
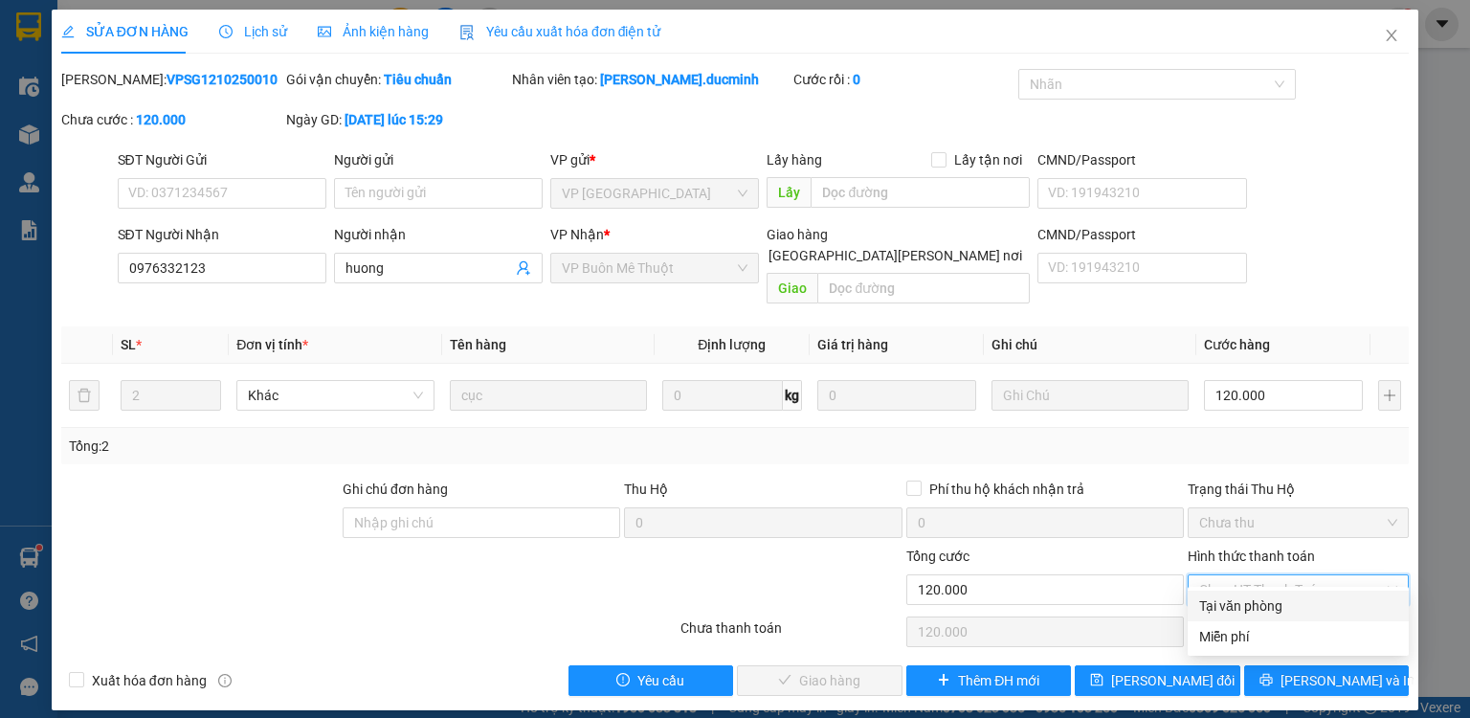
click at [1251, 601] on div "Tại văn phòng" at bounding box center [1298, 605] width 198 height 21
type input "0"
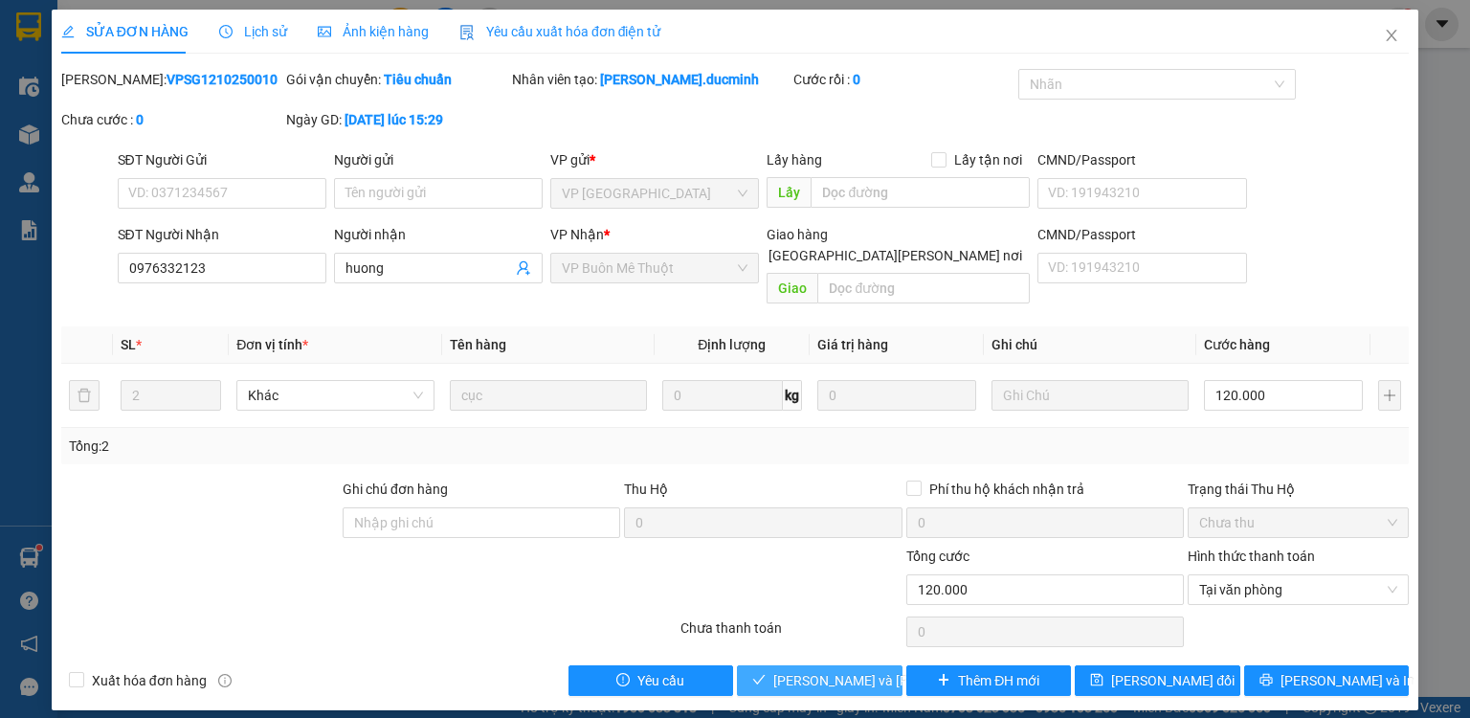
click at [823, 670] on span "[PERSON_NAME] và [PERSON_NAME] hàng" at bounding box center [902, 680] width 258 height 21
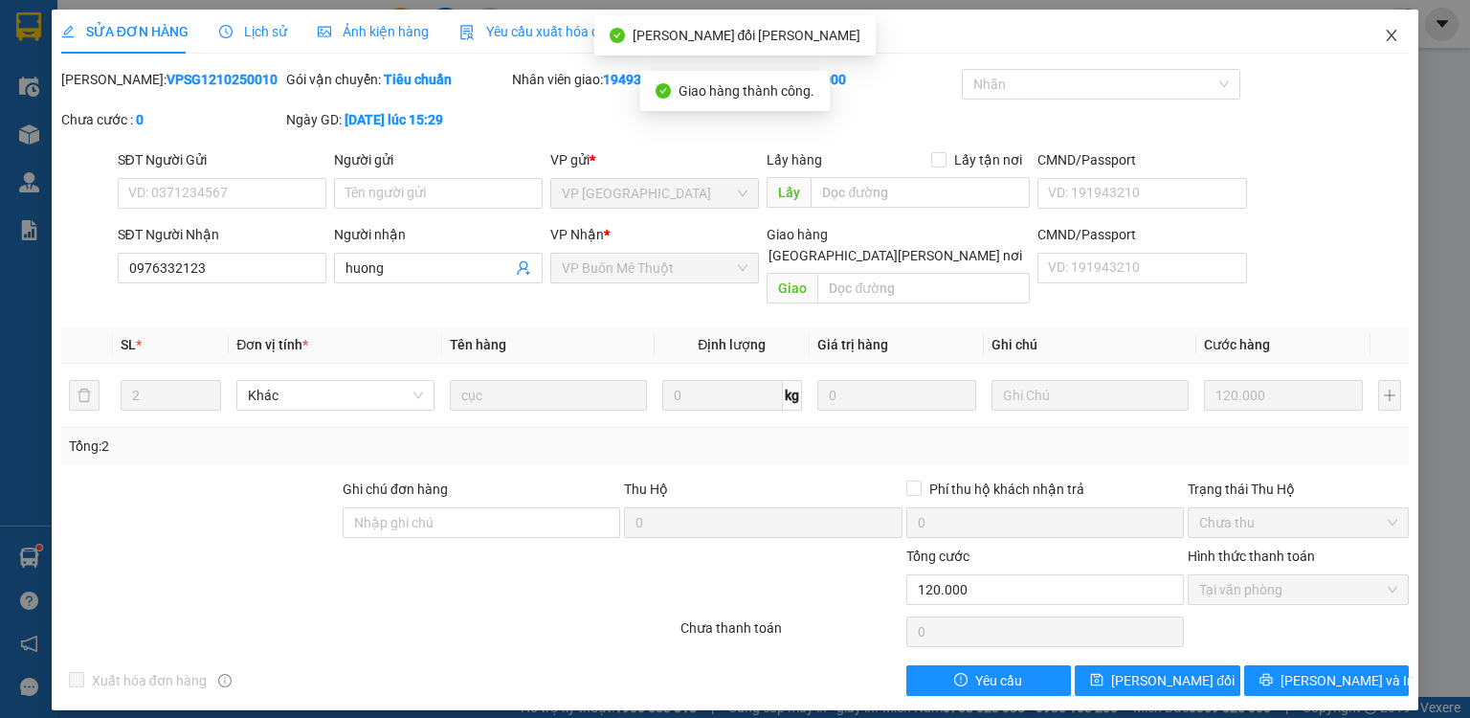
click at [1392, 34] on icon "close" at bounding box center [1391, 35] width 15 height 15
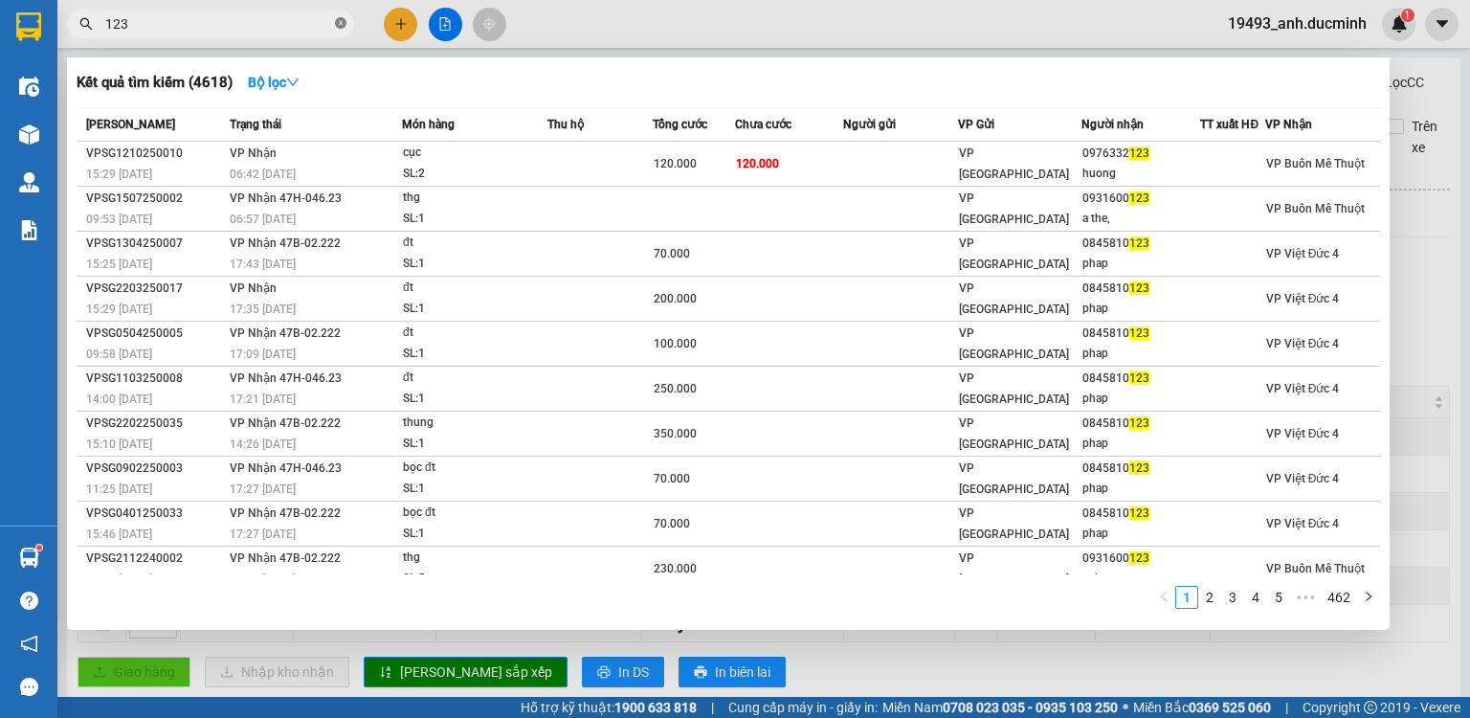
click at [340, 23] on icon "close-circle" at bounding box center [340, 22] width 11 height 11
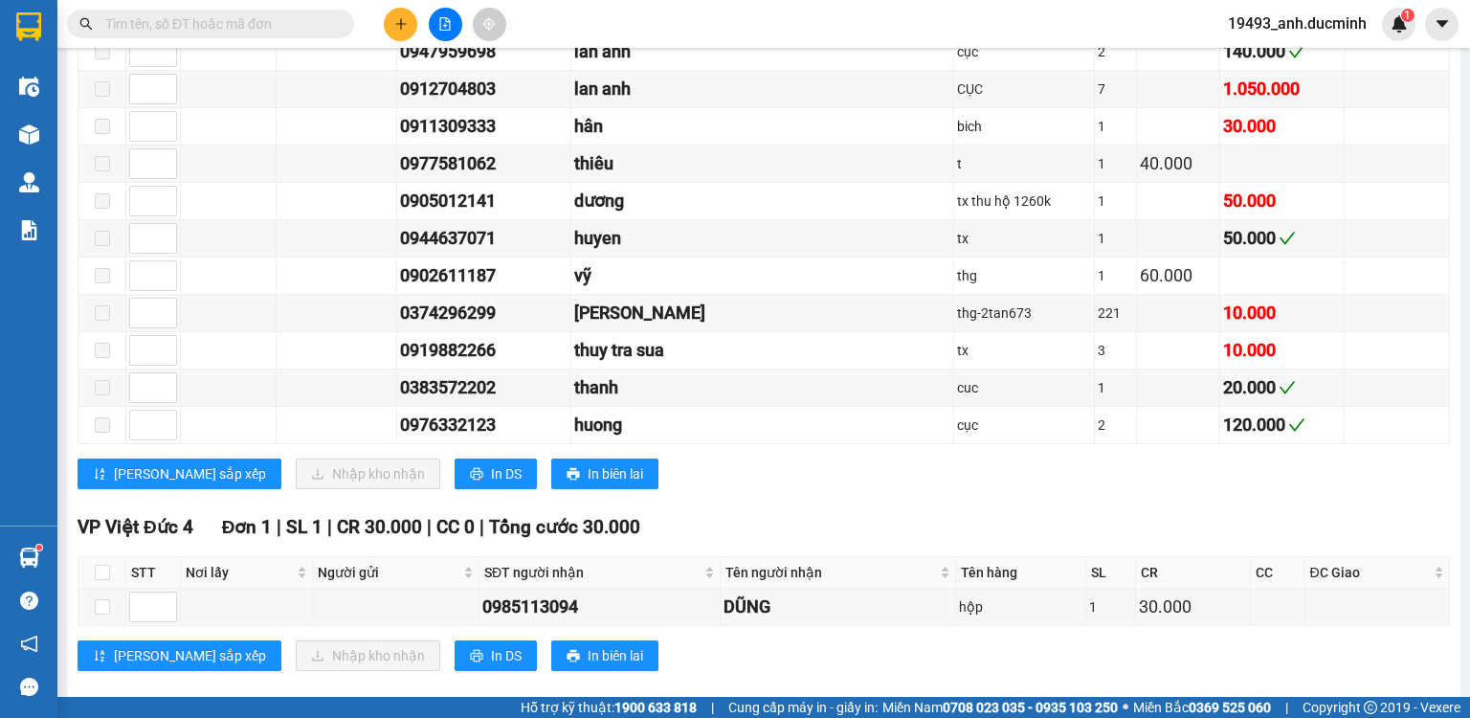
scroll to position [740, 0]
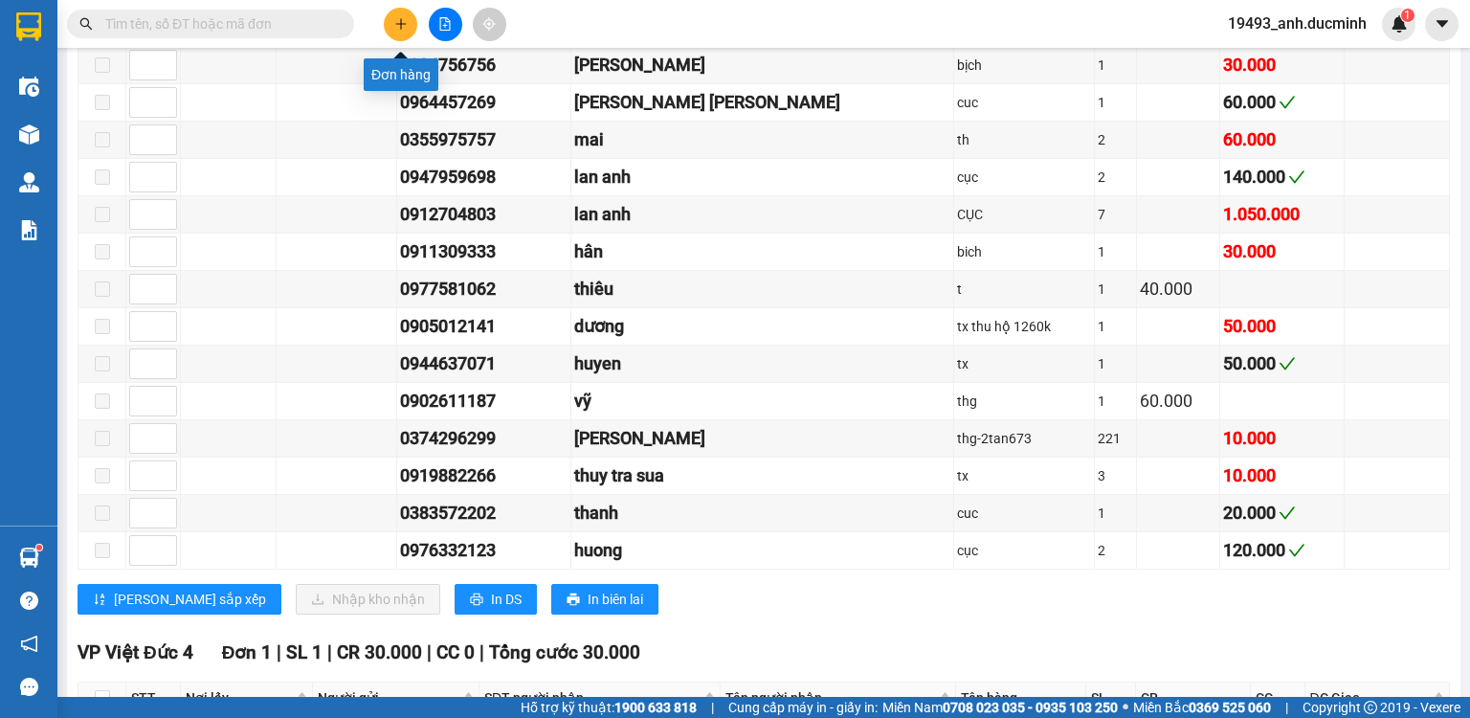
click at [399, 26] on icon "plus" at bounding box center [400, 23] width 13 height 13
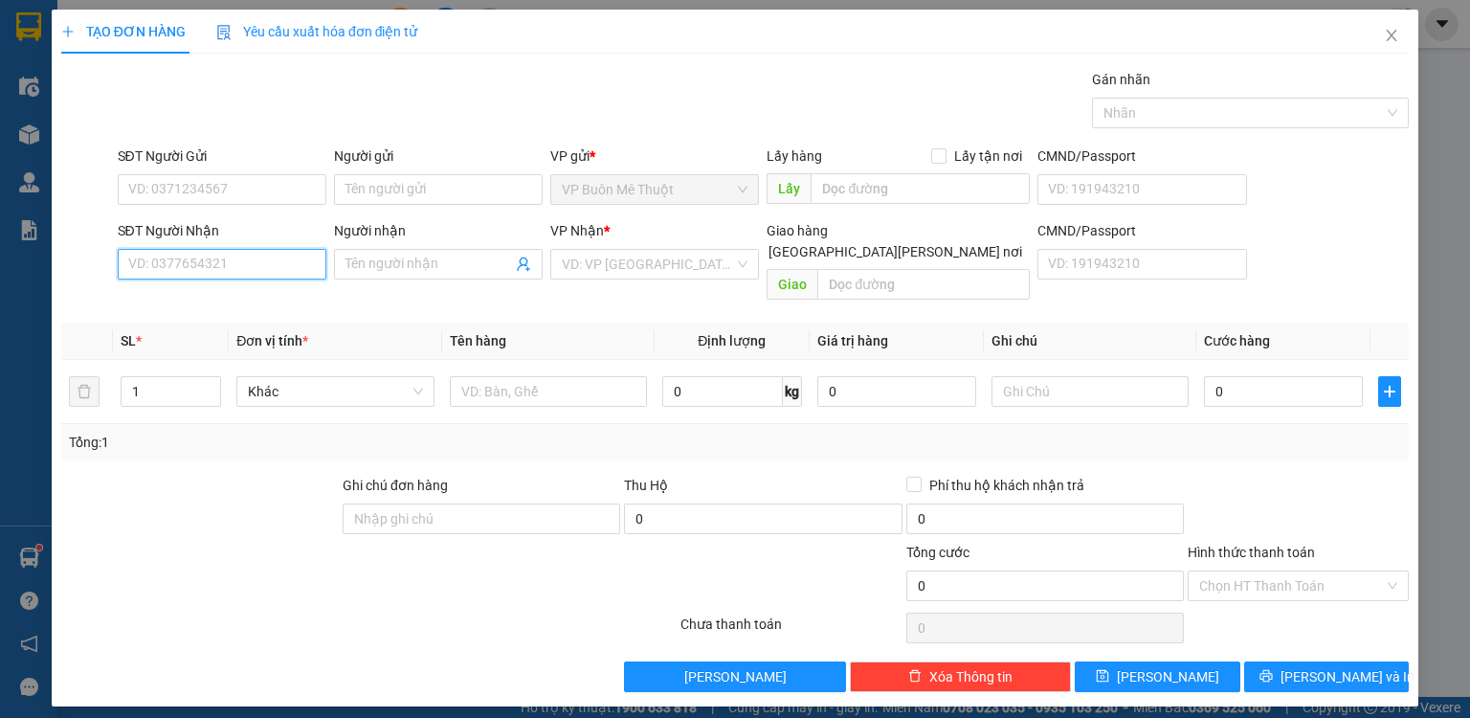
click at [233, 272] on input "SĐT Người Nhận" at bounding box center [222, 264] width 209 height 31
click at [187, 297] on div "0966224322 - [GEOGRAPHIC_DATA]" at bounding box center [236, 301] width 215 height 21
type input "0966224322"
type input "le sơn"
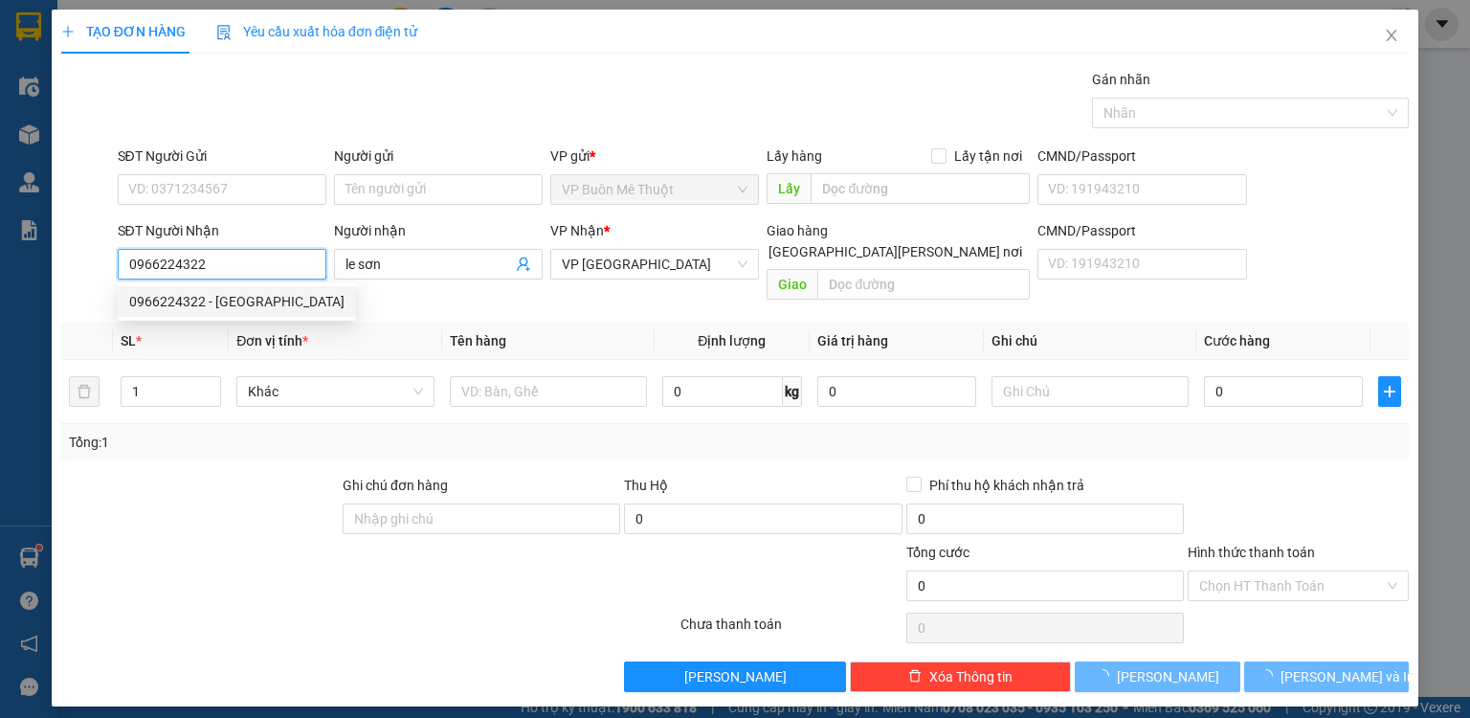
type input "40.000"
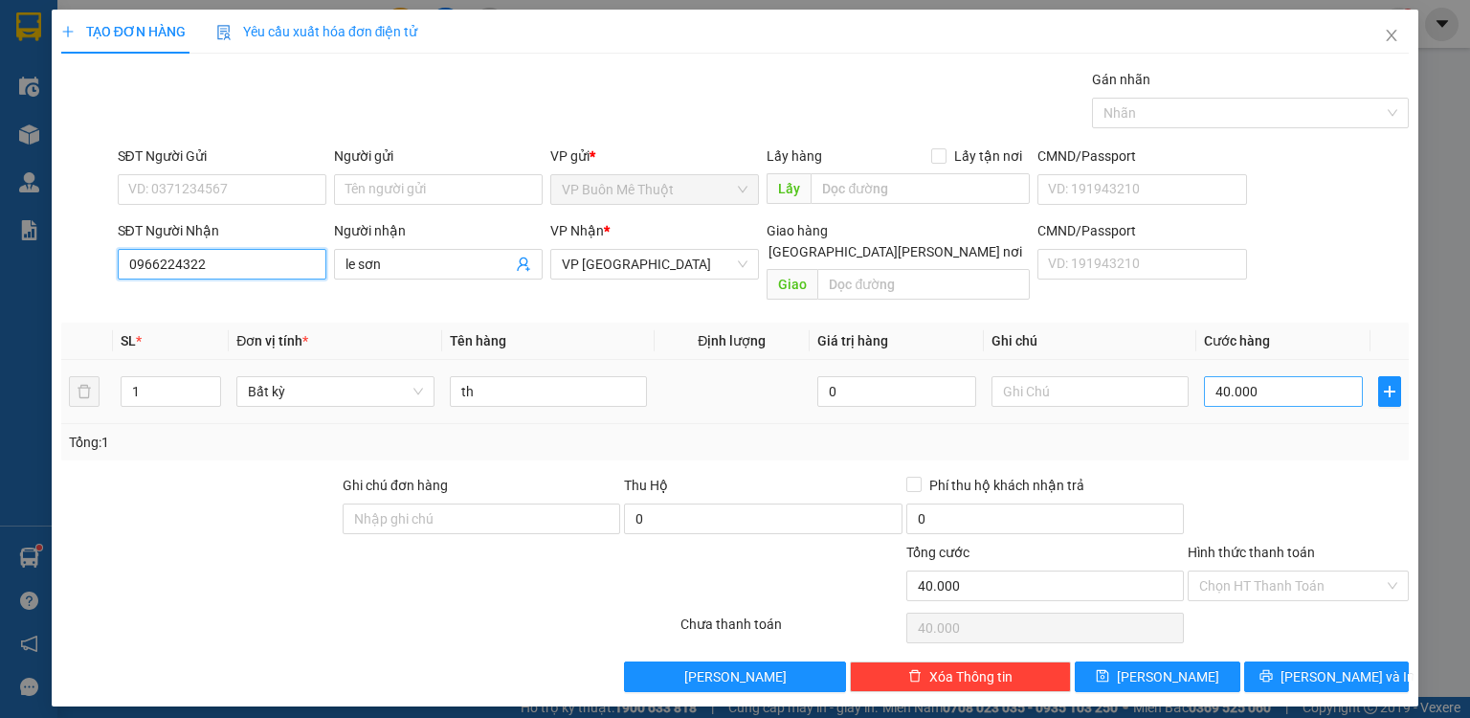
type input "0966224322"
click at [1296, 376] on input "40.000" at bounding box center [1283, 391] width 159 height 31
type input "5"
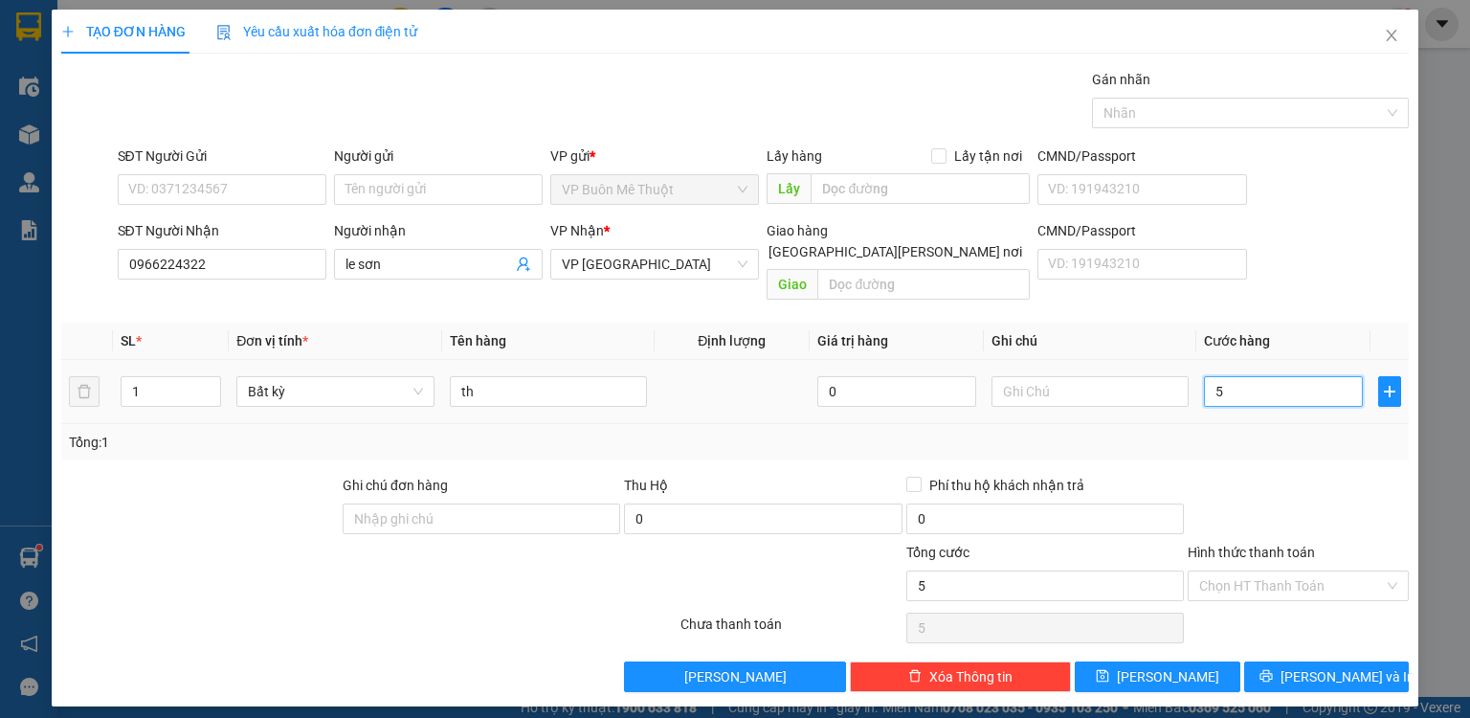
type input "50"
type input "50.000"
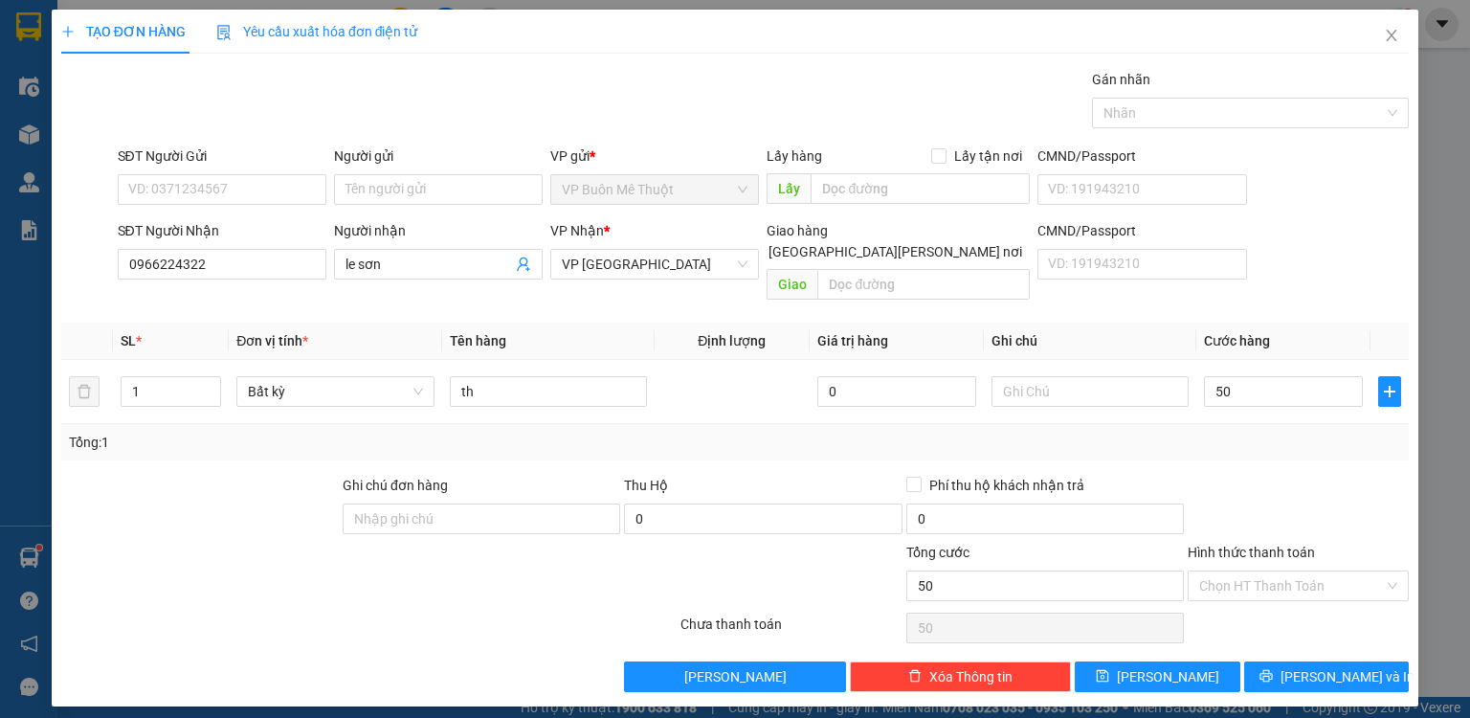
type input "50.000"
click at [1279, 480] on div at bounding box center [1298, 508] width 225 height 67
click at [1265, 571] on input "Hình thức thanh toán" at bounding box center [1291, 585] width 185 height 29
click at [1262, 595] on div "Tại văn phòng" at bounding box center [1298, 600] width 198 height 21
type input "0"
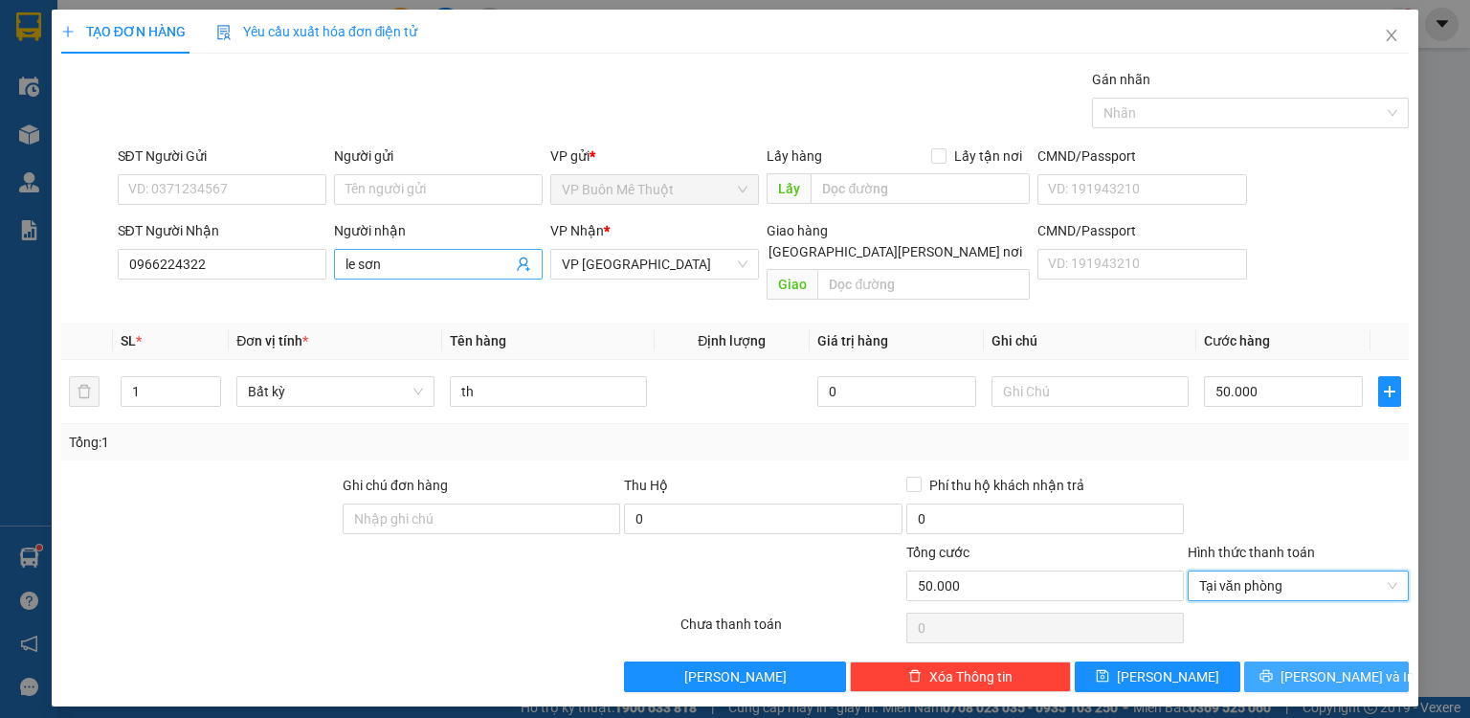
drag, startPoint x: 1285, startPoint y: 648, endPoint x: 509, endPoint y: 276, distance: 860.8
click at [1284, 661] on button "[PERSON_NAME] và In" at bounding box center [1327, 676] width 166 height 31
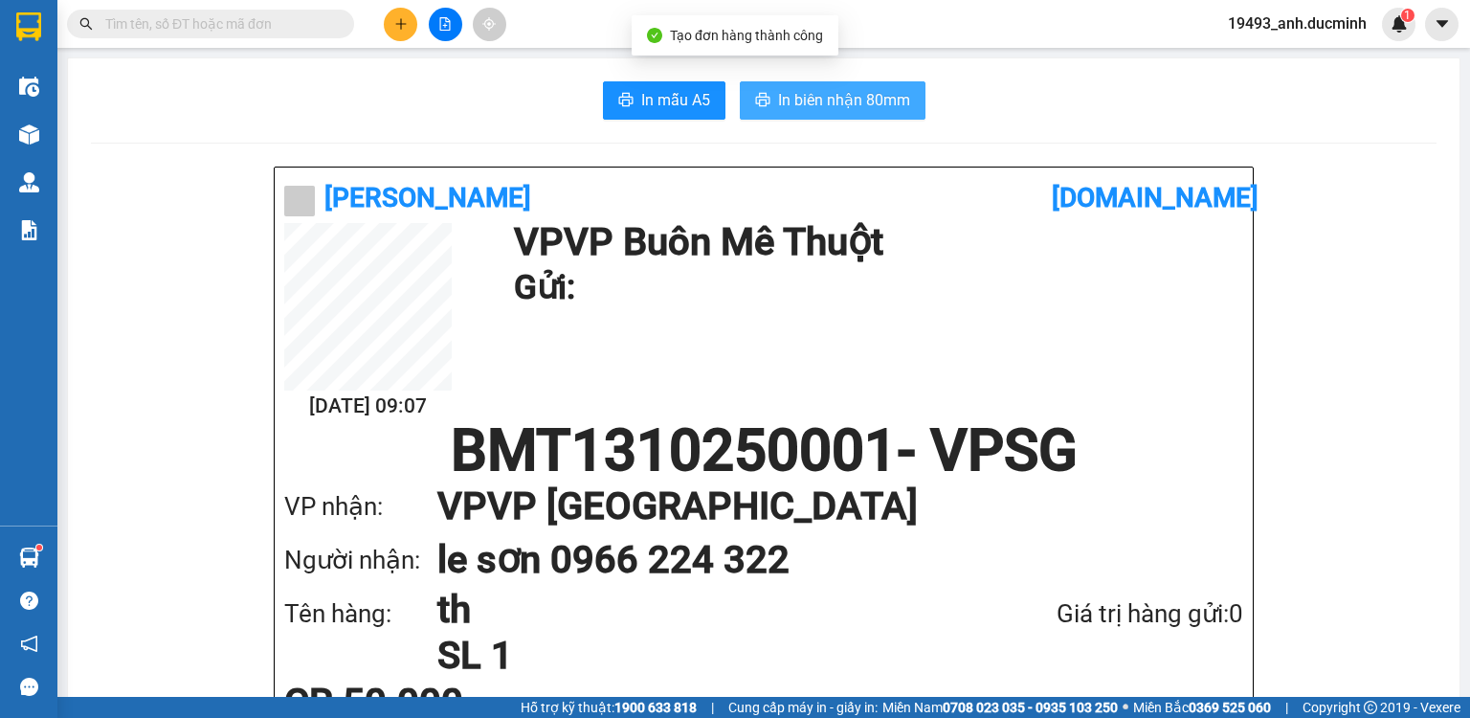
click at [805, 97] on span "In biên nhận 80mm" at bounding box center [844, 100] width 132 height 24
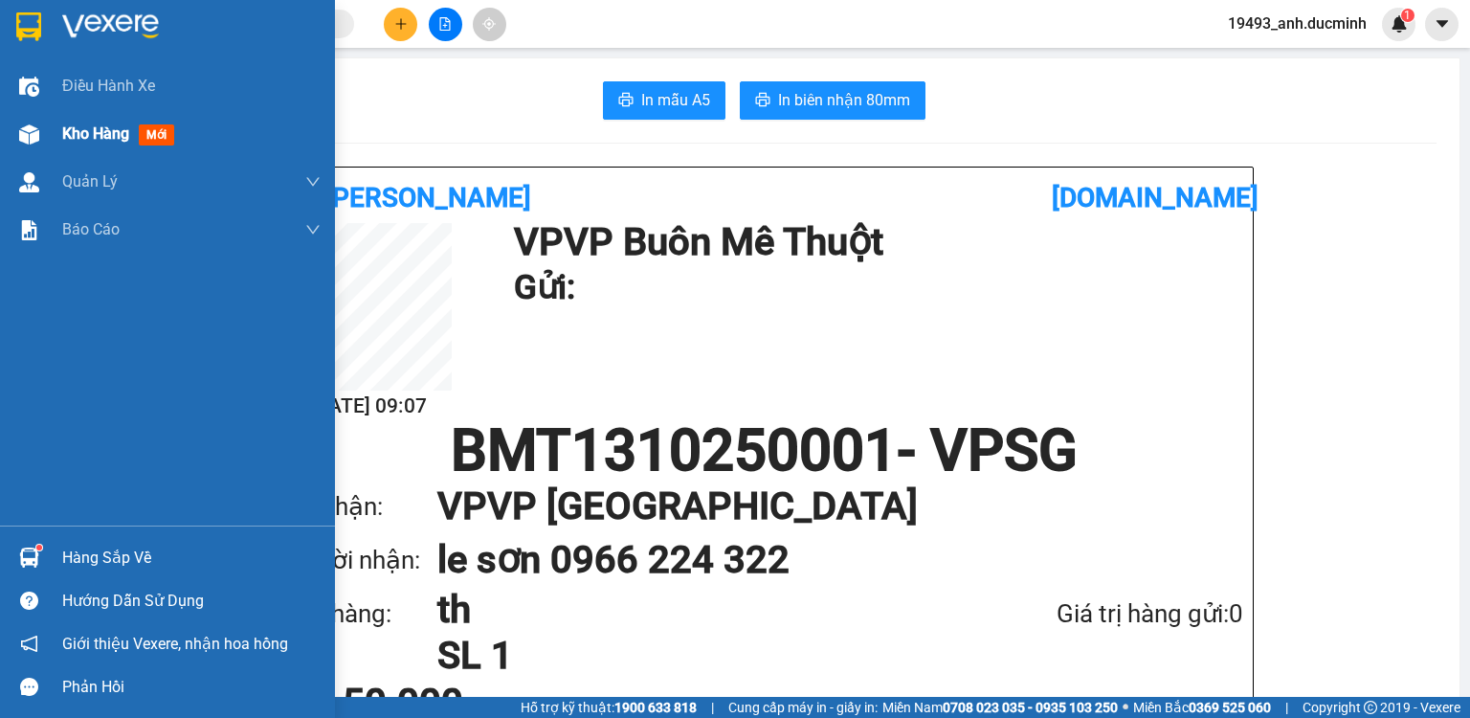
click at [102, 136] on span "Kho hàng" at bounding box center [95, 133] width 67 height 18
